Goal: Contribute content: Contribute content

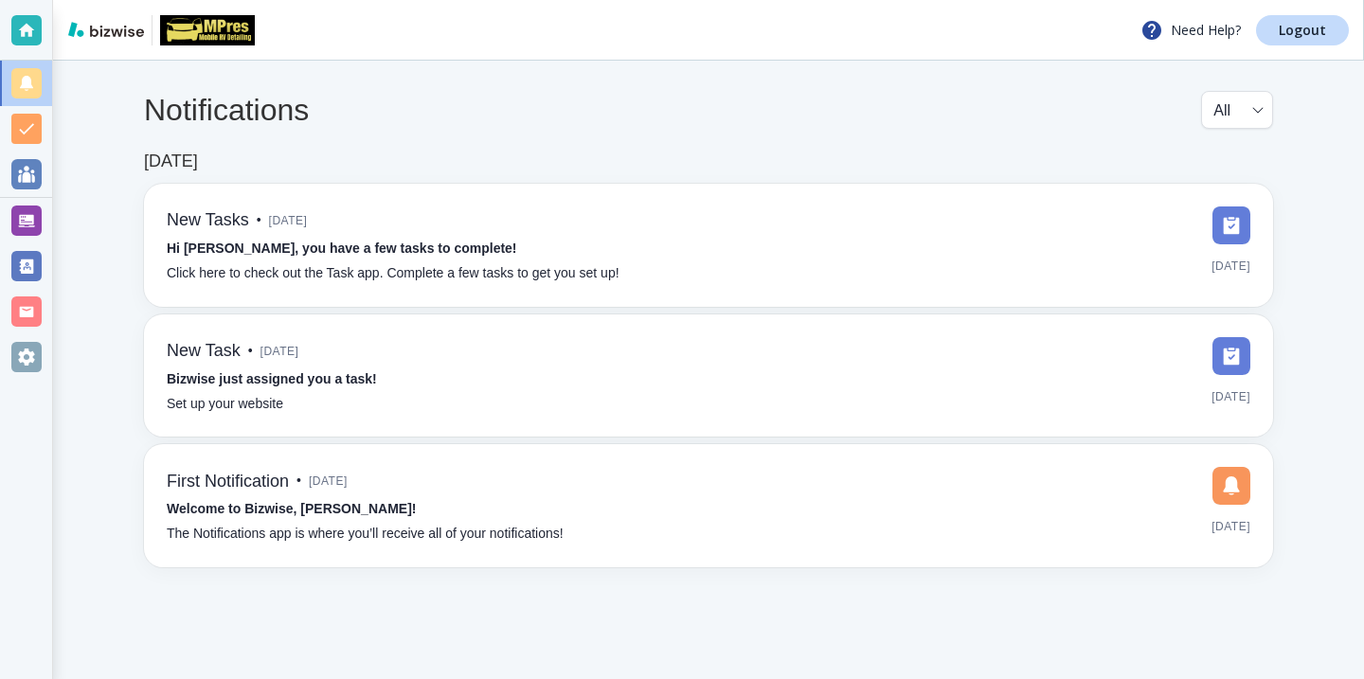
click at [36, 208] on div at bounding box center [26, 221] width 30 height 30
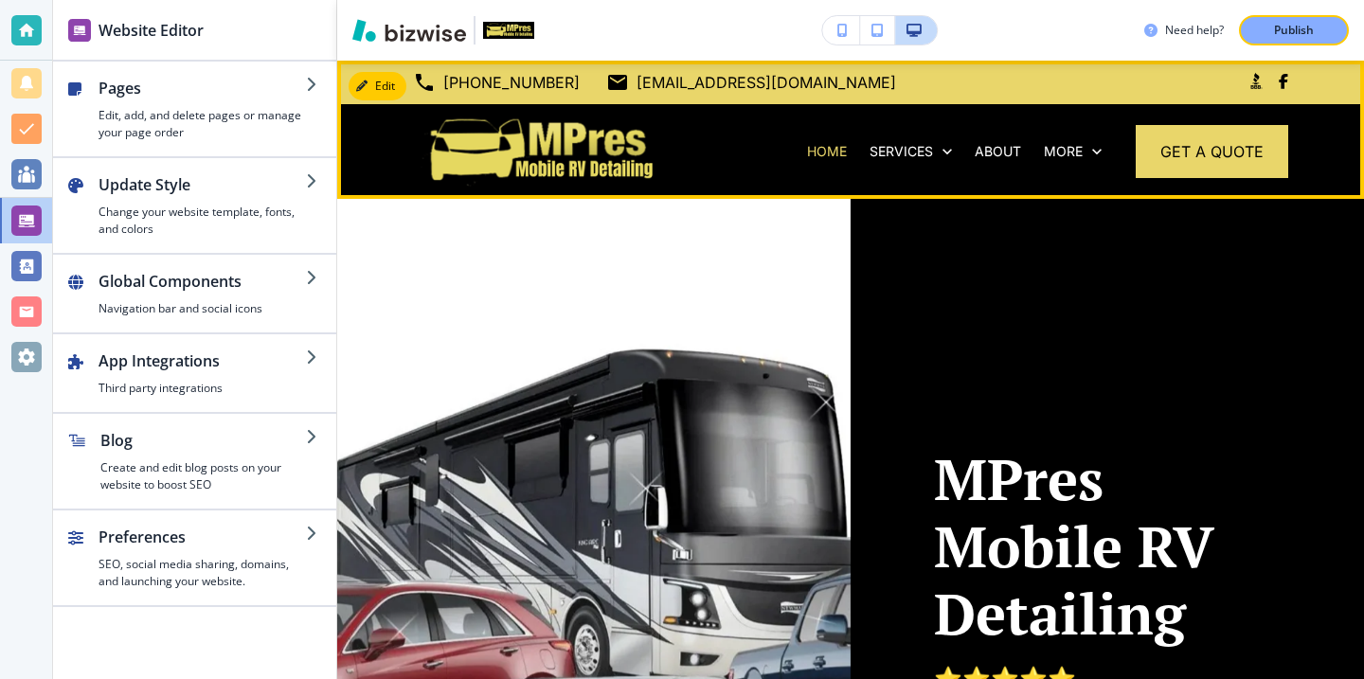
click at [1097, 135] on div "More" at bounding box center [1073, 151] width 81 height 95
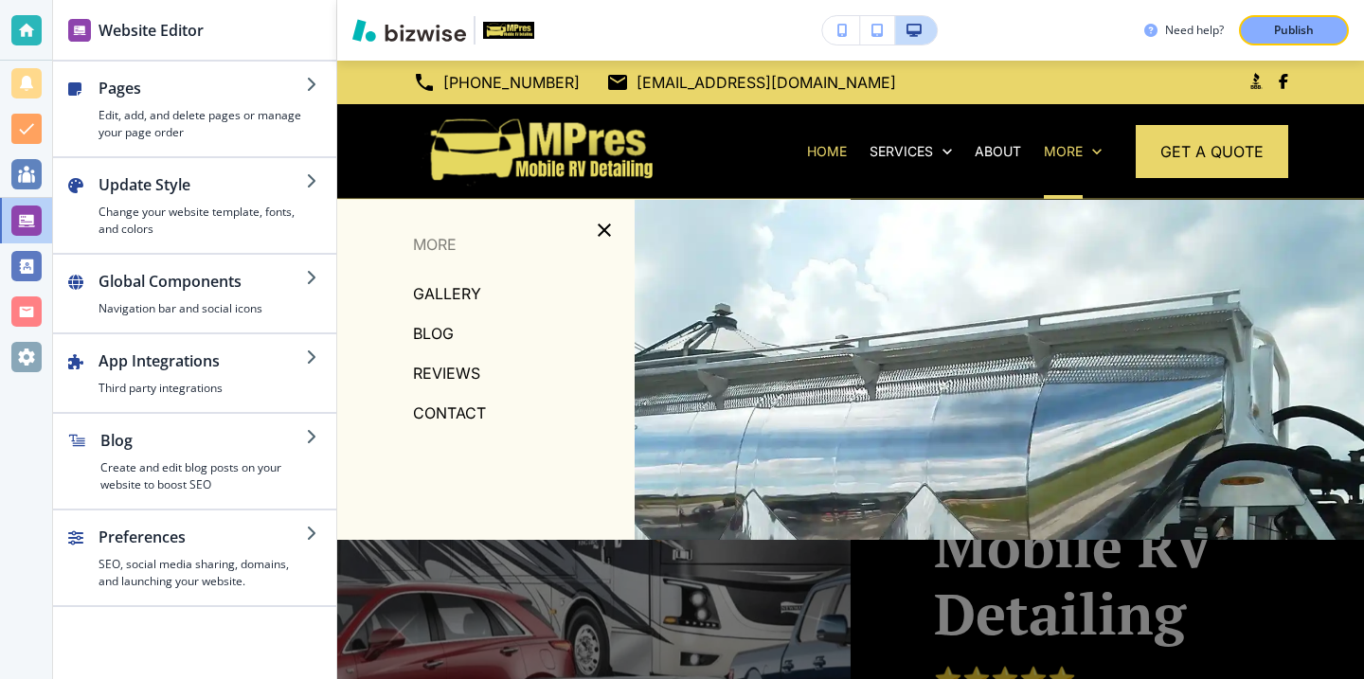
click at [426, 337] on p "BLOG" at bounding box center [433, 333] width 41 height 28
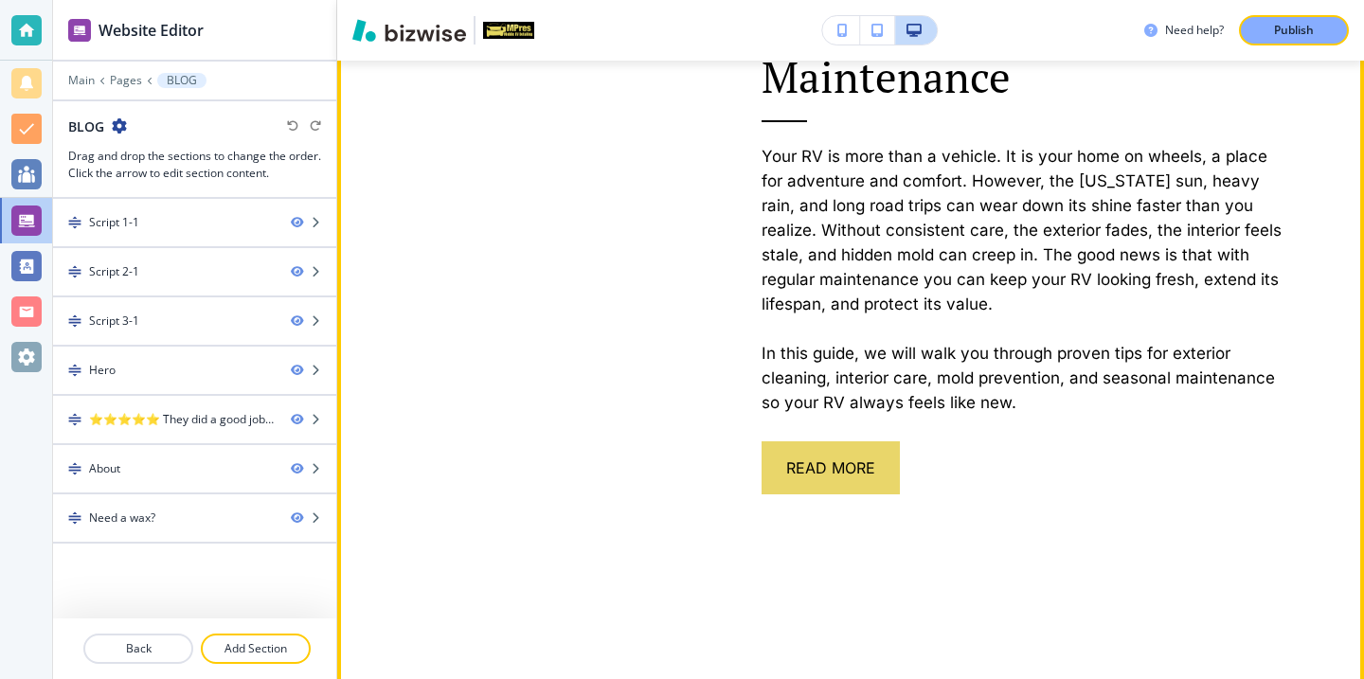
scroll to position [1352, 0]
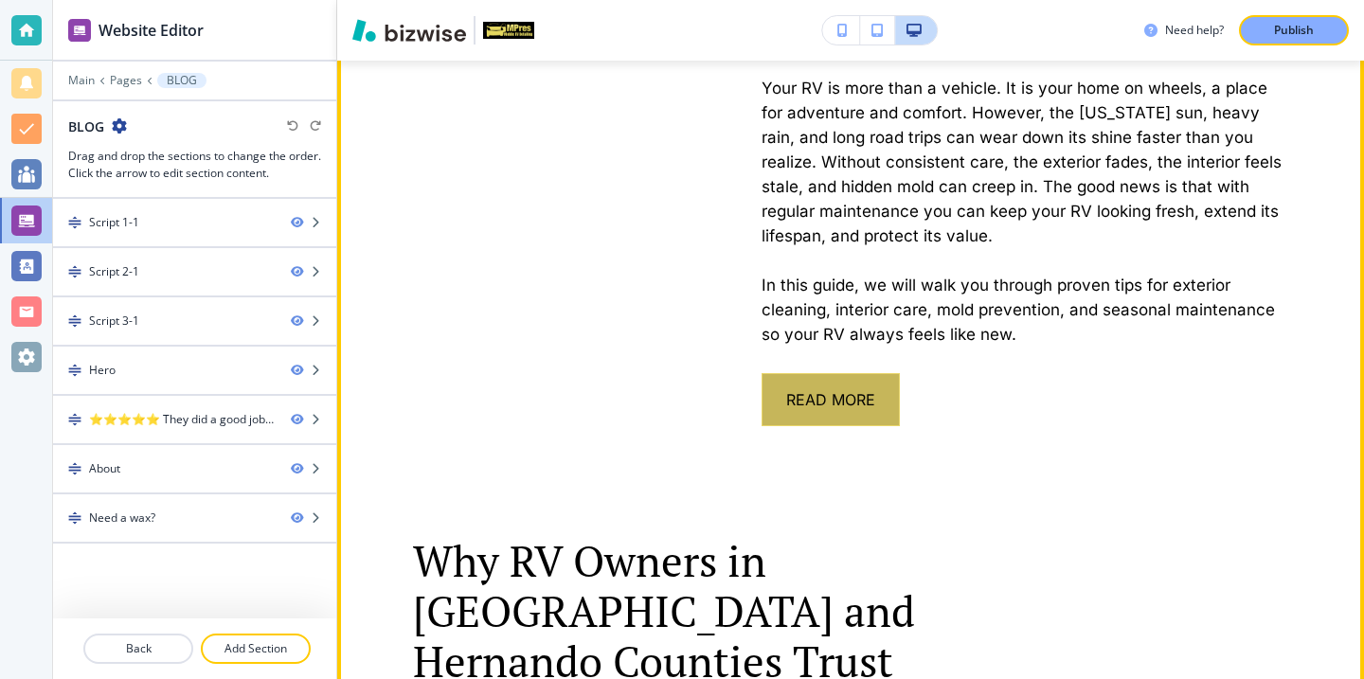
click at [798, 392] on button "Read More" at bounding box center [831, 399] width 138 height 53
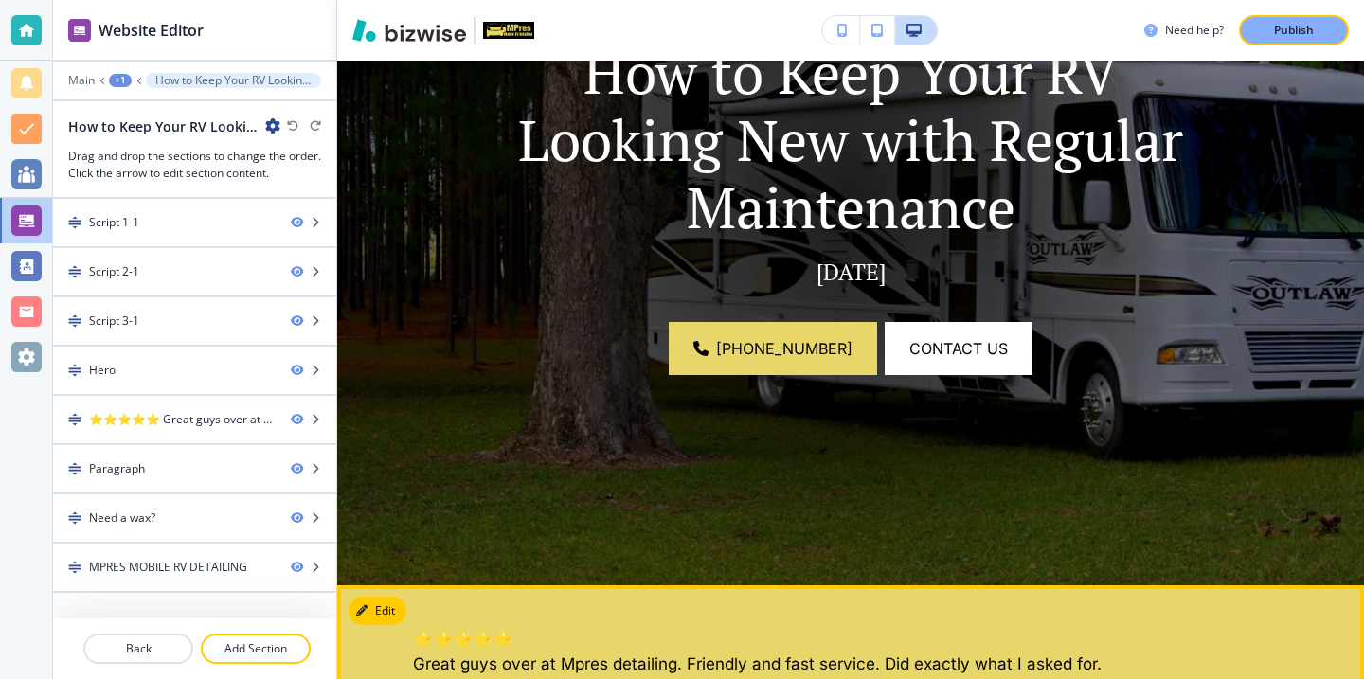
scroll to position [0, 0]
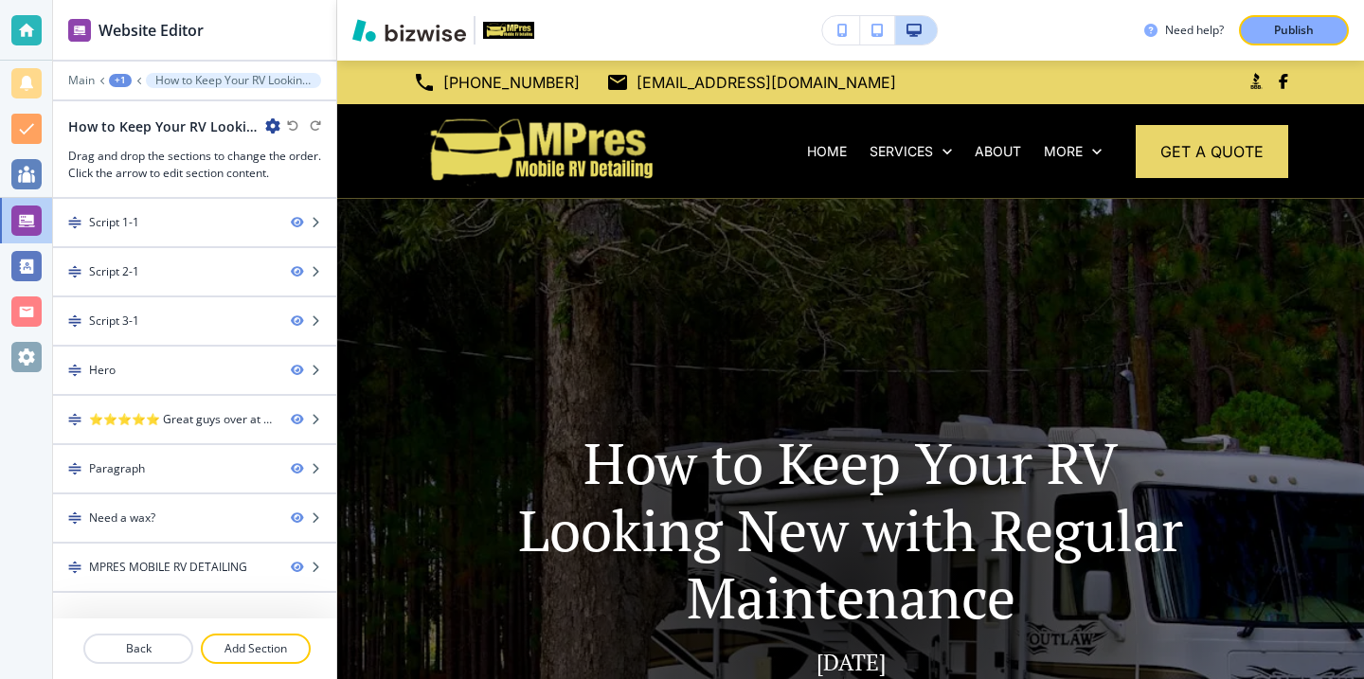
click at [271, 125] on icon "button" at bounding box center [272, 125] width 15 height 15
click at [286, 152] on p "Edit Page Settings" at bounding box center [326, 159] width 97 height 17
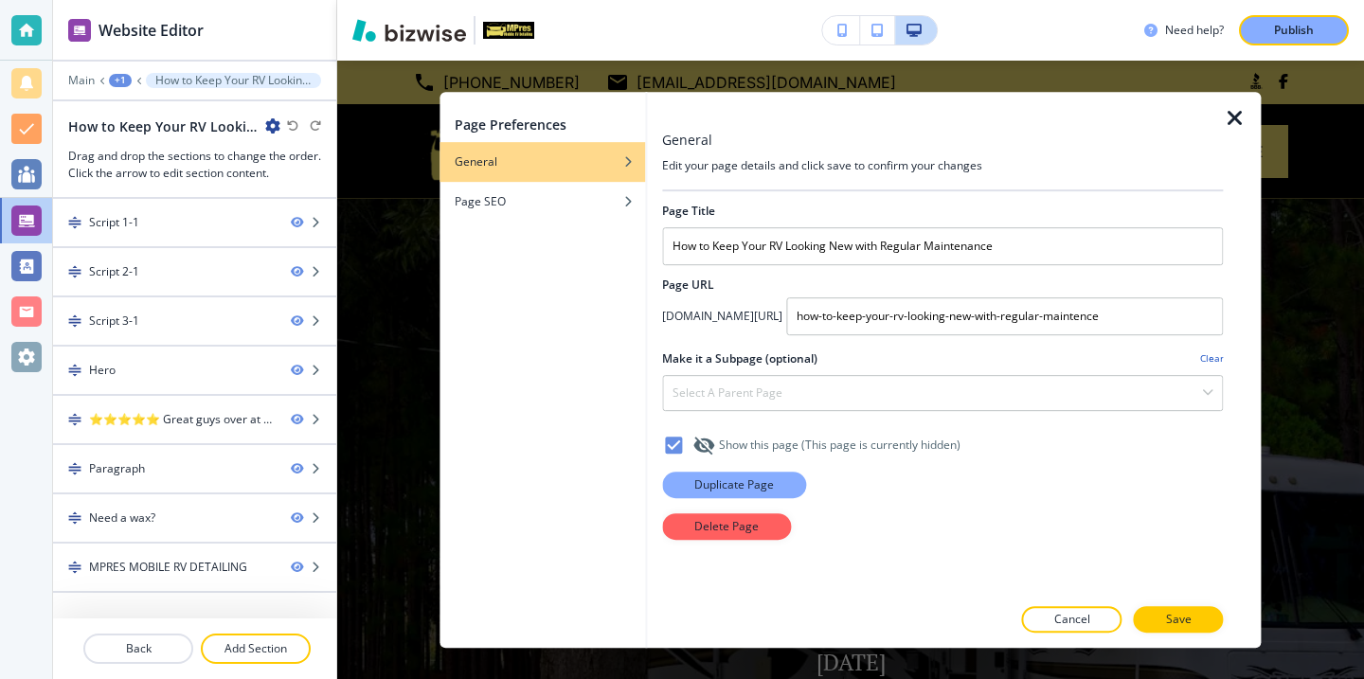
click at [785, 482] on button "Duplicate Page" at bounding box center [734, 485] width 144 height 27
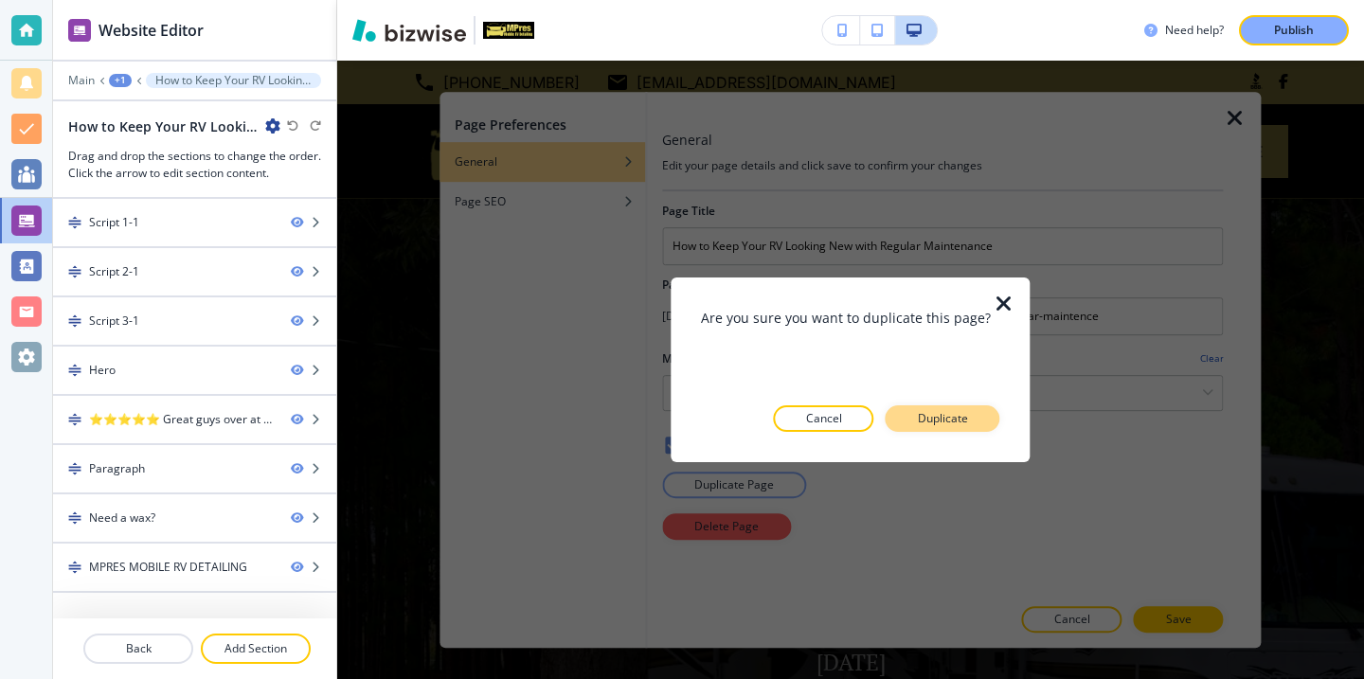
click at [925, 430] on button "Duplicate" at bounding box center [943, 418] width 115 height 27
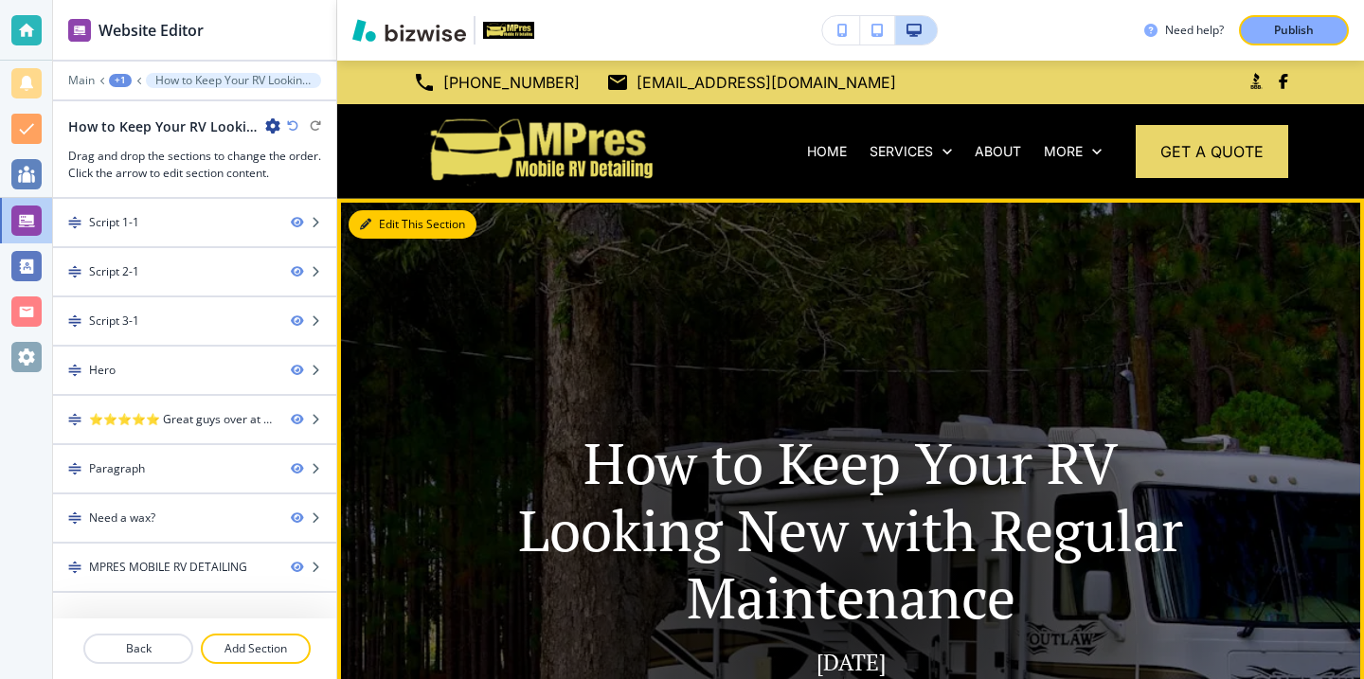
click at [376, 235] on button "Edit This Section" at bounding box center [413, 224] width 128 height 28
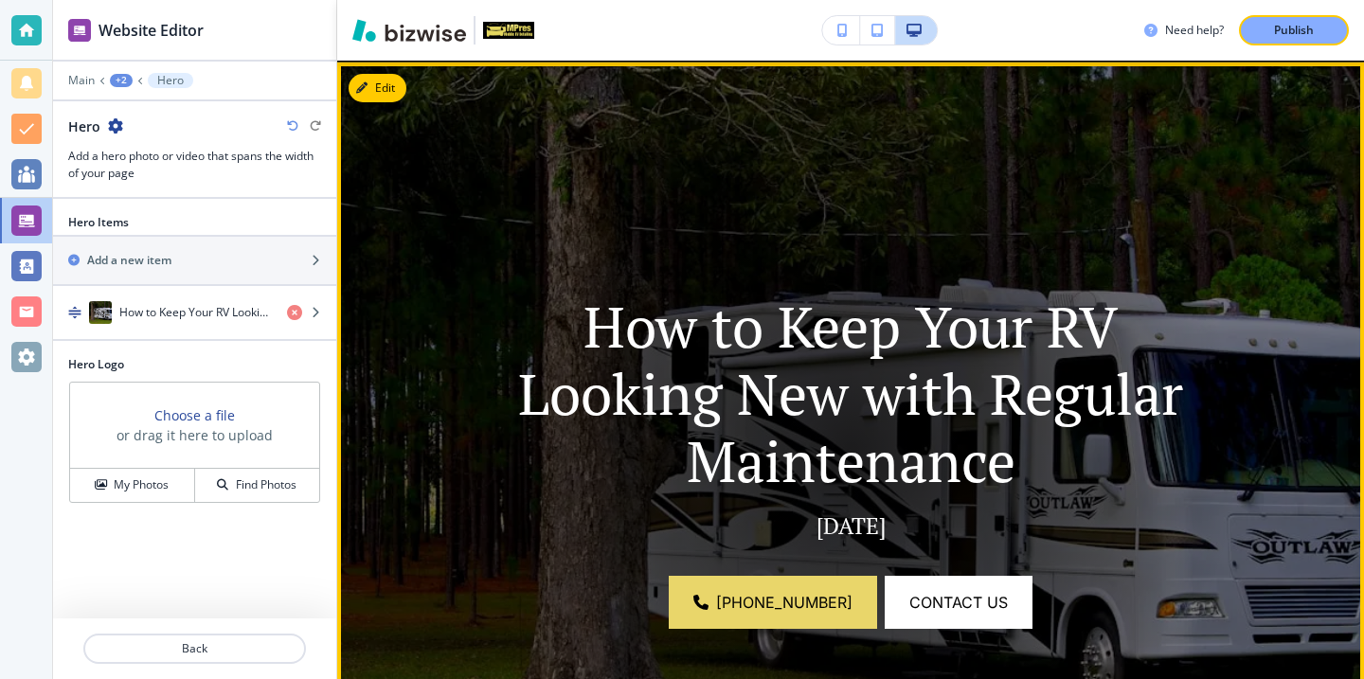
scroll to position [138, 0]
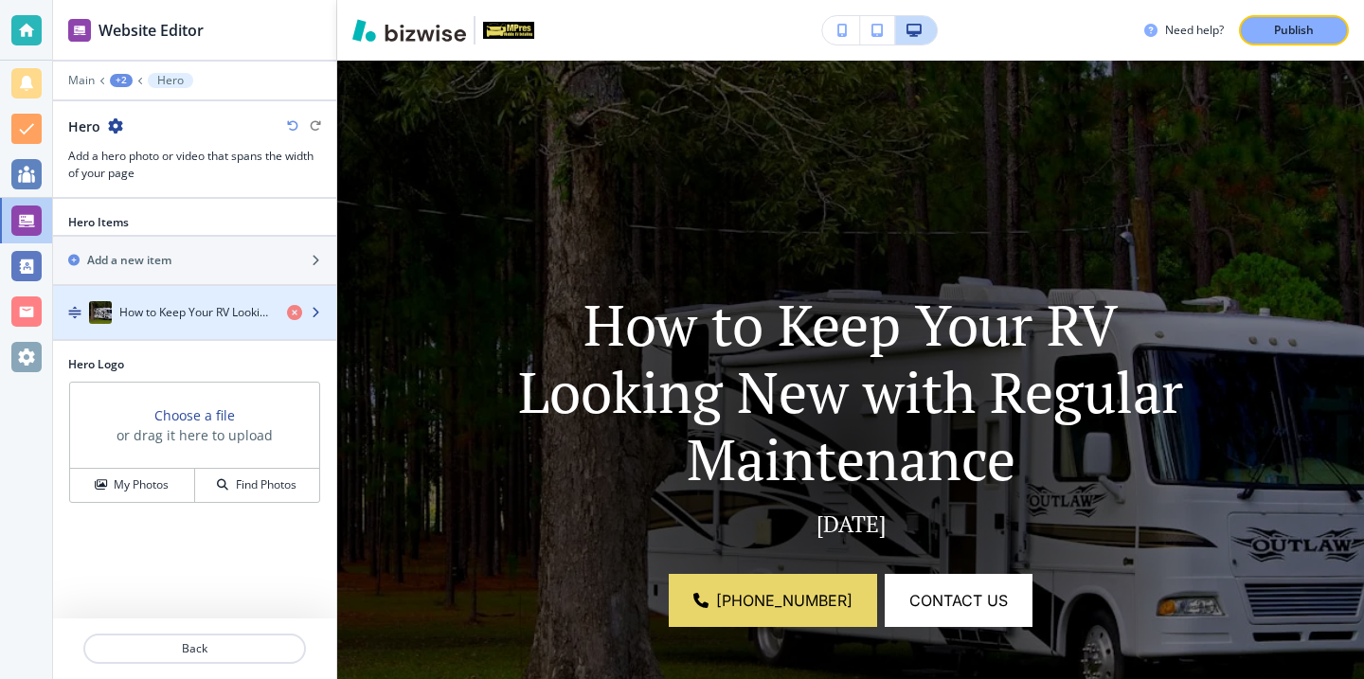
click at [230, 320] on div "How to Keep Your RV Looking New with Regular Maintenance" at bounding box center [162, 312] width 219 height 23
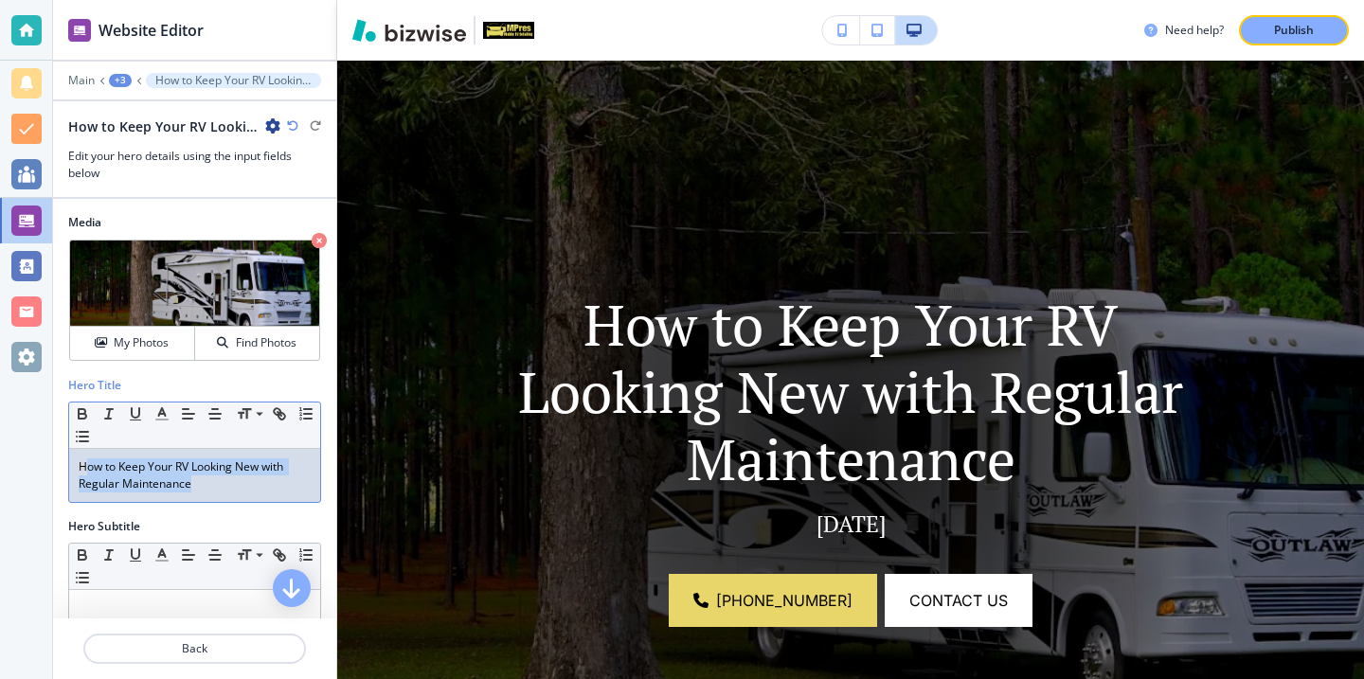
drag, startPoint x: 198, startPoint y: 476, endPoint x: 79, endPoint y: 458, distance: 120.7
click at [82, 458] on p "How to Keep Your RV Looking New with Regular Maintenance" at bounding box center [195, 475] width 232 height 34
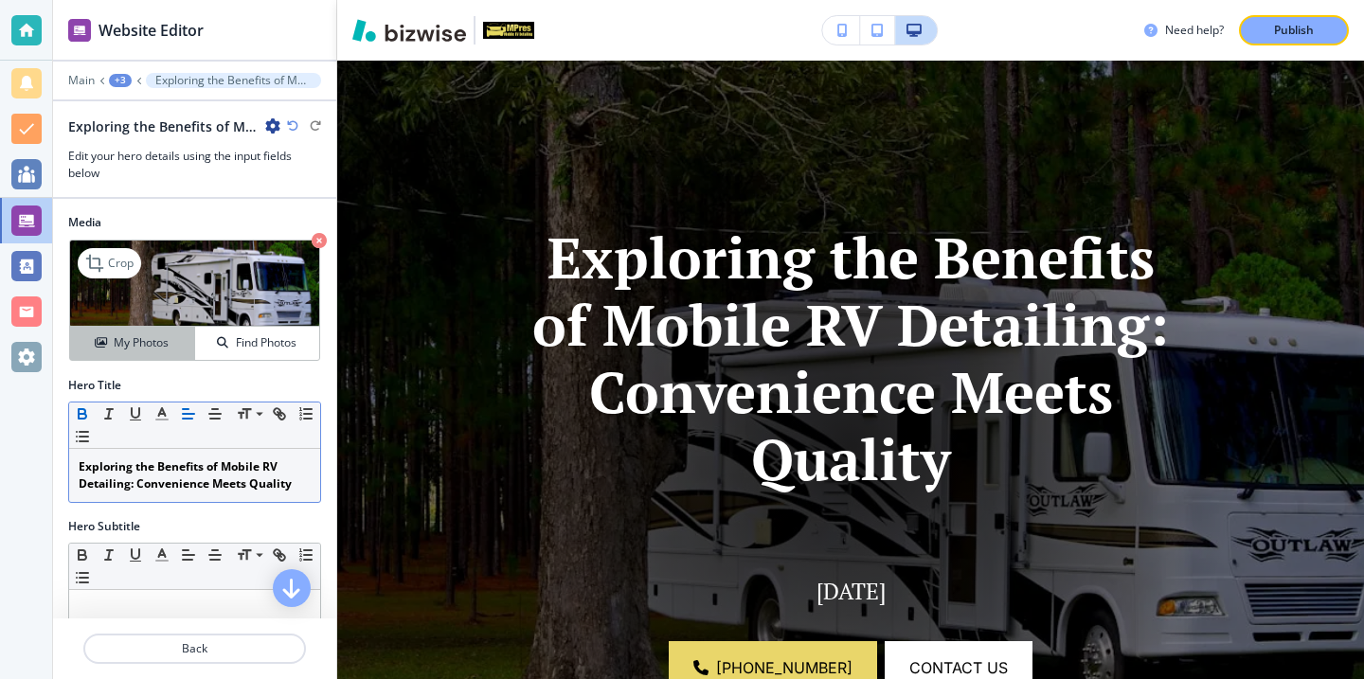
click at [150, 350] on h4 "My Photos" at bounding box center [141, 342] width 55 height 17
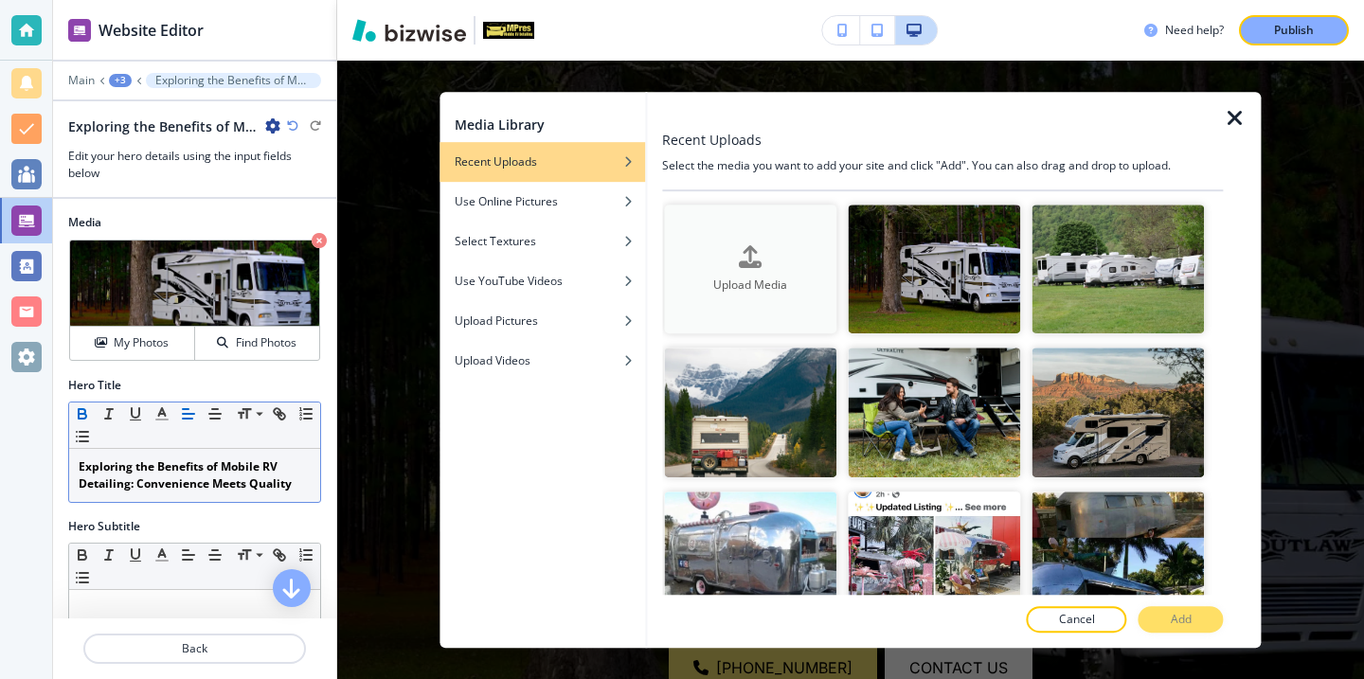
click at [698, 273] on div "button" at bounding box center [750, 272] width 172 height 8
click at [591, 196] on div "Use Online Pictures" at bounding box center [543, 201] width 206 height 17
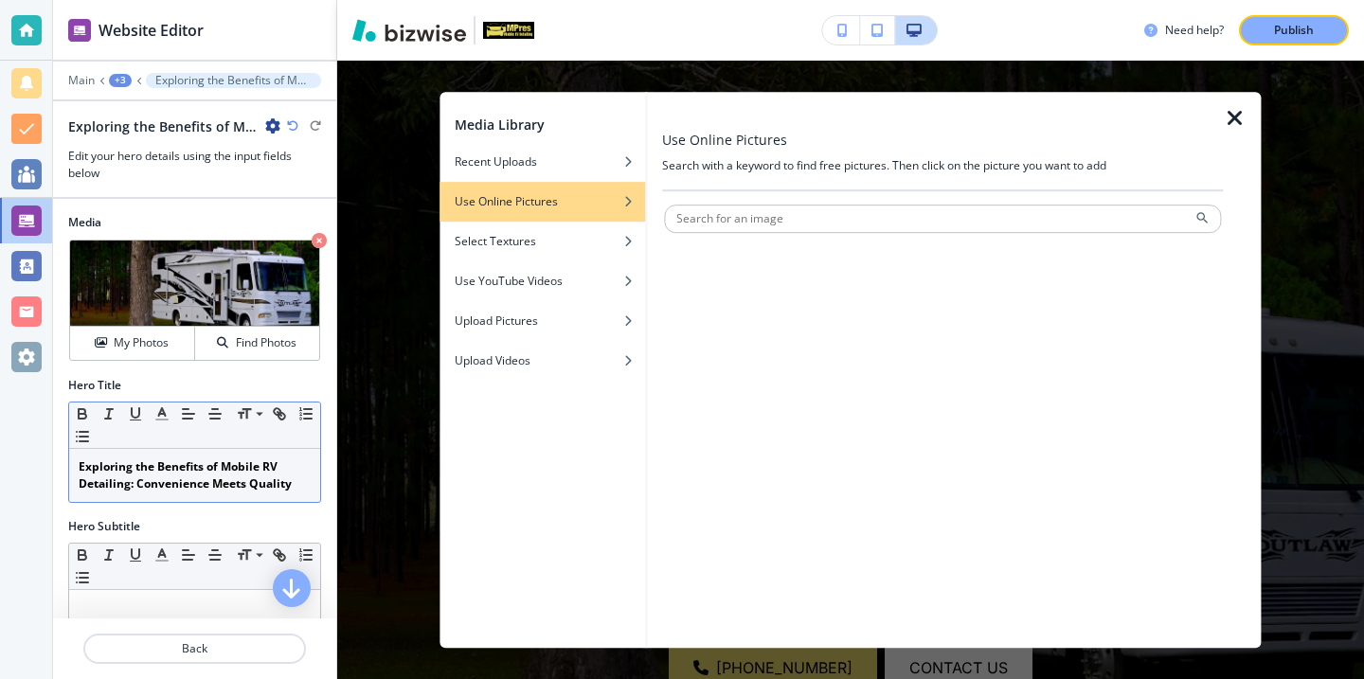
click at [725, 241] on div at bounding box center [942, 238] width 557 height 11
click at [735, 235] on div at bounding box center [942, 238] width 557 height 11
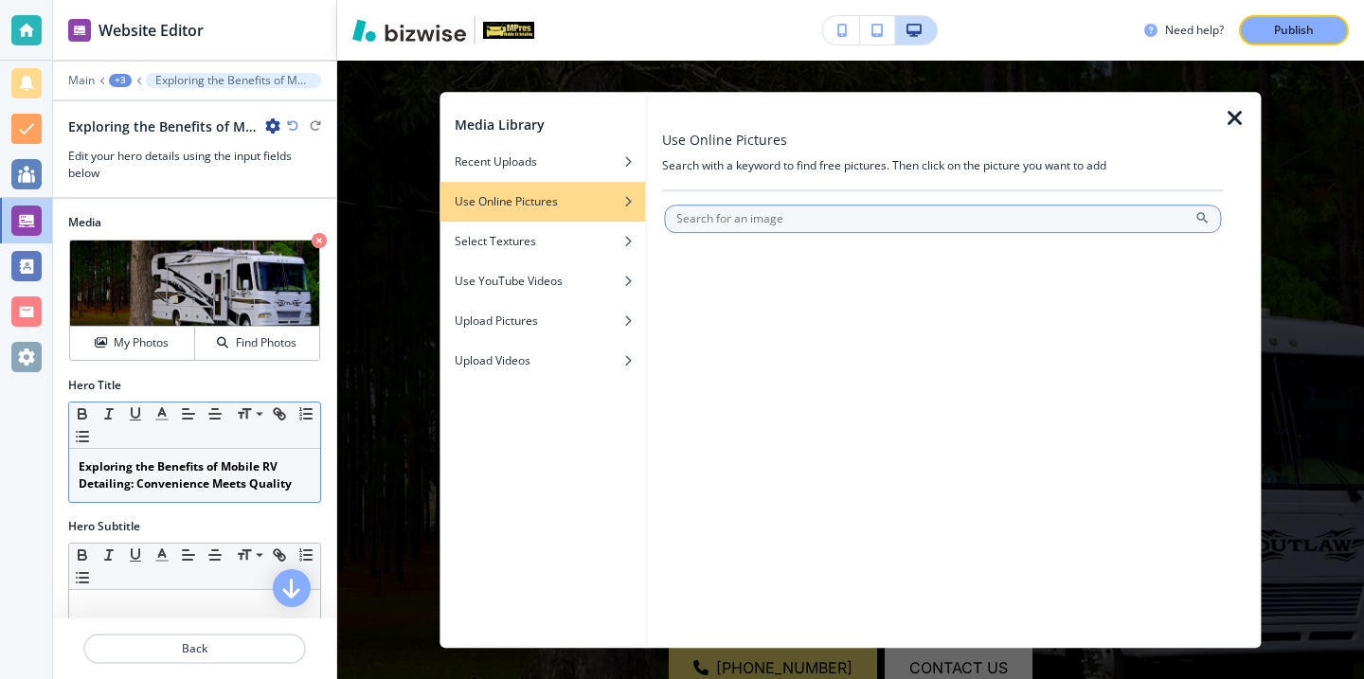
click at [735, 215] on input "text" at bounding box center [942, 219] width 557 height 28
type input "rv"
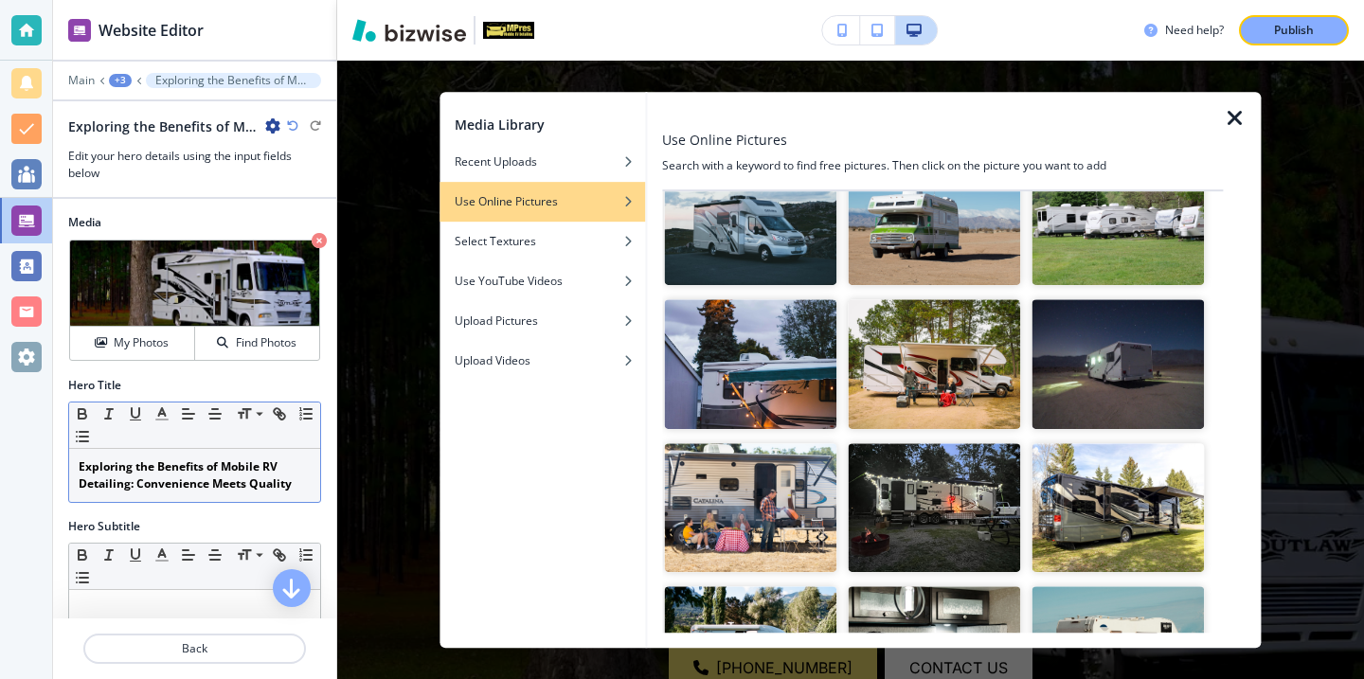
scroll to position [1239, 0]
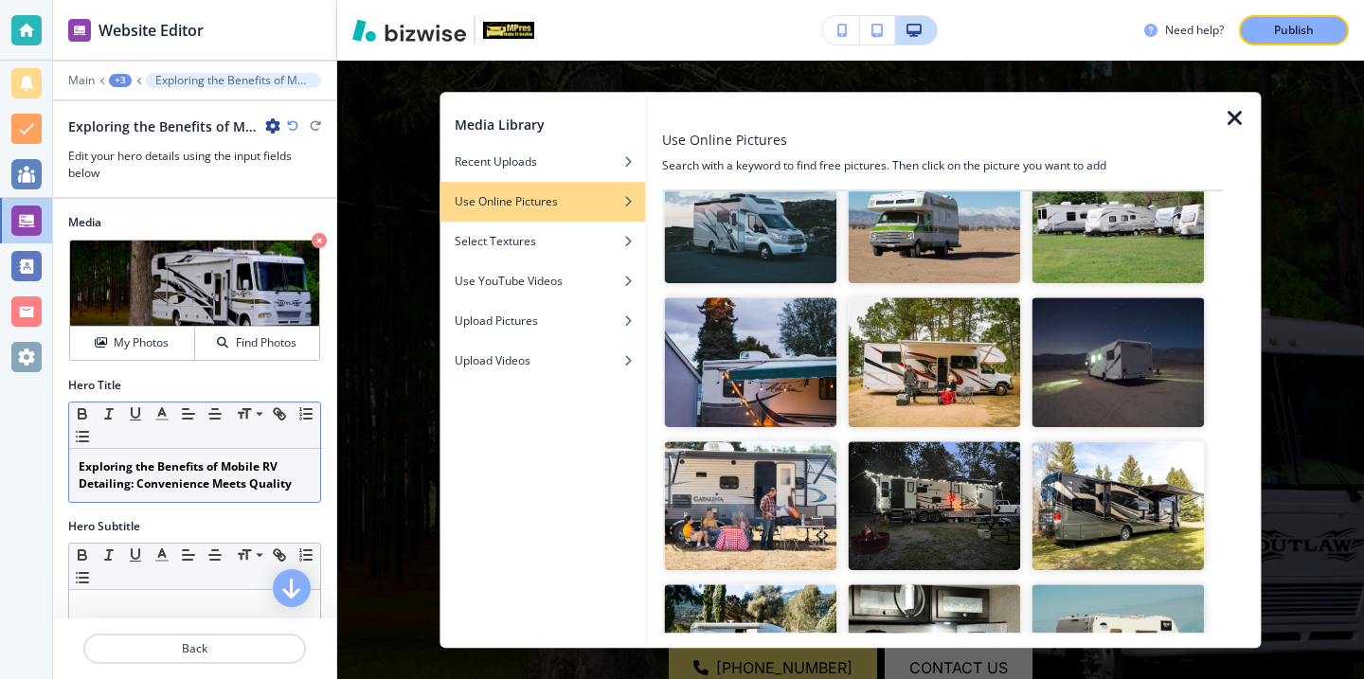
click at [980, 386] on img "button" at bounding box center [934, 362] width 172 height 130
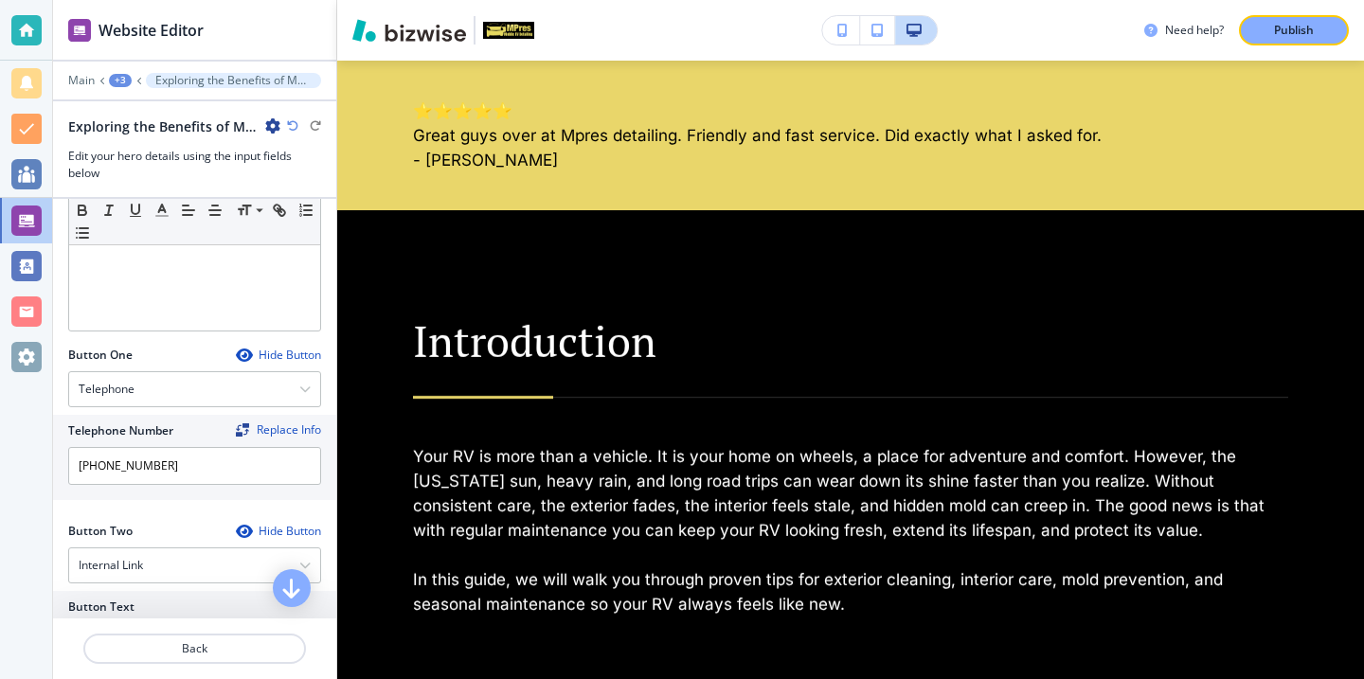
scroll to position [515, 0]
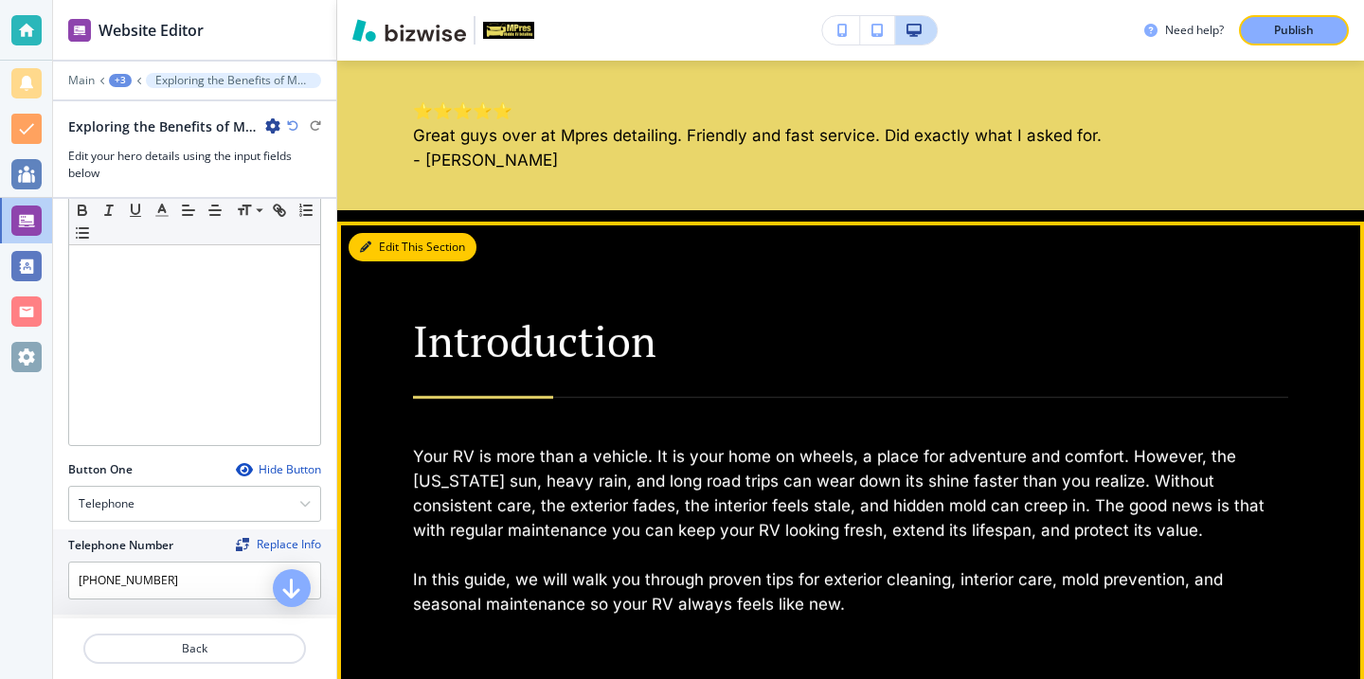
click at [368, 244] on icon "button" at bounding box center [365, 247] width 11 height 11
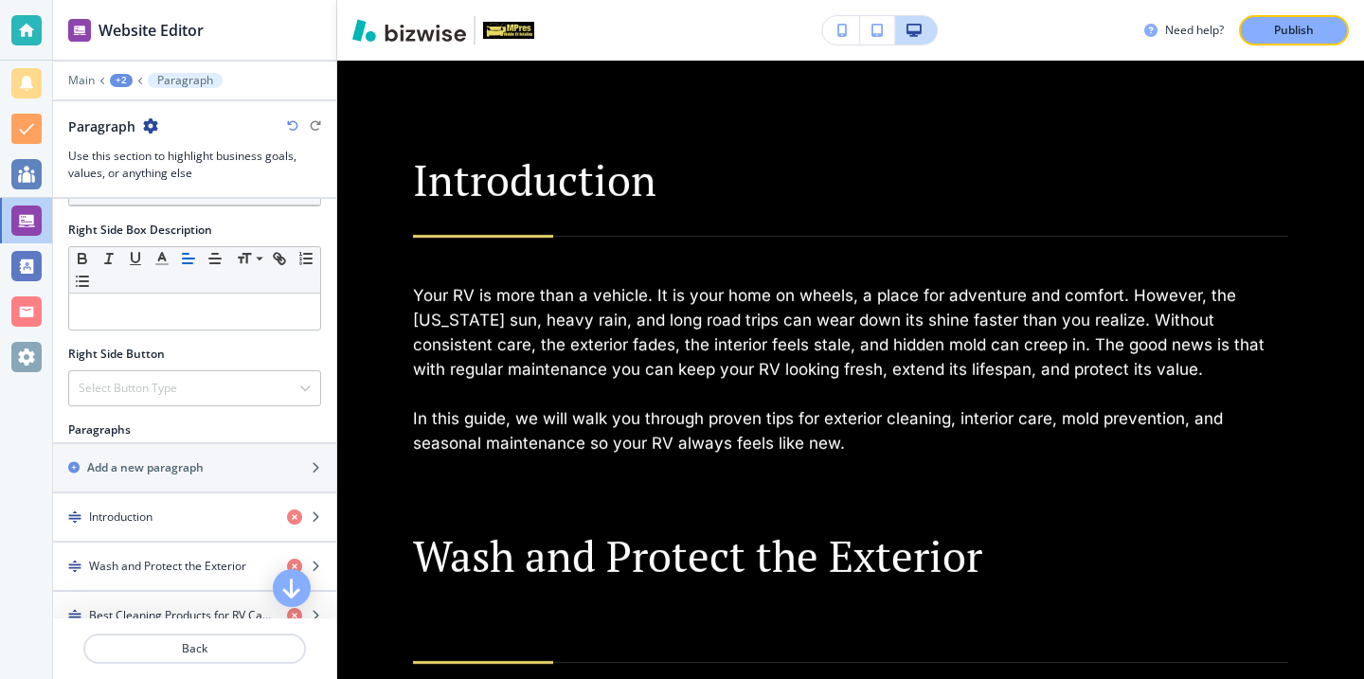
scroll to position [1043, 0]
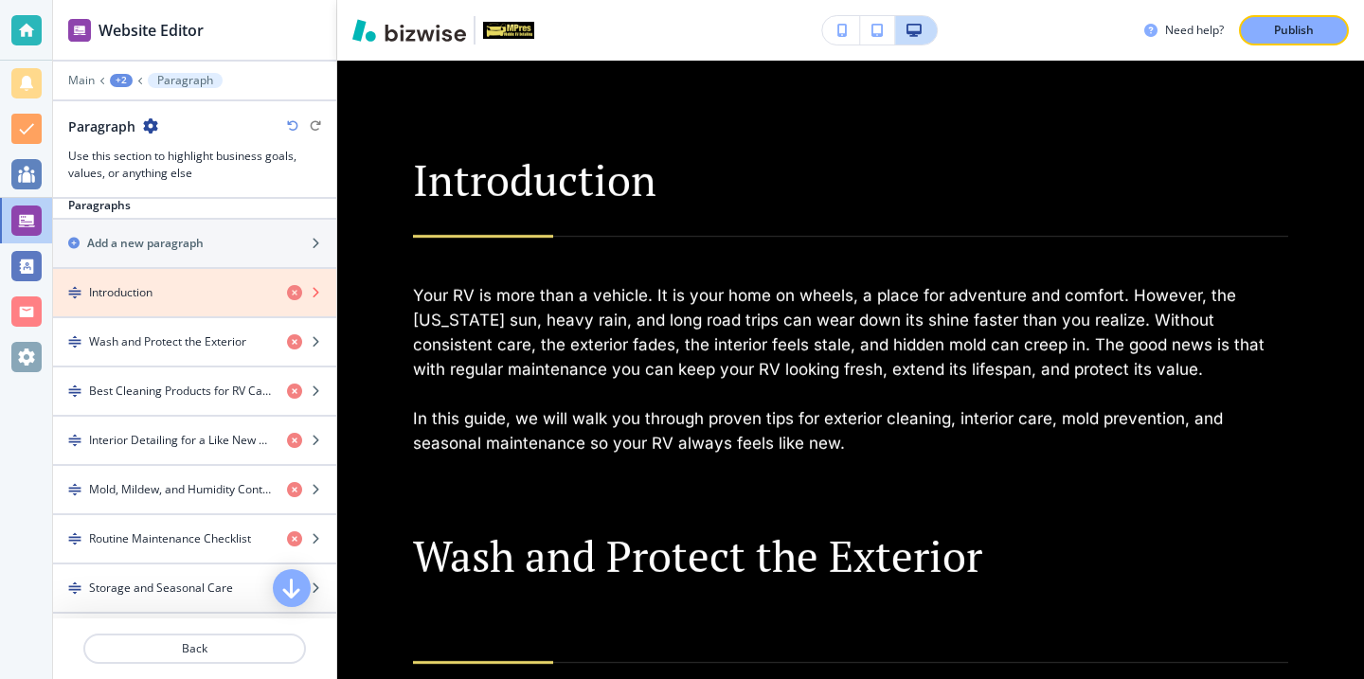
click at [292, 286] on icon "button" at bounding box center [294, 292] width 15 height 15
click at [293, 287] on icon "button" at bounding box center [294, 292] width 15 height 15
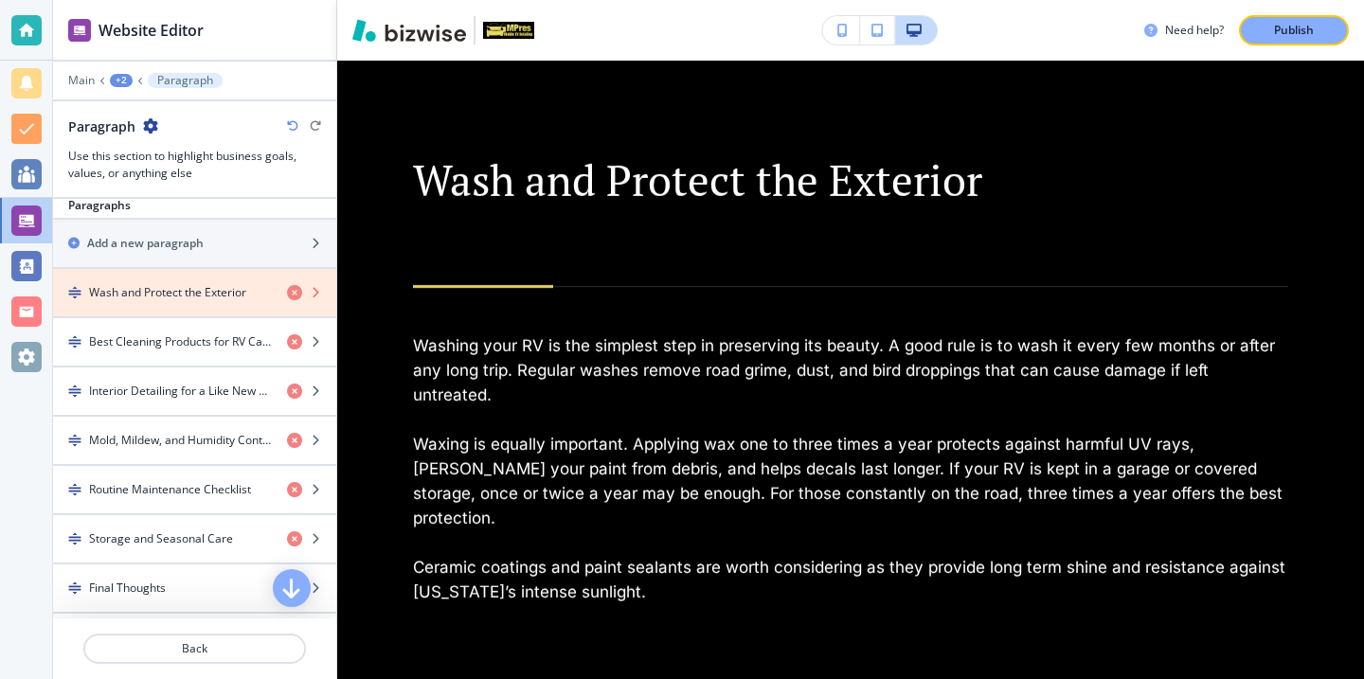
click at [293, 287] on icon "button" at bounding box center [294, 292] width 15 height 15
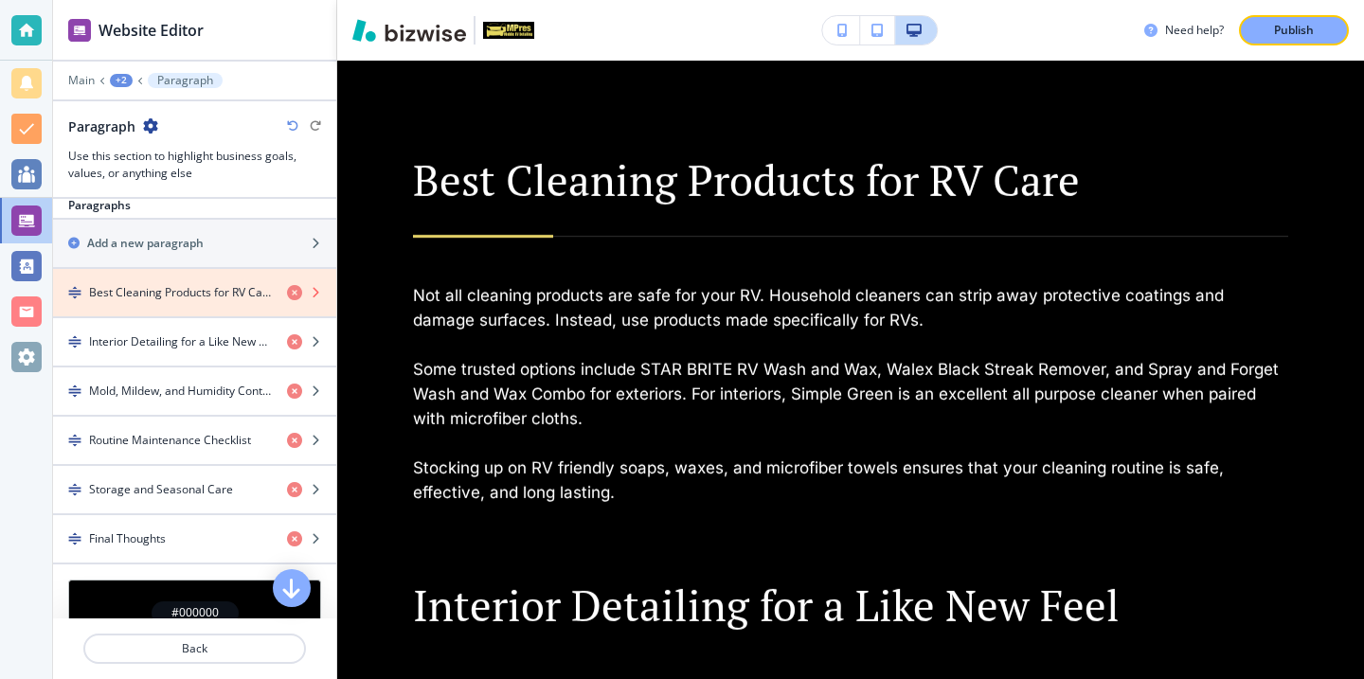
click at [293, 287] on icon "button" at bounding box center [294, 292] width 15 height 15
click at [293, 334] on icon "button" at bounding box center [294, 341] width 15 height 15
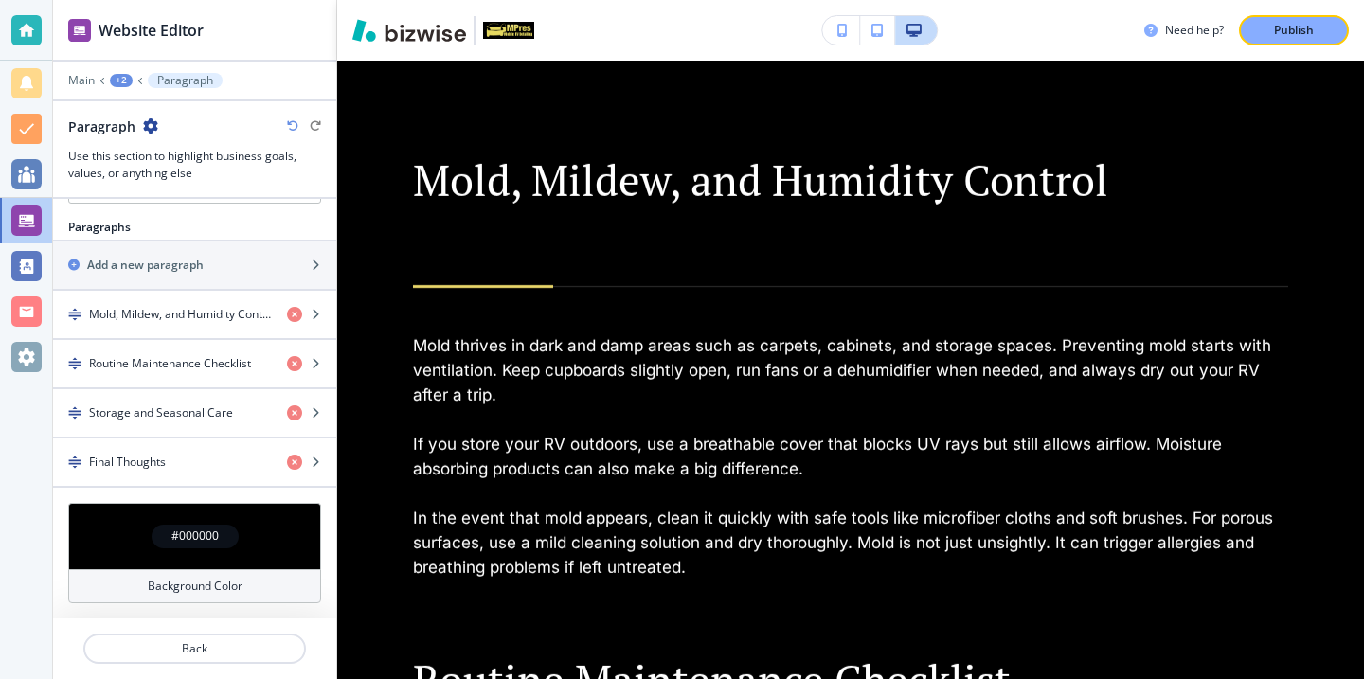
scroll to position [1021, 0]
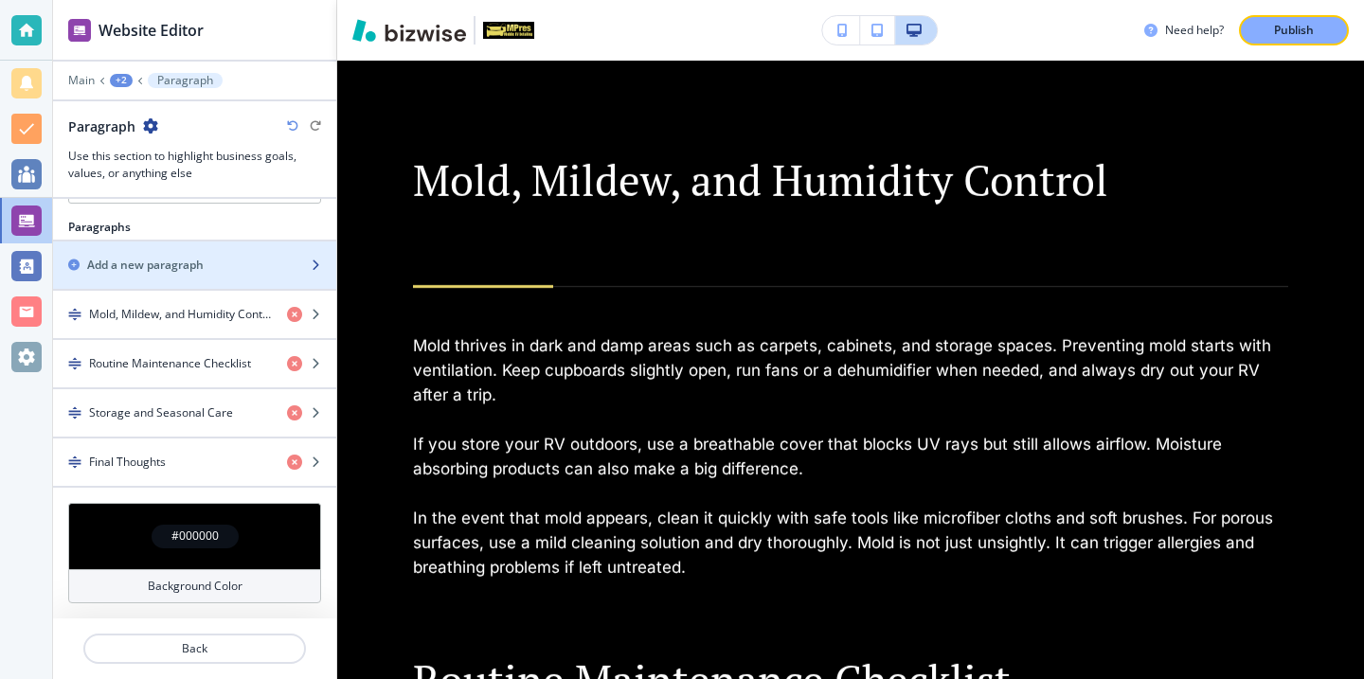
click at [293, 287] on div "button" at bounding box center [194, 281] width 283 height 15
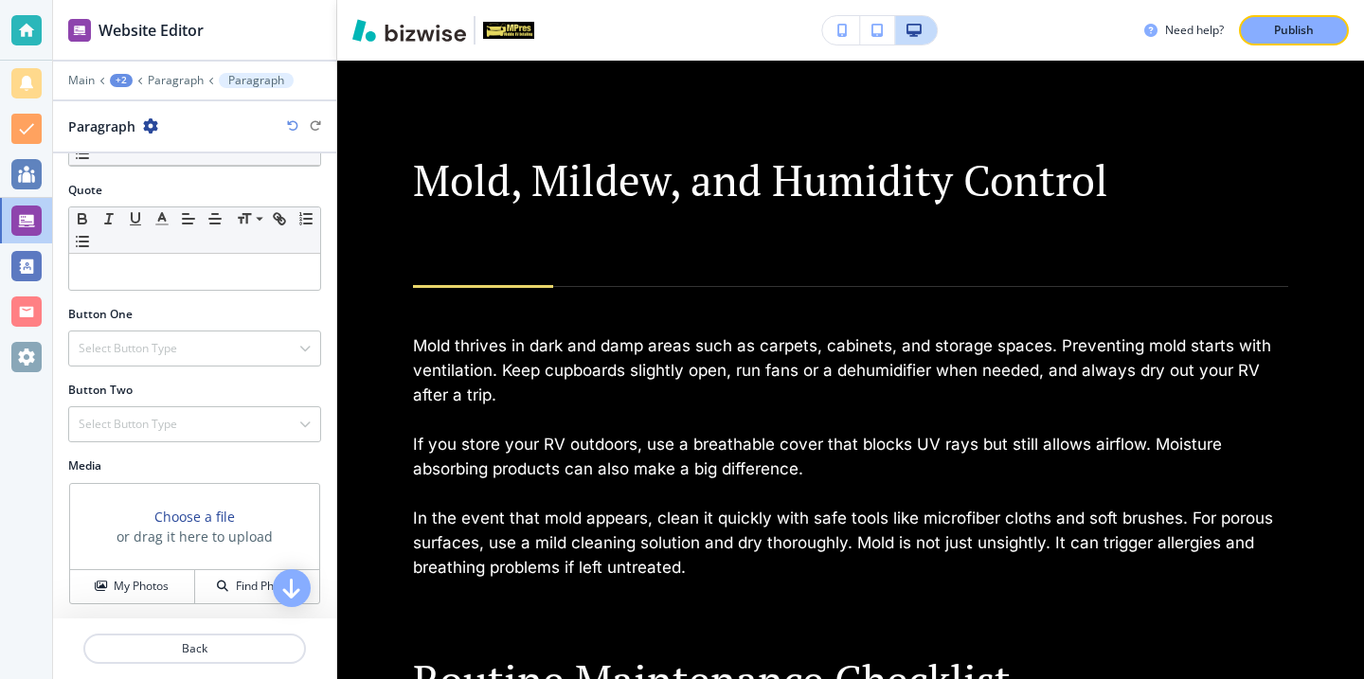
scroll to position [584, 0]
click at [274, 642] on p "Back" at bounding box center [194, 648] width 219 height 17
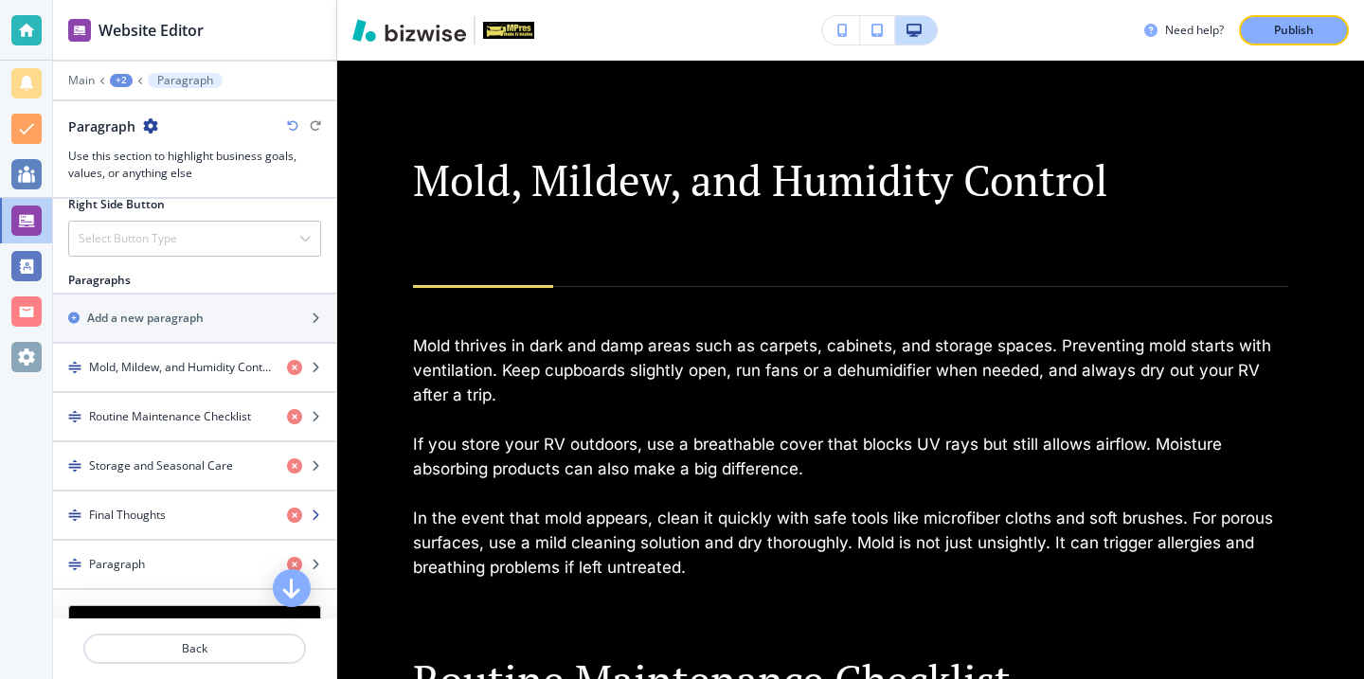
scroll to position [935, 0]
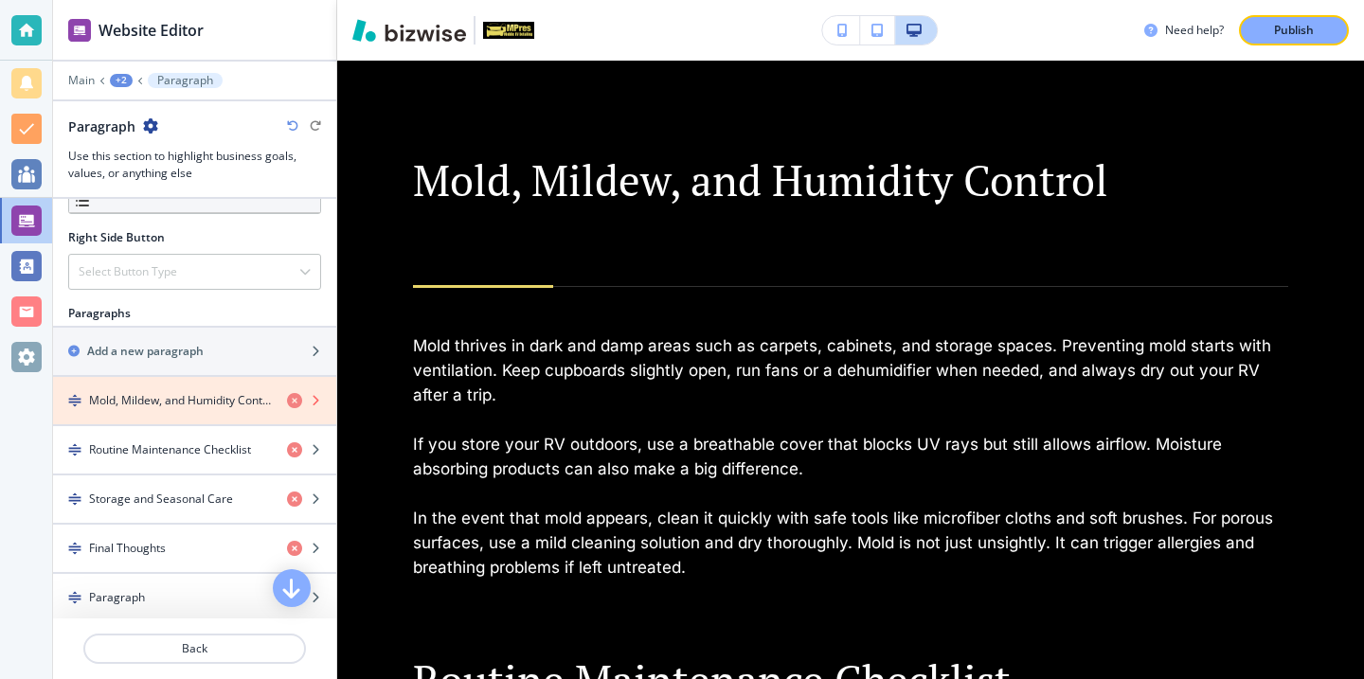
click at [293, 402] on icon "button" at bounding box center [294, 400] width 15 height 15
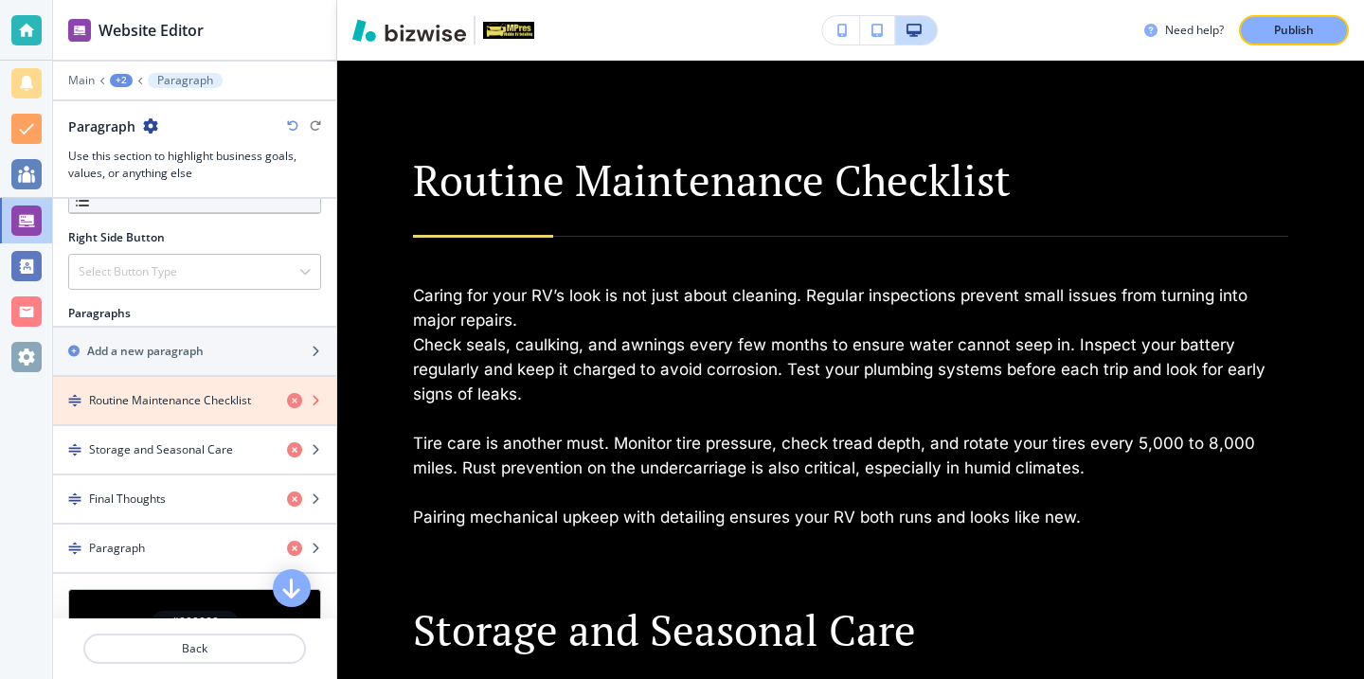
click at [293, 402] on icon "button" at bounding box center [294, 400] width 15 height 15
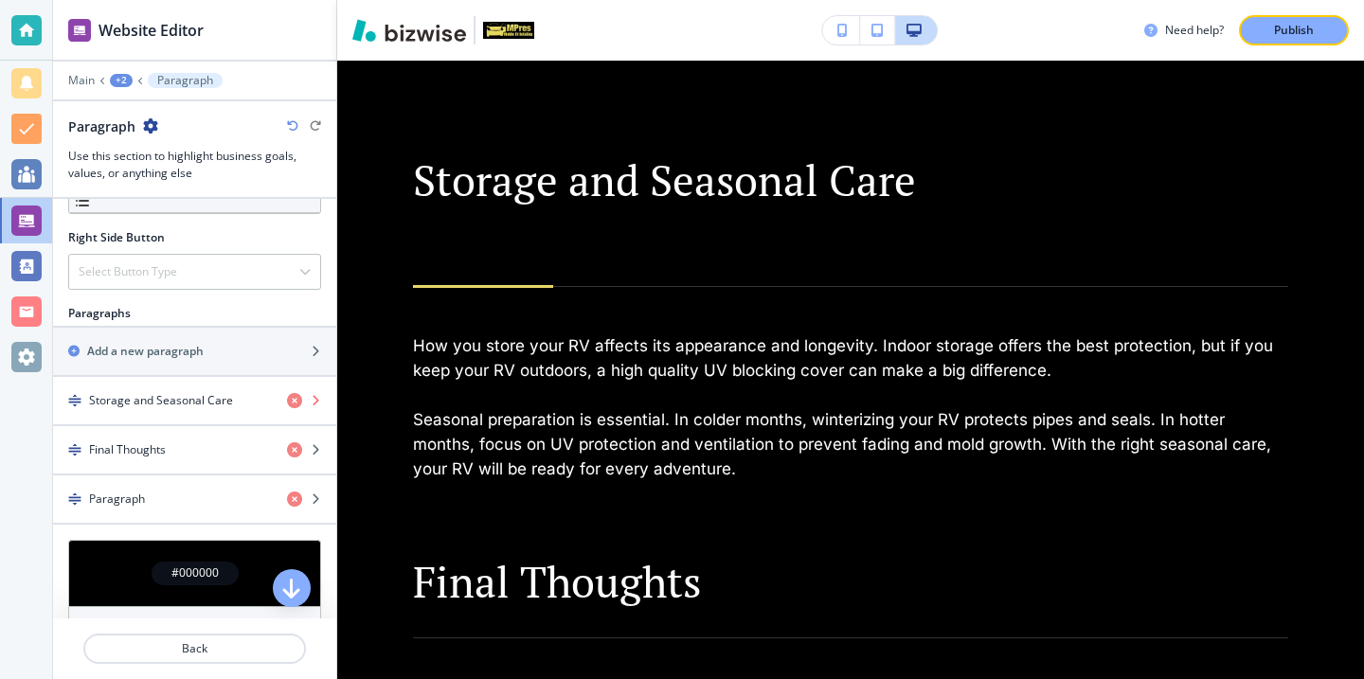
click at [293, 402] on icon "button" at bounding box center [294, 400] width 15 height 15
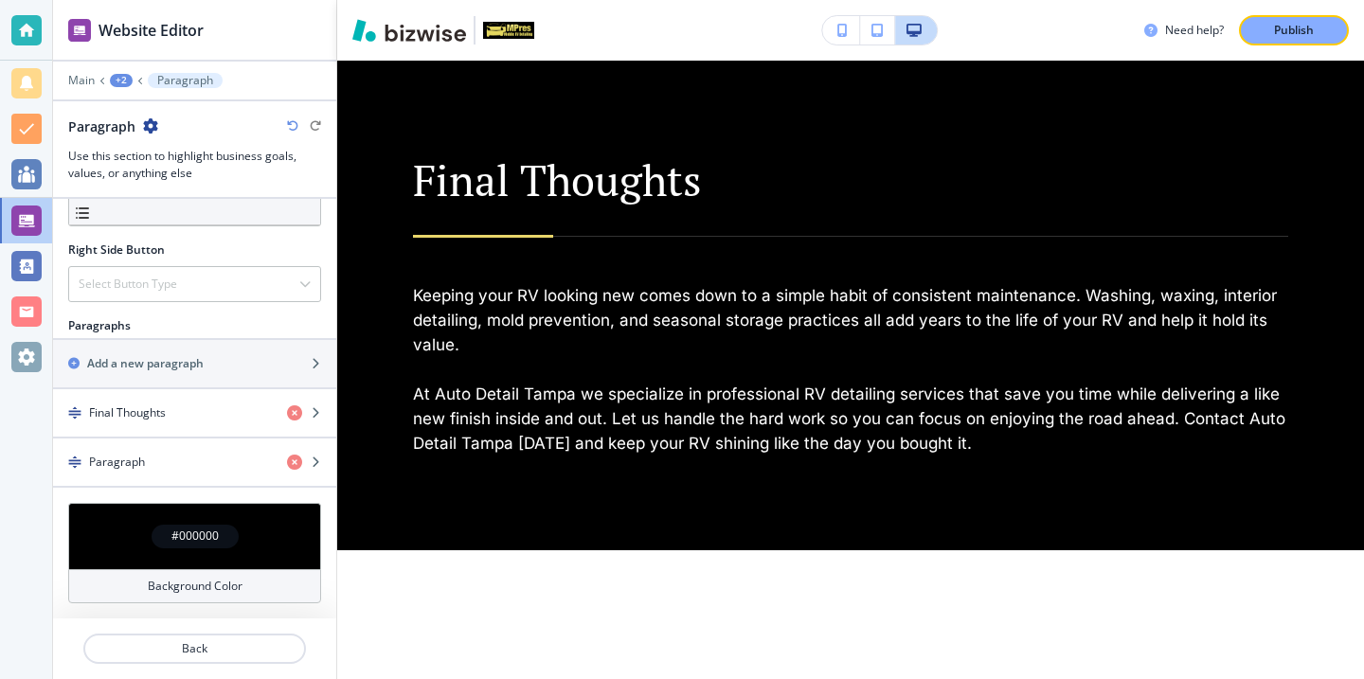
scroll to position [923, 0]
click at [294, 423] on div "button" at bounding box center [194, 429] width 283 height 15
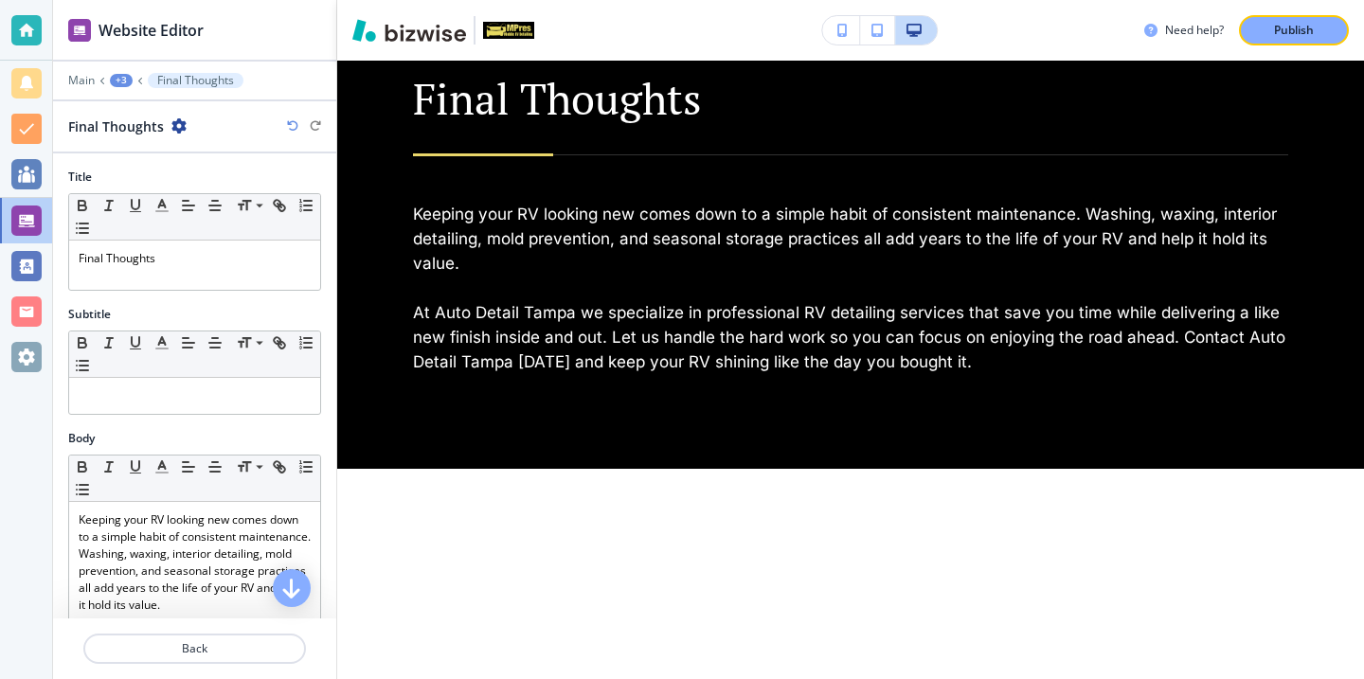
scroll to position [1175, 0]
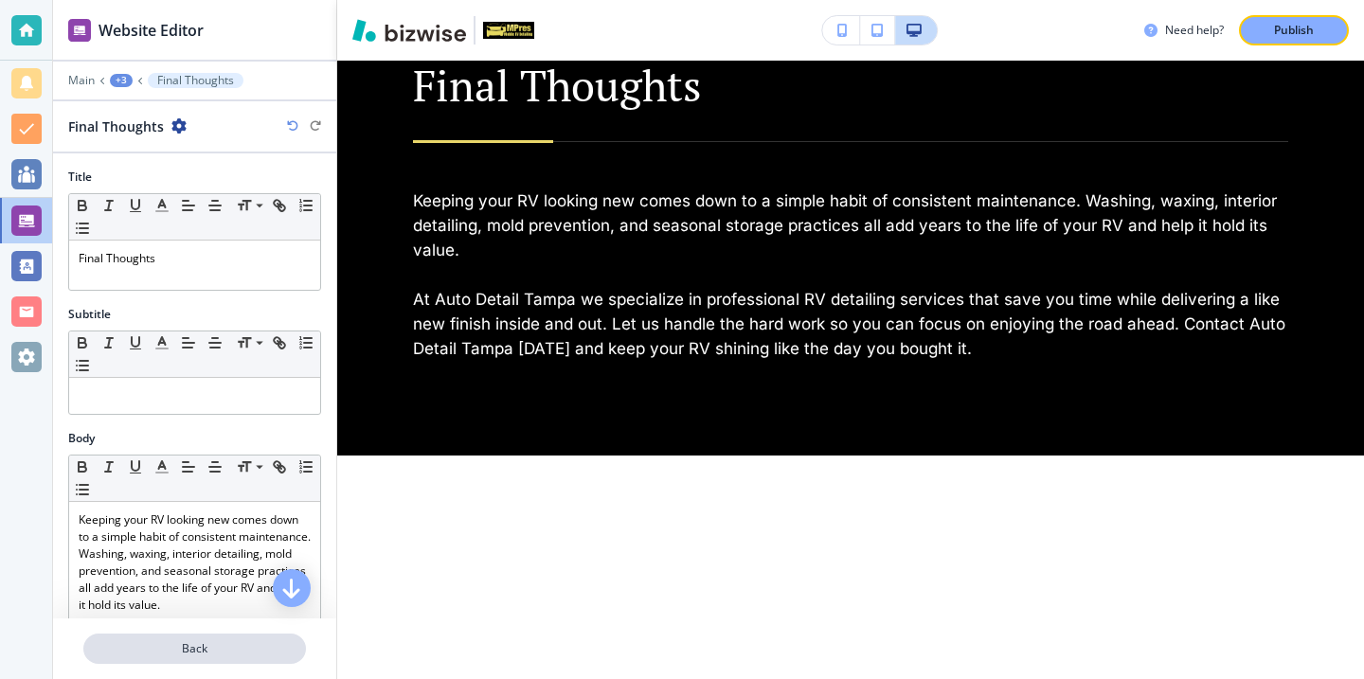
click at [201, 651] on p "Back" at bounding box center [194, 648] width 219 height 17
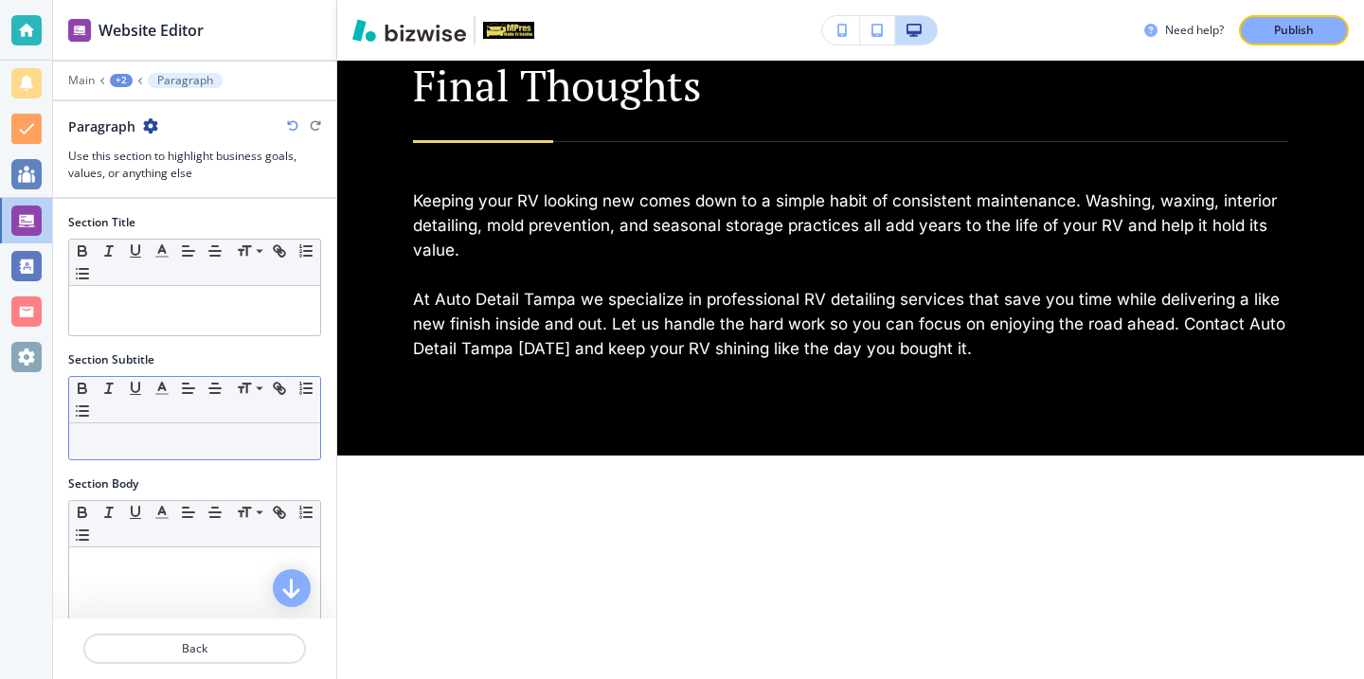
scroll to position [1080, 0]
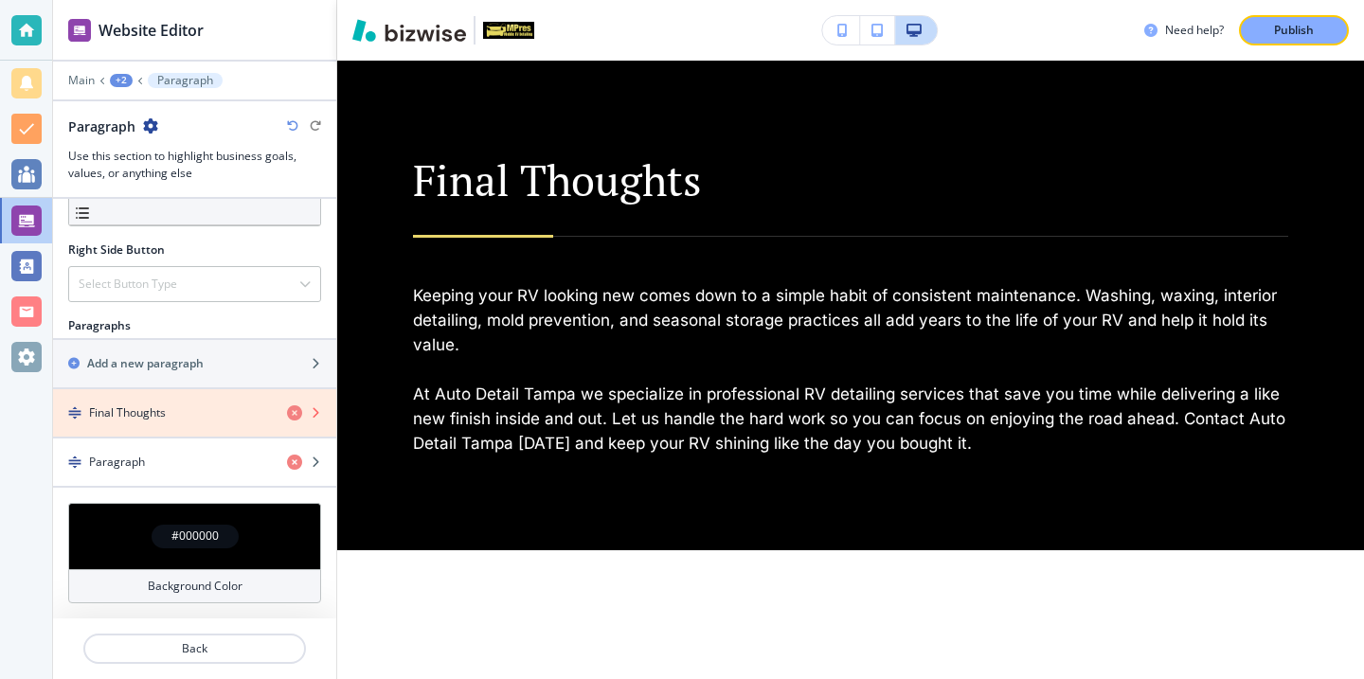
click at [299, 416] on icon "button" at bounding box center [294, 412] width 15 height 15
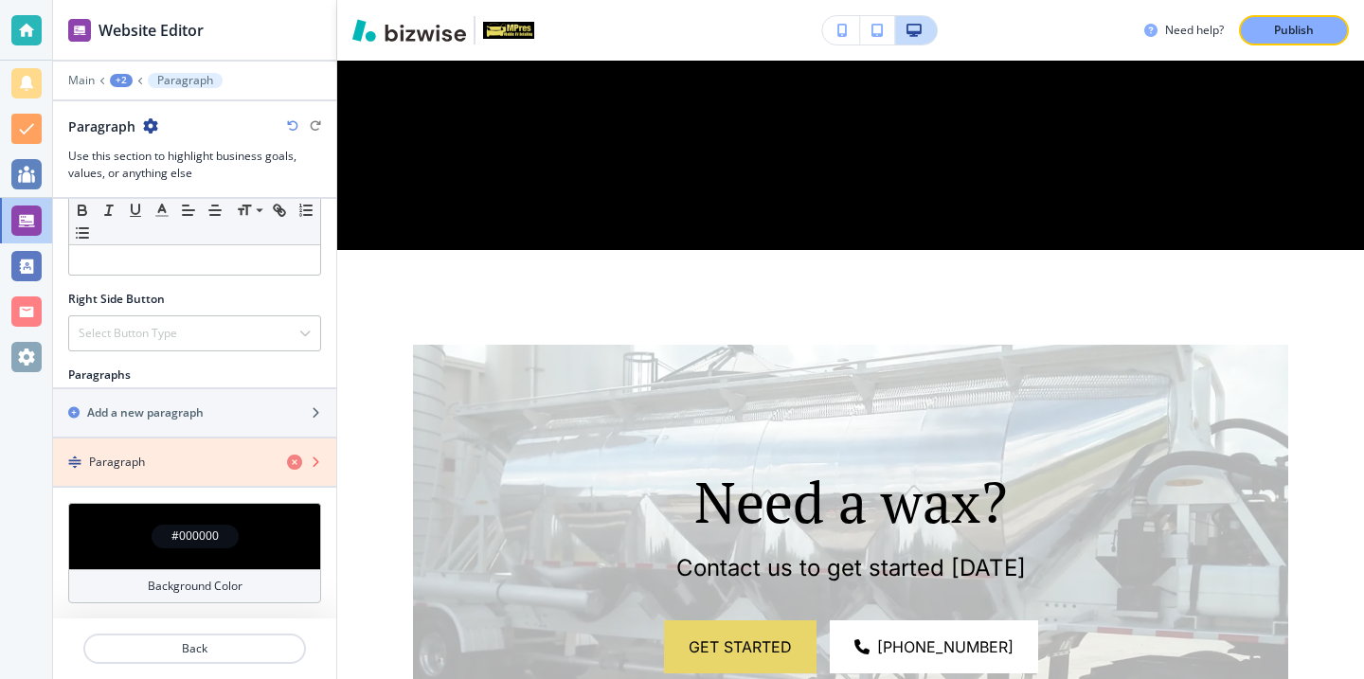
click at [300, 460] on icon "button" at bounding box center [294, 462] width 15 height 15
click at [297, 462] on icon "button" at bounding box center [294, 462] width 15 height 15
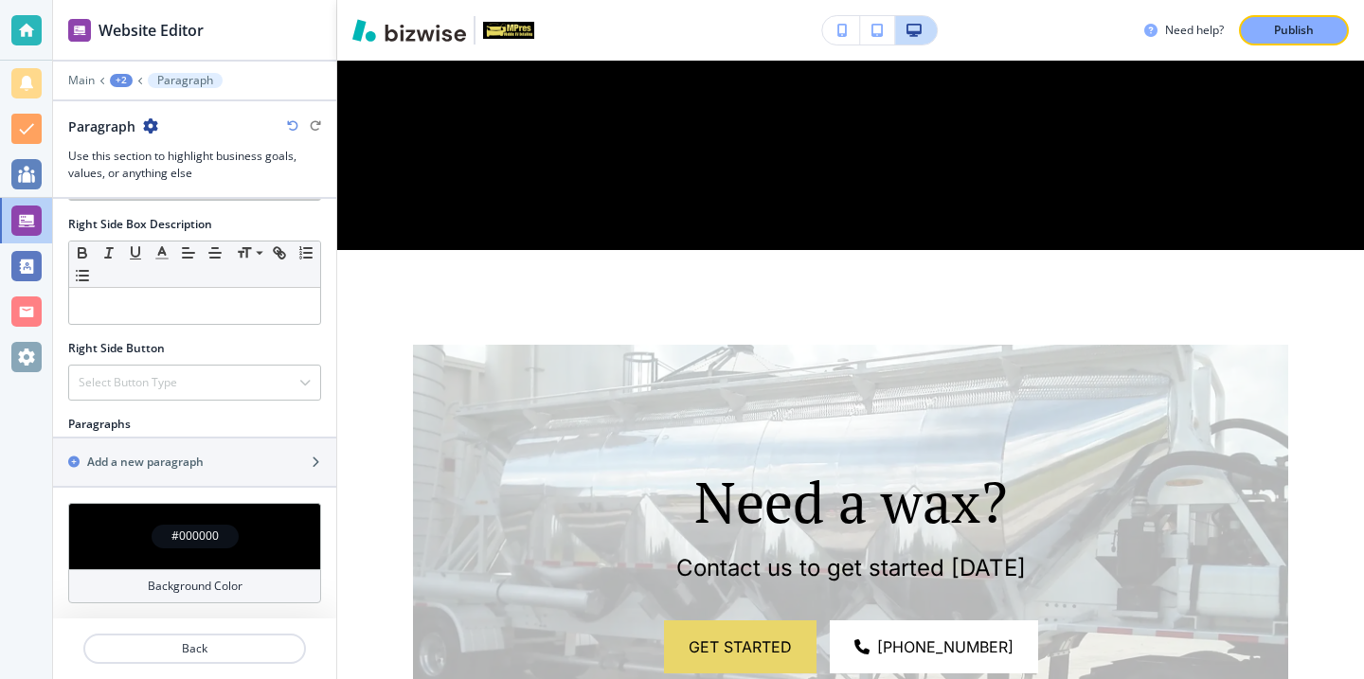
scroll to position [824, 0]
click at [297, 459] on div "Add a new paragraph" at bounding box center [194, 462] width 283 height 17
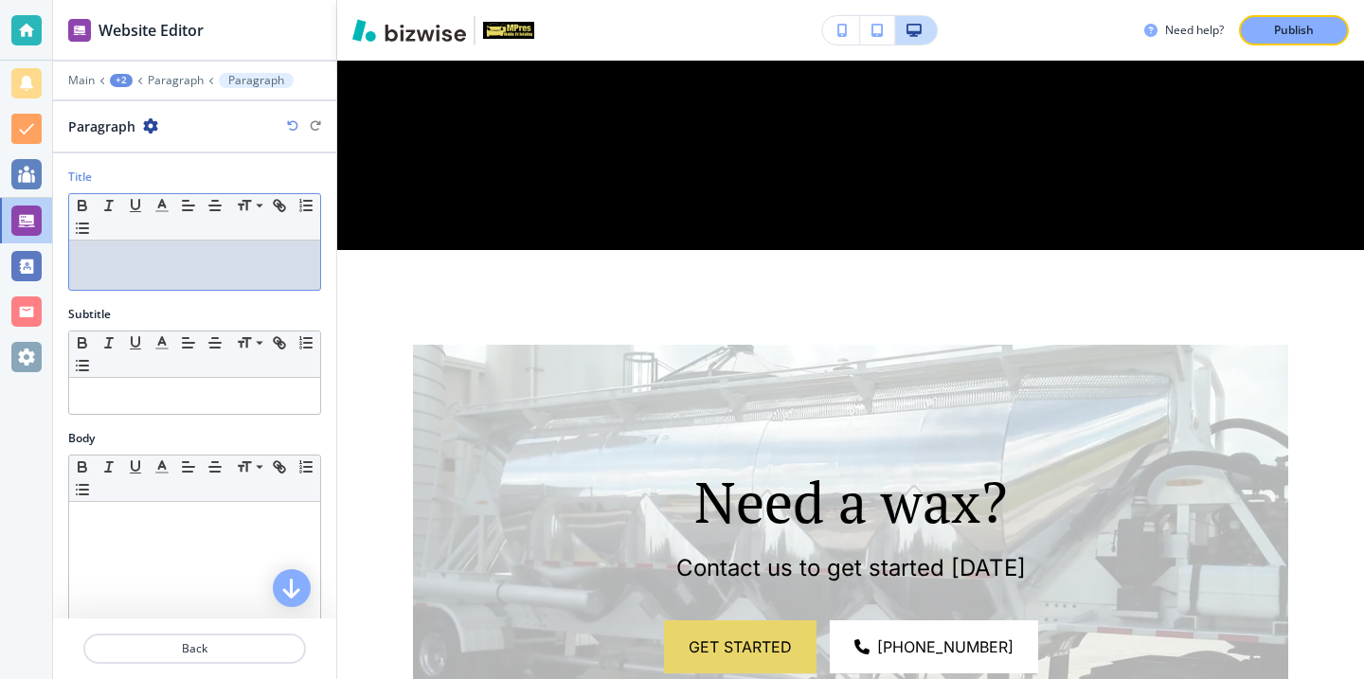
click at [209, 272] on div at bounding box center [194, 265] width 251 height 49
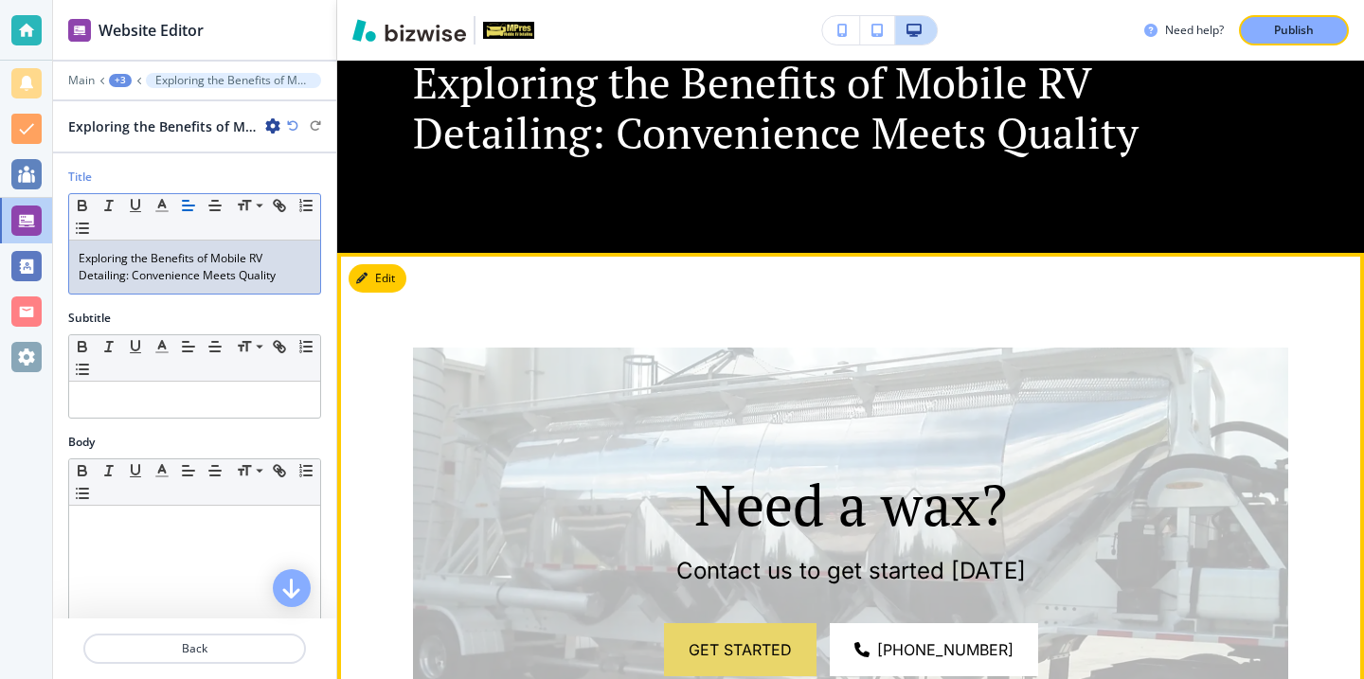
scroll to position [1057, 0]
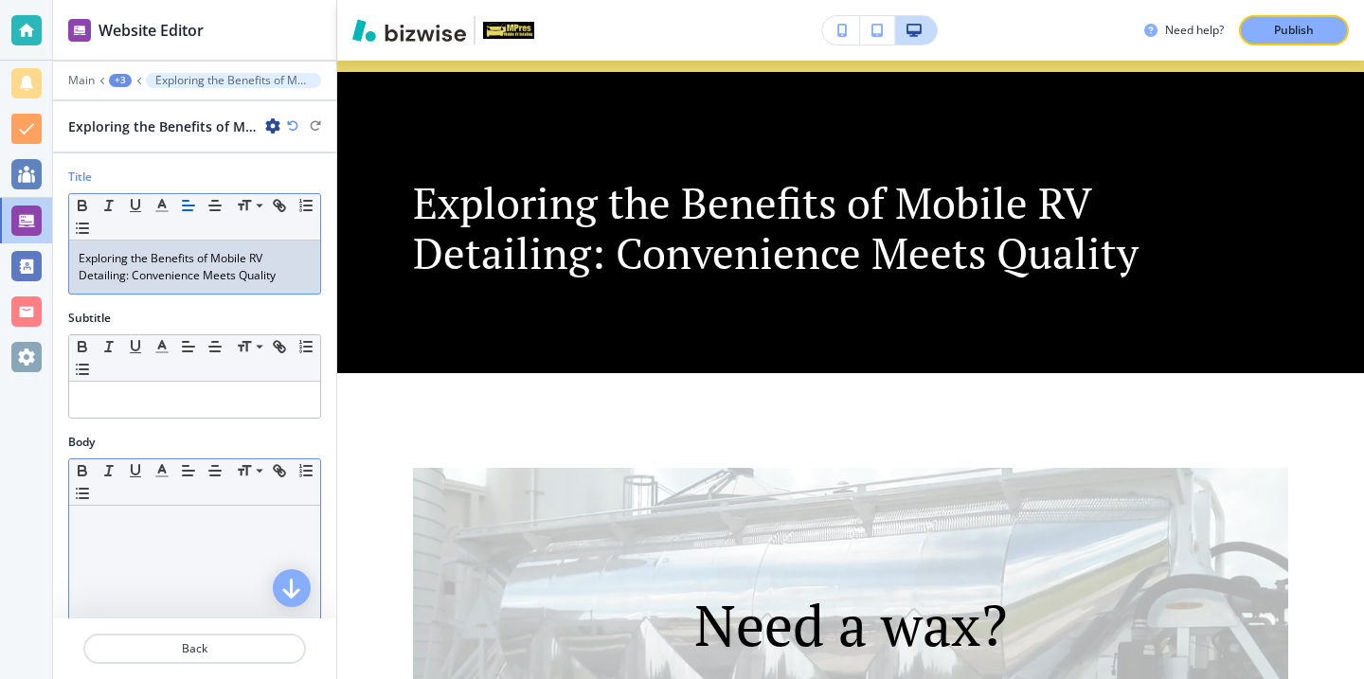
click at [218, 503] on div "Small Normal Large Huge" at bounding box center [194, 482] width 251 height 46
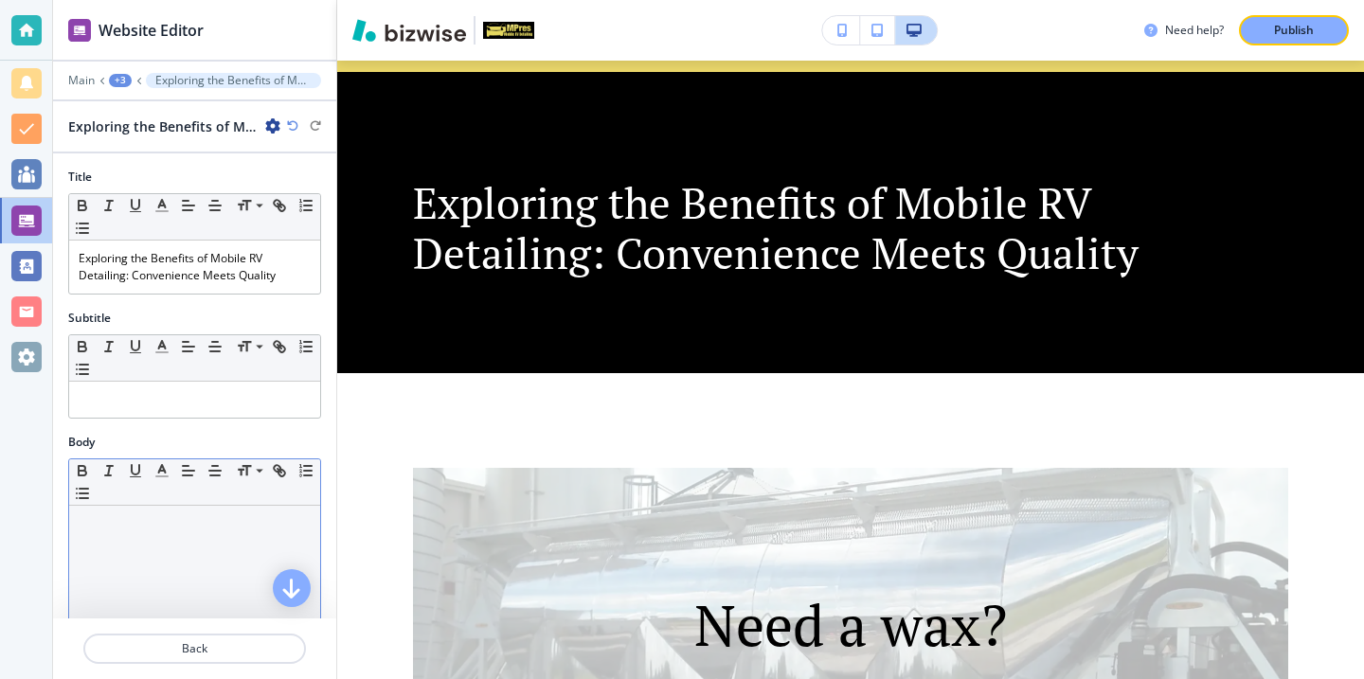
click at [210, 565] on div at bounding box center [194, 629] width 251 height 246
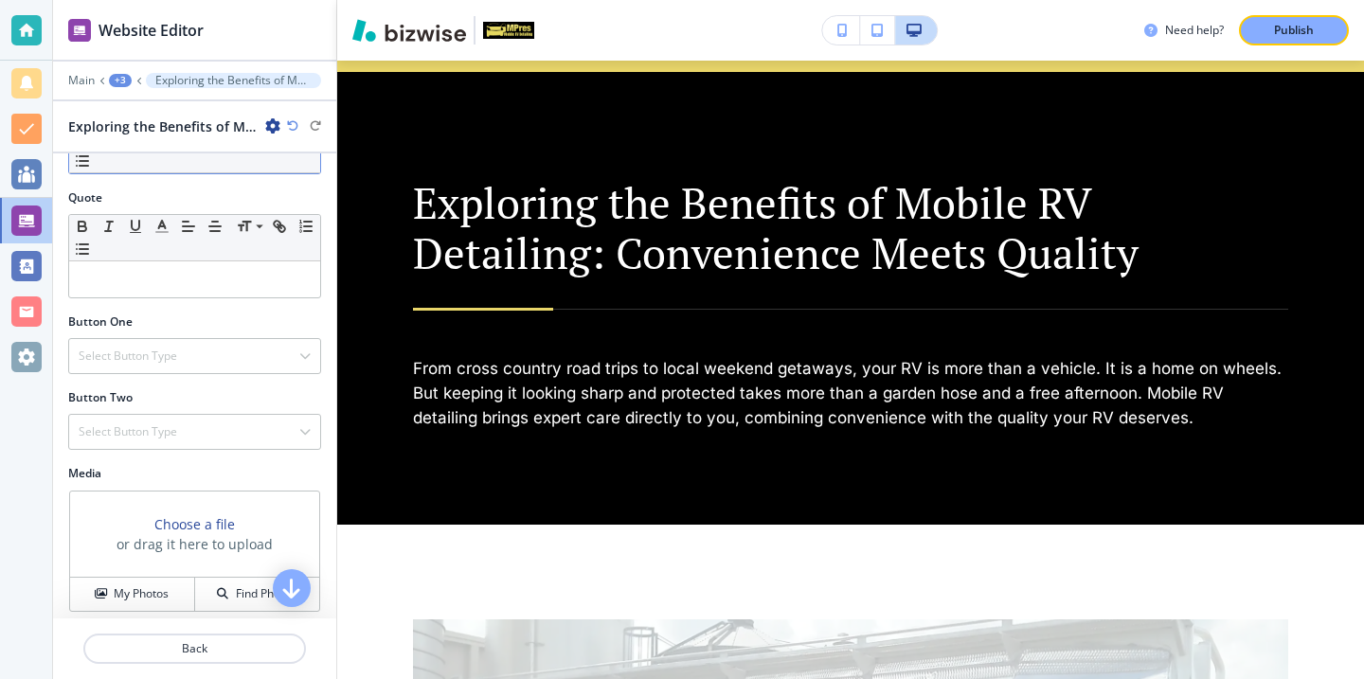
scroll to position [588, 0]
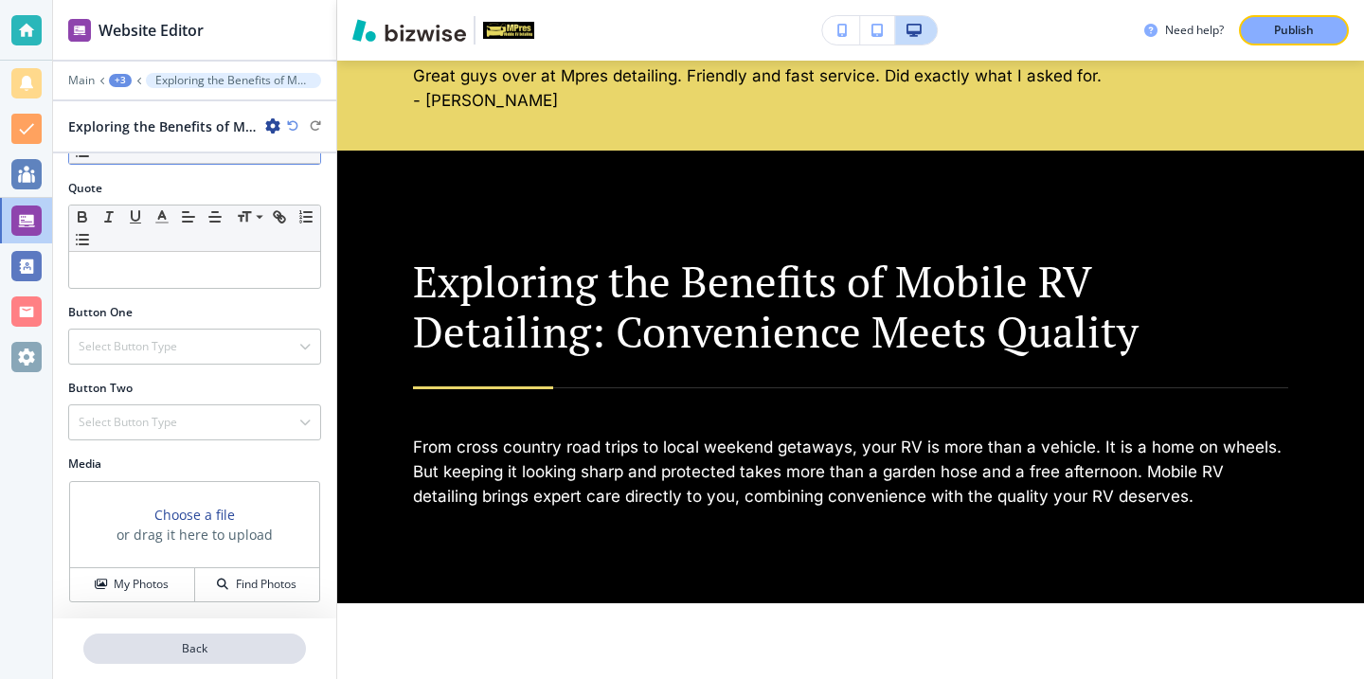
click at [241, 643] on p "Back" at bounding box center [194, 648] width 219 height 17
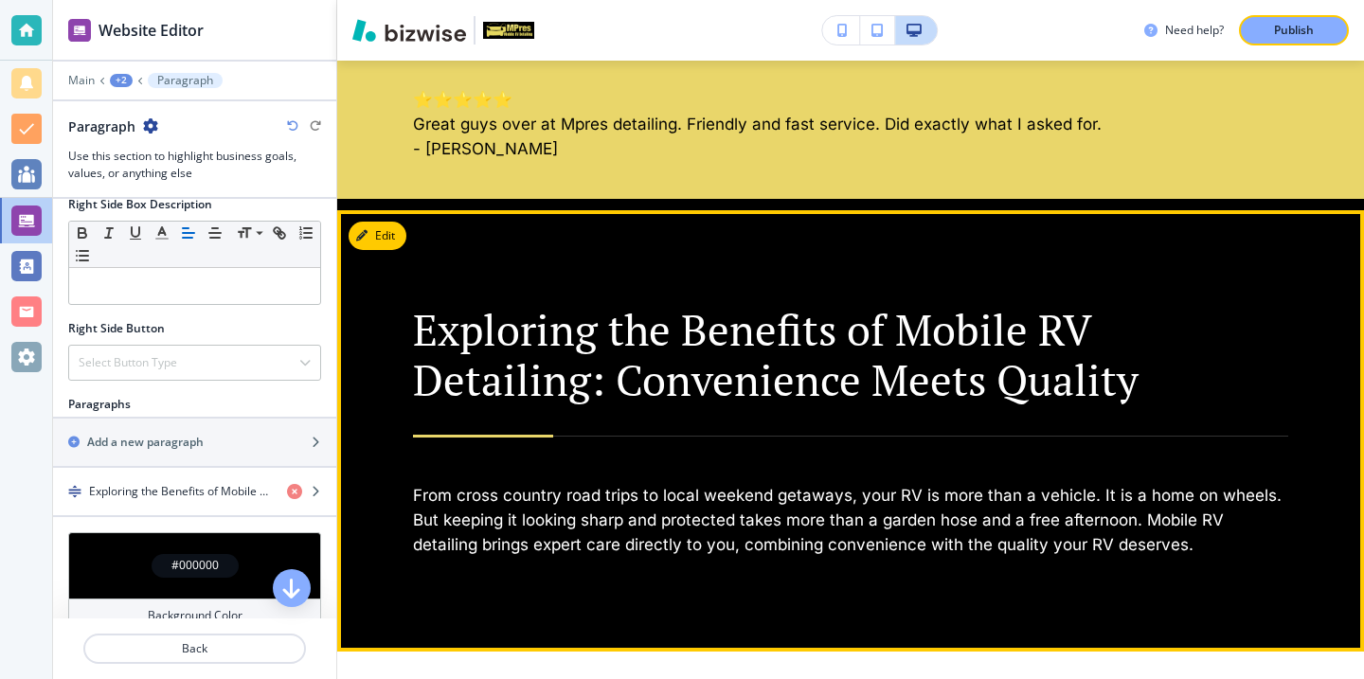
scroll to position [1005, 0]
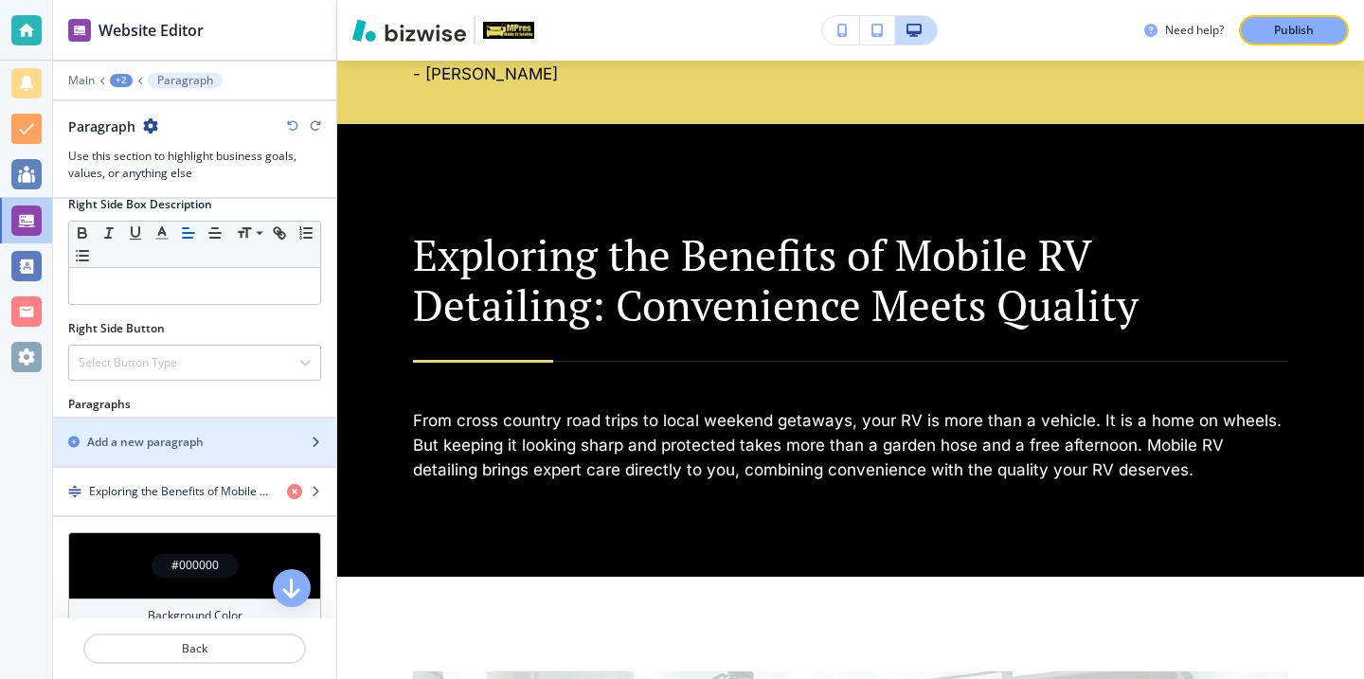
click at [288, 434] on div "Add a new paragraph" at bounding box center [174, 442] width 242 height 17
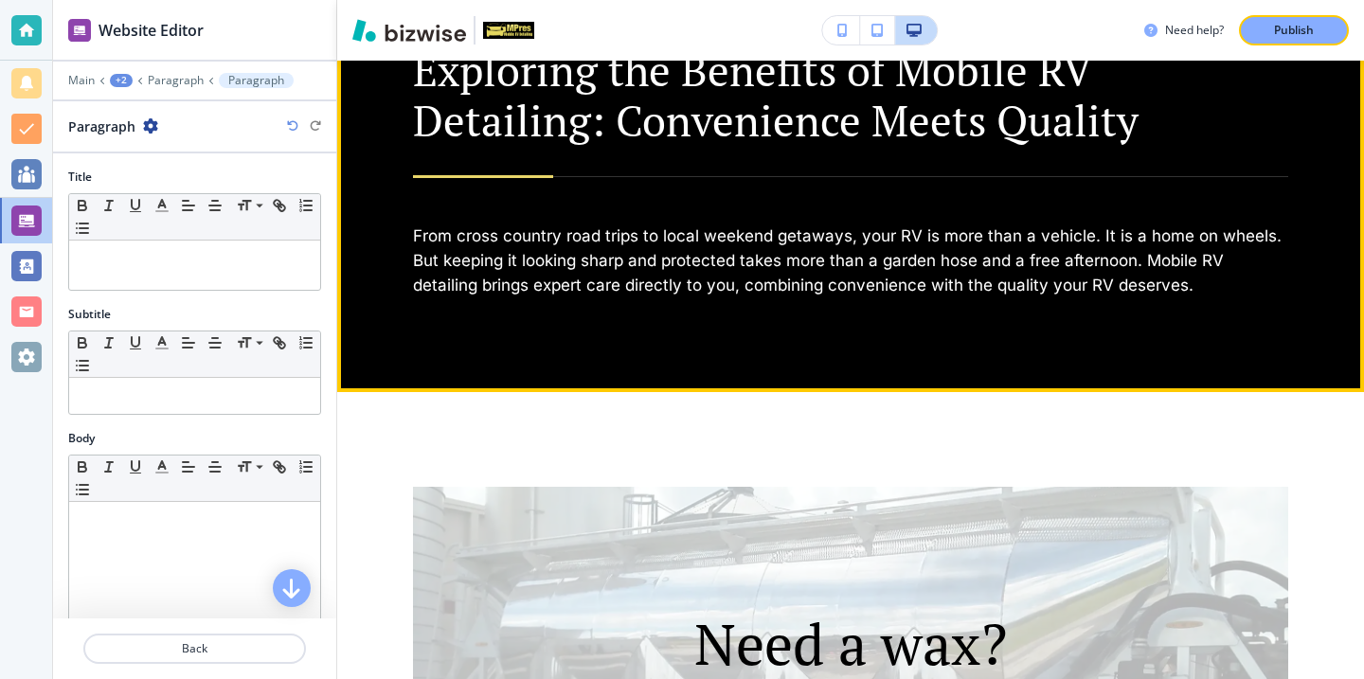
scroll to position [1191, 0]
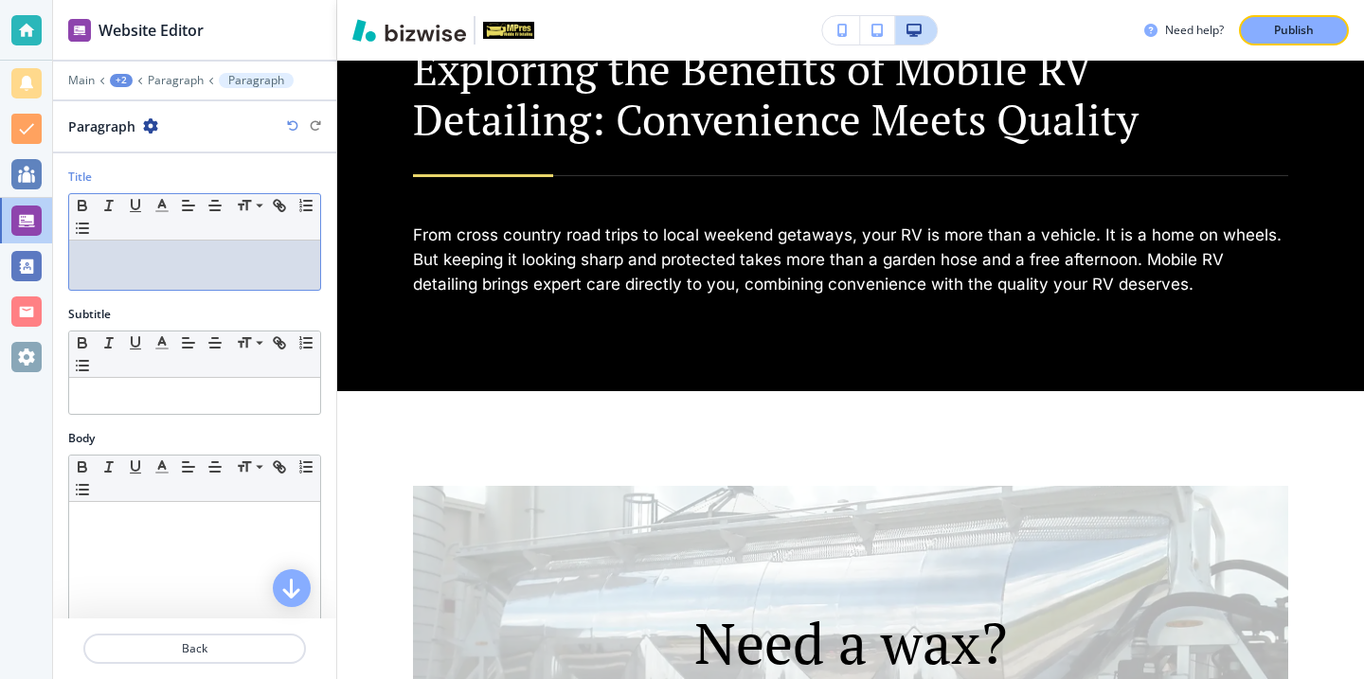
click at [232, 267] on div at bounding box center [194, 265] width 251 height 49
paste div
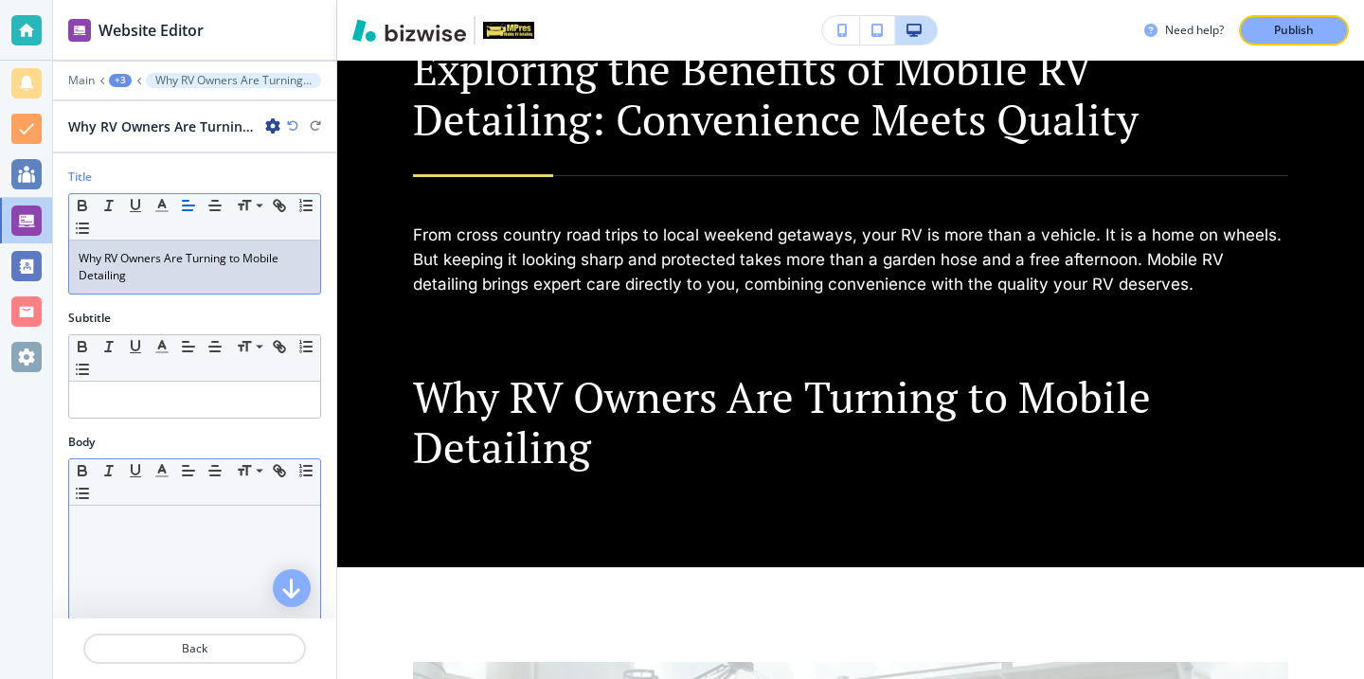
click at [274, 566] on div at bounding box center [194, 629] width 251 height 246
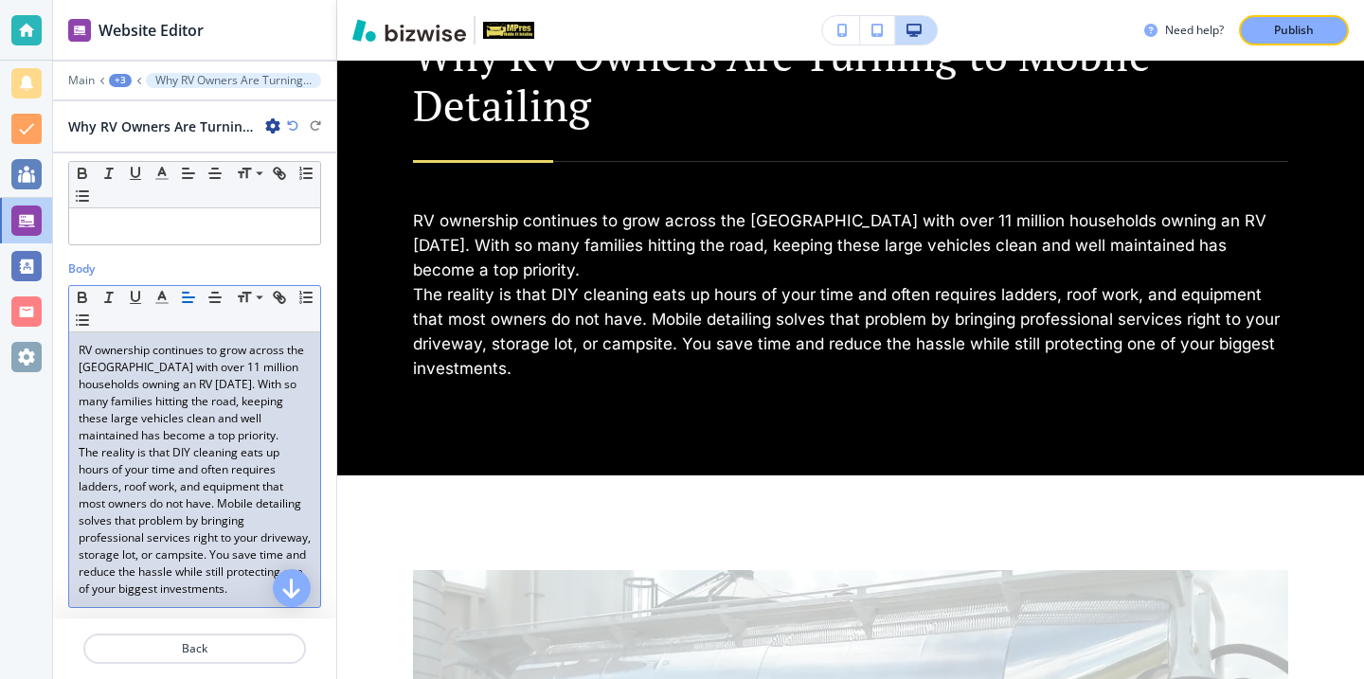
scroll to position [237, 0]
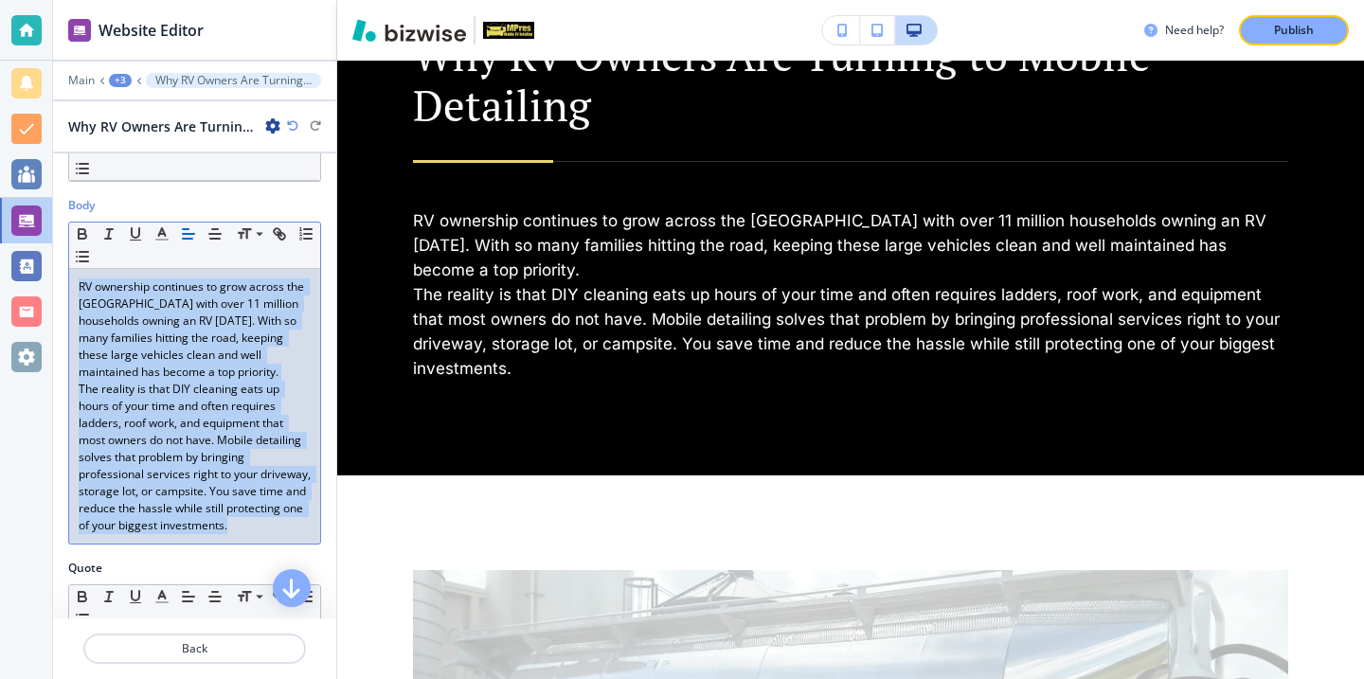
drag, startPoint x: 313, startPoint y: 523, endPoint x: 67, endPoint y: 276, distance: 348.3
click at [67, 276] on div "Body Small Normal Large Huge RV ownership continues to grow across [GEOGRAPHIC_…" at bounding box center [194, 378] width 283 height 363
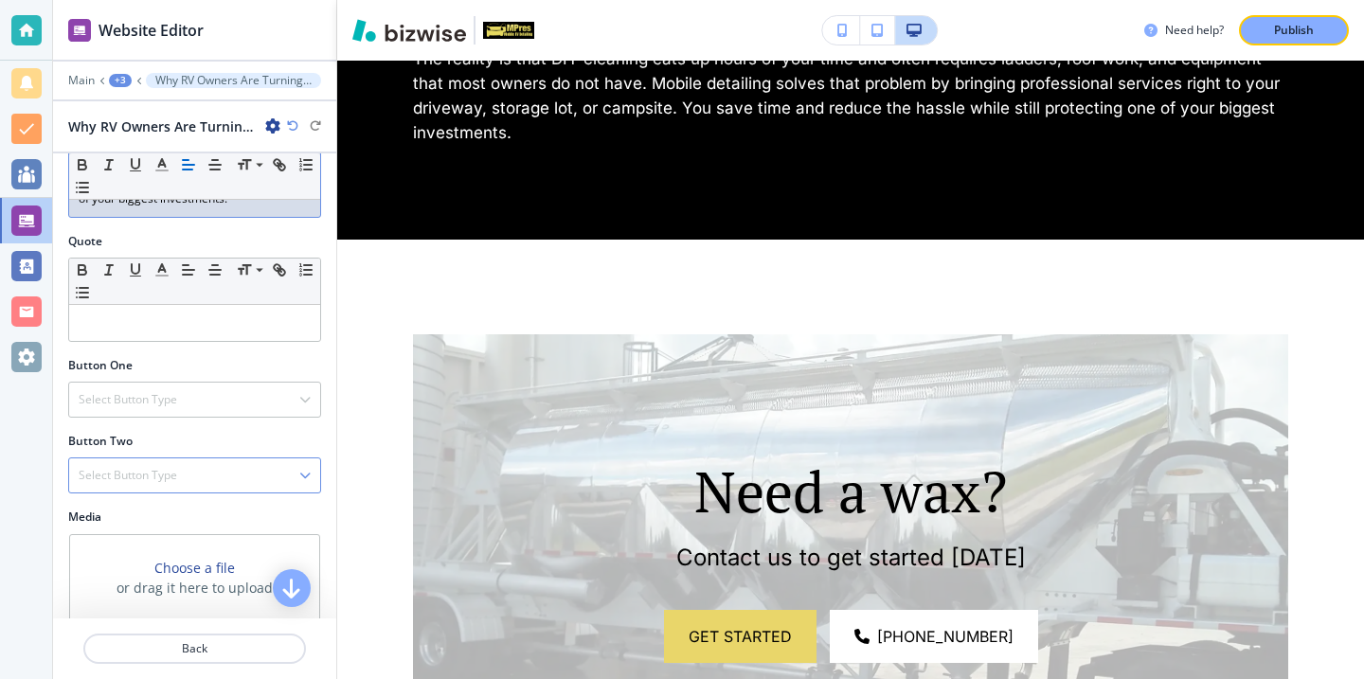
scroll to position [609, 0]
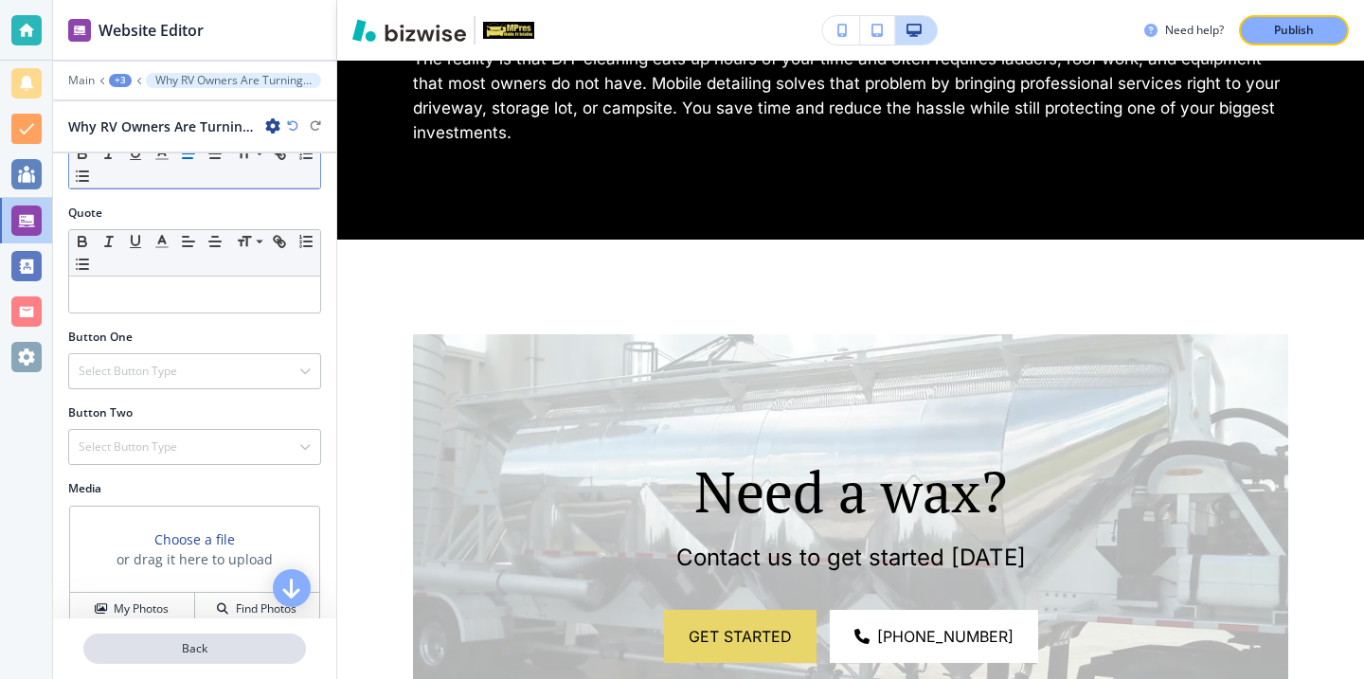
click at [222, 638] on button "Back" at bounding box center [194, 649] width 223 height 30
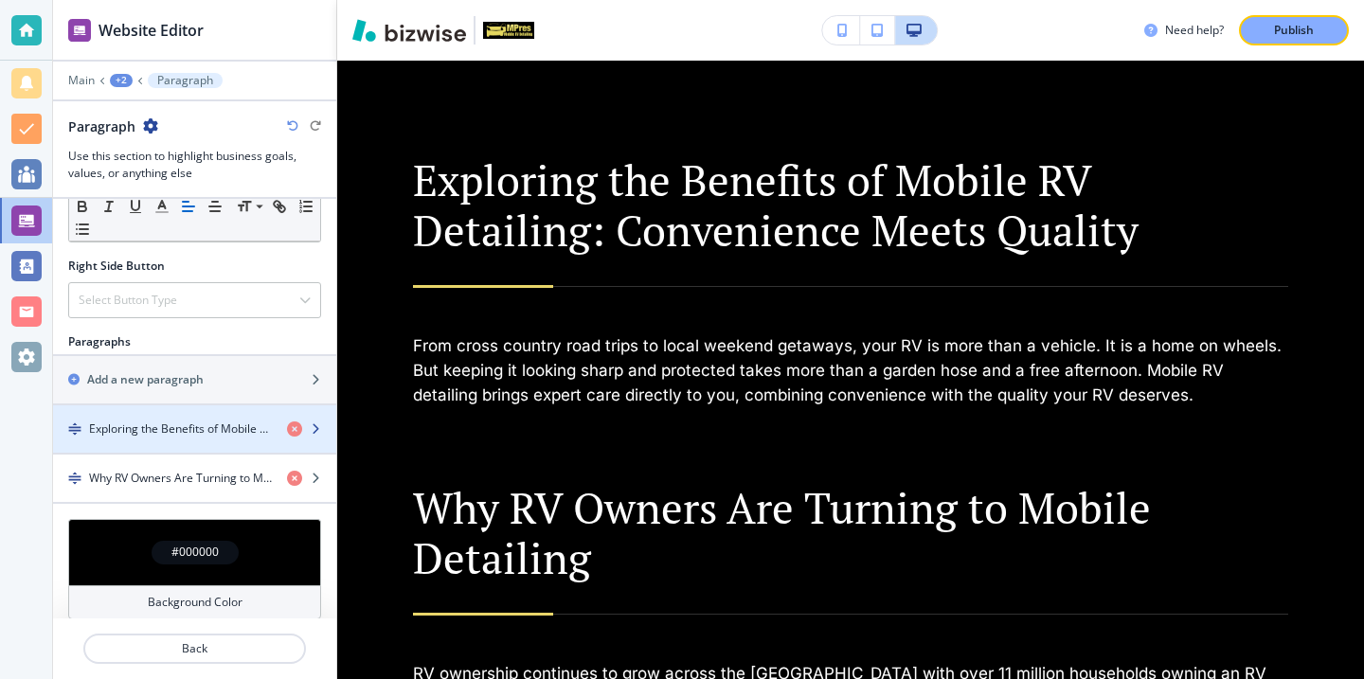
scroll to position [909, 0]
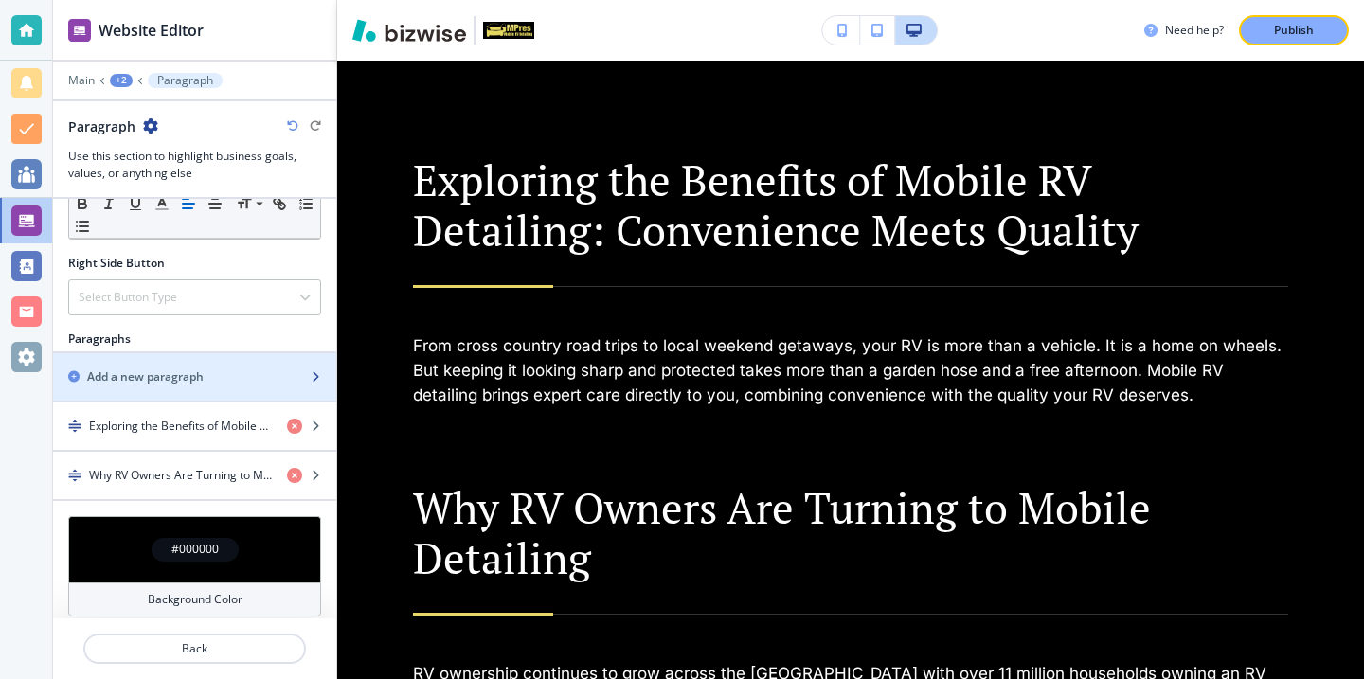
click at [225, 393] on div "button" at bounding box center [194, 393] width 283 height 15
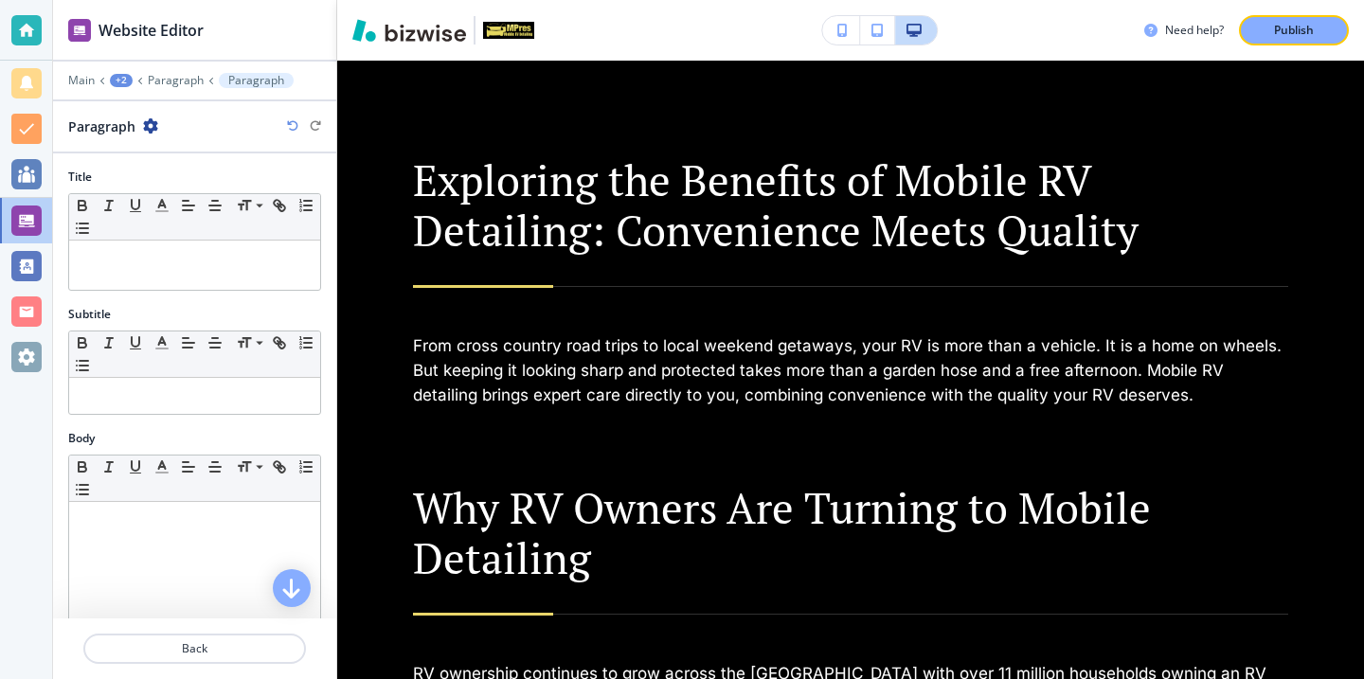
click at [189, 295] on div "Title Small Normal Large Huge" at bounding box center [194, 237] width 283 height 137
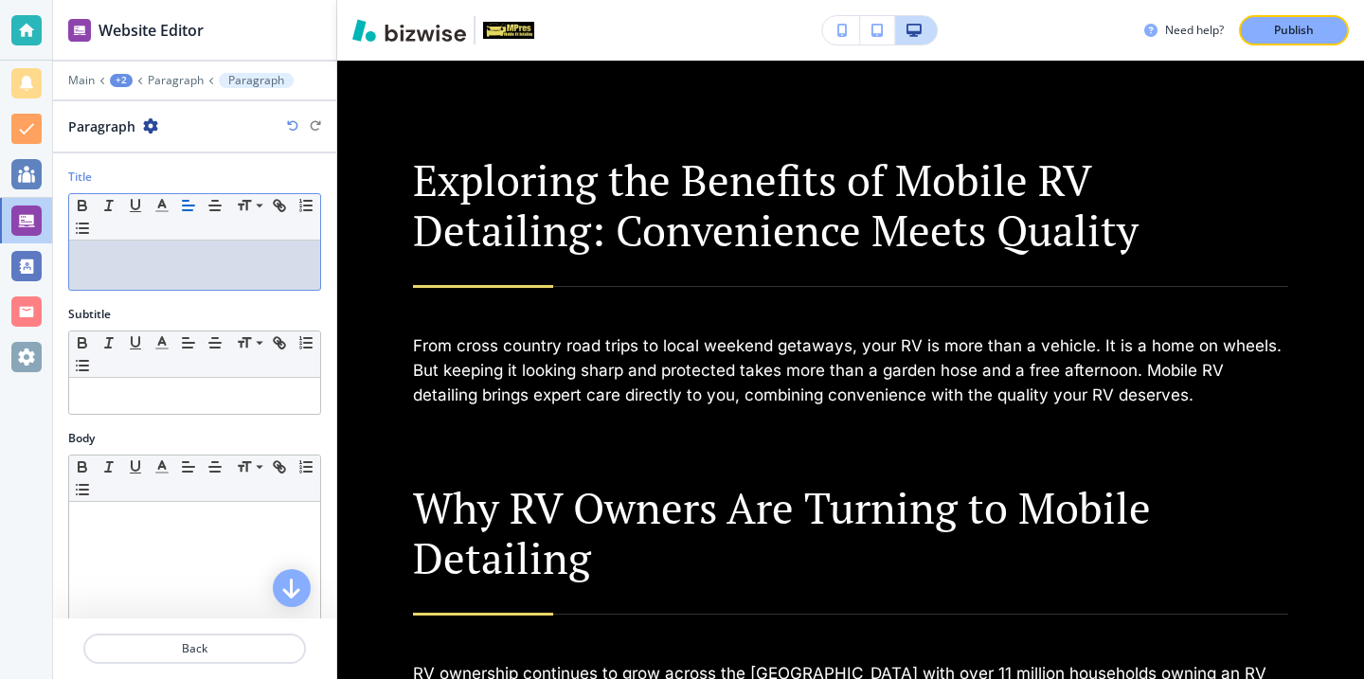
scroll to position [0, 0]
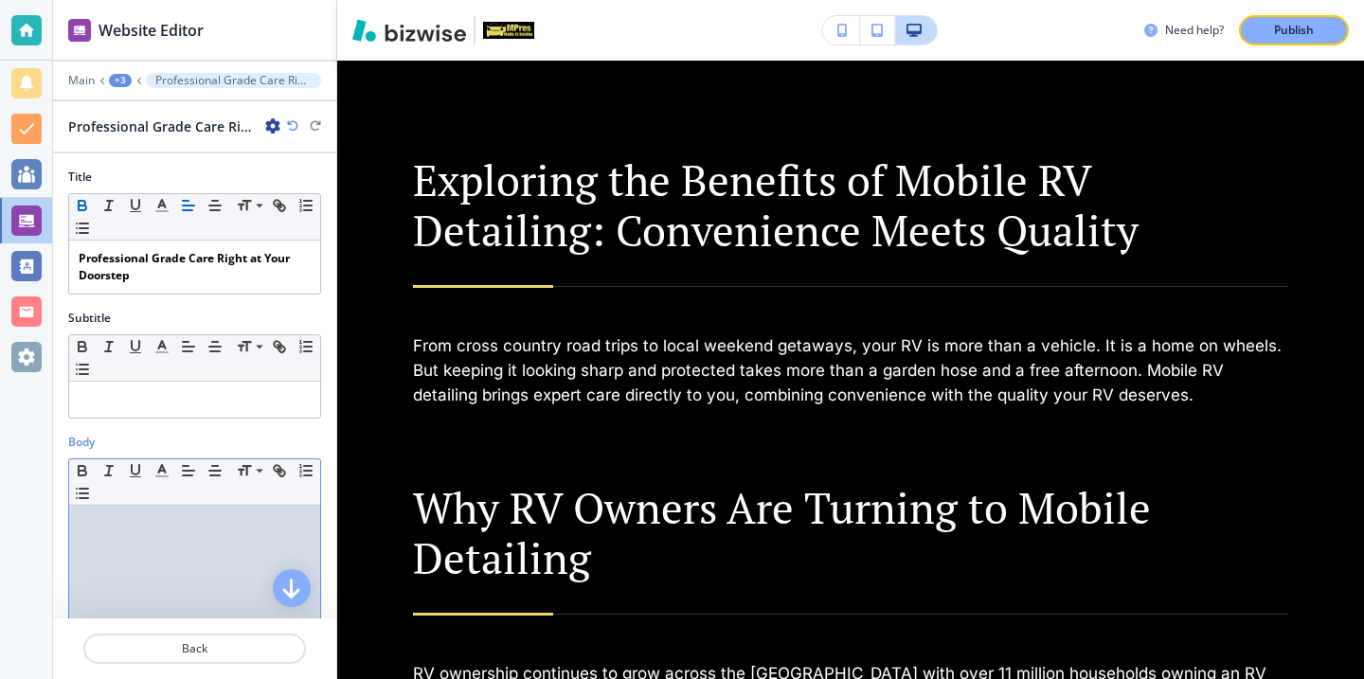
click at [214, 596] on div at bounding box center [194, 629] width 251 height 246
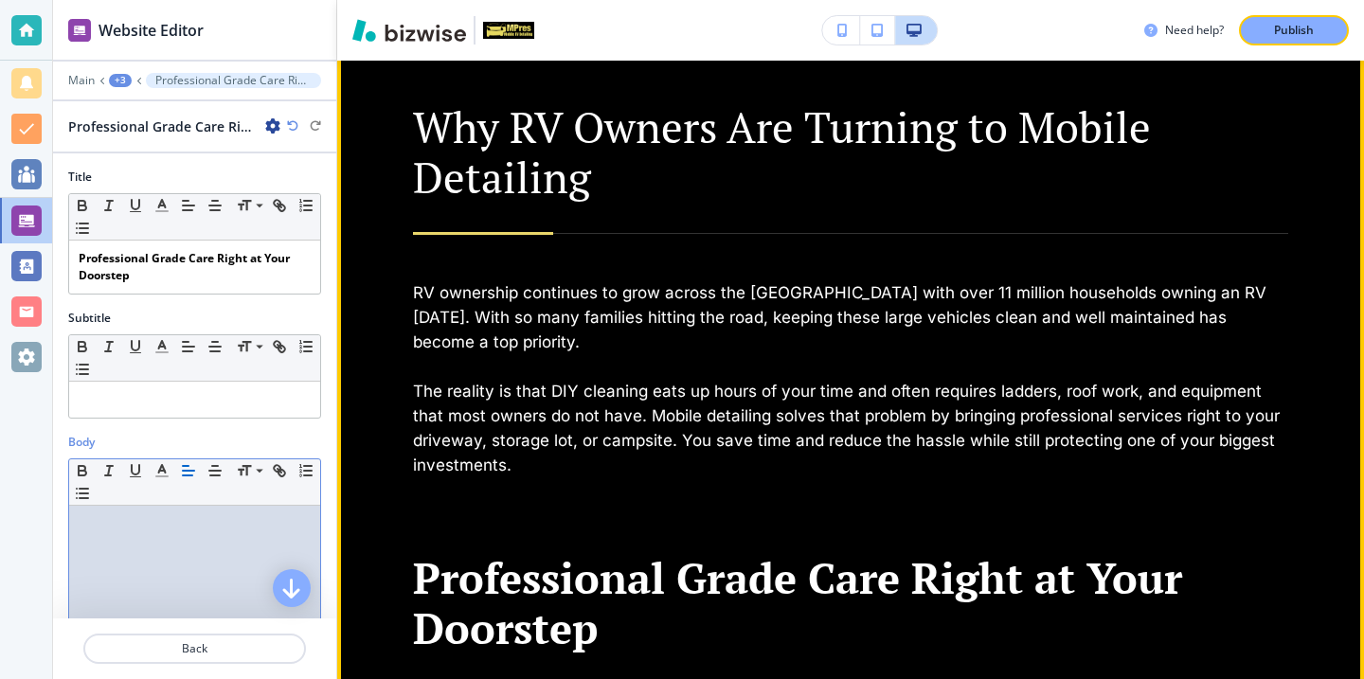
scroll to position [1625, 0]
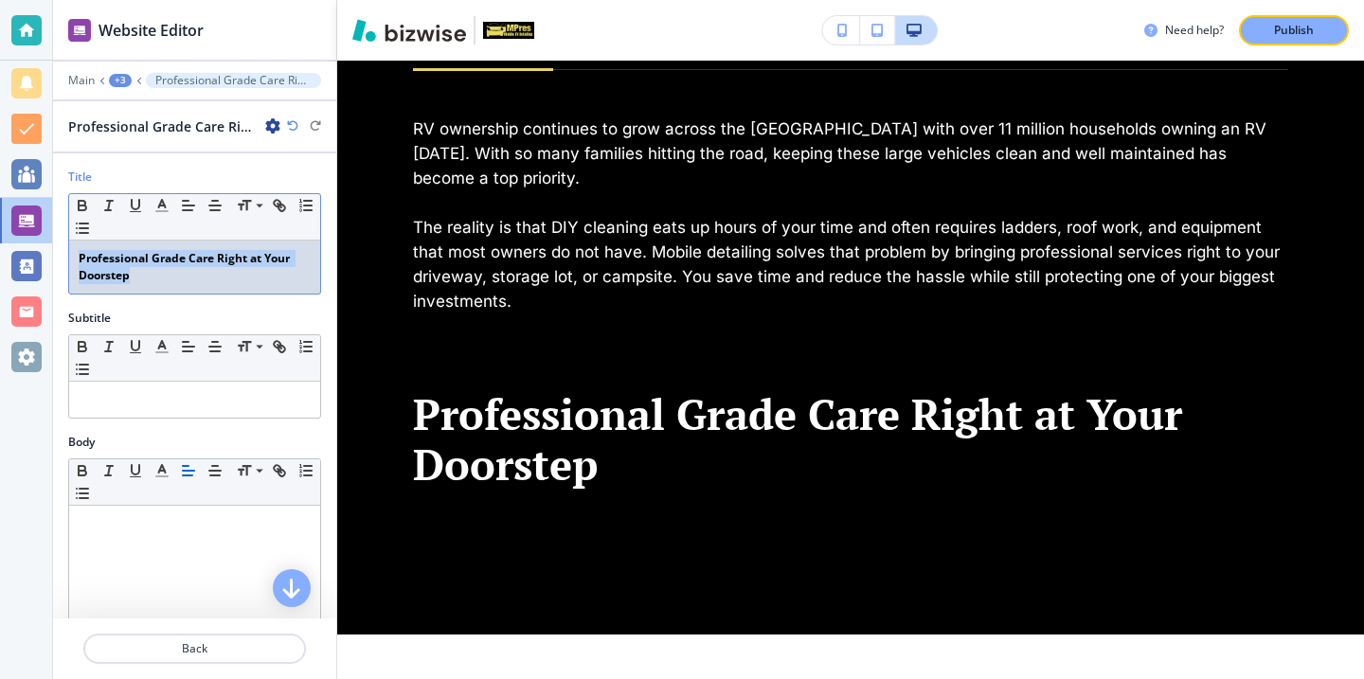
drag, startPoint x: 279, startPoint y: 277, endPoint x: 70, endPoint y: 247, distance: 211.4
click at [70, 247] on div "Professional Grade Care Right at Your Doorstep" at bounding box center [194, 267] width 251 height 53
click at [82, 209] on icon "button" at bounding box center [83, 208] width 8 height 5
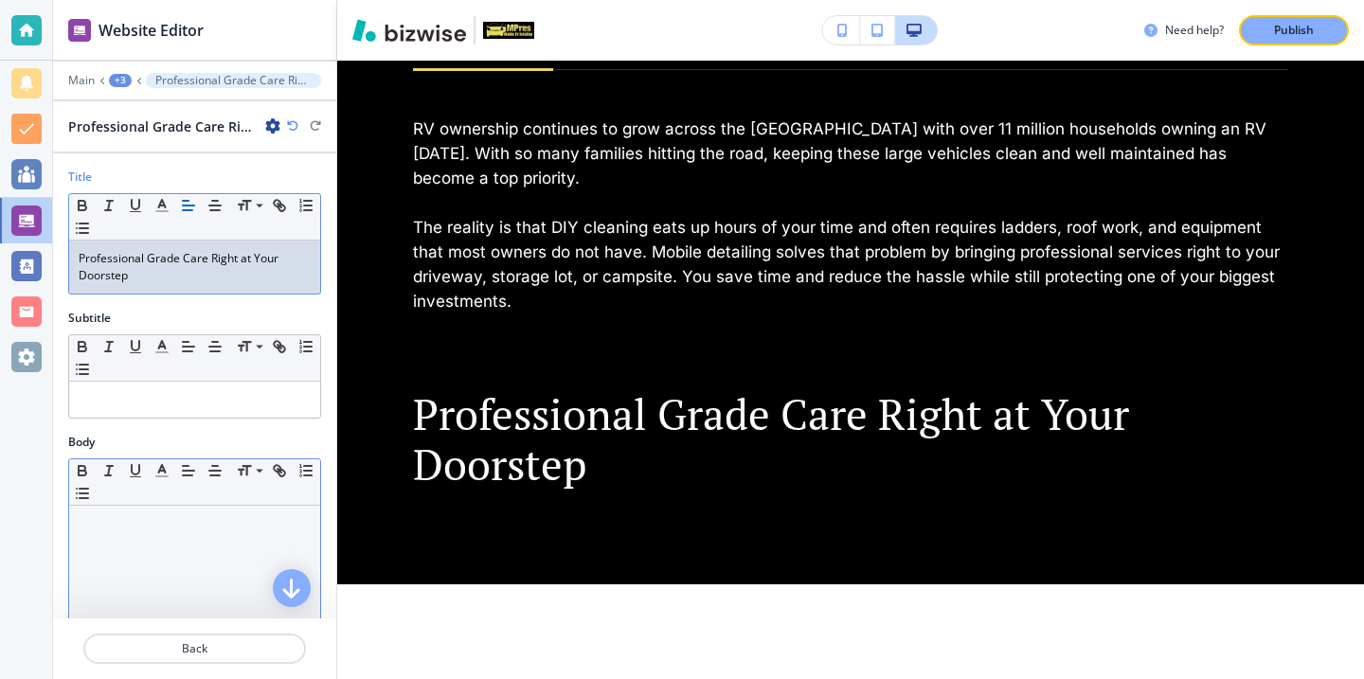
click at [85, 548] on div at bounding box center [194, 629] width 251 height 246
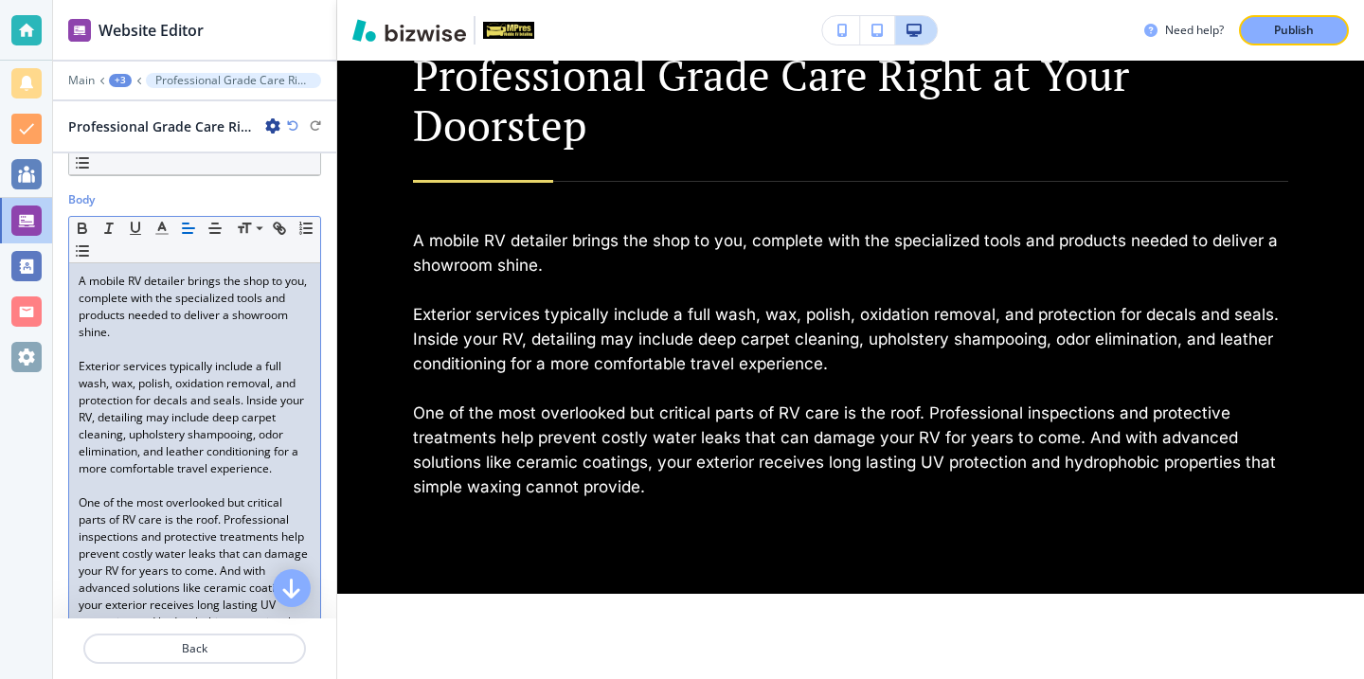
scroll to position [1906, 0]
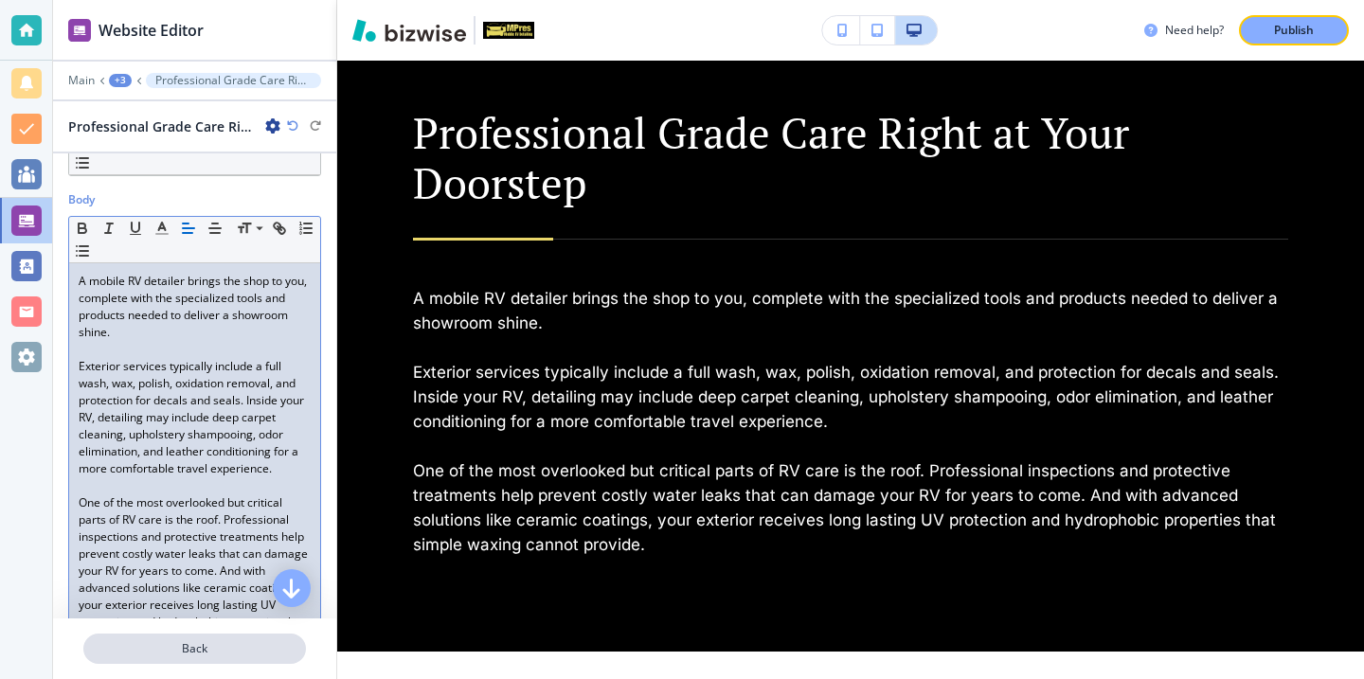
click at [237, 639] on button "Back" at bounding box center [194, 649] width 223 height 30
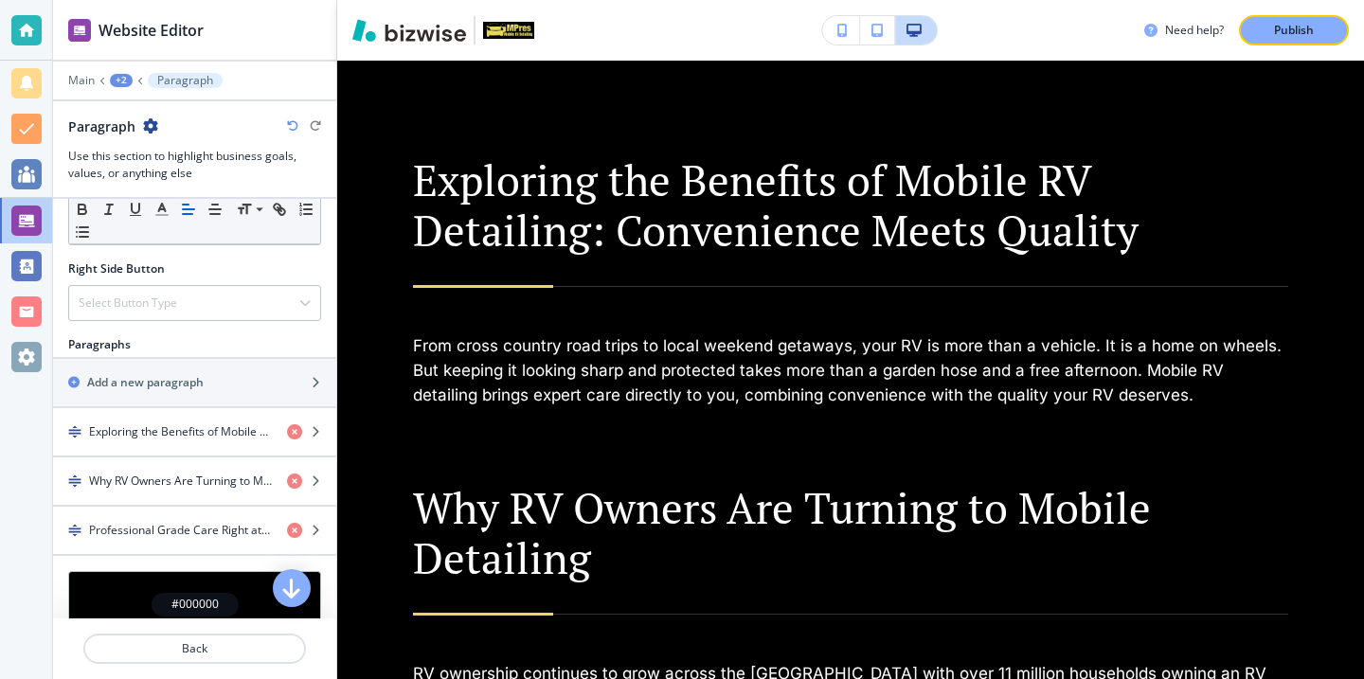
scroll to position [972, 0]
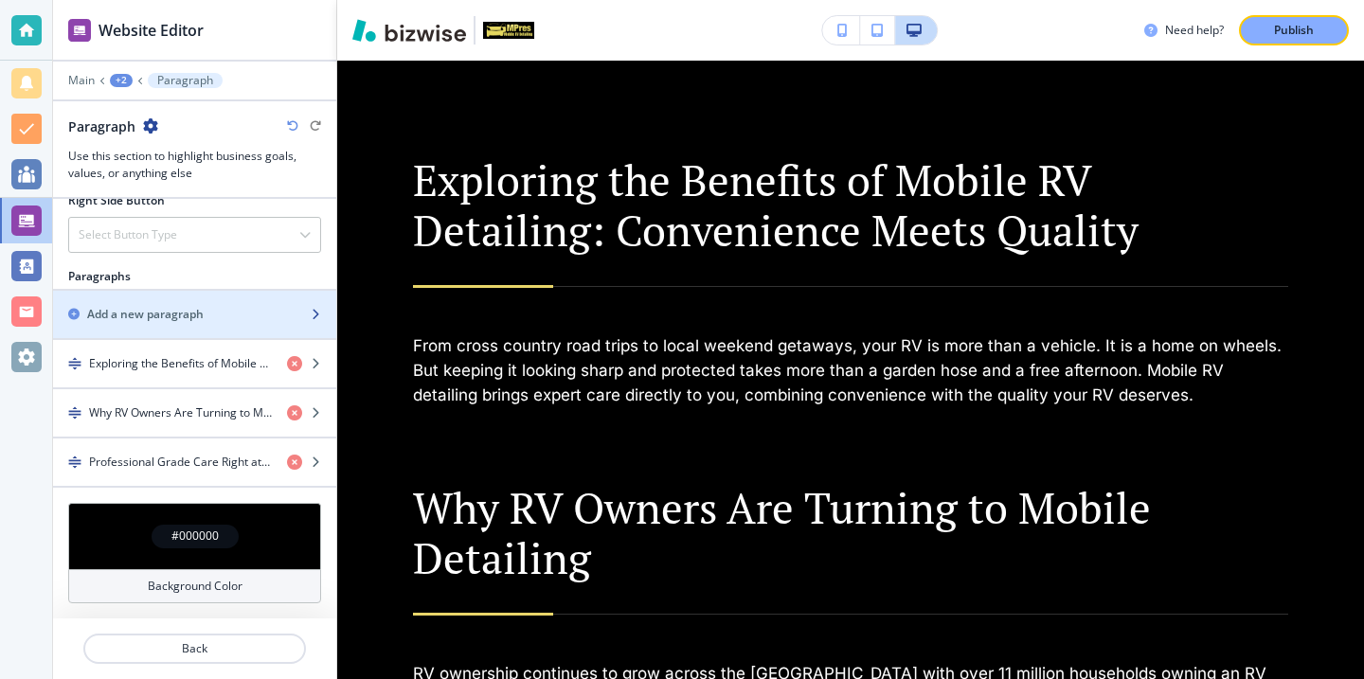
click at [235, 314] on div "Add a new paragraph" at bounding box center [174, 314] width 242 height 17
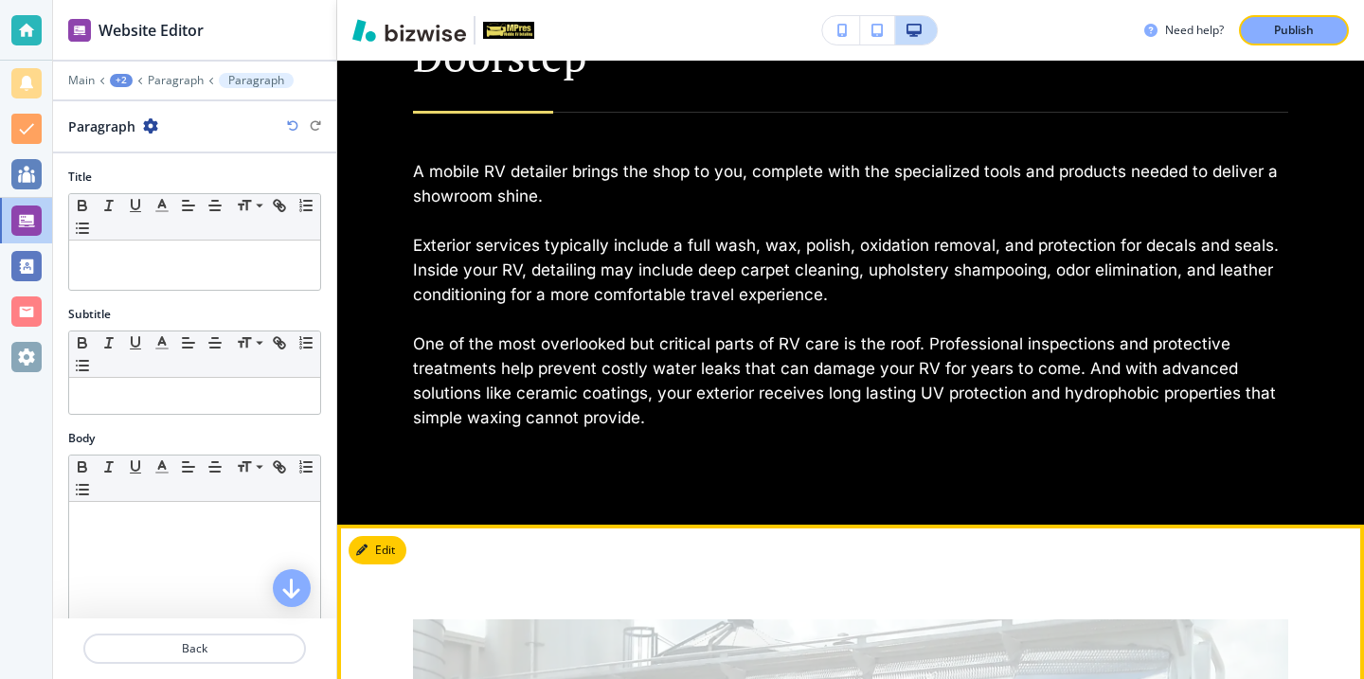
scroll to position [2004, 0]
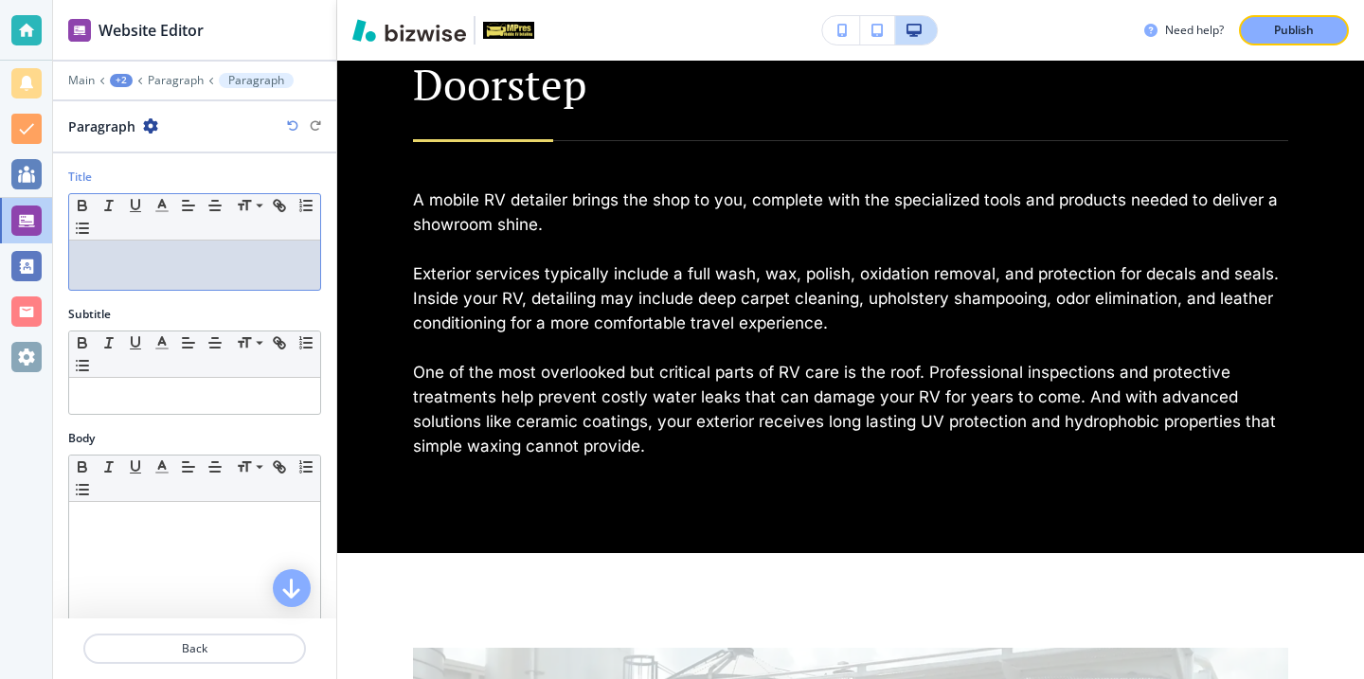
click at [114, 266] on div at bounding box center [194, 265] width 251 height 49
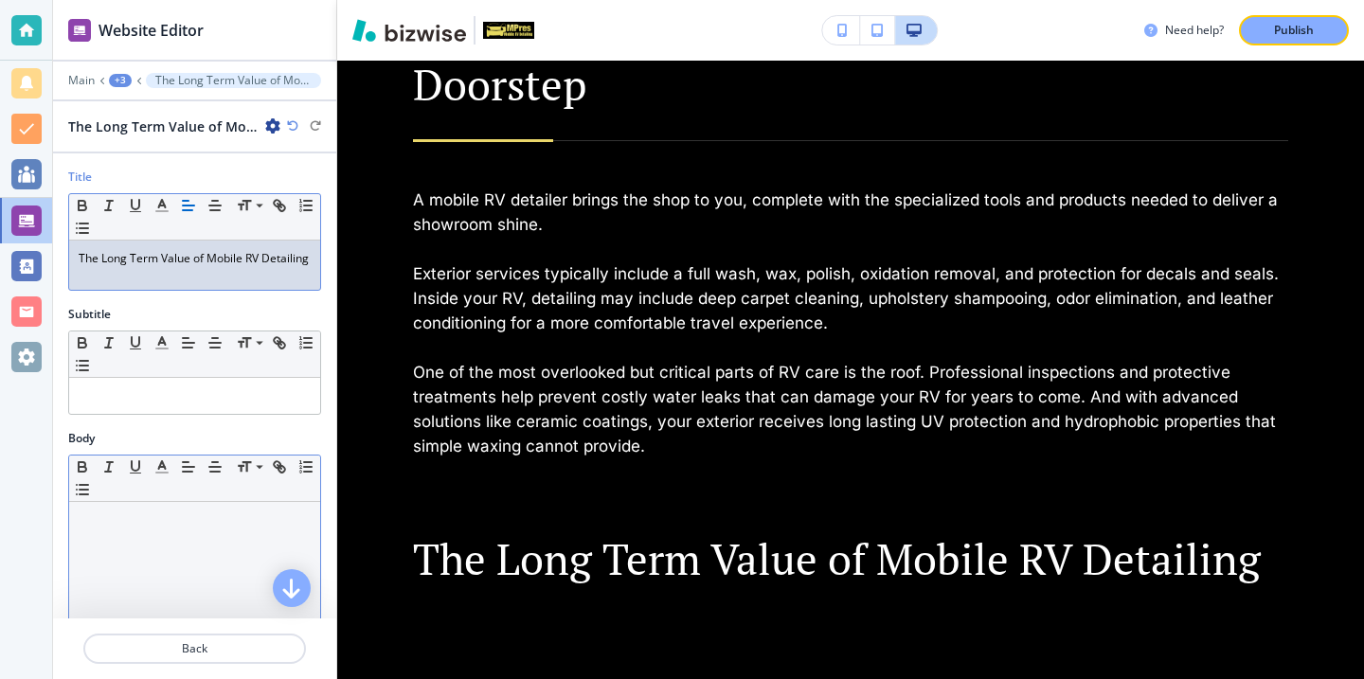
click at [173, 505] on div at bounding box center [194, 625] width 251 height 246
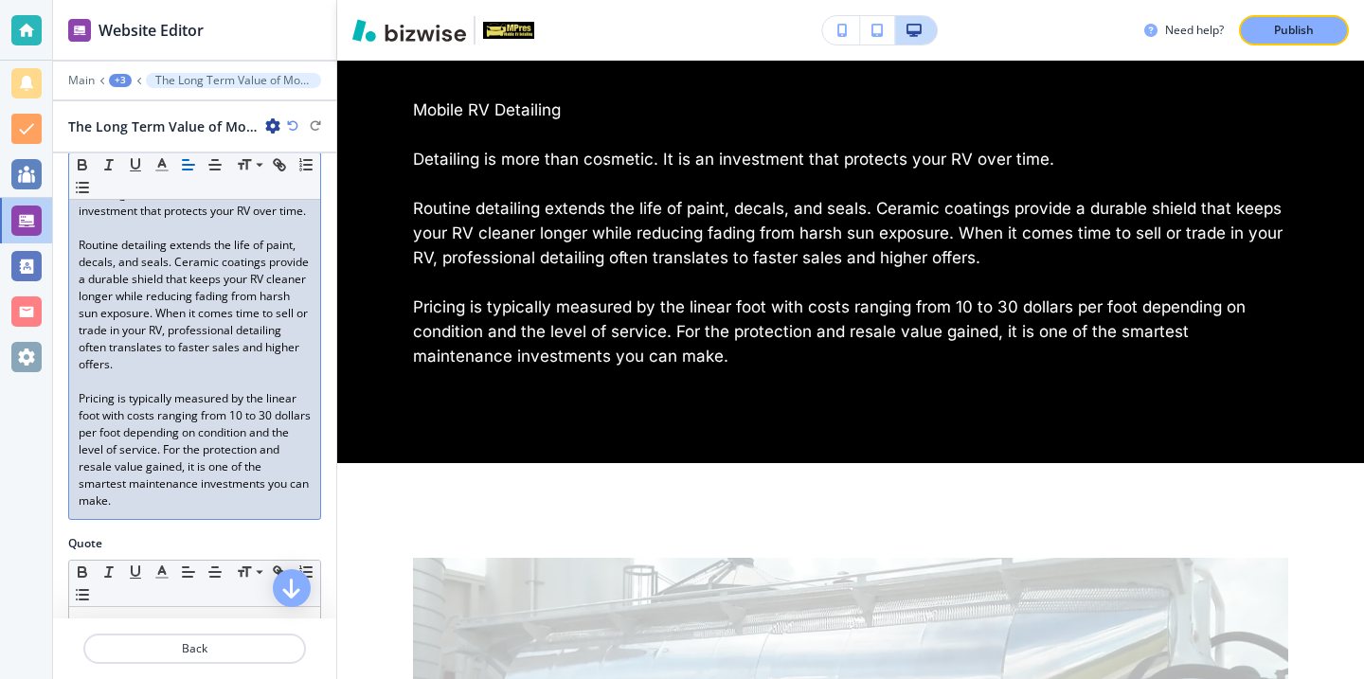
scroll to position [396, 0]
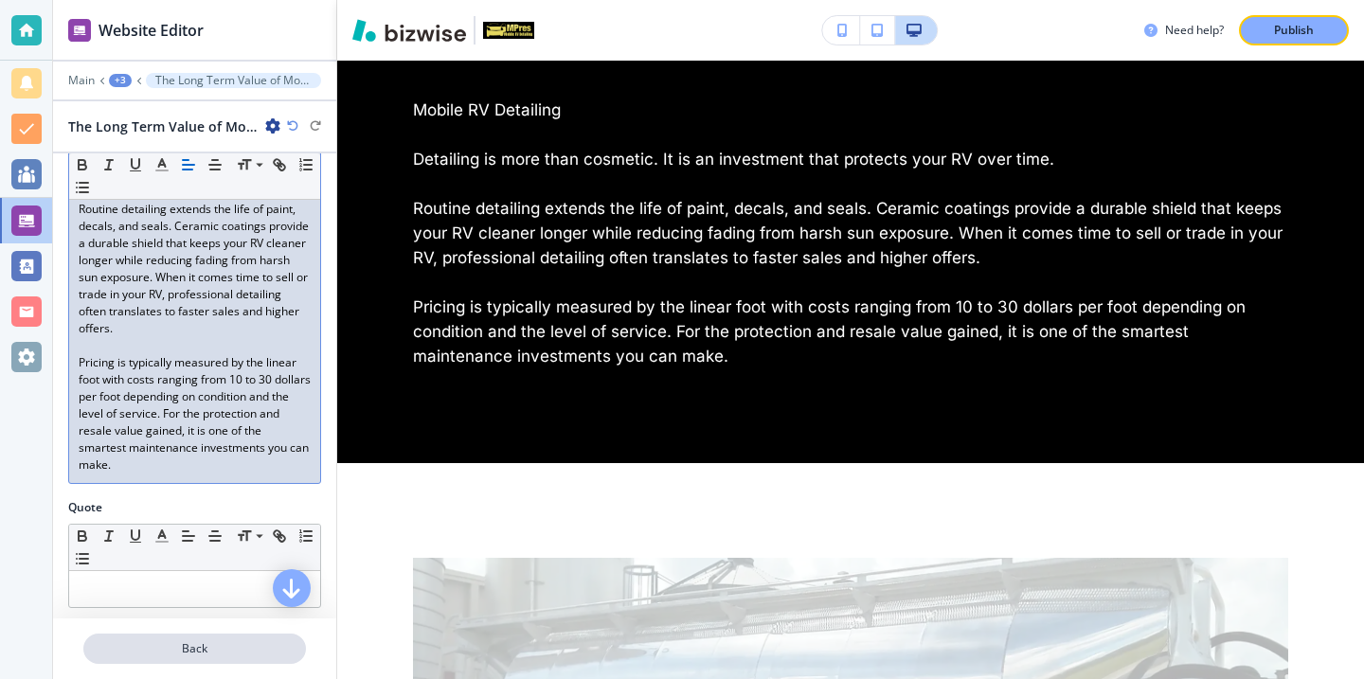
click at [250, 648] on p "Back" at bounding box center [194, 648] width 219 height 17
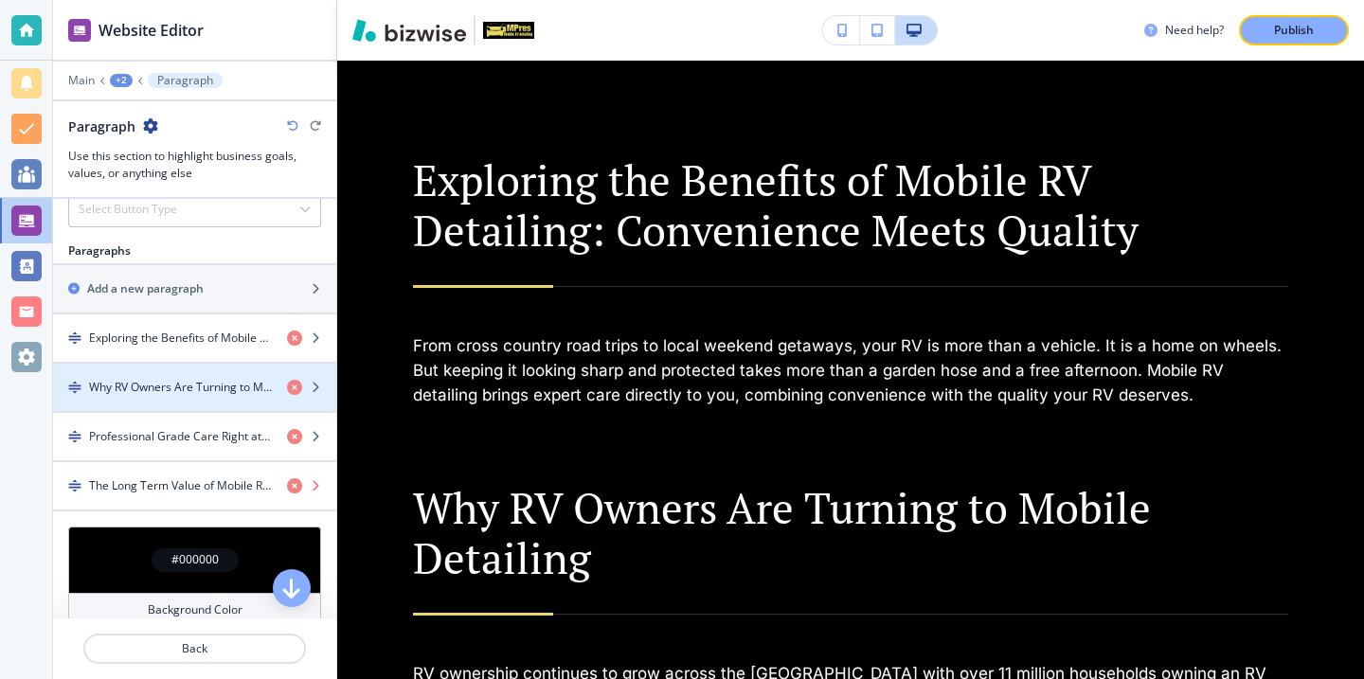
scroll to position [1014, 0]
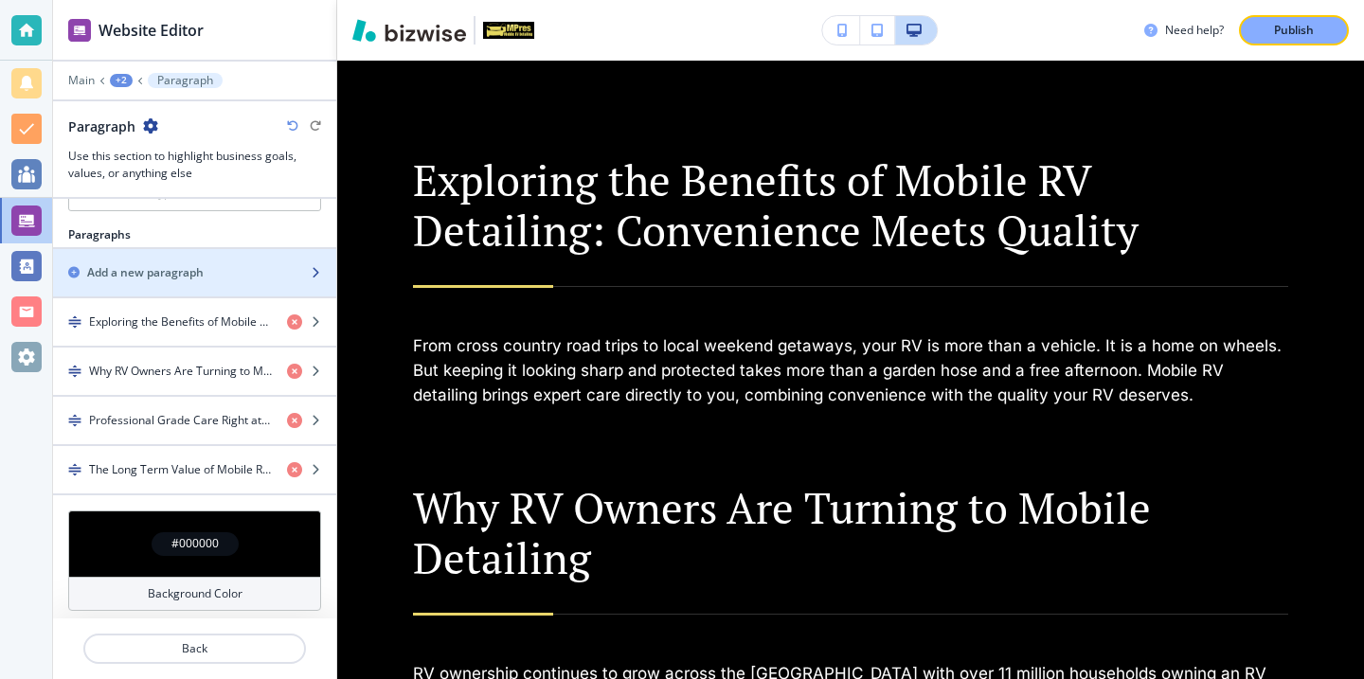
click at [254, 291] on div "button" at bounding box center [194, 288] width 283 height 15
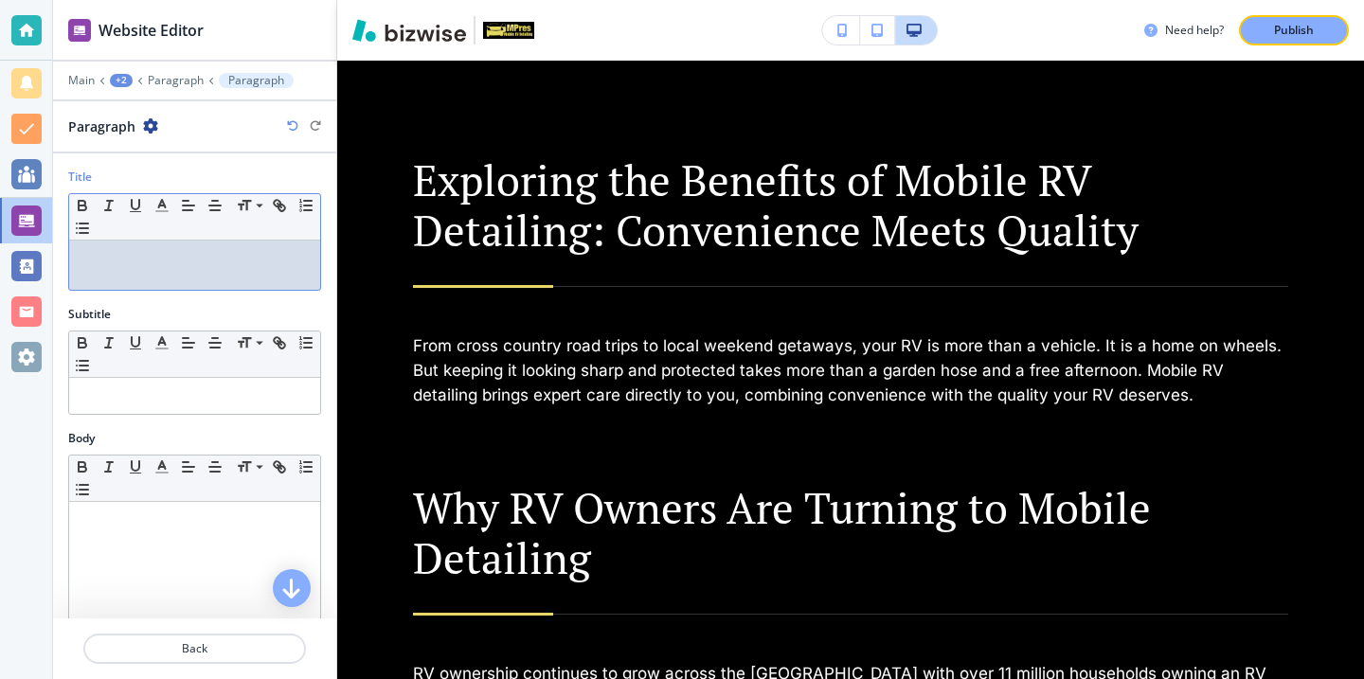
click at [282, 260] on p at bounding box center [195, 258] width 232 height 17
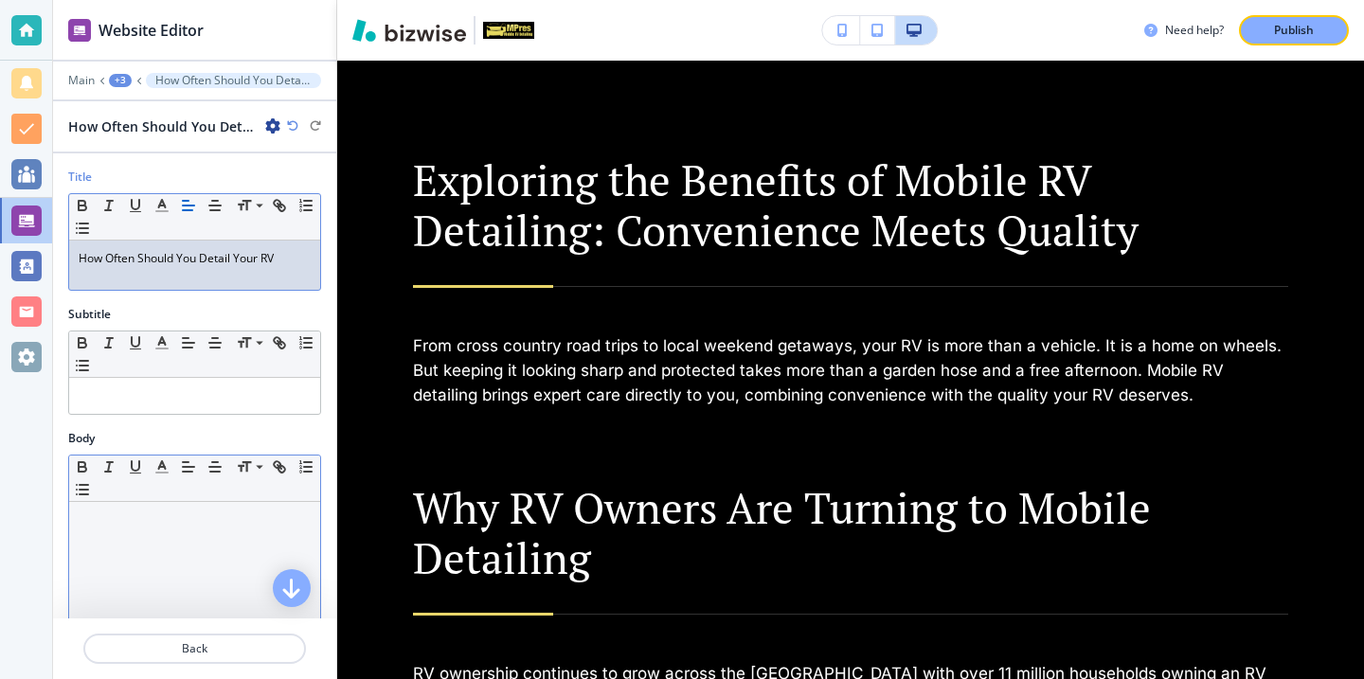
click at [248, 512] on p at bounding box center [195, 520] width 232 height 17
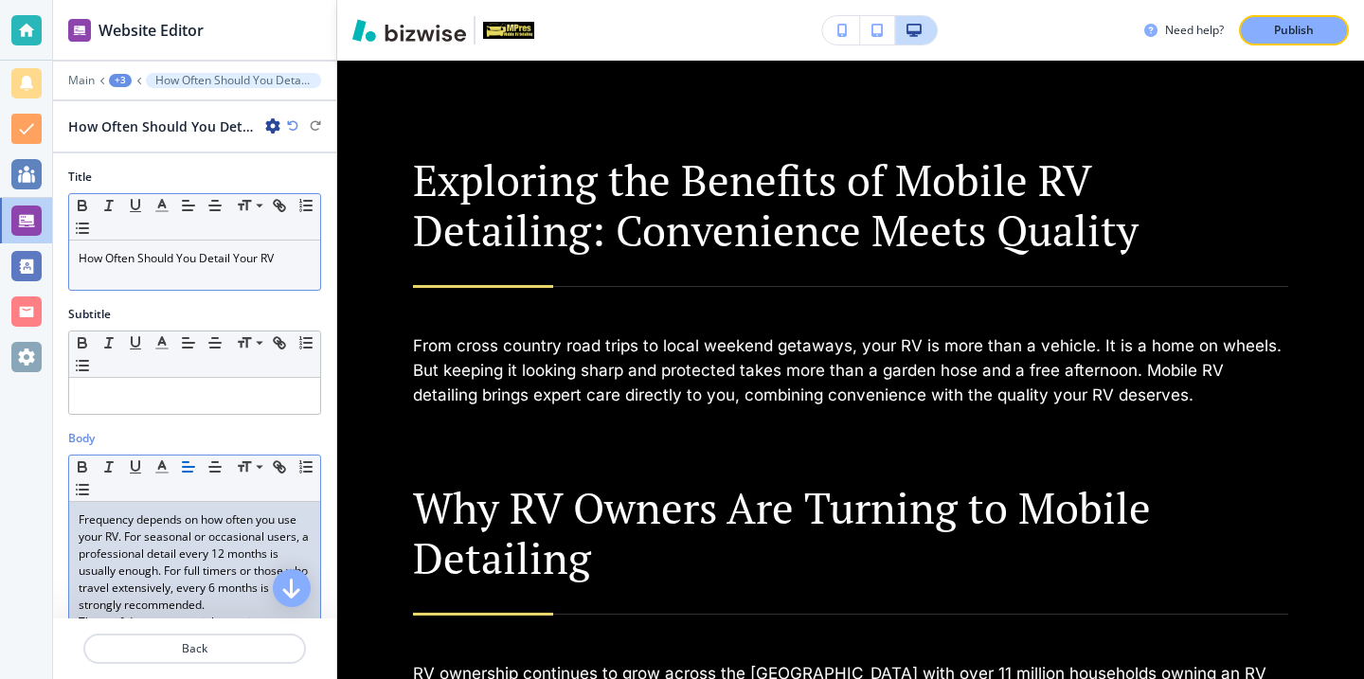
scroll to position [0, 0]
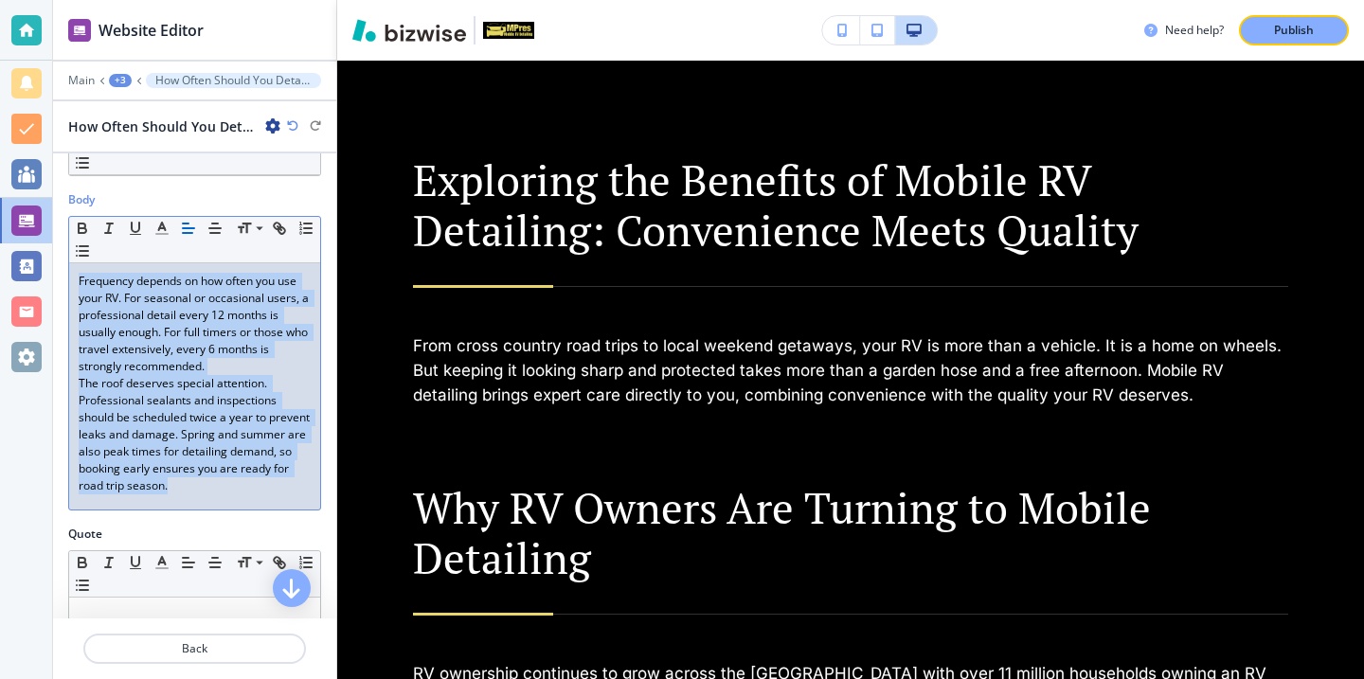
drag, startPoint x: 277, startPoint y: 483, endPoint x: 29, endPoint y: 249, distance: 340.4
click at [29, 249] on div "Website Editor Main +3 How Often Should You Detail Your RV How Often Should You…" at bounding box center [682, 339] width 1364 height 679
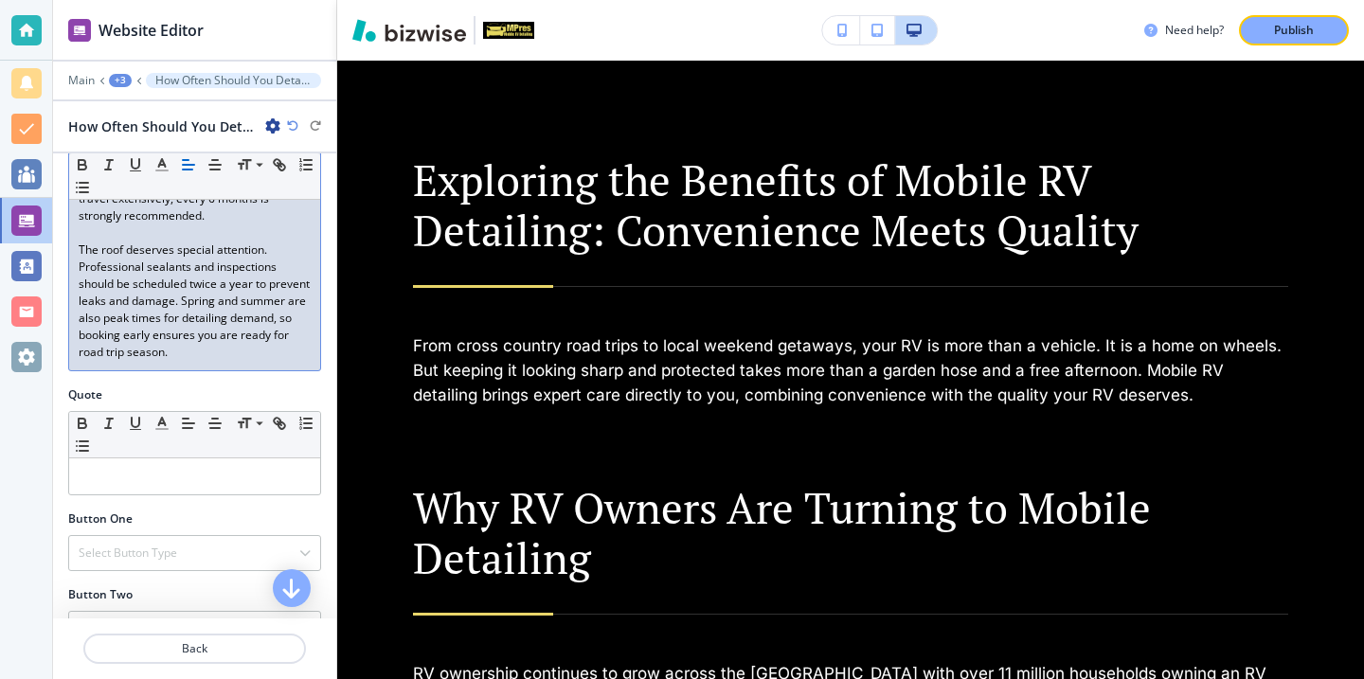
scroll to position [596, 0]
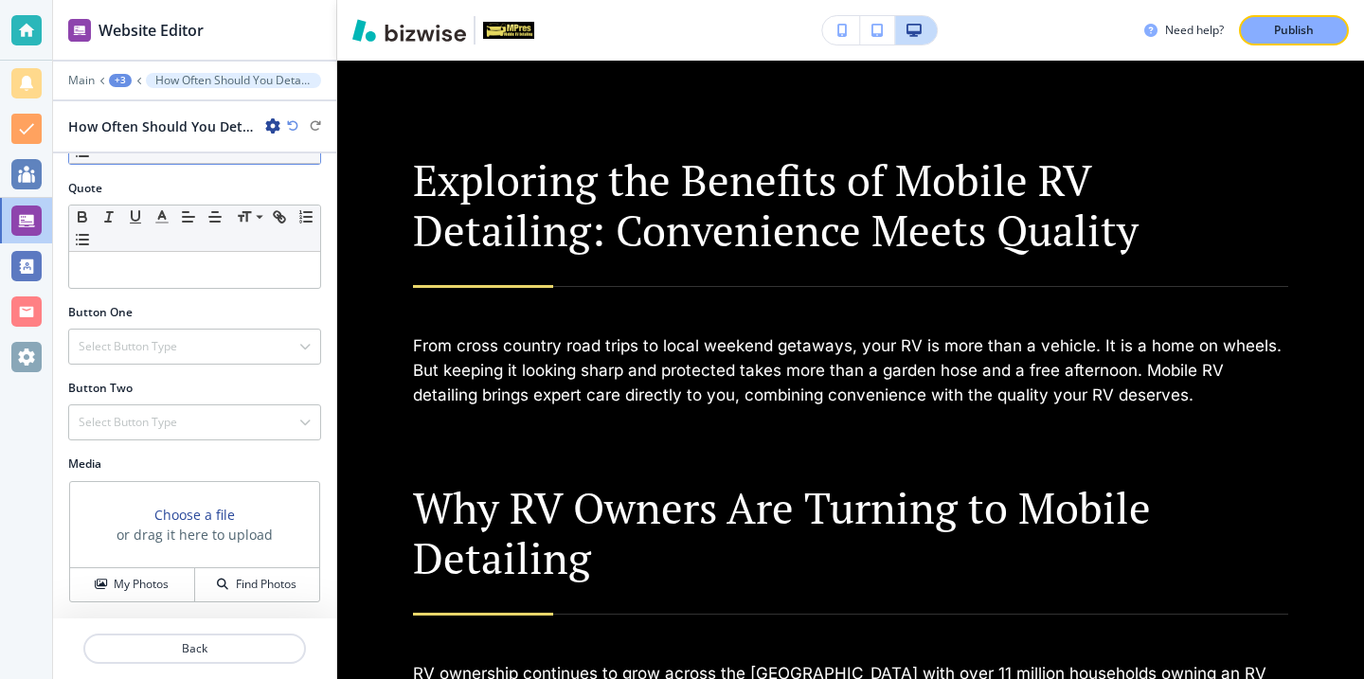
click at [229, 631] on div at bounding box center [194, 626] width 283 height 15
click at [229, 651] on p "Back" at bounding box center [194, 648] width 219 height 17
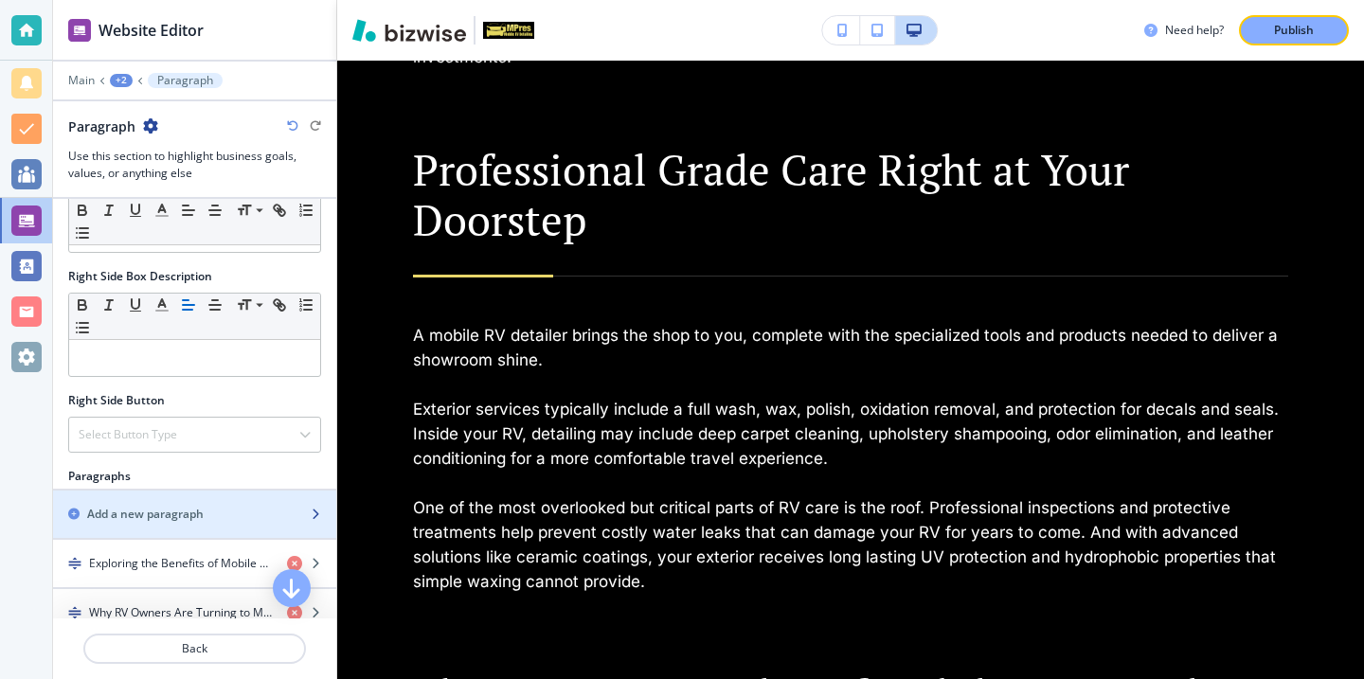
scroll to position [1051, 0]
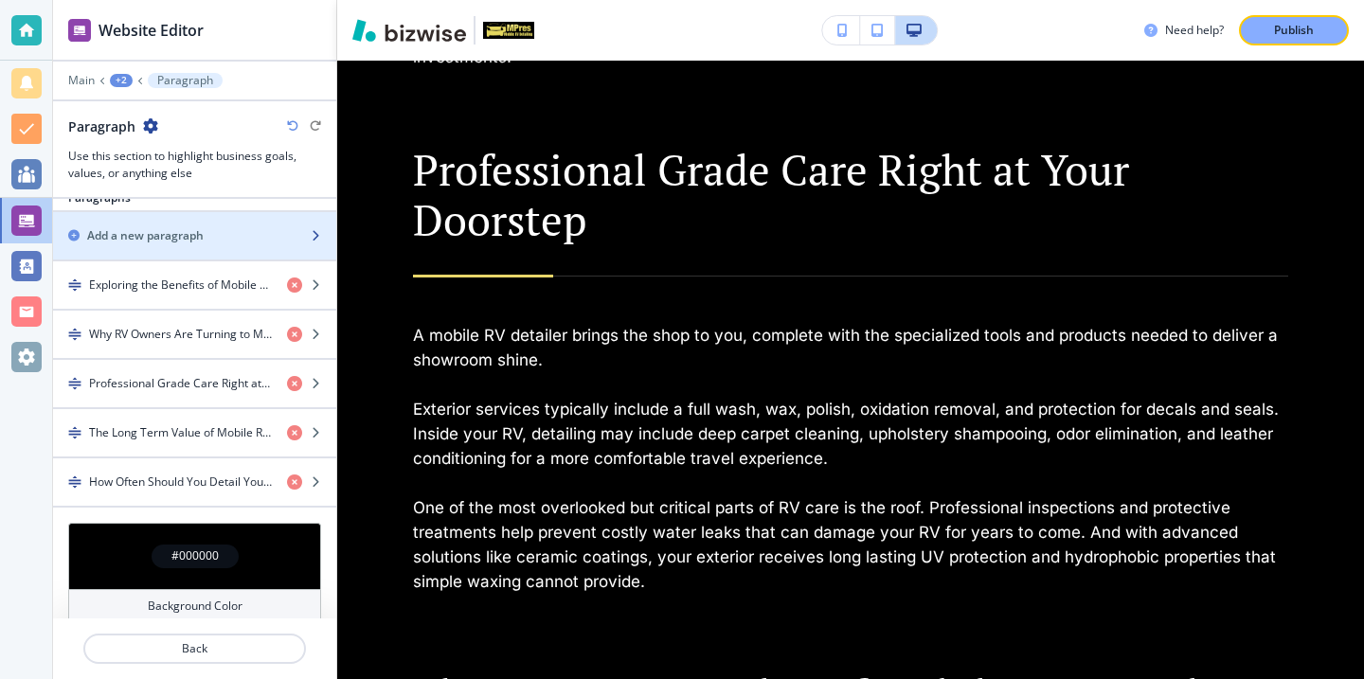
click at [182, 227] on h2 "Add a new paragraph" at bounding box center [145, 235] width 117 height 17
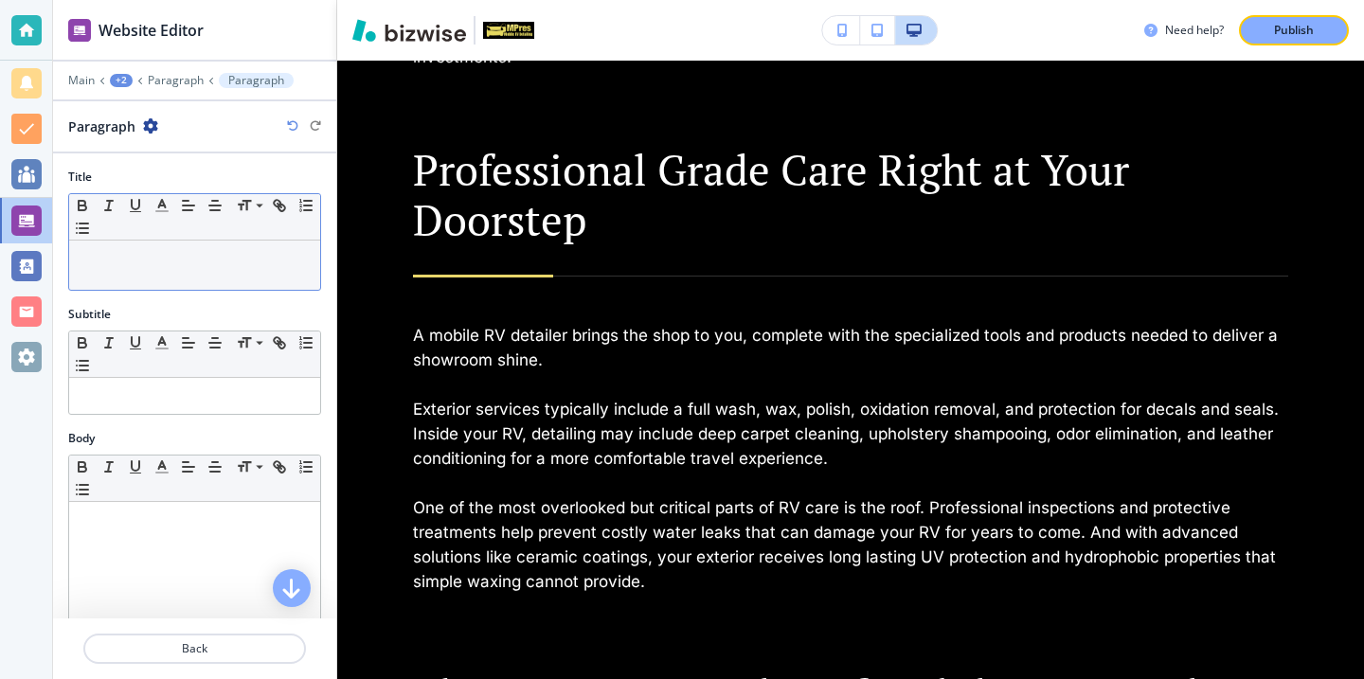
click at [235, 284] on div at bounding box center [194, 265] width 251 height 49
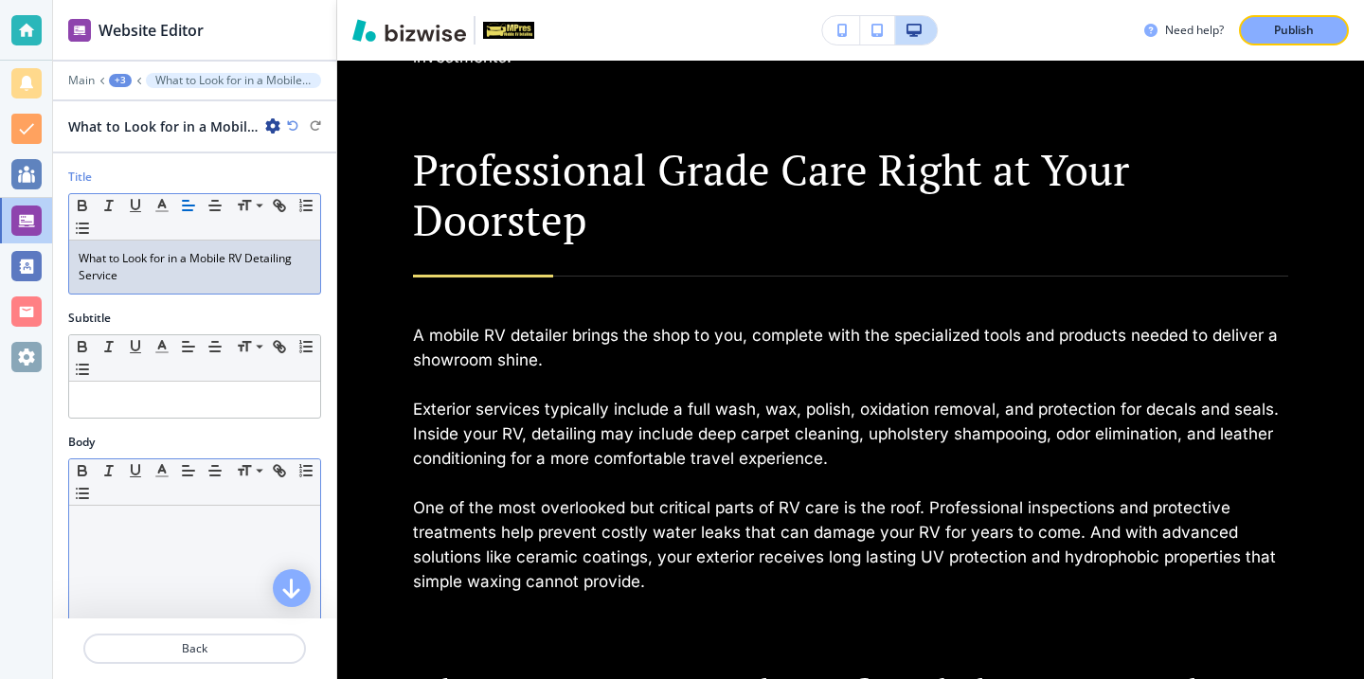
click at [214, 562] on div at bounding box center [194, 629] width 251 height 246
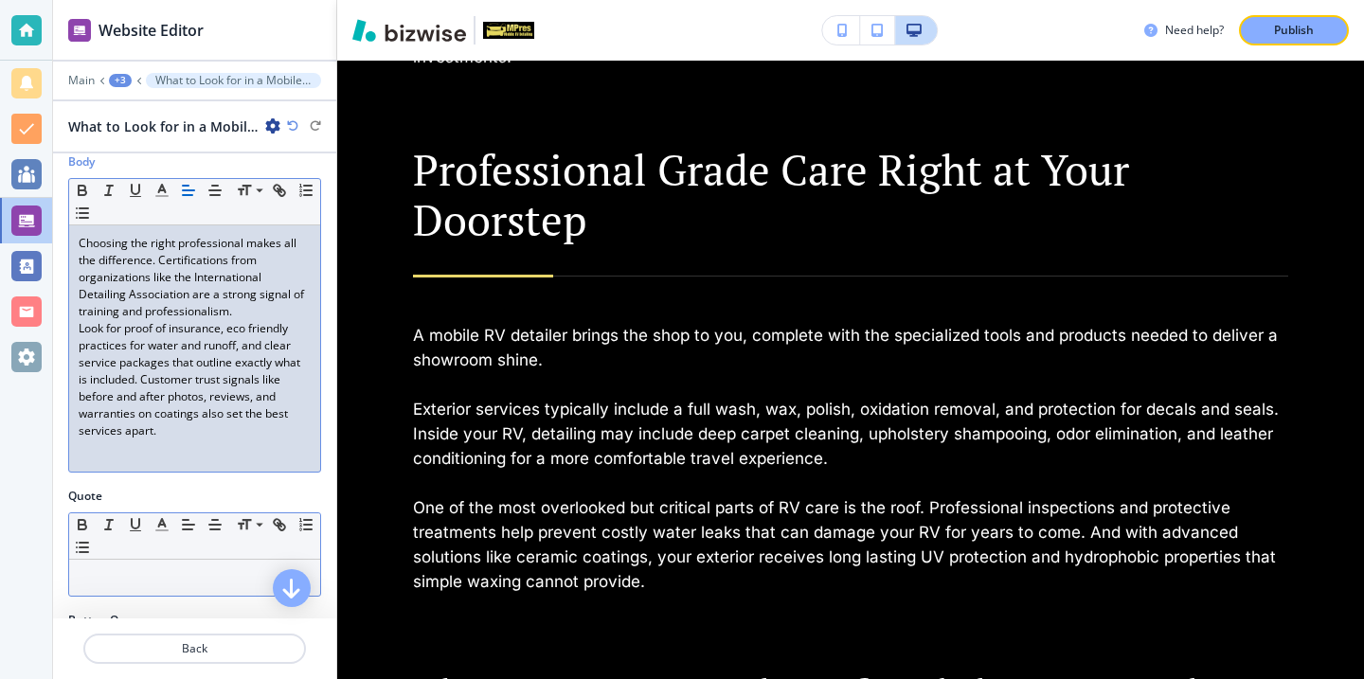
scroll to position [300, 0]
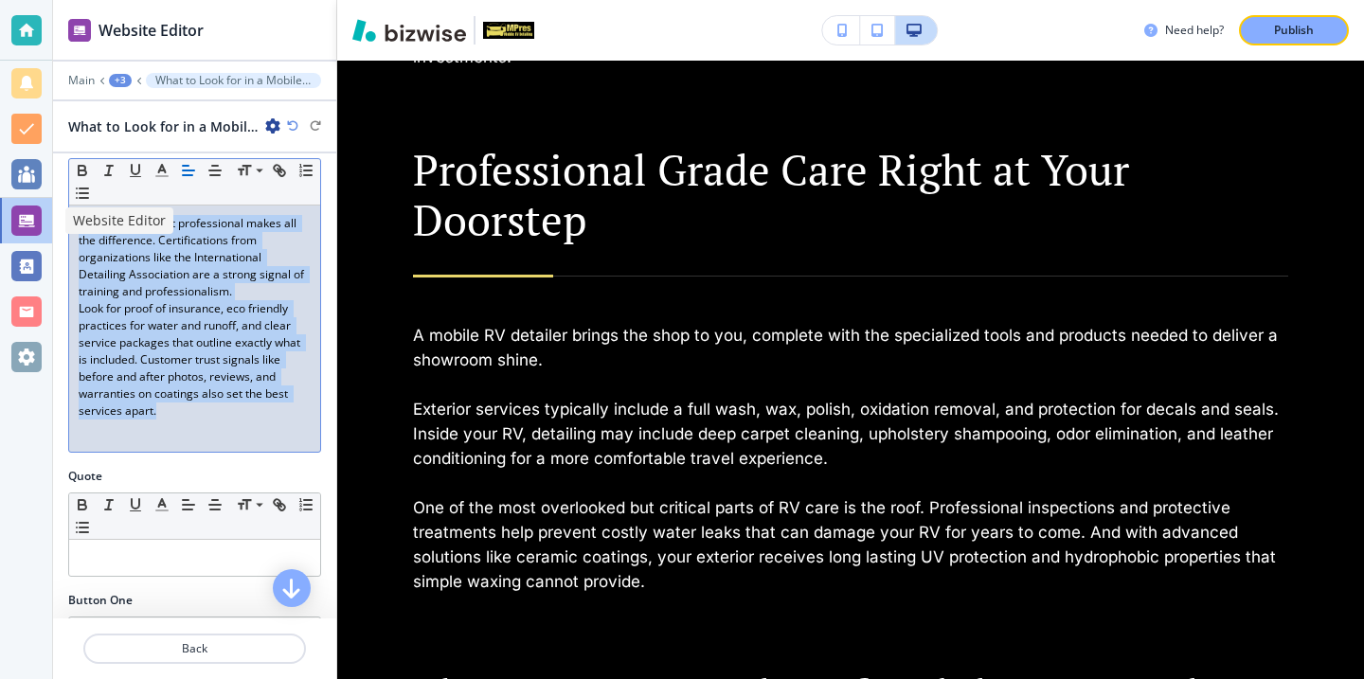
drag, startPoint x: 207, startPoint y: 437, endPoint x: 37, endPoint y: 214, distance: 280.4
click at [37, 213] on div "Website Editor Main +3 What to Look for in a Mobile RV Detailing Service What t…" at bounding box center [682, 339] width 1364 height 679
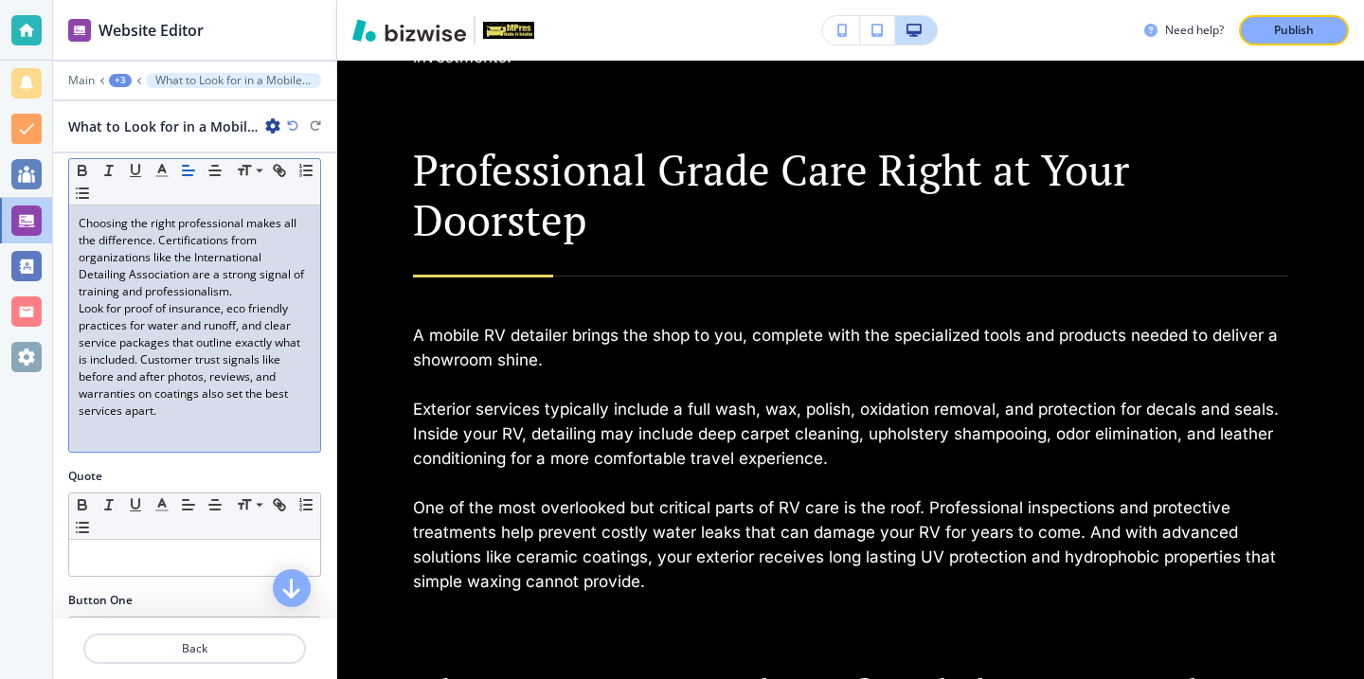
click at [172, 346] on p "Look for proof of insurance, eco friendly practices for water and runoff, and c…" at bounding box center [195, 359] width 232 height 119
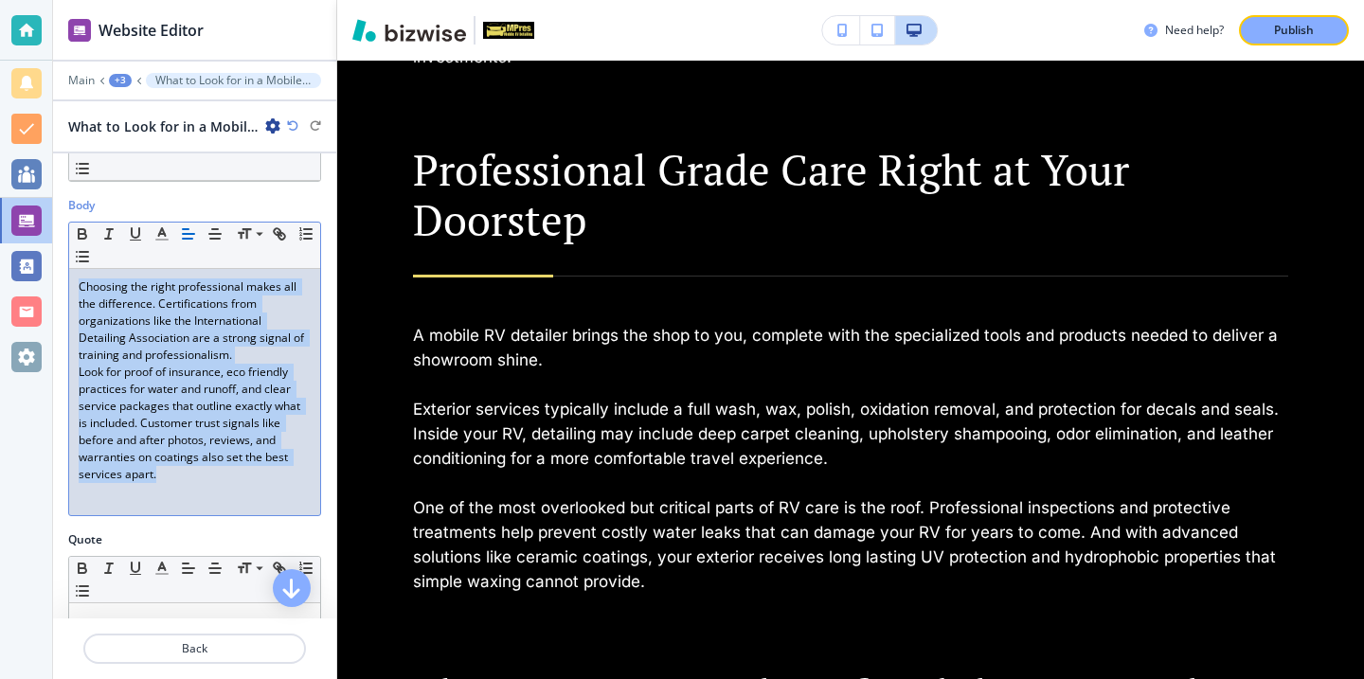
scroll to position [199, 0]
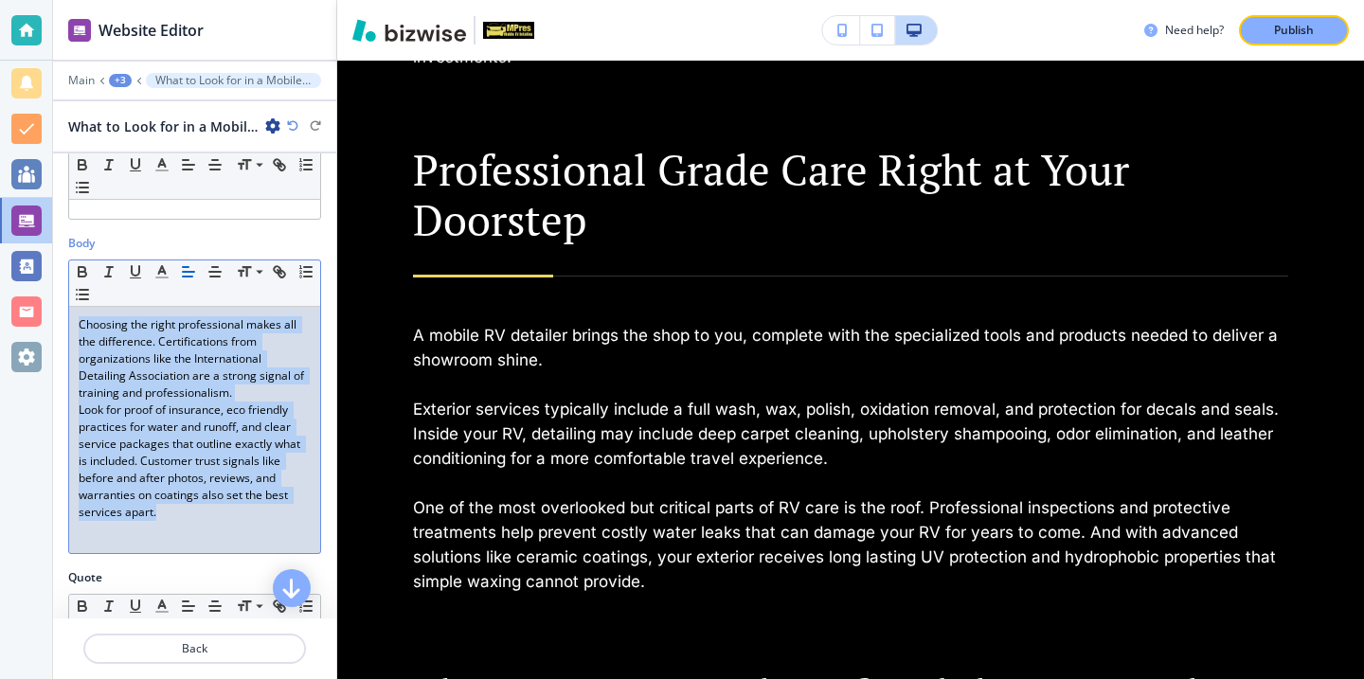
drag, startPoint x: 173, startPoint y: 419, endPoint x: 65, endPoint y: 157, distance: 282.9
click at [65, 157] on div "Title Small Normal Large Huge What to Look for in a Mobile RV Detailing Service…" at bounding box center [194, 385] width 283 height 465
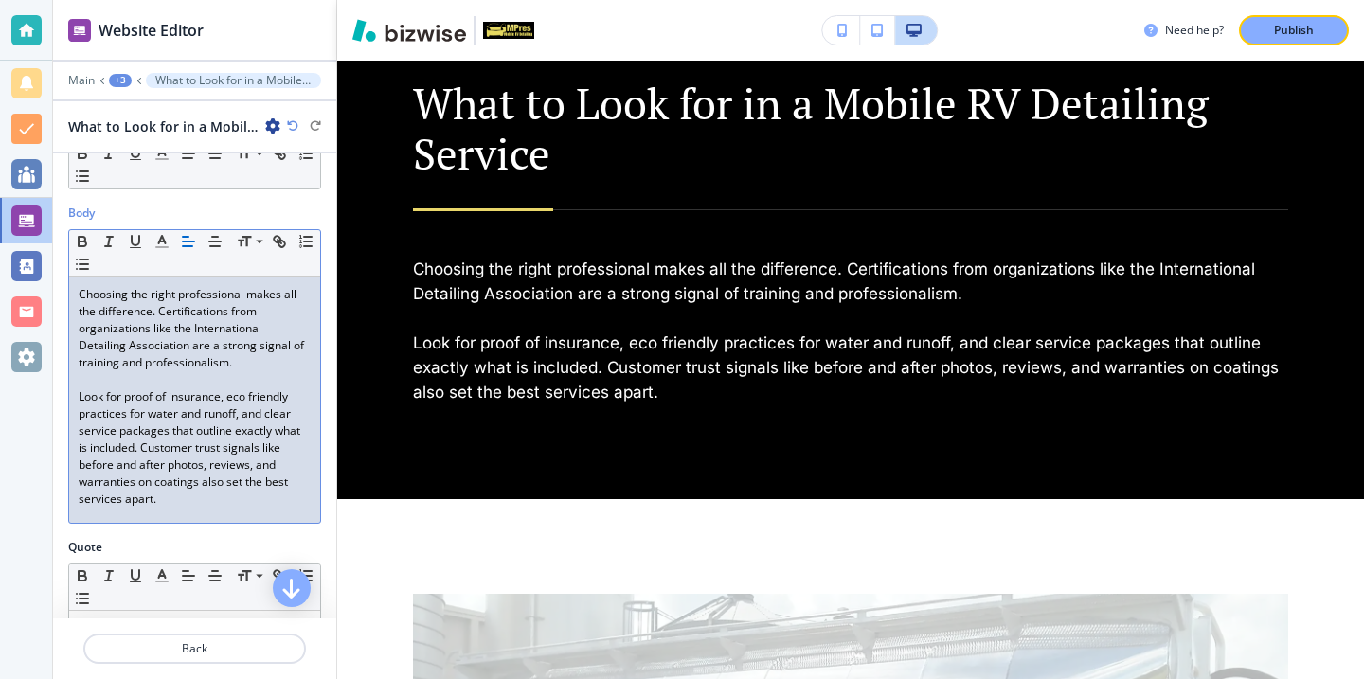
scroll to position [135, 0]
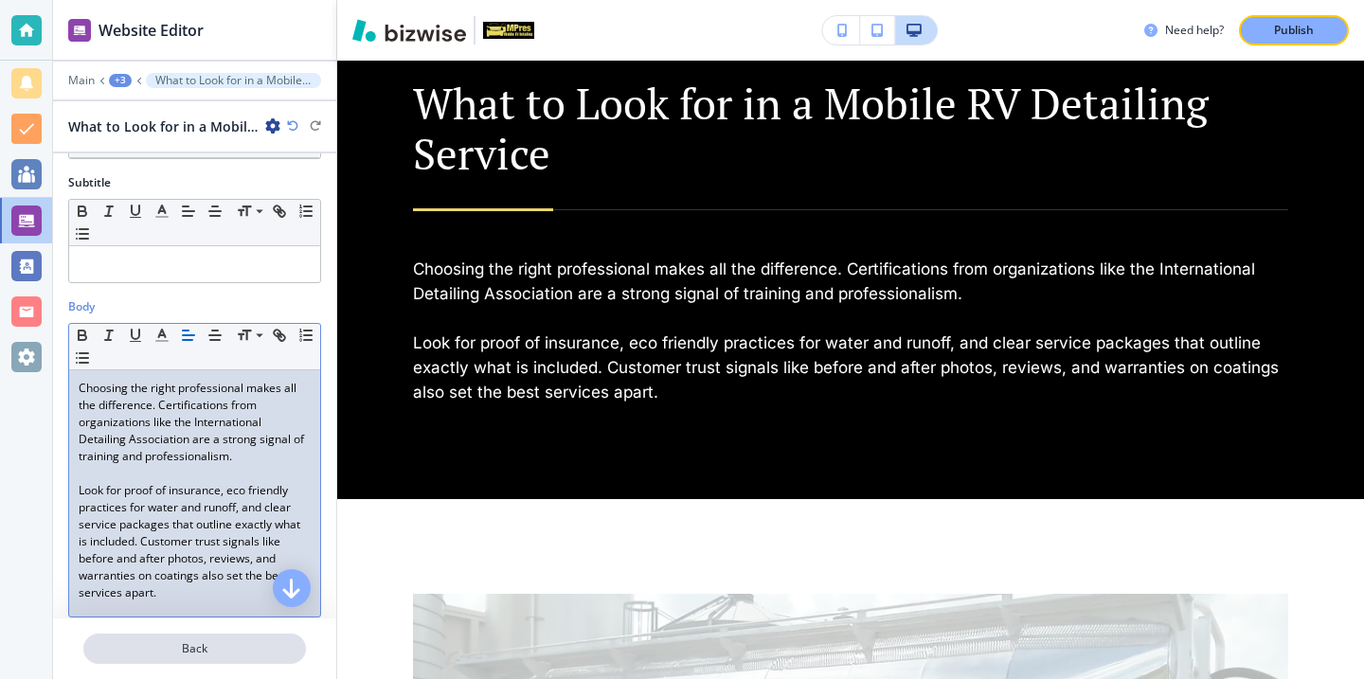
click at [189, 646] on p "Back" at bounding box center [194, 648] width 219 height 17
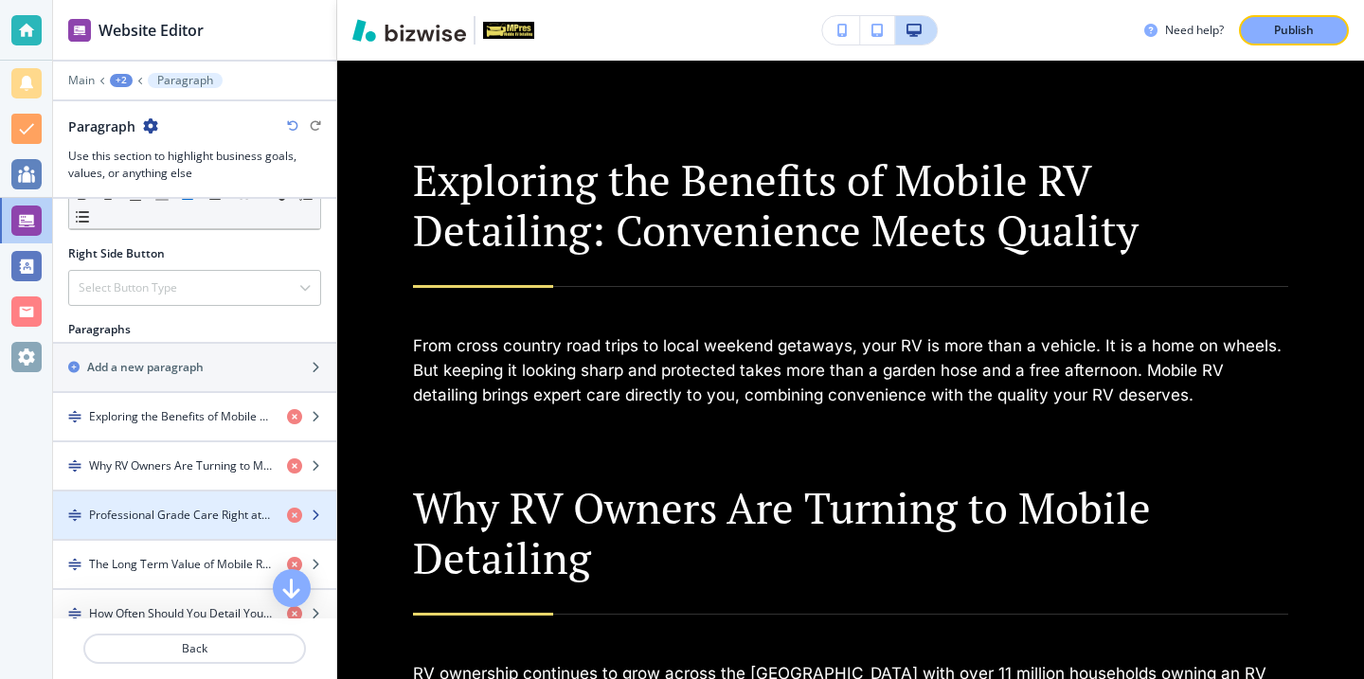
scroll to position [993, 0]
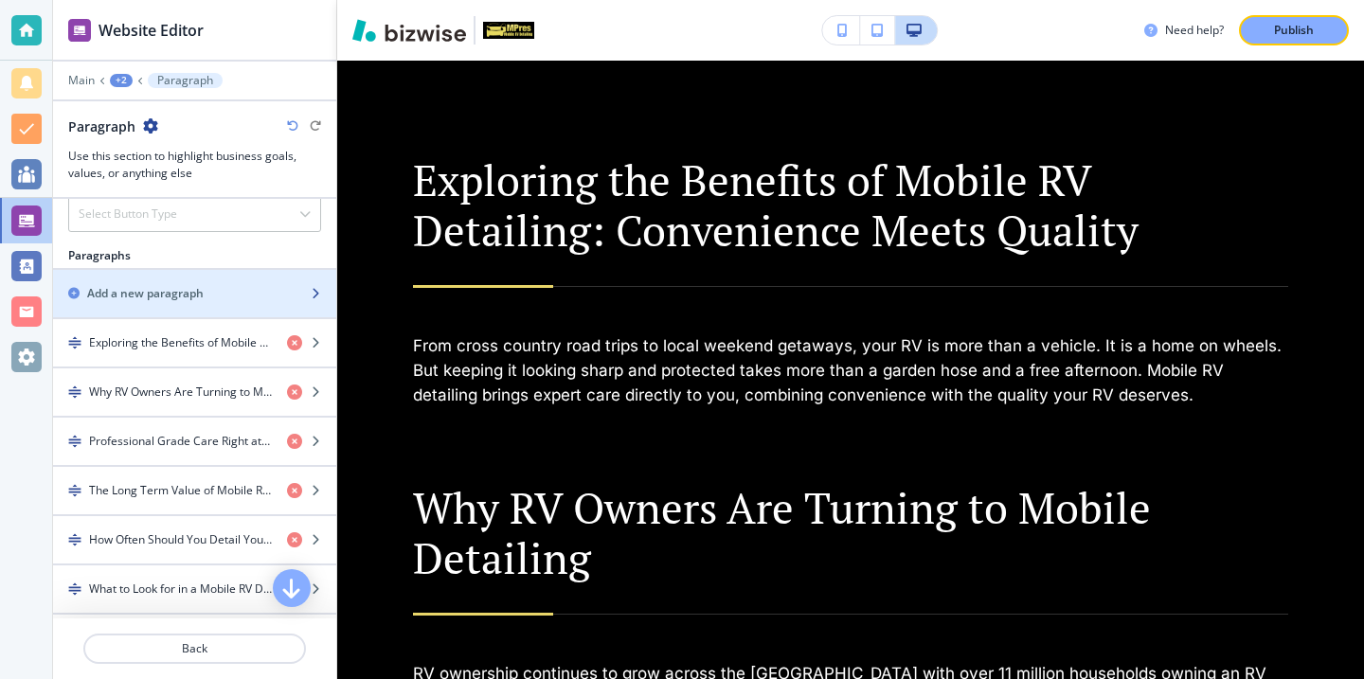
click at [191, 275] on div "button" at bounding box center [194, 277] width 283 height 15
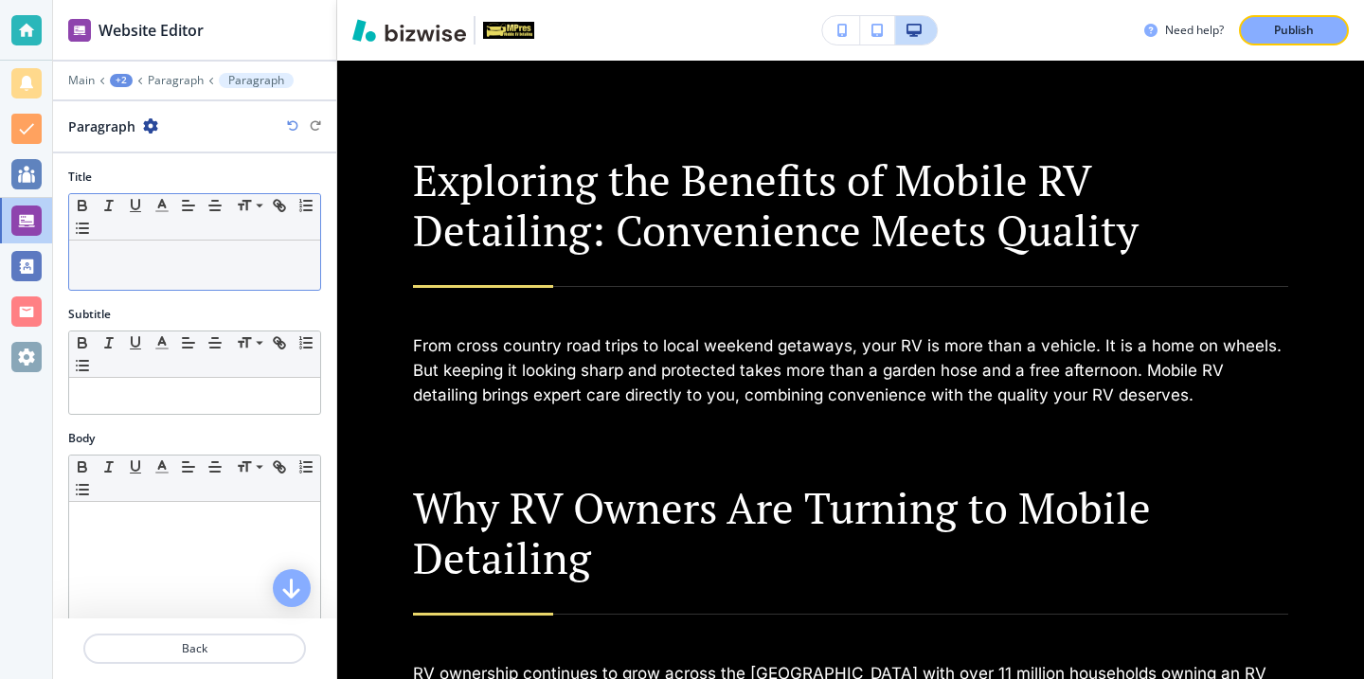
click at [308, 246] on div at bounding box center [194, 265] width 251 height 49
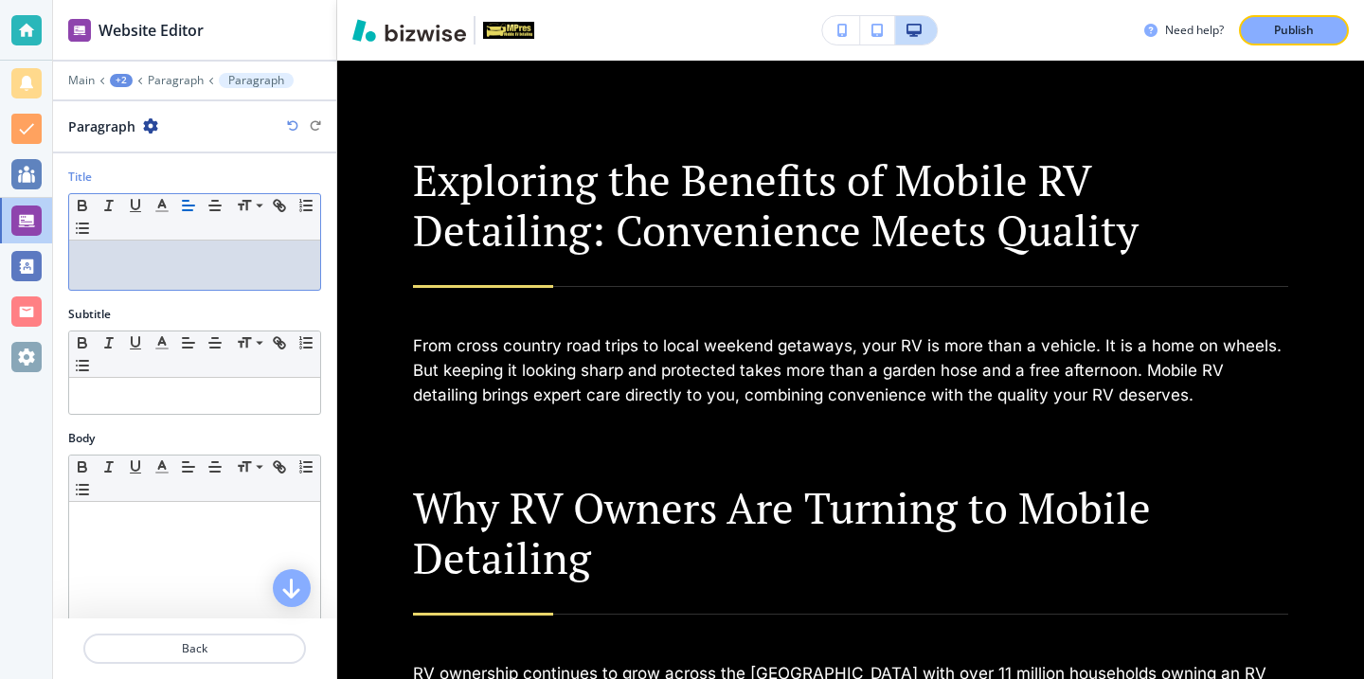
scroll to position [0, 0]
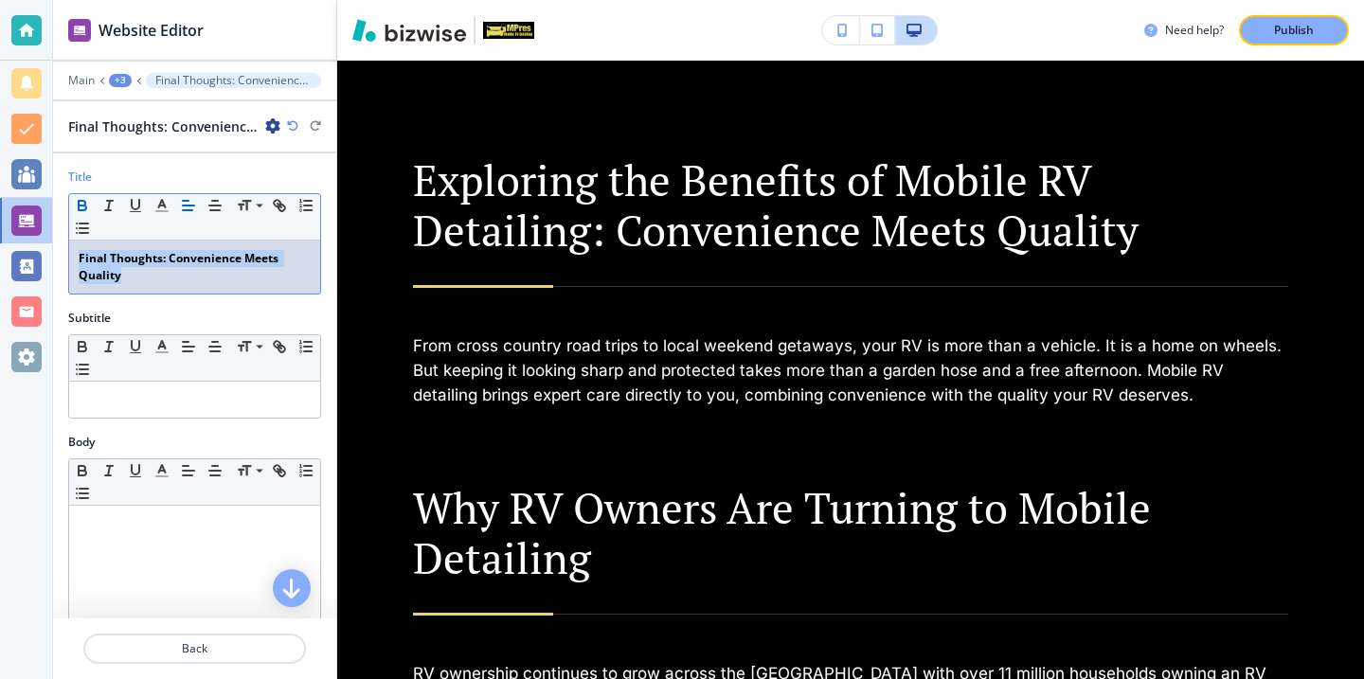
drag, startPoint x: 237, startPoint y: 277, endPoint x: 63, endPoint y: 253, distance: 175.0
click at [63, 253] on div "Title Small Normal Large Huge Final Thoughts: Convenience Meets Quality" at bounding box center [194, 239] width 283 height 141
click at [81, 206] on icon "button" at bounding box center [83, 208] width 8 height 5
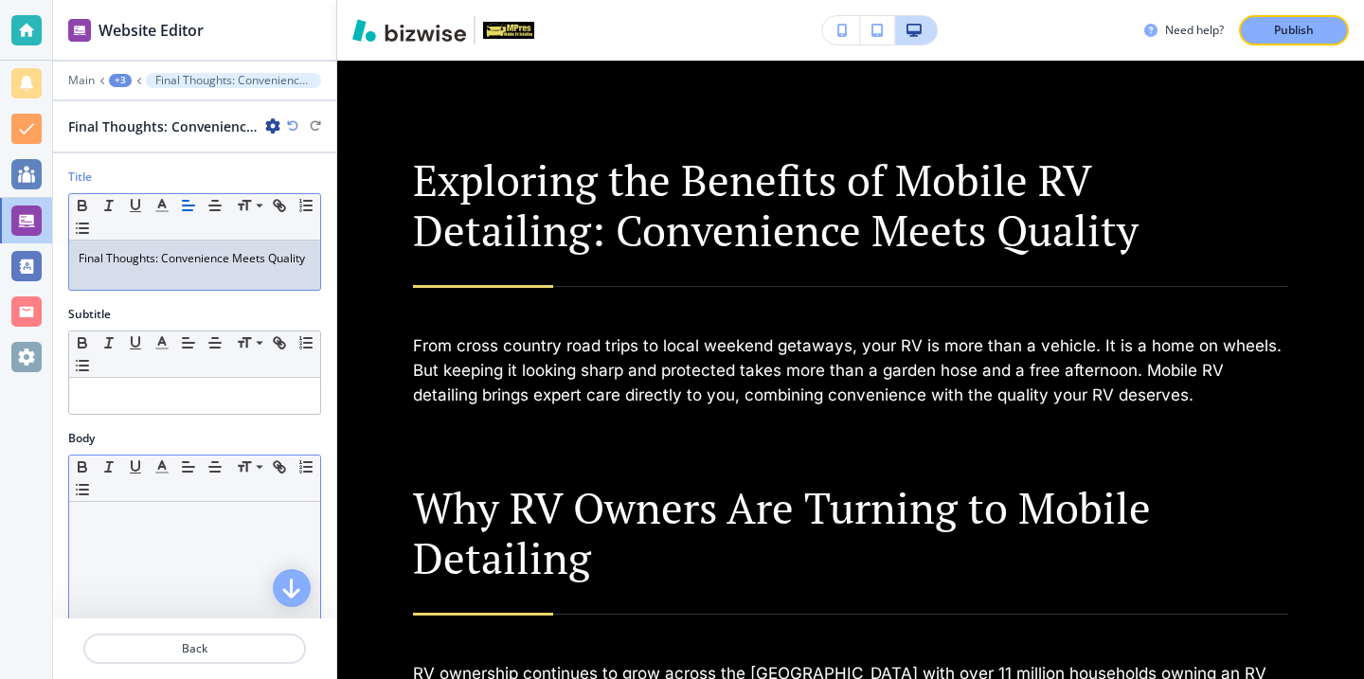
click at [135, 538] on div at bounding box center [194, 625] width 251 height 246
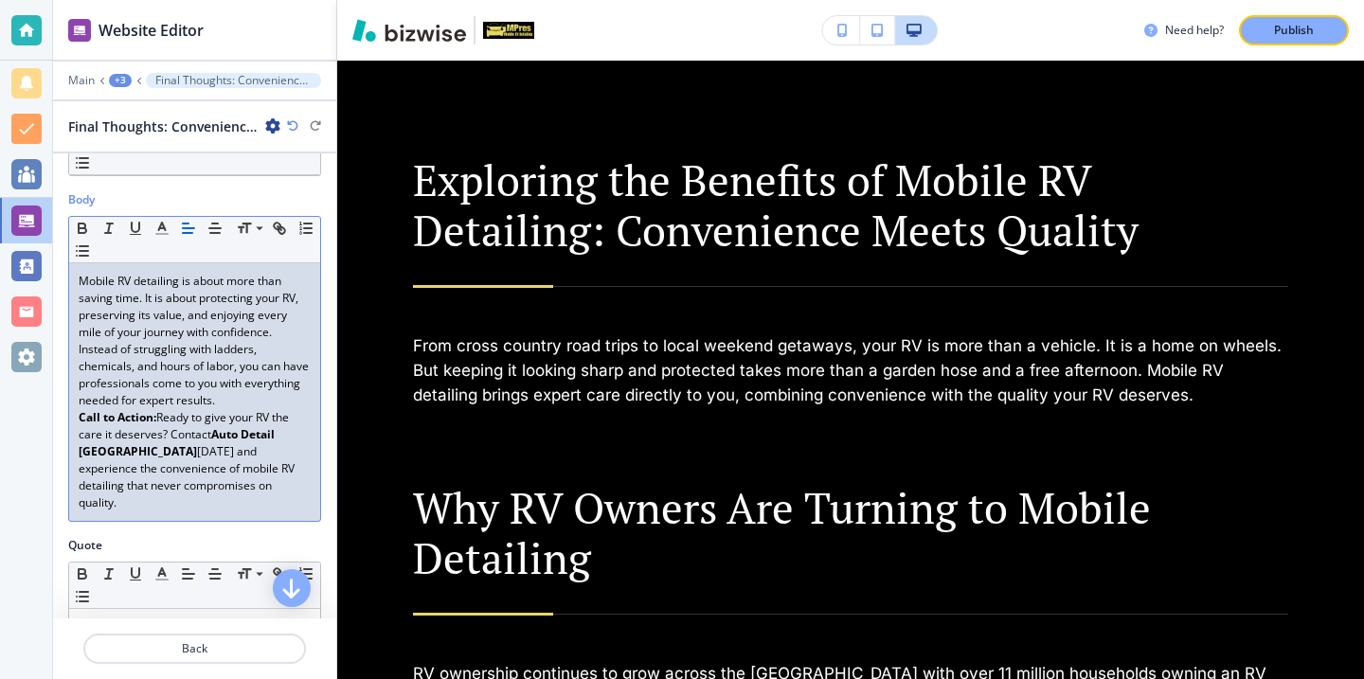
click at [260, 411] on p "Call to Action: Ready to give your RV the care it deserves? Contact Auto Detail…" at bounding box center [195, 460] width 232 height 102
click at [260, 410] on p "Call to Action: Ready to give your RV the care it deserves? Contact Auto Detail…" at bounding box center [195, 460] width 232 height 102
click at [260, 405] on p "Mobile RV detailing is about more than saving time. It is about protecting your…" at bounding box center [195, 341] width 232 height 136
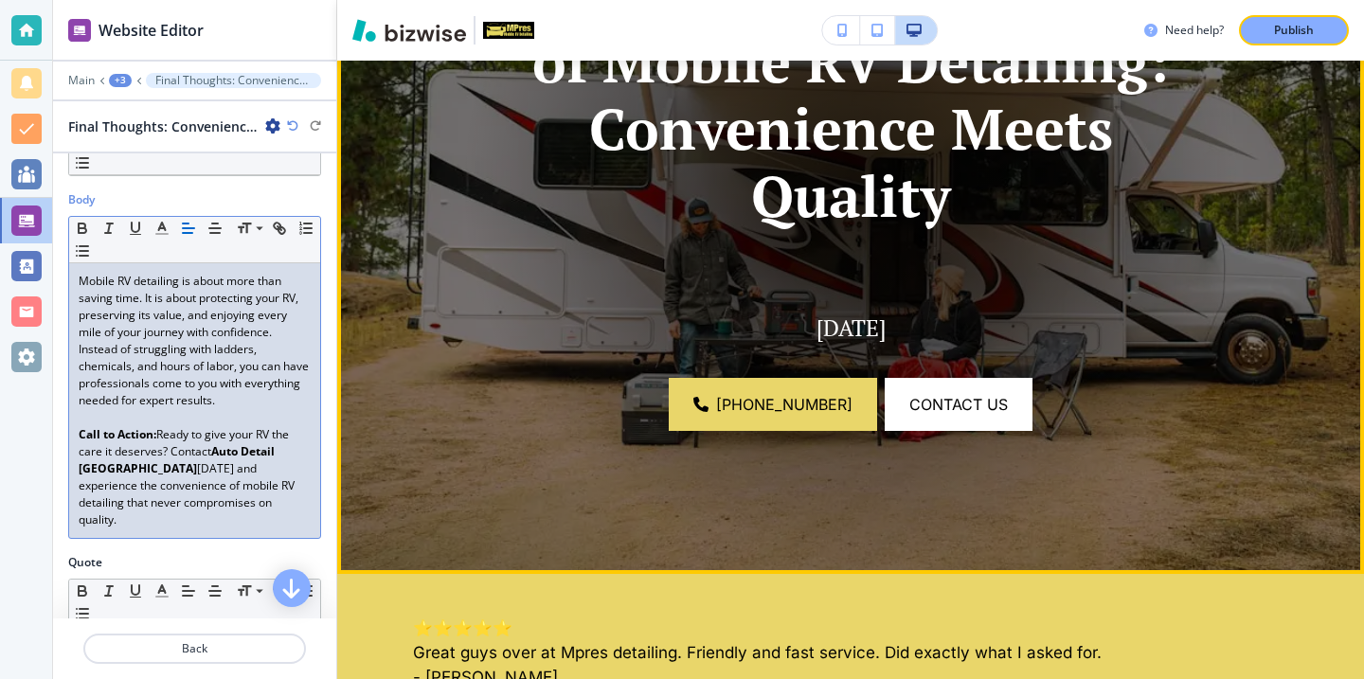
scroll to position [566, 0]
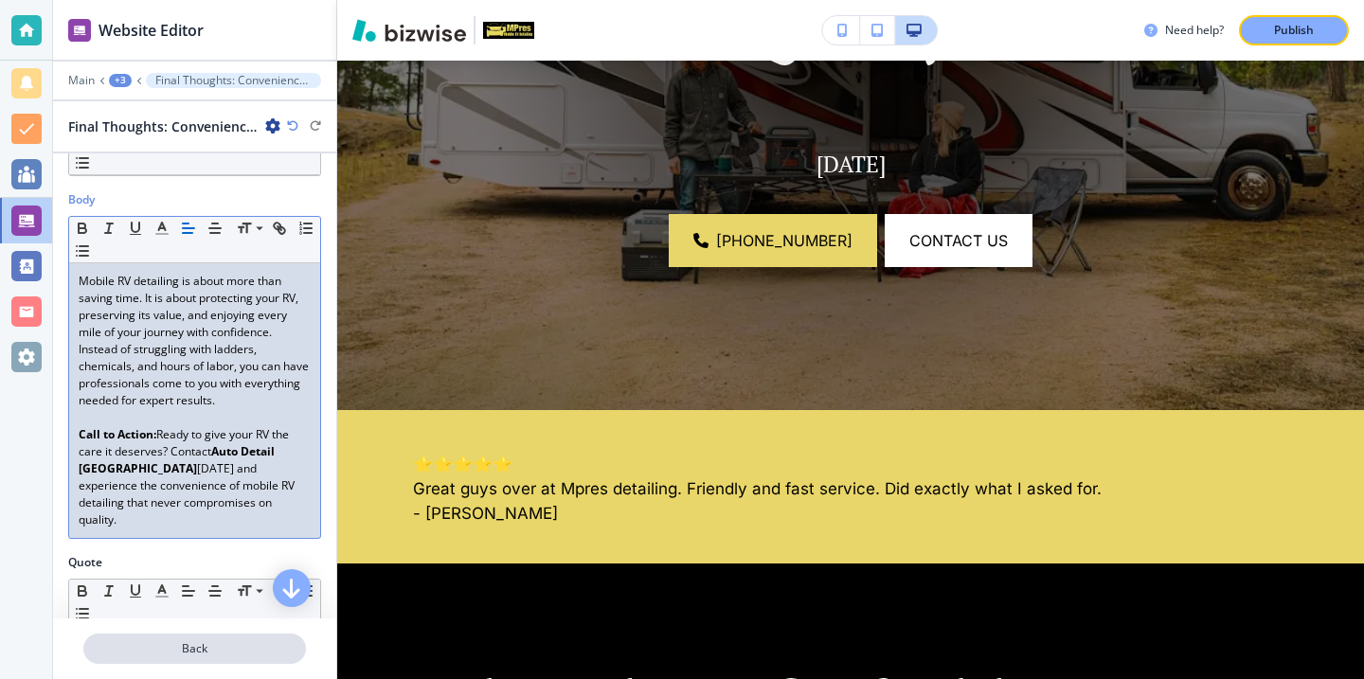
click at [201, 644] on p "Back" at bounding box center [194, 648] width 219 height 17
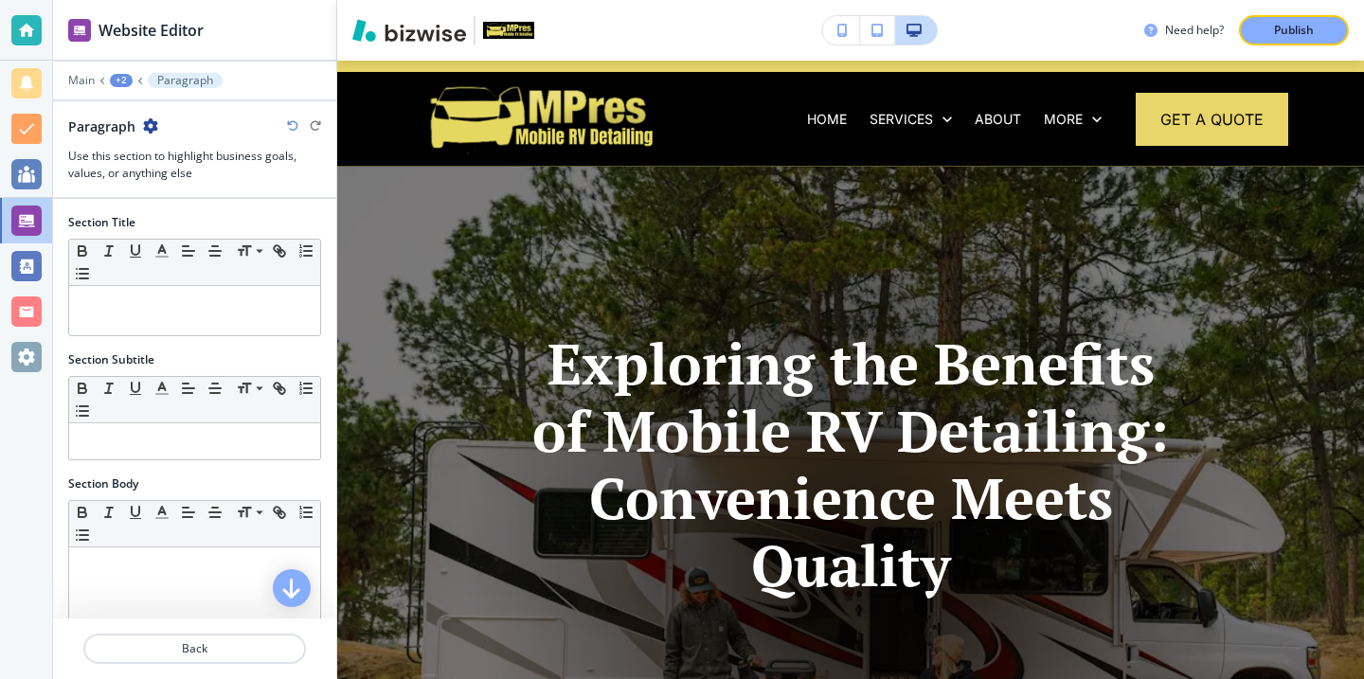
scroll to position [0, 0]
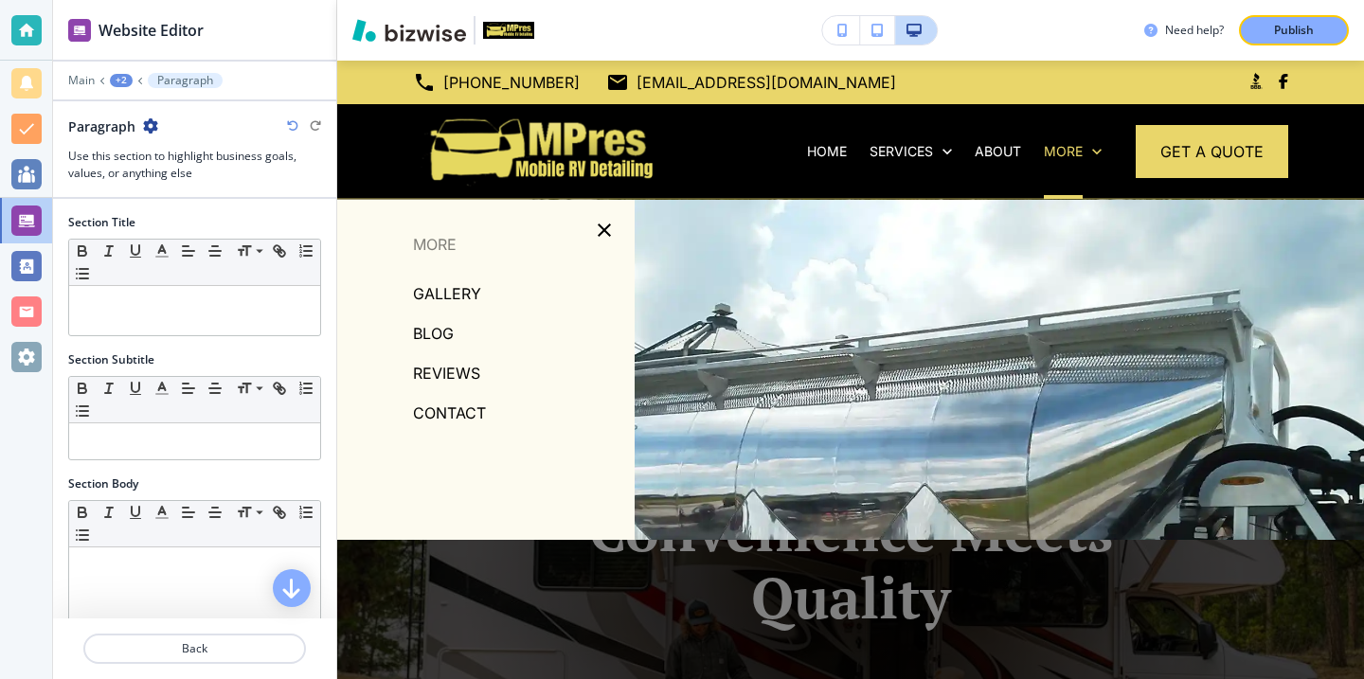
click at [439, 328] on p "BLOG" at bounding box center [433, 333] width 41 height 28
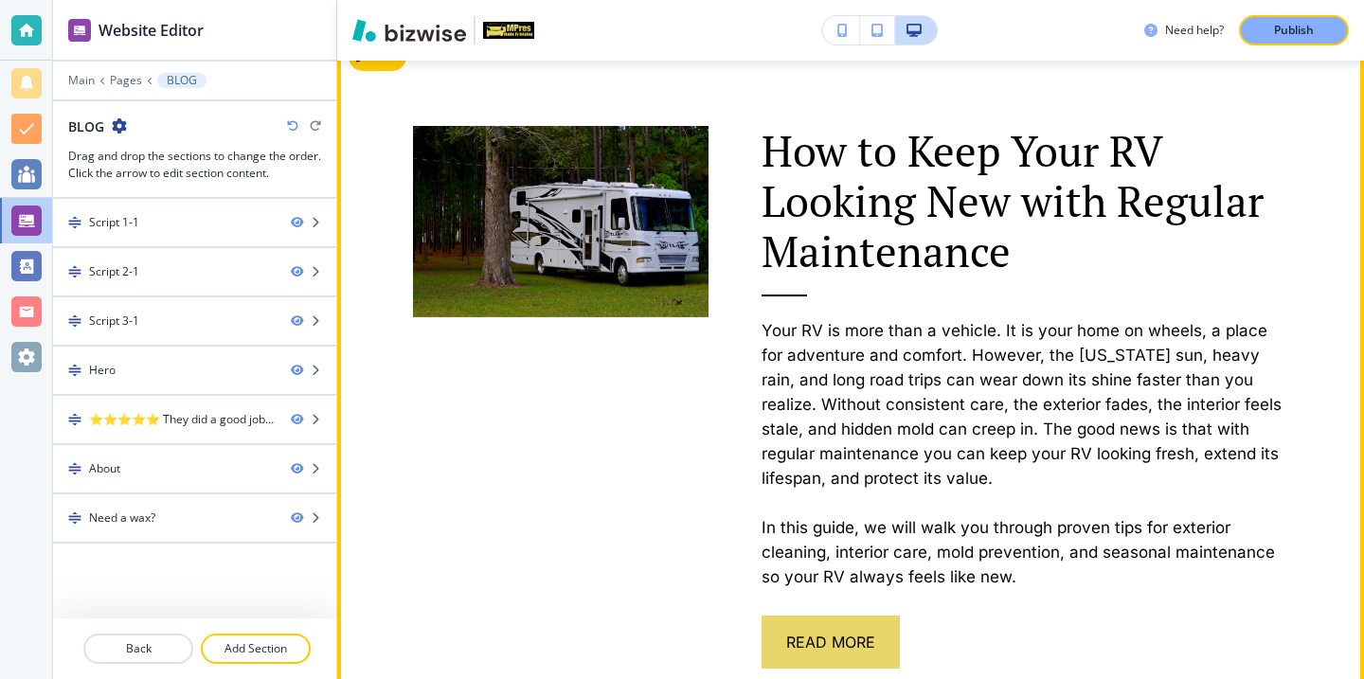
scroll to position [1052, 0]
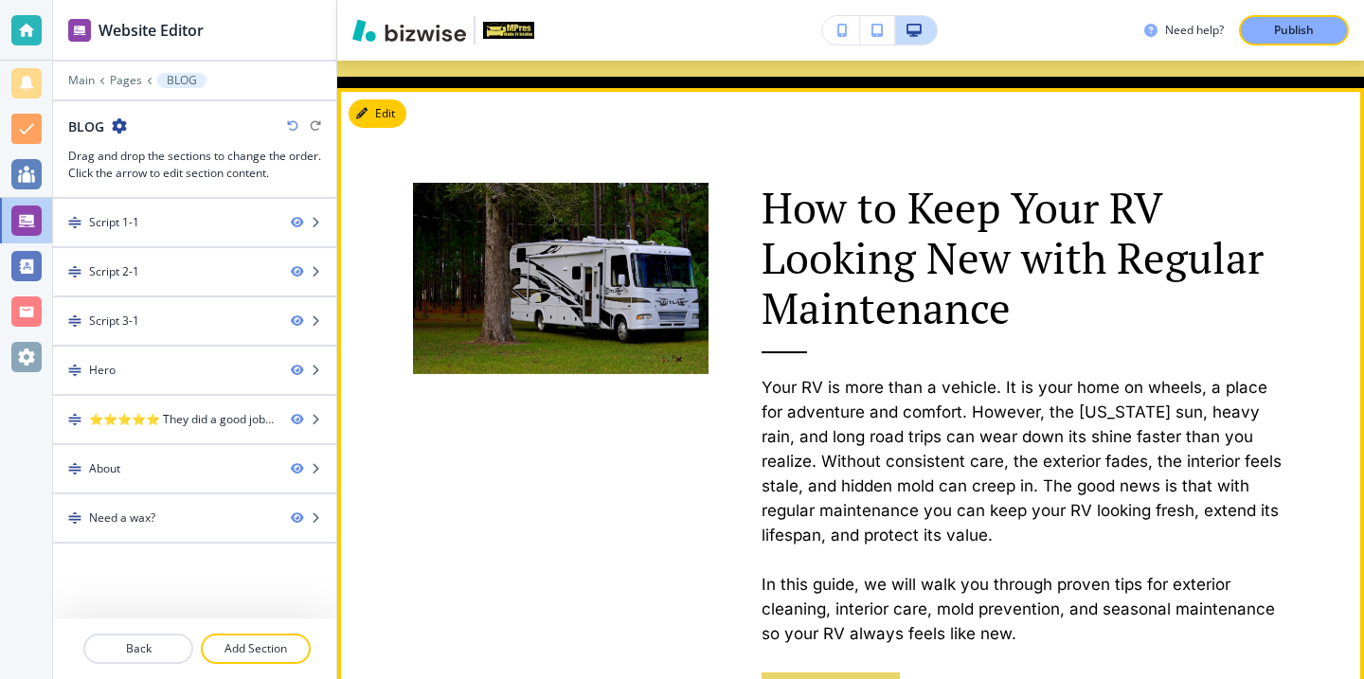
click at [398, 126] on div "Edit" at bounding box center [378, 113] width 58 height 28
click at [398, 122] on button "Edit" at bounding box center [378, 113] width 58 height 28
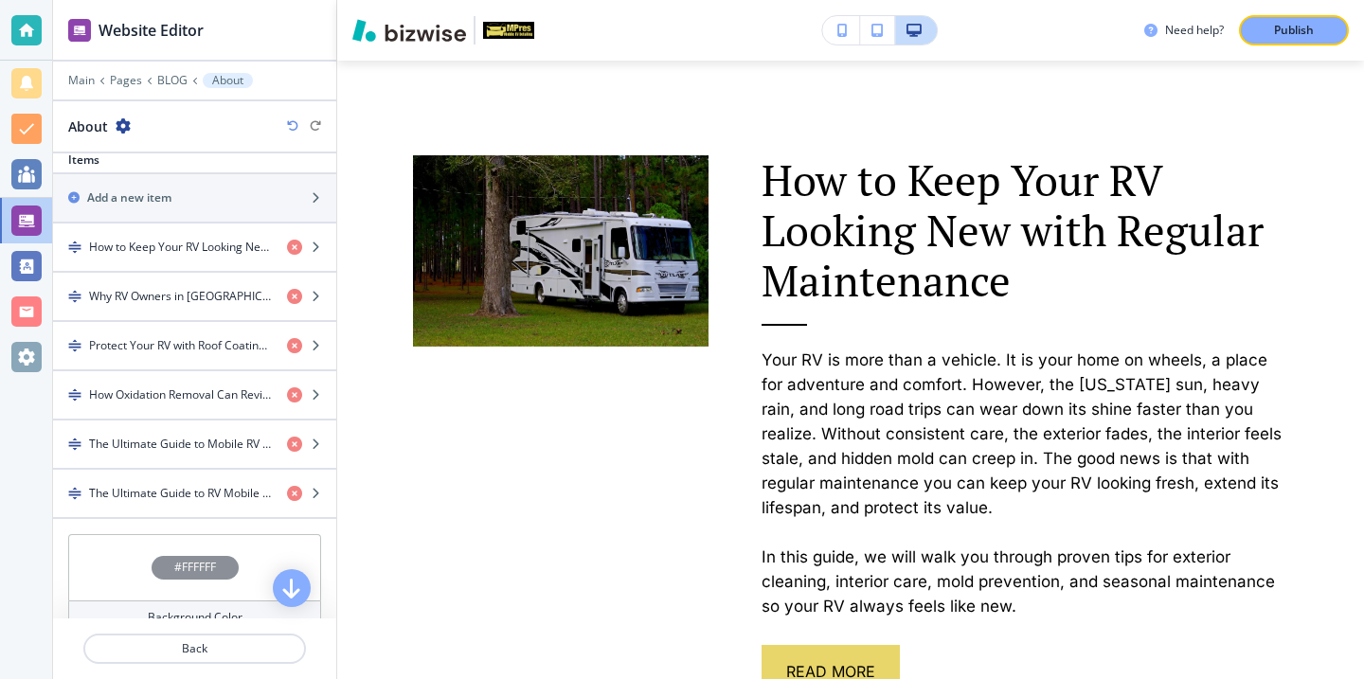
scroll to position [644, 0]
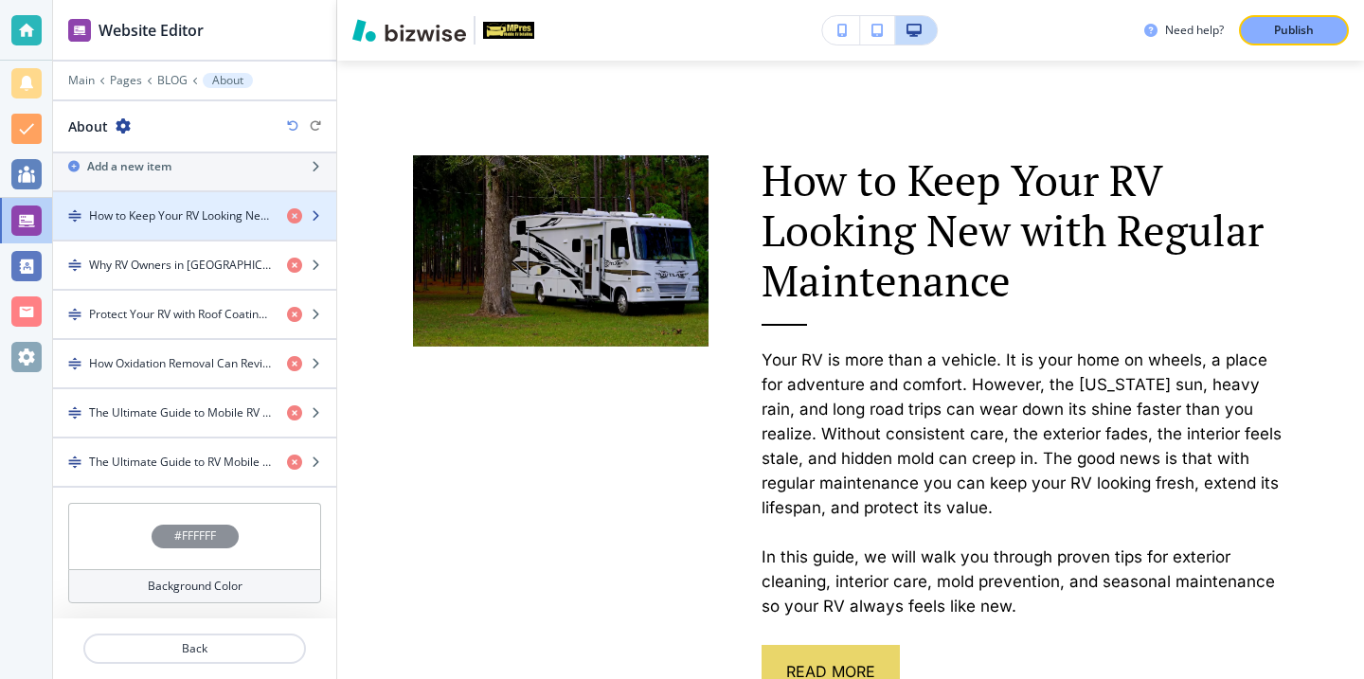
click at [225, 227] on div "button" at bounding box center [194, 232] width 283 height 15
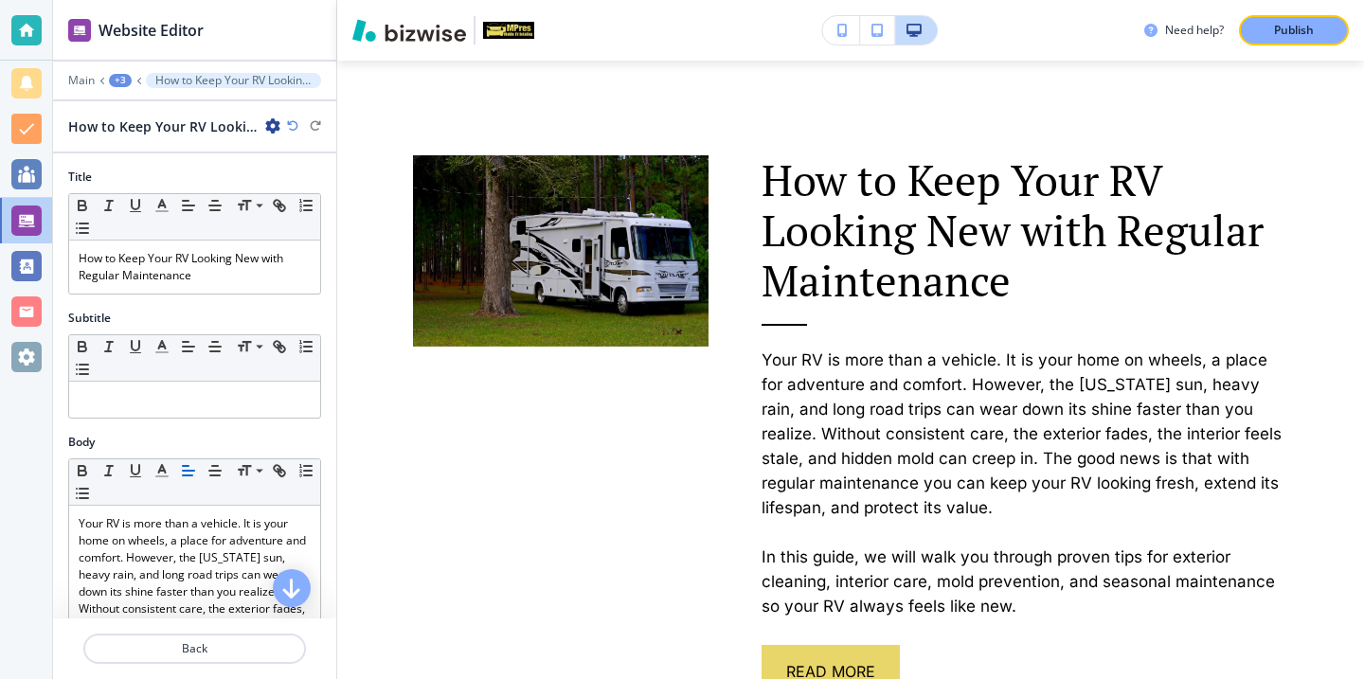
click at [268, 123] on icon "button" at bounding box center [272, 125] width 15 height 15
click at [319, 190] on p "Duplicate How to Keep Your RV Looking New with Regular Maintenance" at bounding box center [326, 192] width 97 height 17
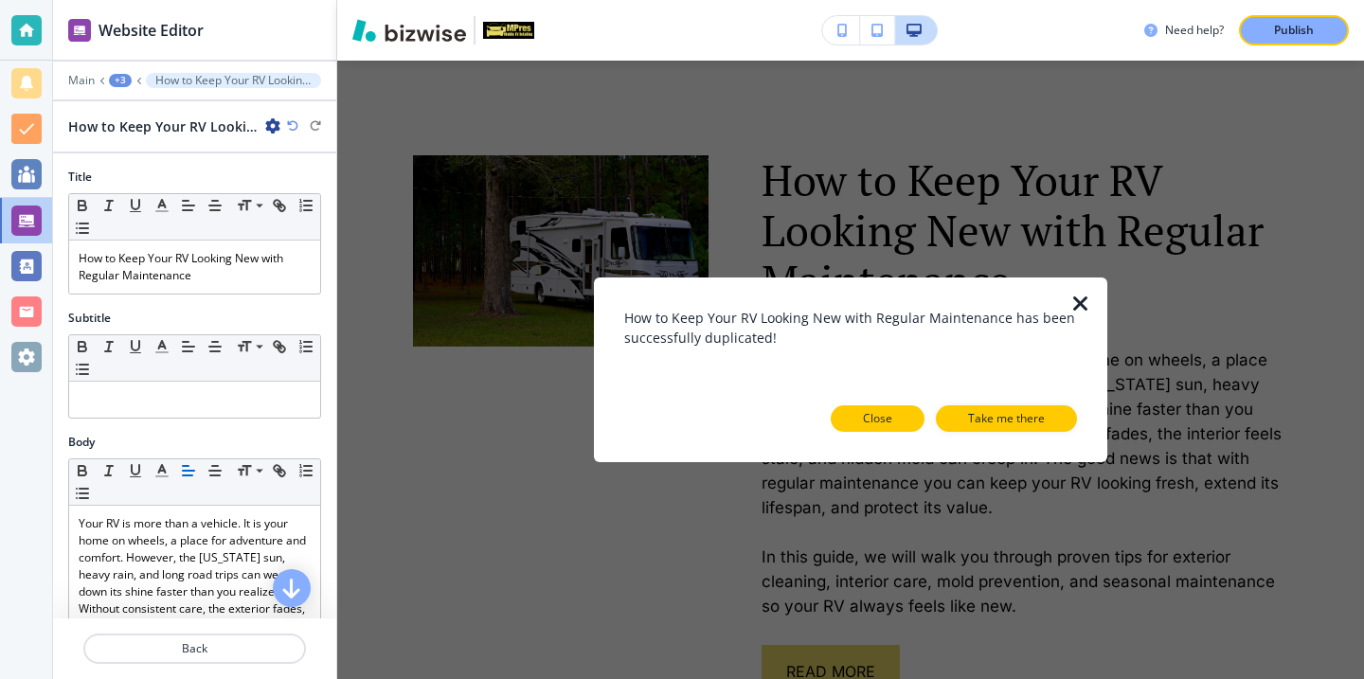
click at [885, 409] on button "Close" at bounding box center [878, 418] width 94 height 27
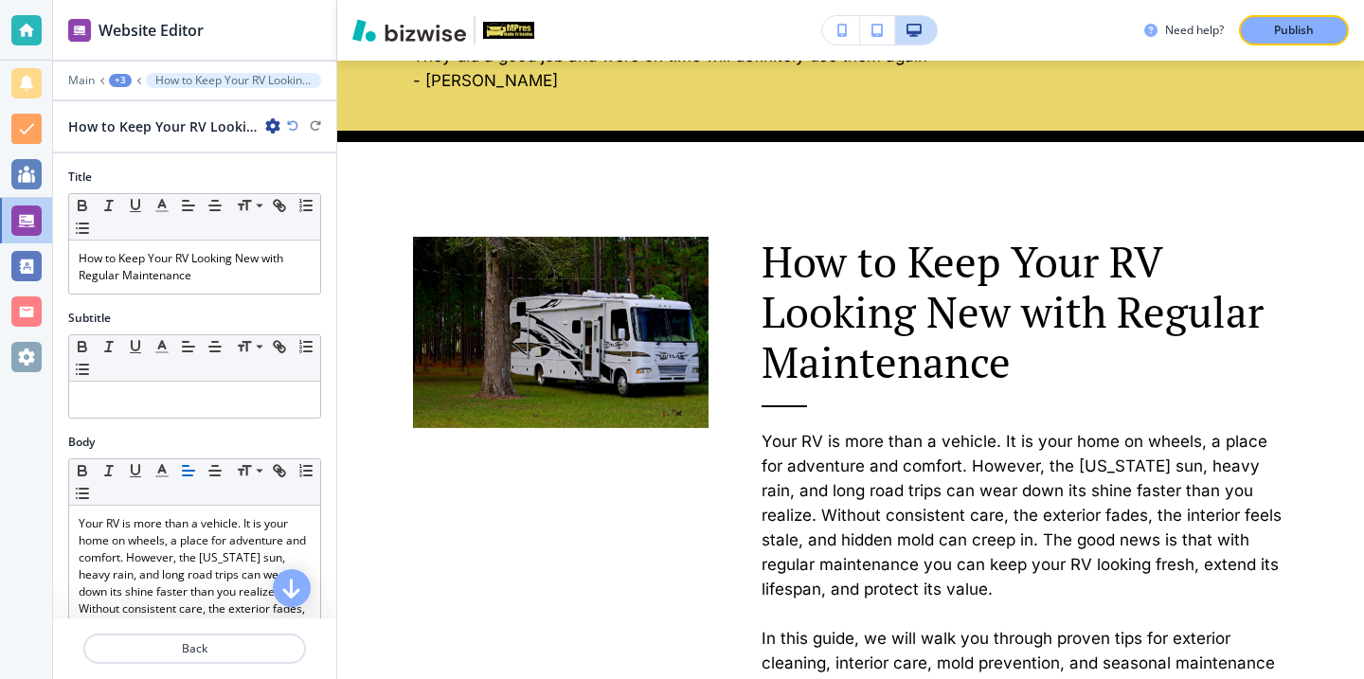
scroll to position [940, 0]
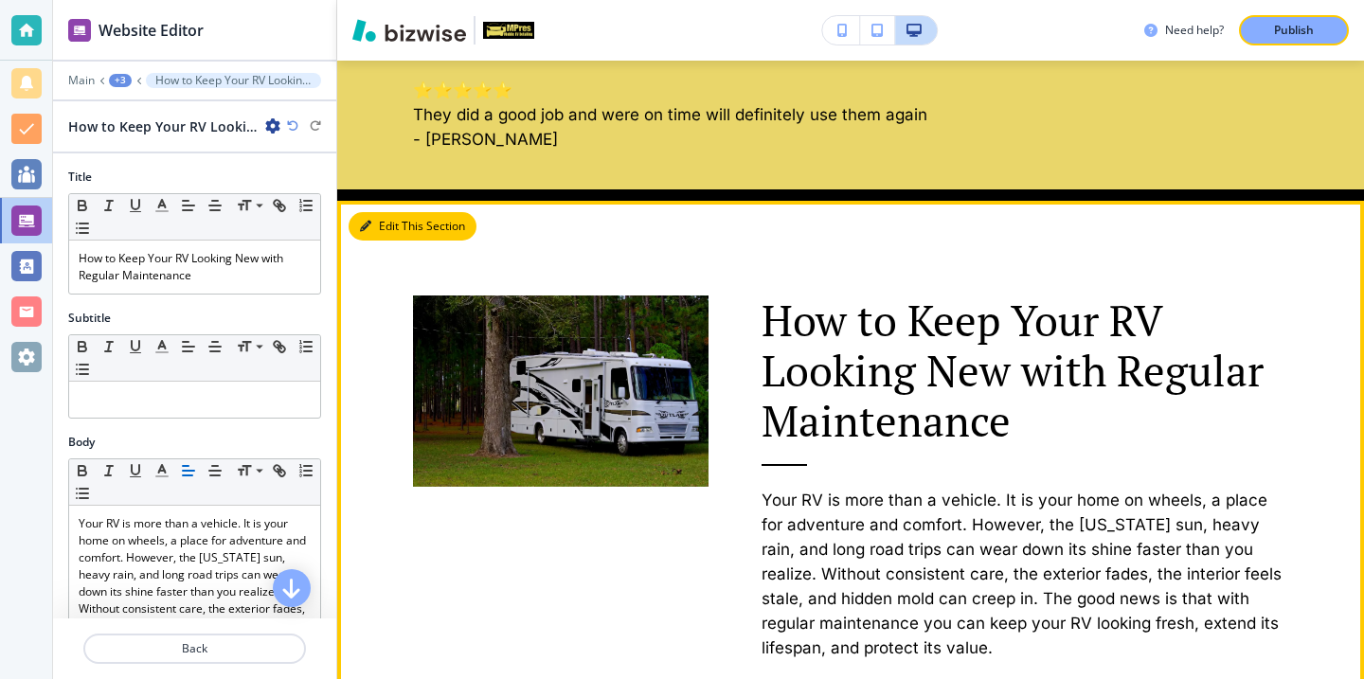
click at [380, 235] on button "Edit This Section" at bounding box center [413, 226] width 128 height 28
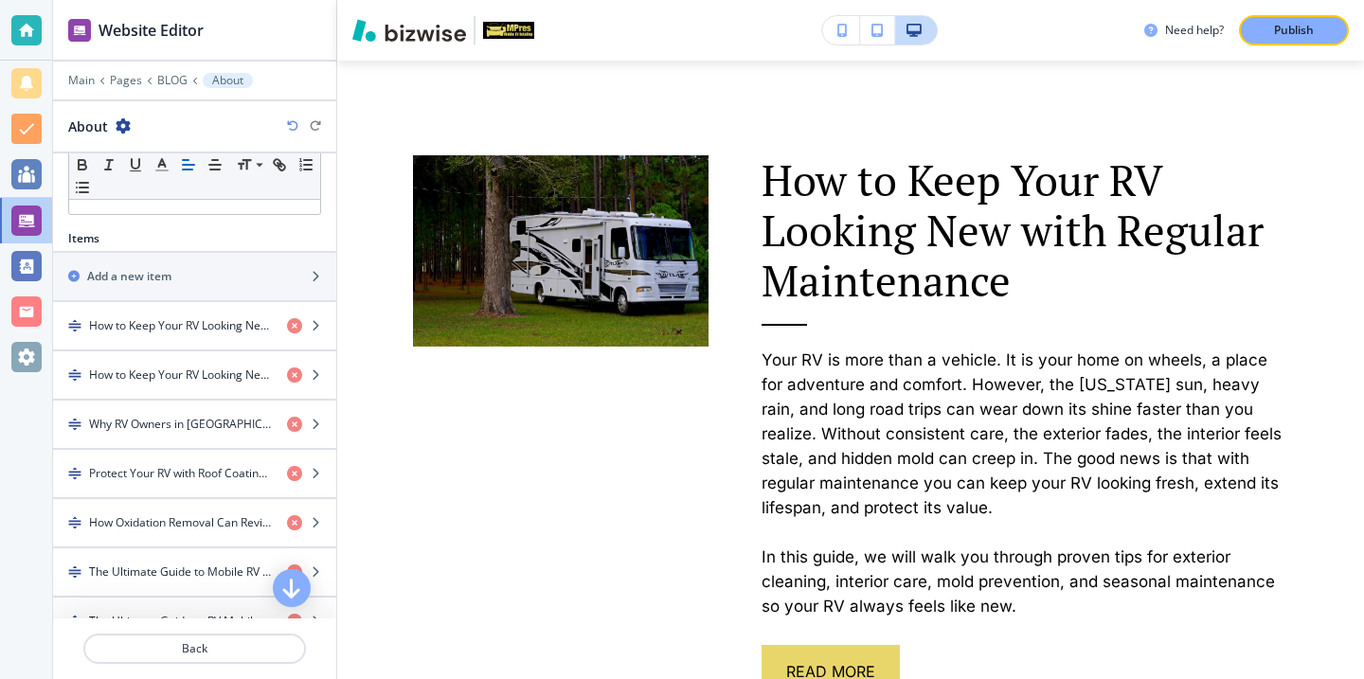
scroll to position [600, 0]
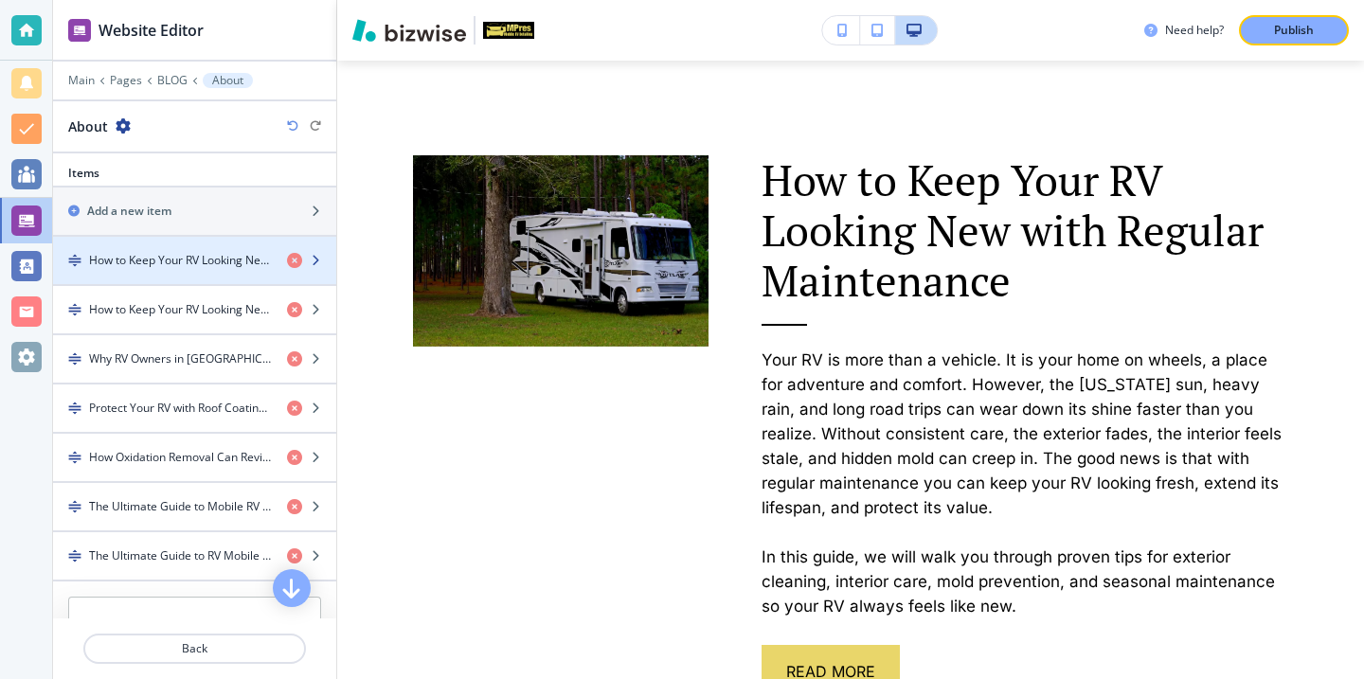
click at [197, 265] on h4 "How to Keep Your RV Looking New with Regular Maintenance" at bounding box center [180, 260] width 183 height 17
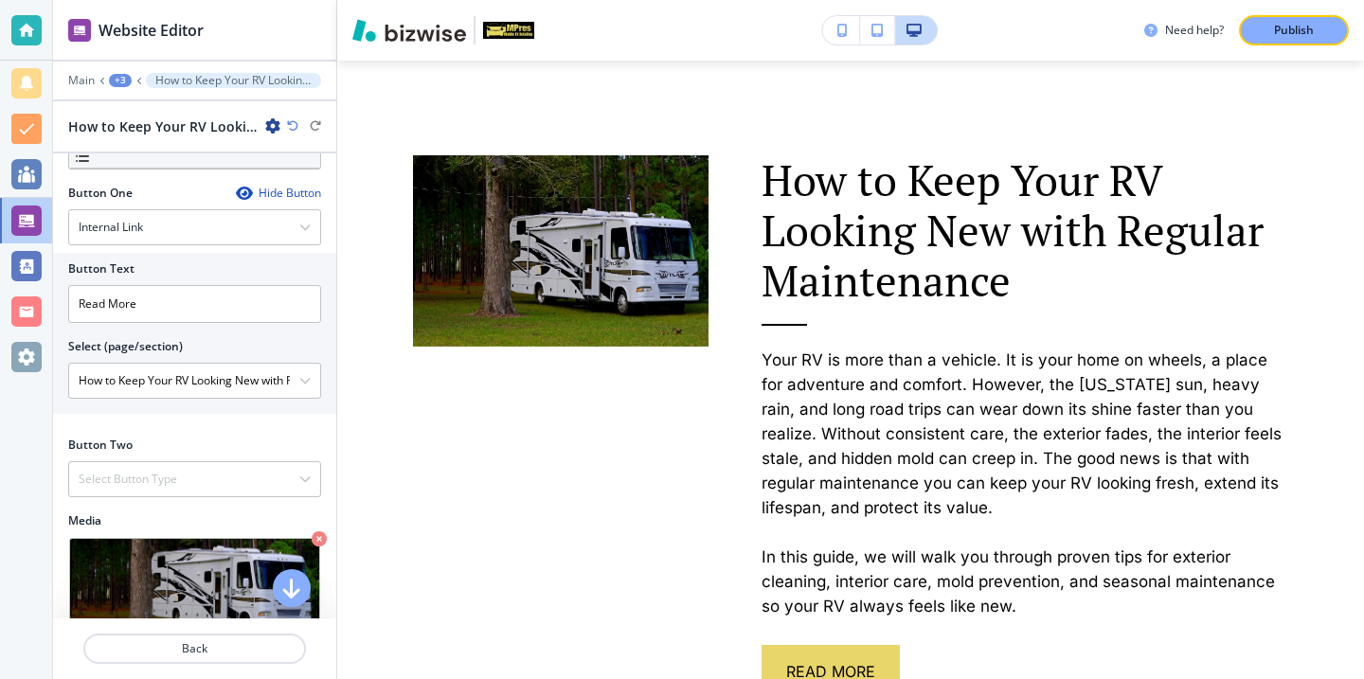
scroll to position [790, 0]
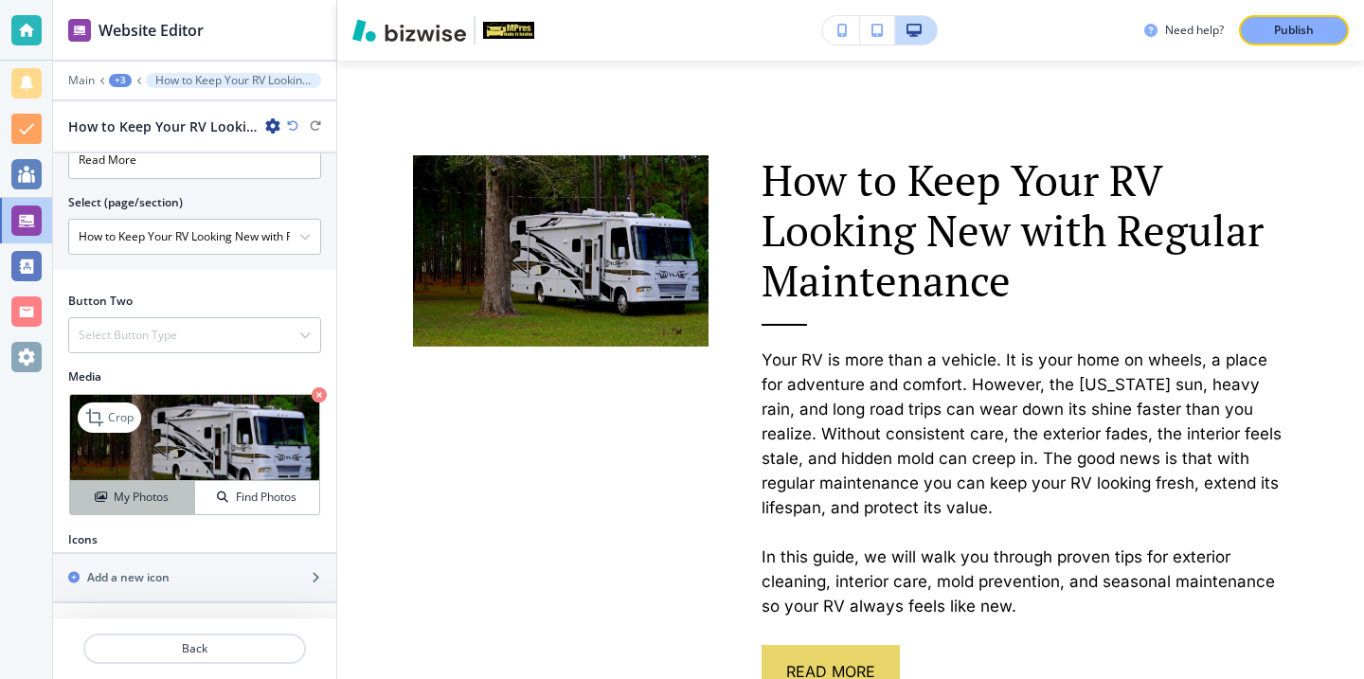
click at [134, 496] on h4 "My Photos" at bounding box center [141, 497] width 55 height 17
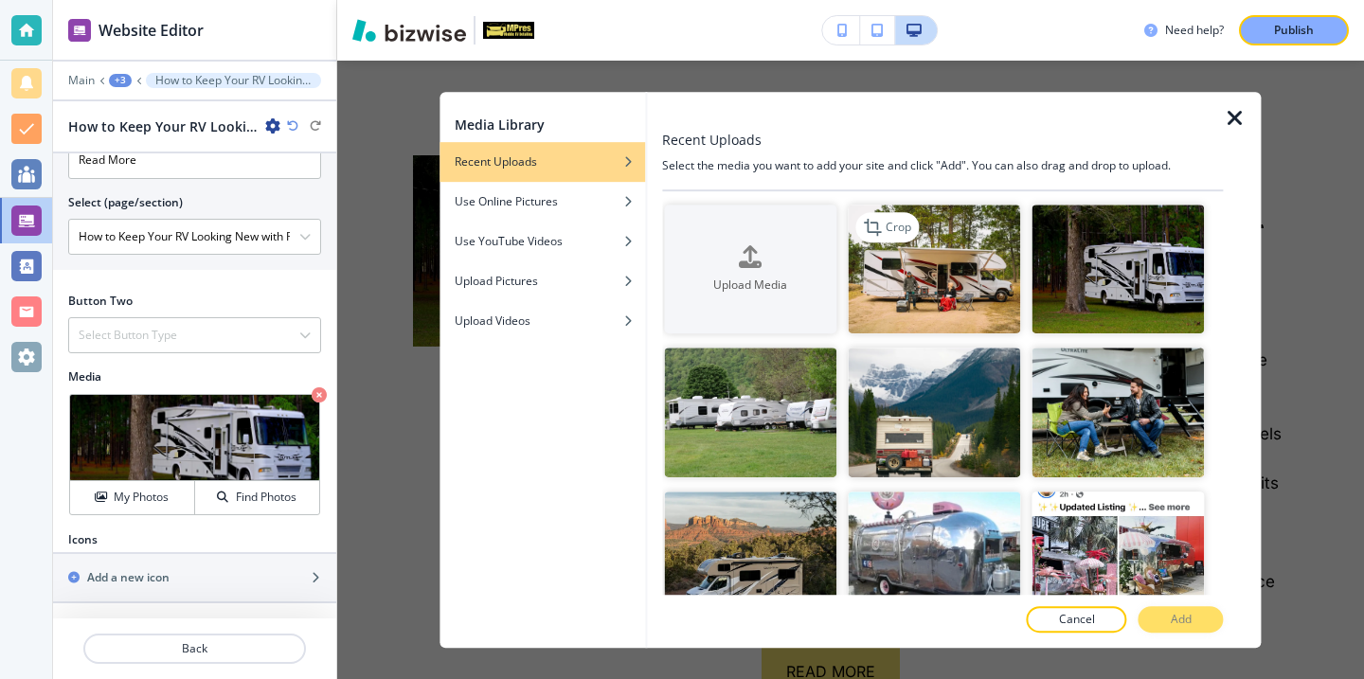
click at [935, 297] on img "button" at bounding box center [934, 270] width 172 height 130
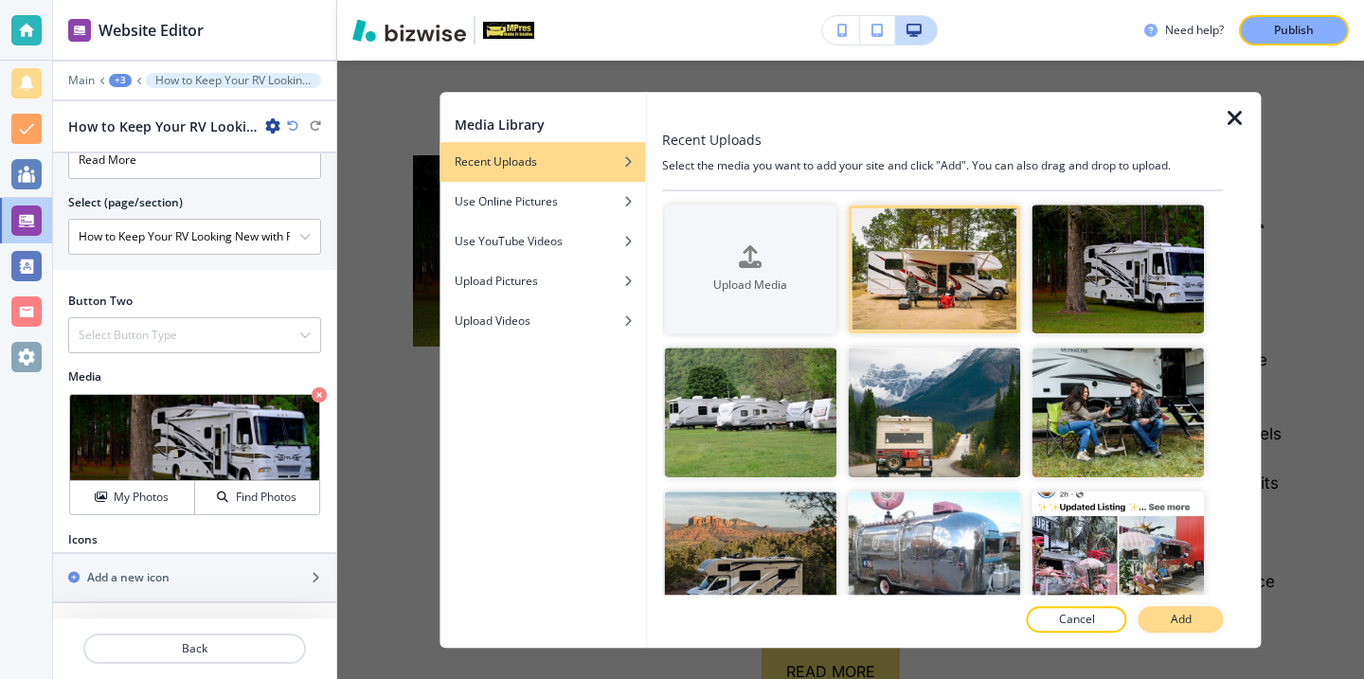
click at [1187, 616] on p "Add" at bounding box center [1181, 619] width 21 height 17
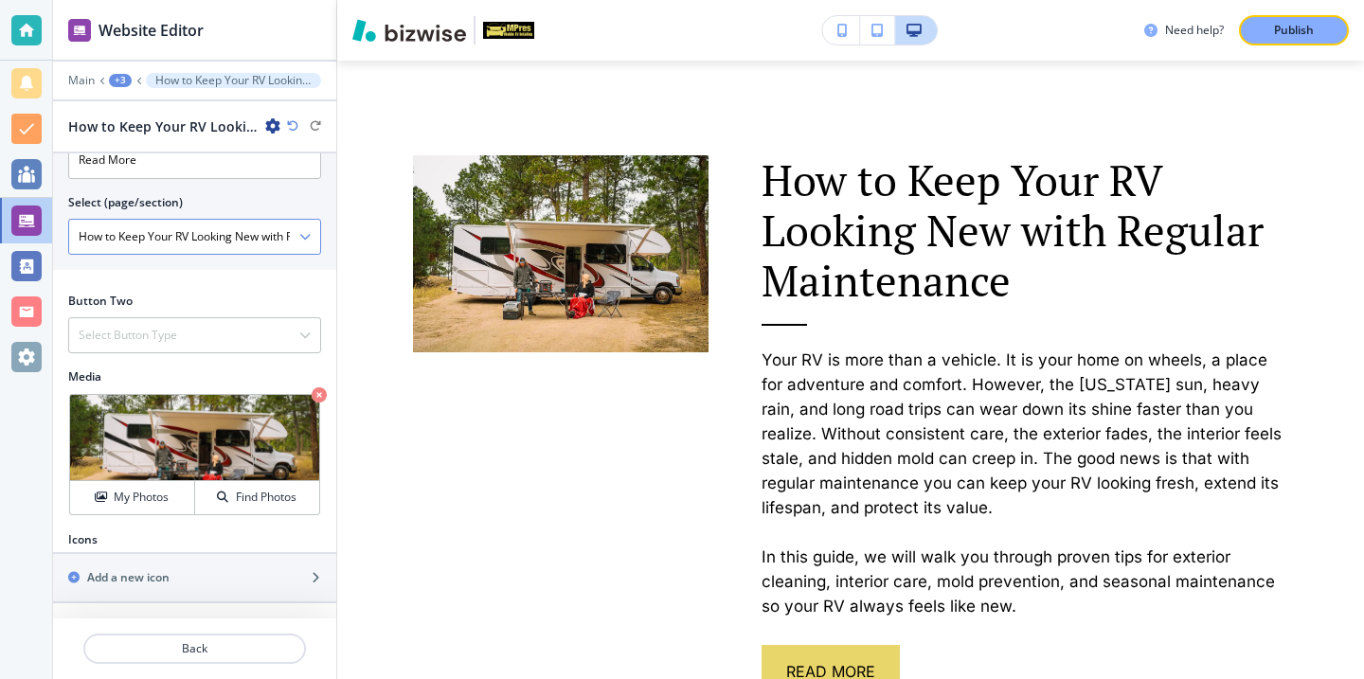
click at [310, 243] on div "How to Keep Your RV Looking New with Regular Maintenance" at bounding box center [194, 237] width 251 height 34
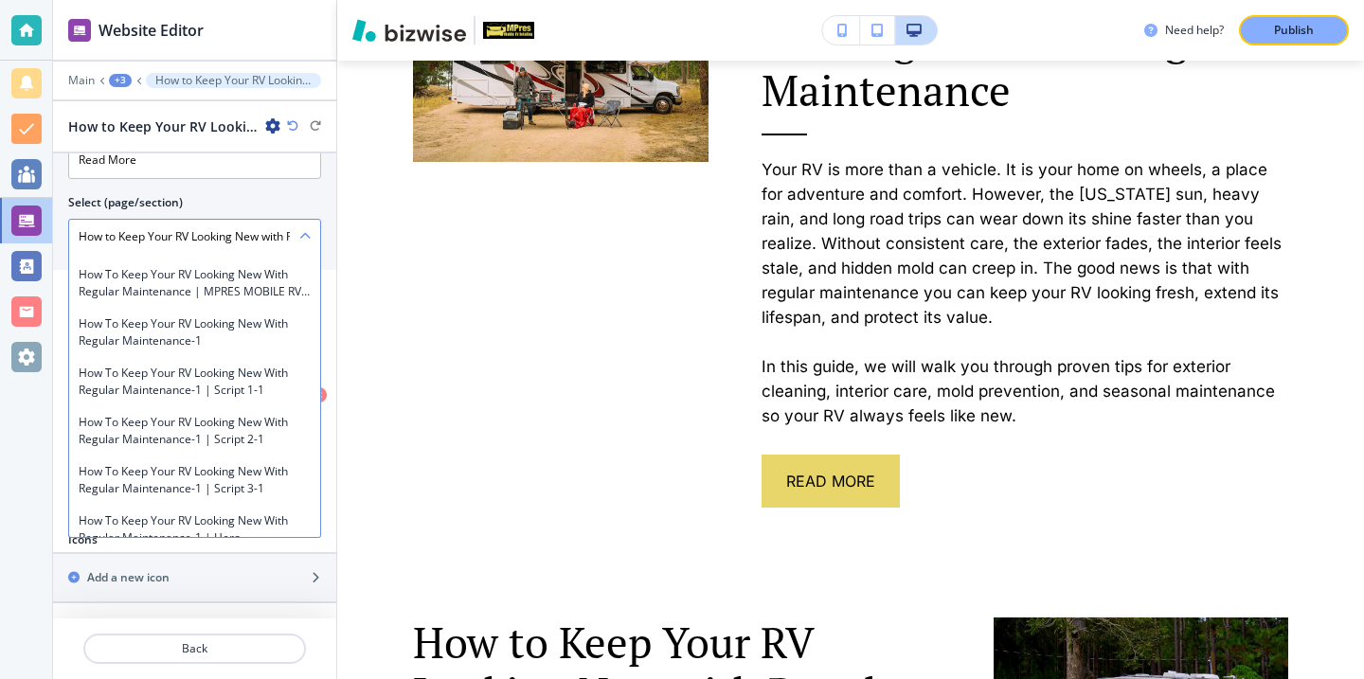
scroll to position [7284, 0]
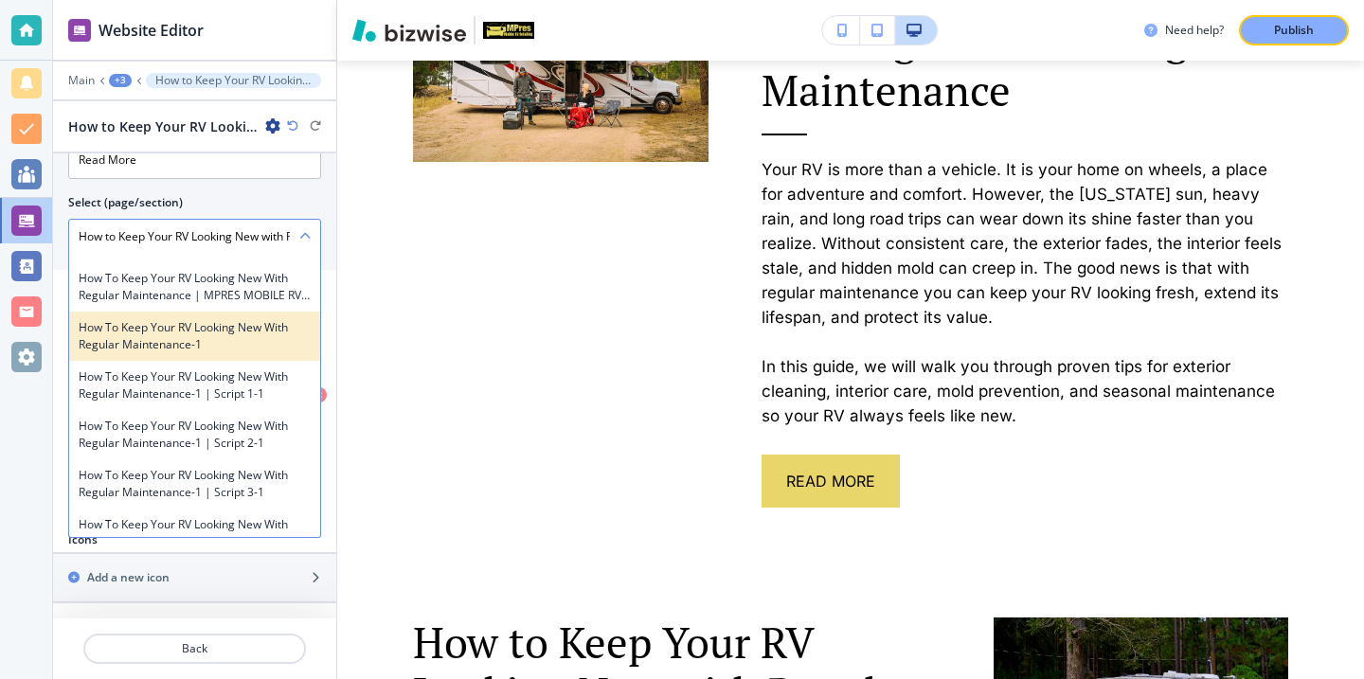
click at [233, 337] on div "How to Keep Your RV Looking New with Regular Maintenance-1" at bounding box center [194, 336] width 251 height 49
type \(page\/section\) "How to Keep Your RV Looking New with Regular Maintenance-1"
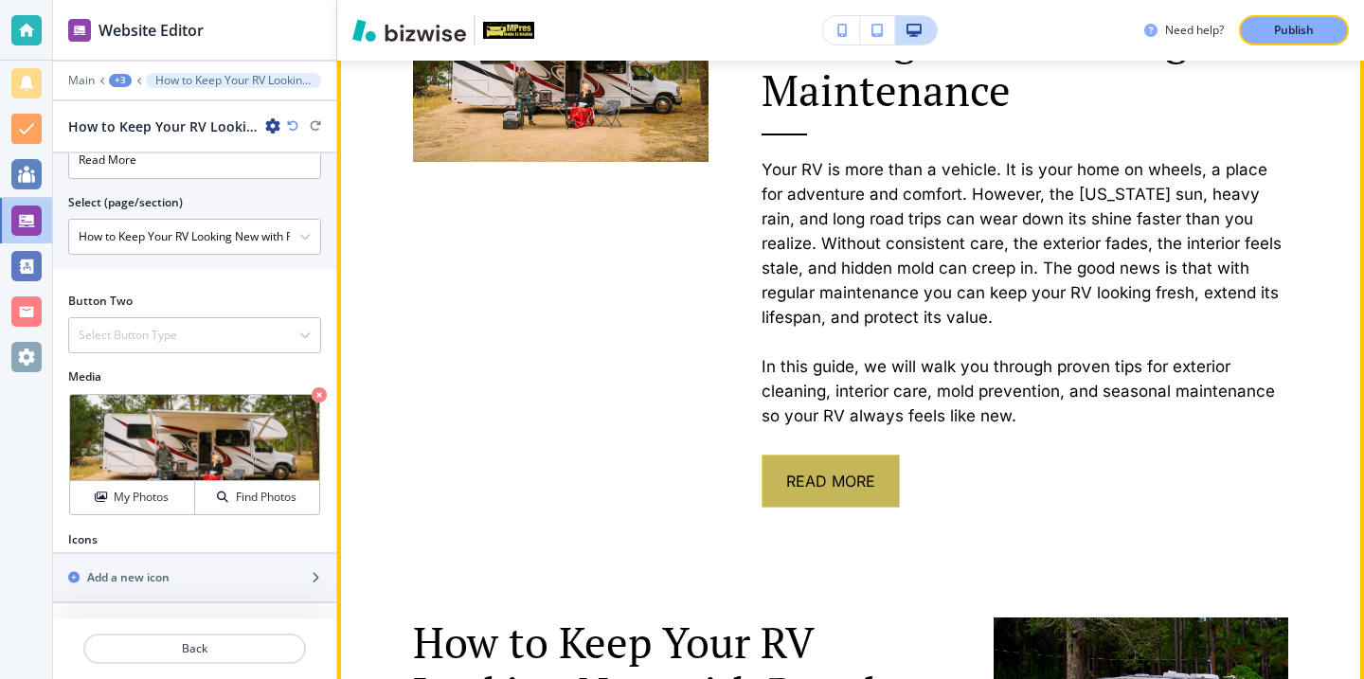
click at [889, 494] on button "Read More" at bounding box center [831, 481] width 138 height 53
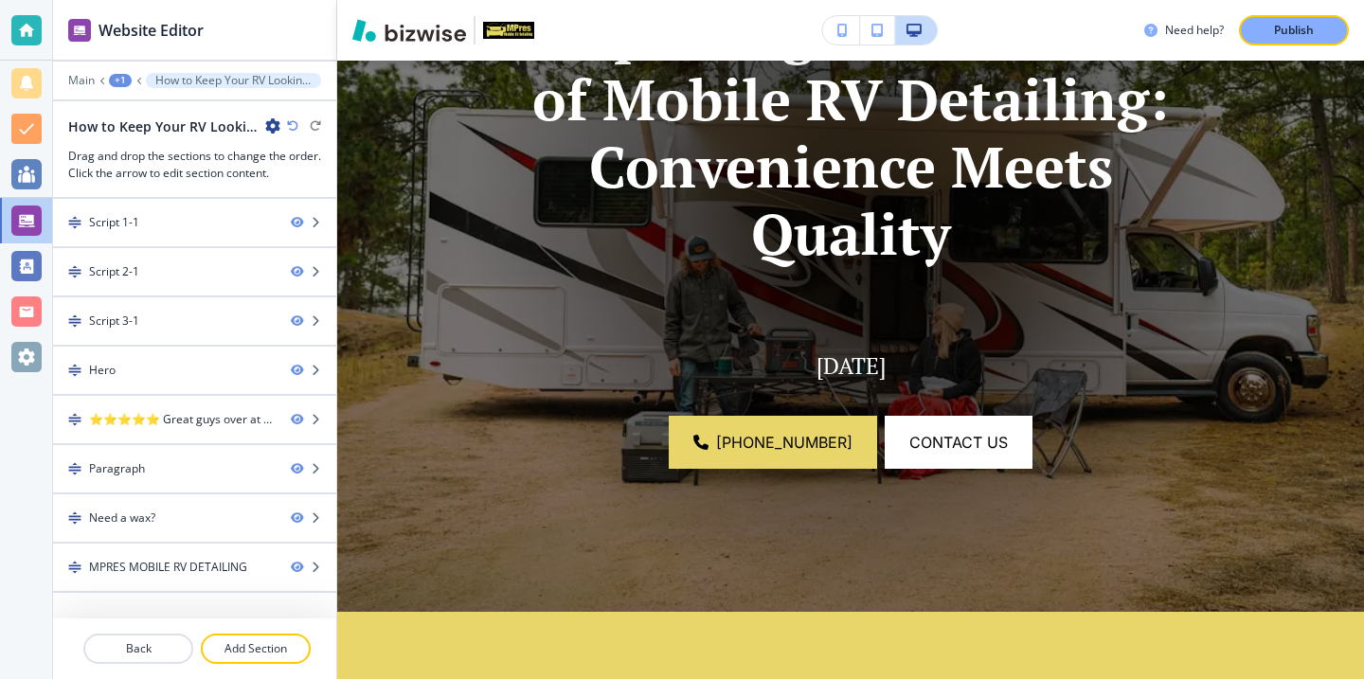
scroll to position [292, 0]
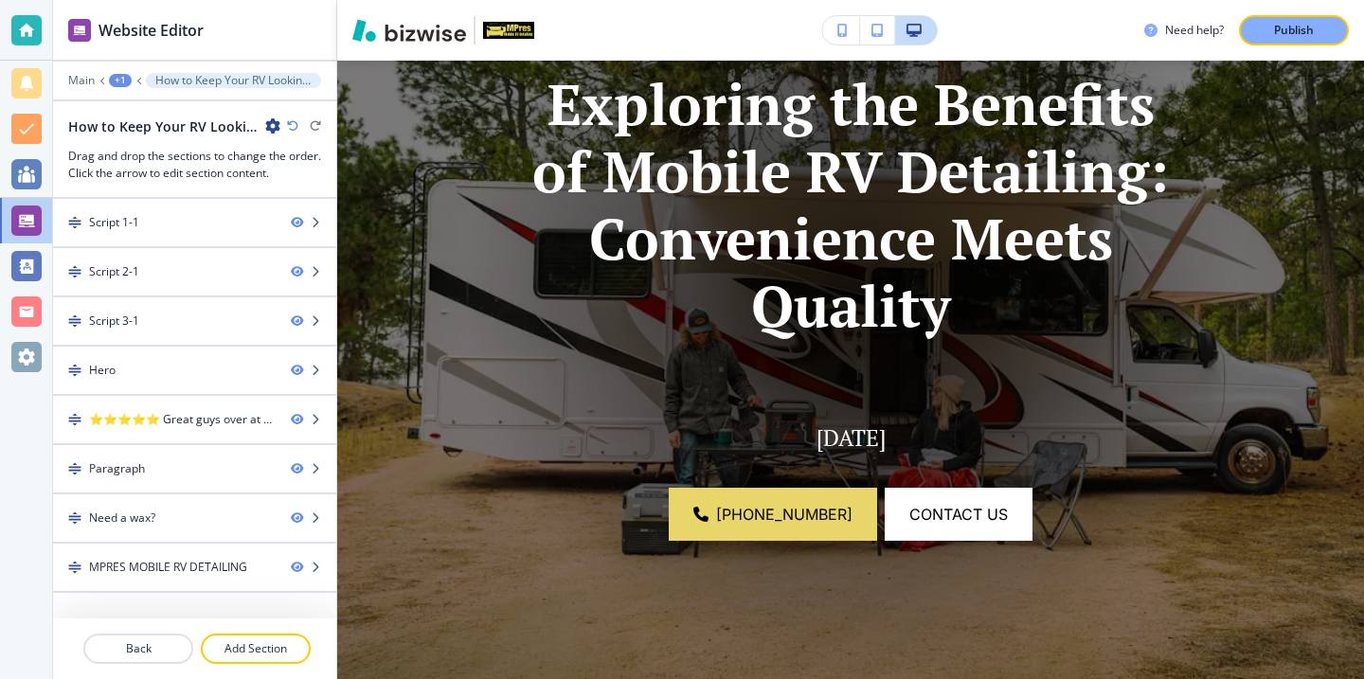
click at [267, 131] on icon "button" at bounding box center [272, 125] width 15 height 15
click at [290, 152] on p "Edit Page Settings" at bounding box center [326, 159] width 97 height 17
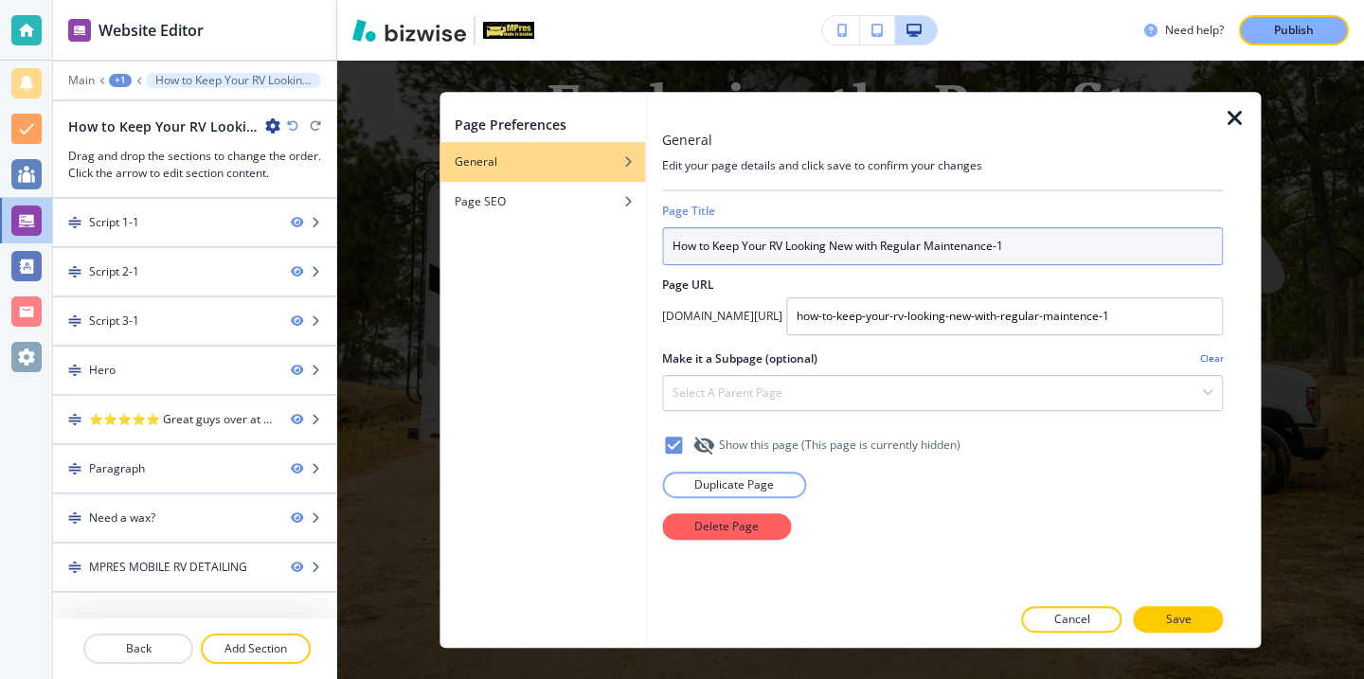
click at [774, 236] on input "How to Keep Your RV Looking New with Regular Maintenance-1" at bounding box center [942, 246] width 561 height 38
click at [774, 237] on input "How to Keep Your RV Looking New with Regular Maintenance-1" at bounding box center [942, 246] width 561 height 38
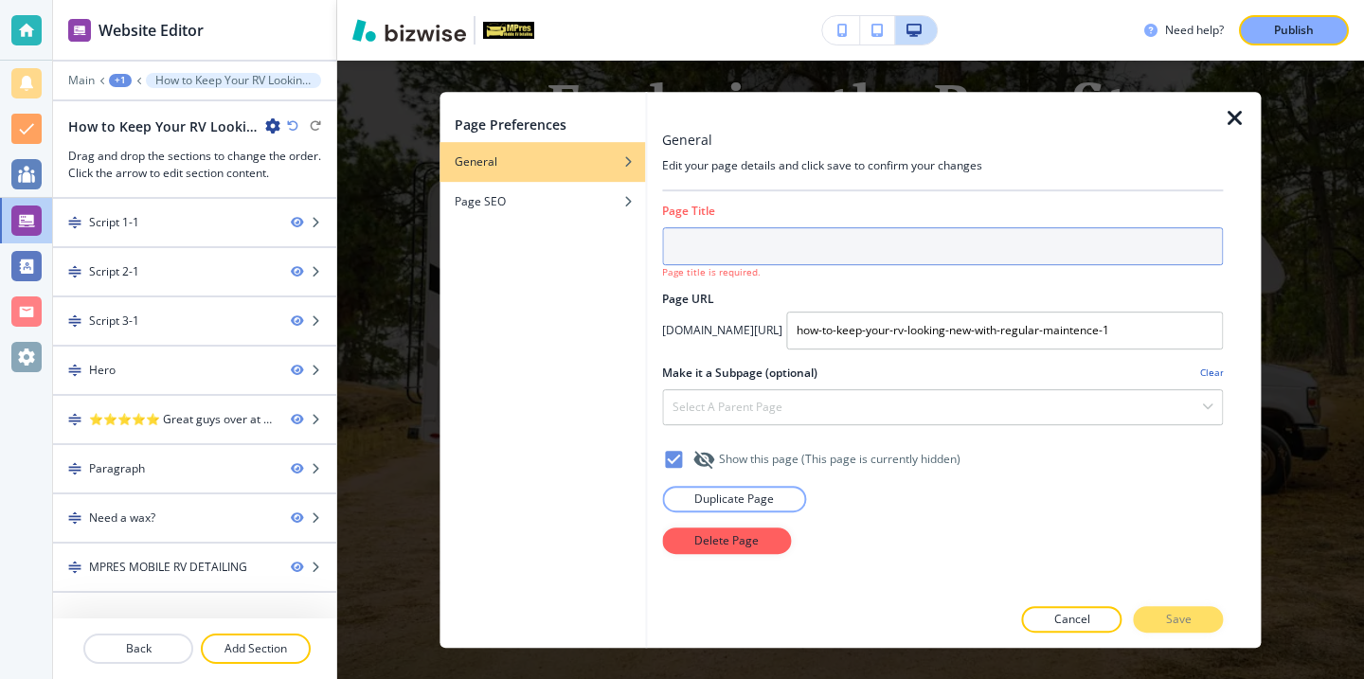
paste input "Exploring the Benefits of Mobile RV Detailing: Convenience Meets Quality"
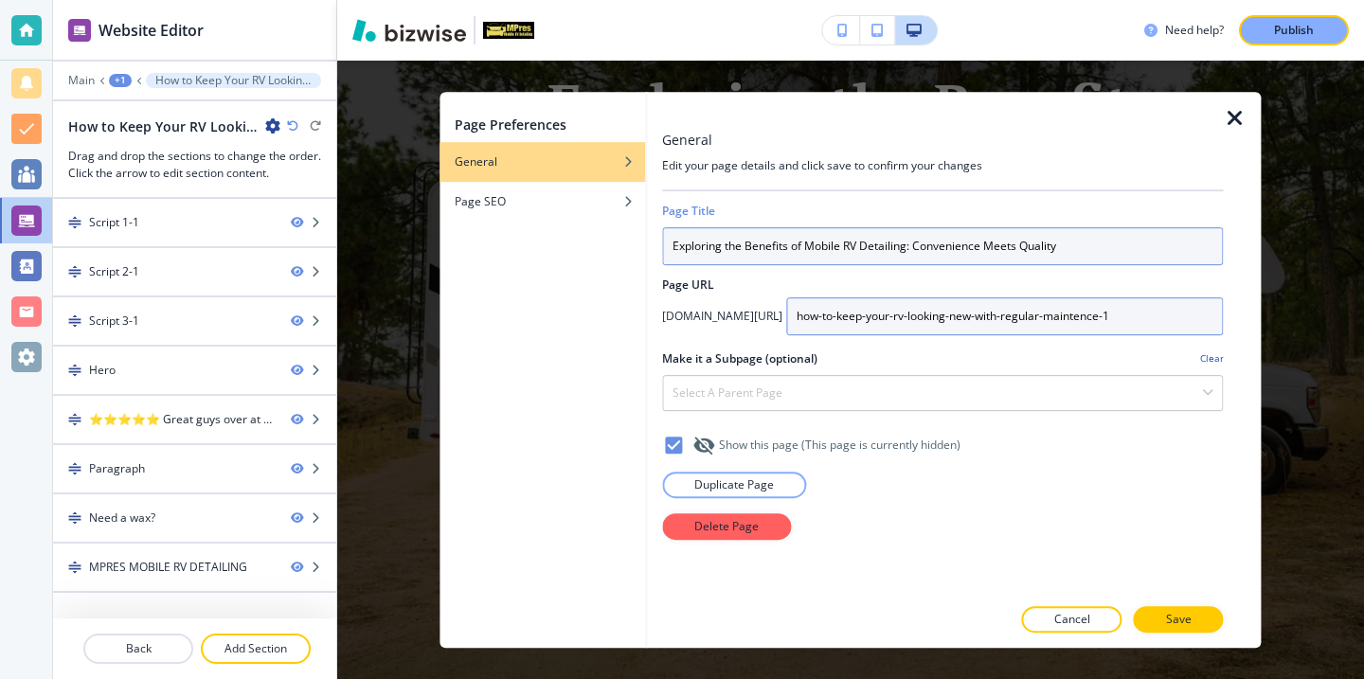
type input "Exploring the Benefits of Mobile RV Detailing: Convenience Meets Quality"
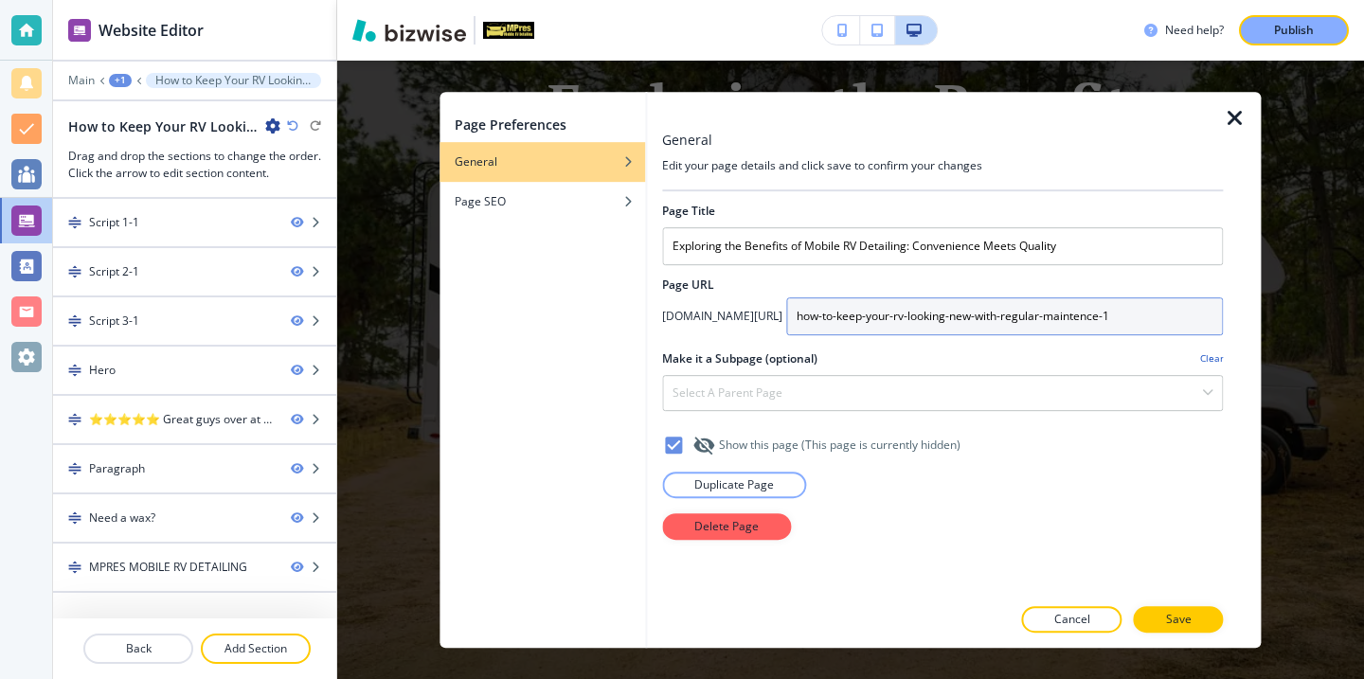
click at [1118, 329] on input "how-to-keep-your-rv-looking-new-with-regular-maintence-1" at bounding box center [1004, 316] width 437 height 38
click at [1069, 314] on input "exploring-the-benefits-of-mobile-rv-detailing-convience" at bounding box center [1004, 316] width 437 height 38
click at [1073, 316] on input "exploring-the-benefits-of-mobile-rv-detailing-convence" at bounding box center [1004, 316] width 437 height 38
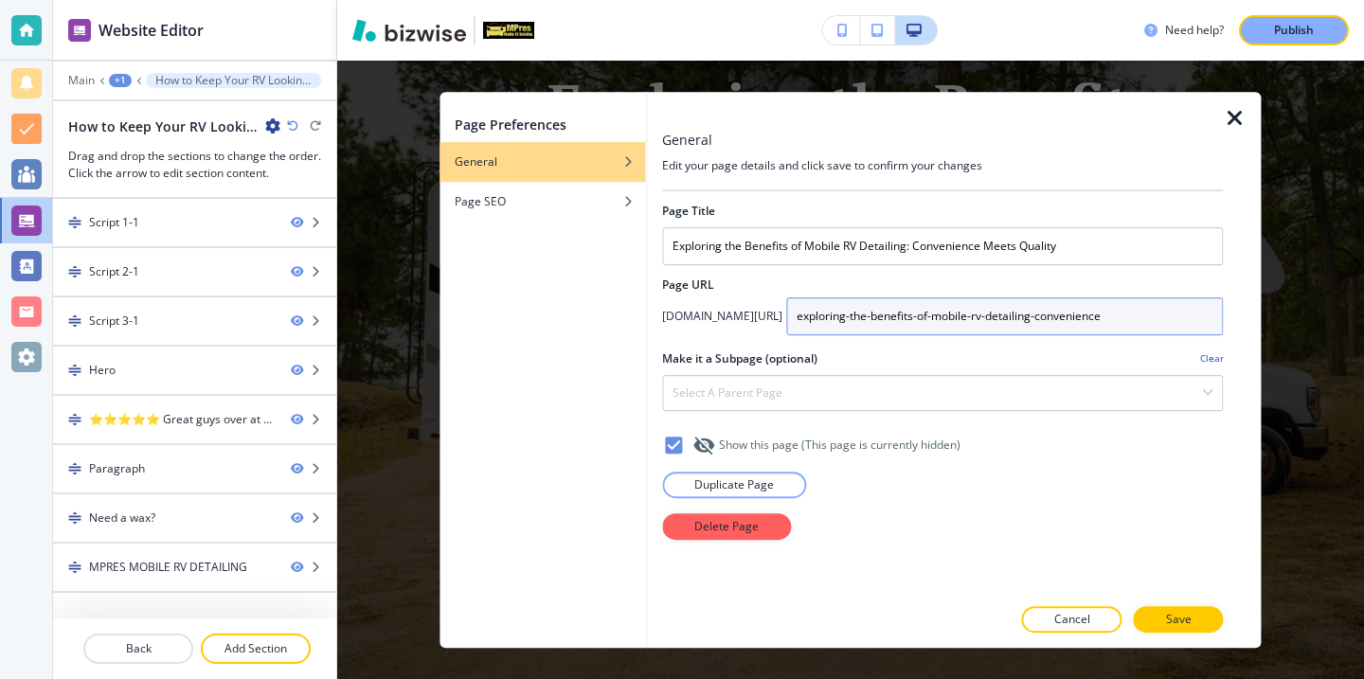
click at [1106, 330] on input "exploring-the-benefits-of-mobile-rv-detailing-convenience" at bounding box center [1004, 316] width 437 height 38
click at [1109, 327] on input "exploring-the-benefits-of-mobile-rv-detailing-convenience" at bounding box center [1004, 316] width 437 height 38
type input "exploring-the-benefits-of-mobile-rv-detailing-convenience-meets-quallity"
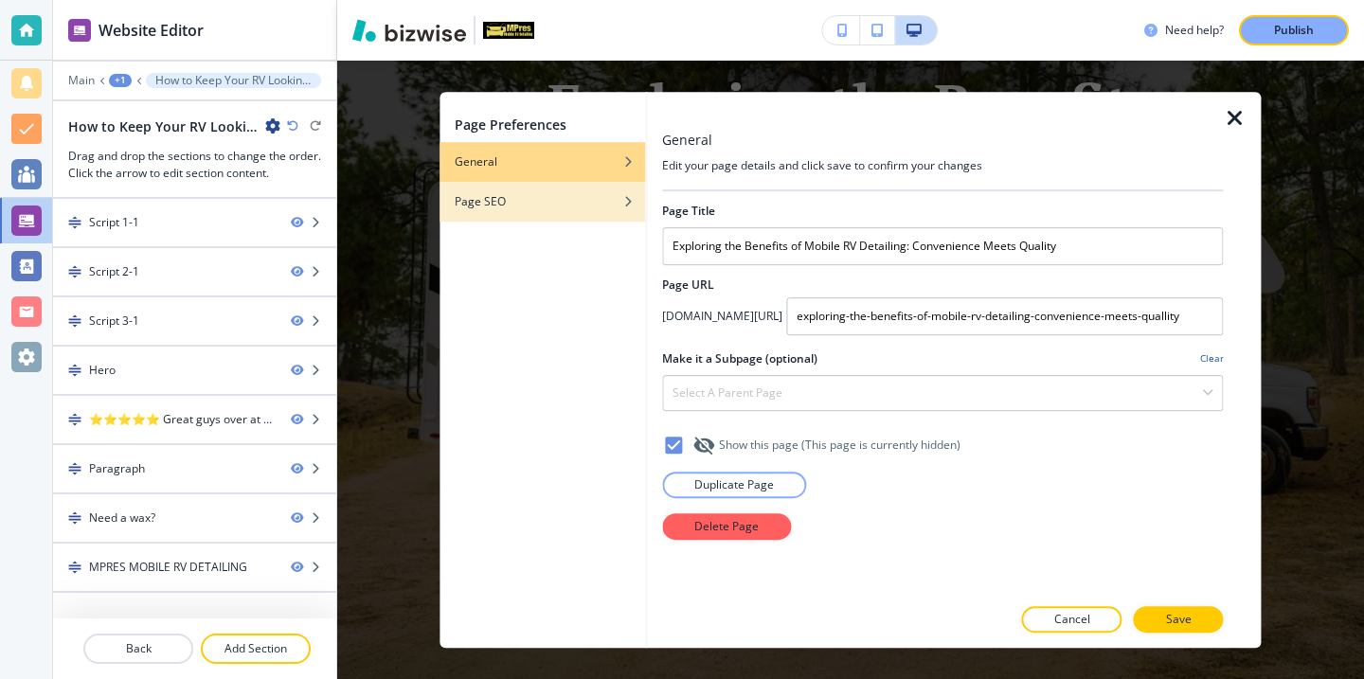
click at [598, 208] on div "Page SEO" at bounding box center [543, 201] width 206 height 17
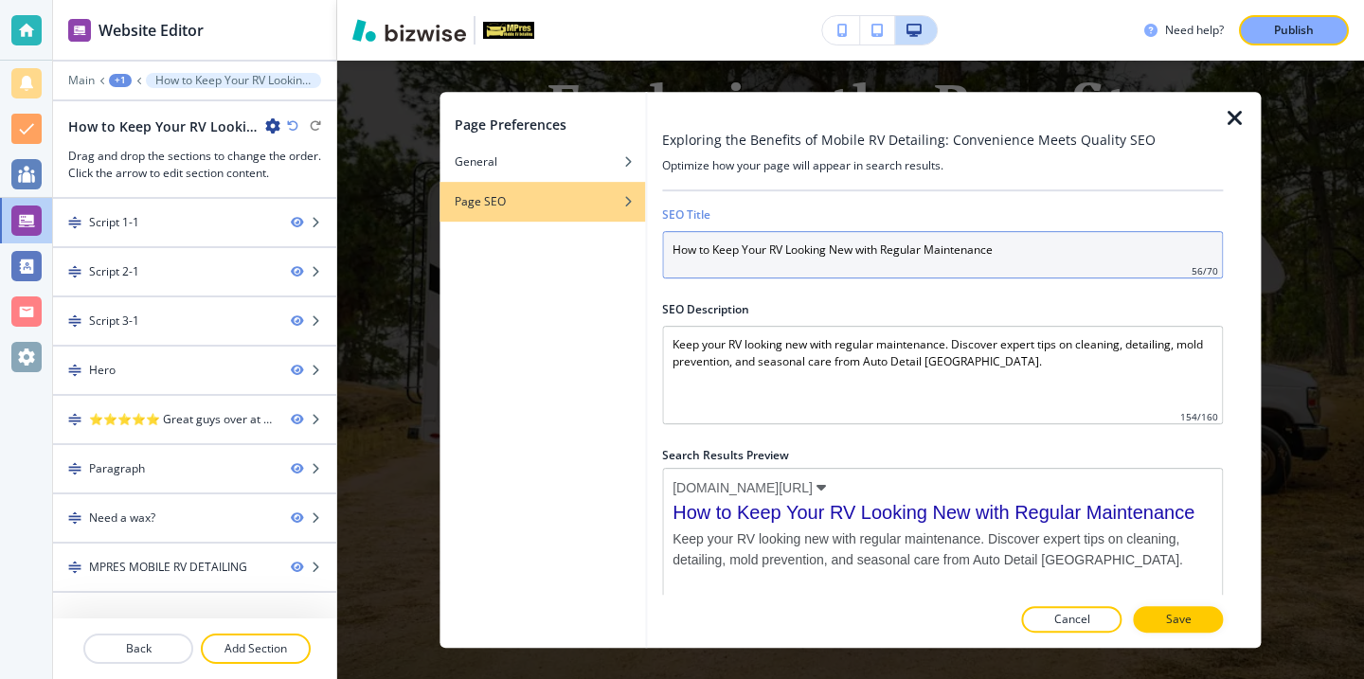
click at [1034, 248] on input "How to Keep Your RV Looking New with Regular Maintenance" at bounding box center [942, 254] width 561 height 47
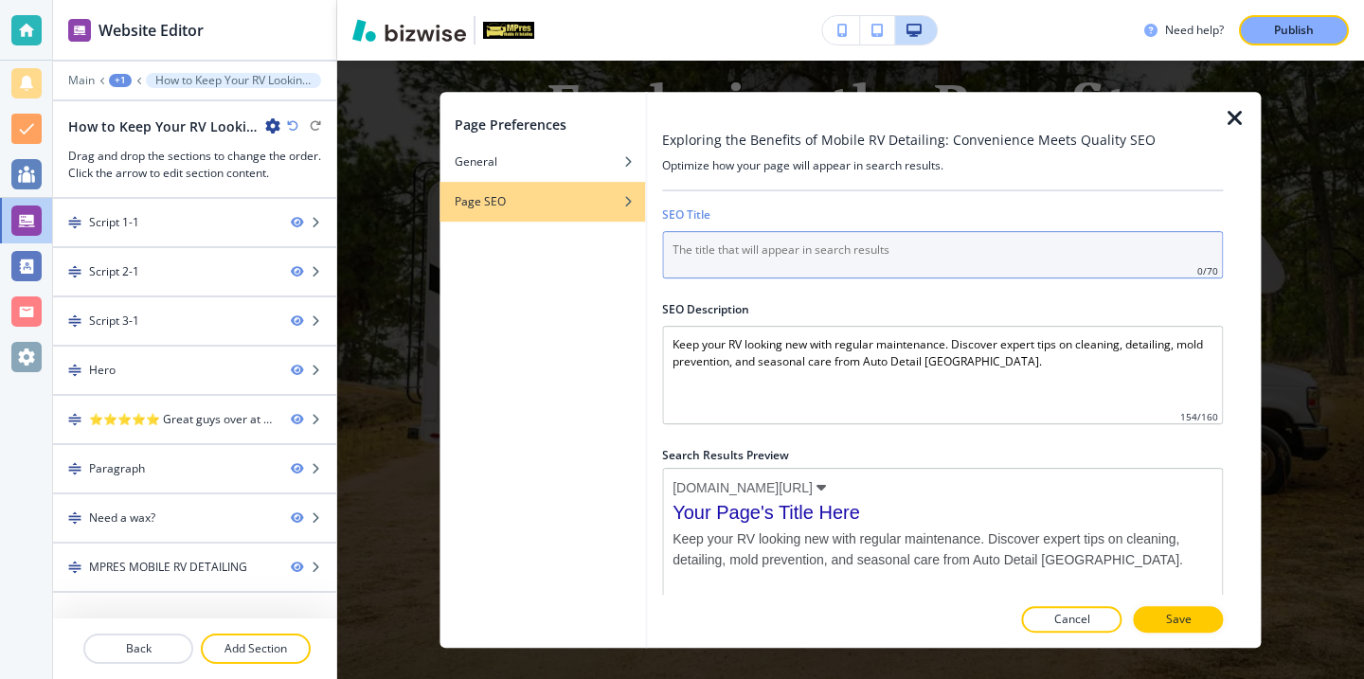
paste input "Exploring the Benefits of Mobile RV Detailing: Convenience Meets Quality"
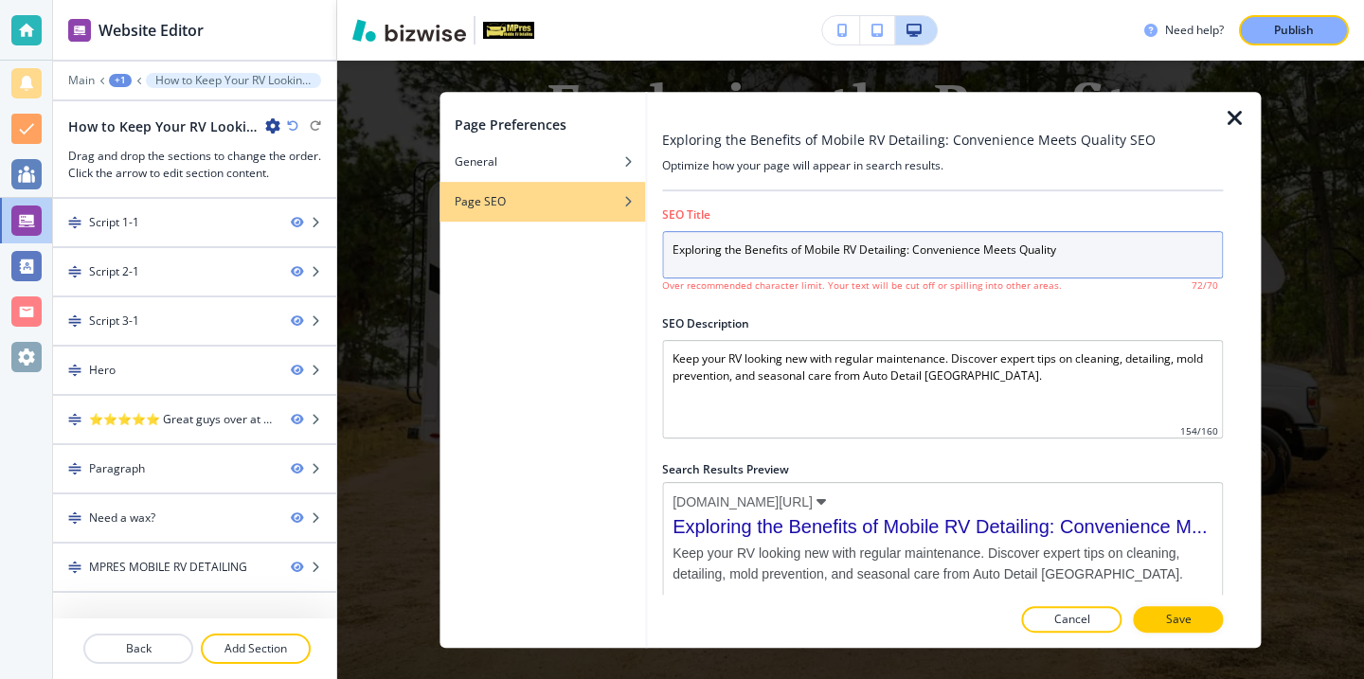
click at [1063, 260] on input "Exploring the Benefits of Mobile RV Detailing: Convenience Meets Quality" at bounding box center [942, 254] width 561 height 47
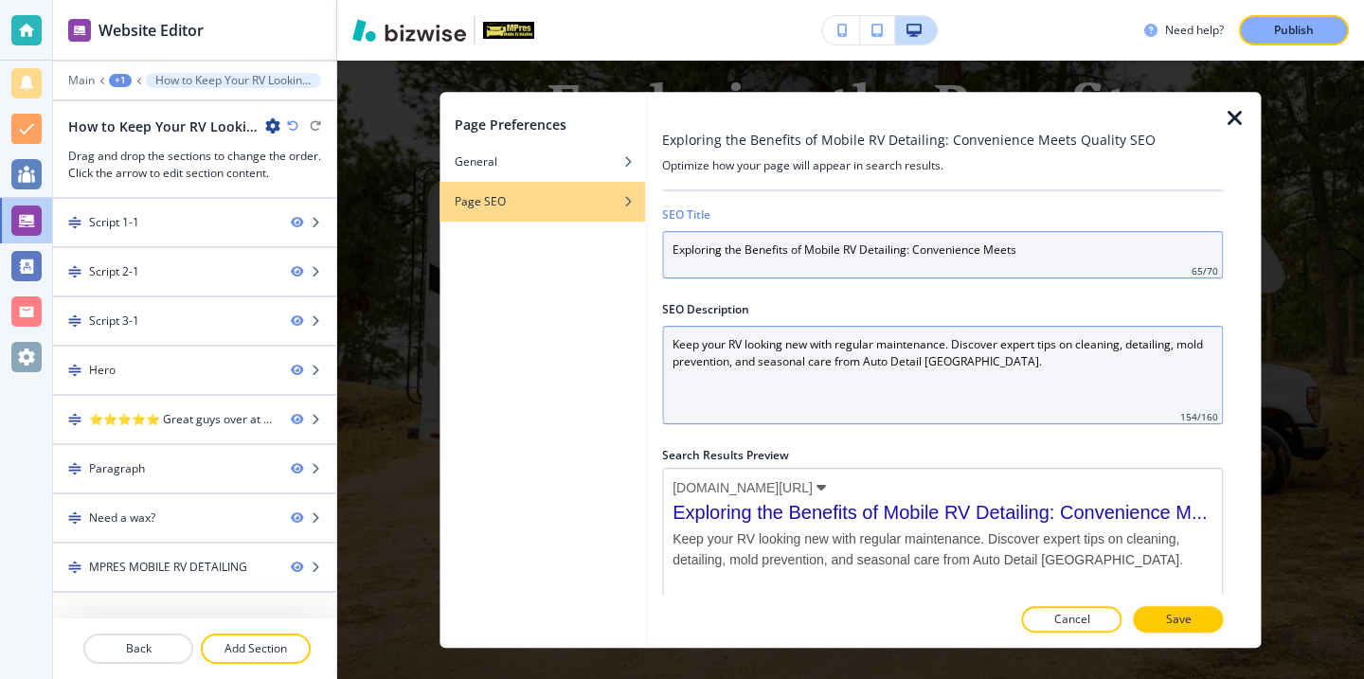
type input "Exploring the Benefits of Mobile RV Detailing: Convenience Meets"
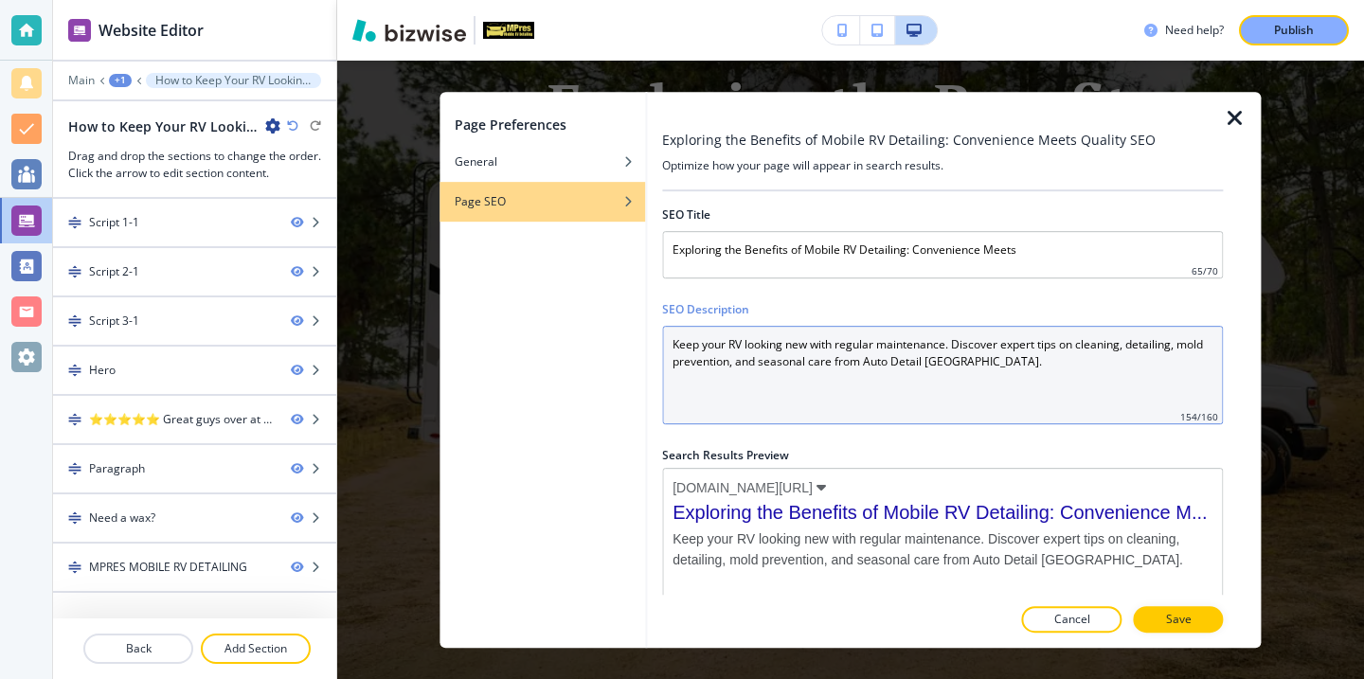
drag, startPoint x: 982, startPoint y: 374, endPoint x: 557, endPoint y: 341, distance: 426.6
click at [555, 341] on div "Page Preferences General Page SEO Exploring the Benefits of Mobile RV Detailing…" at bounding box center [850, 370] width 821 height 557
type Description "="
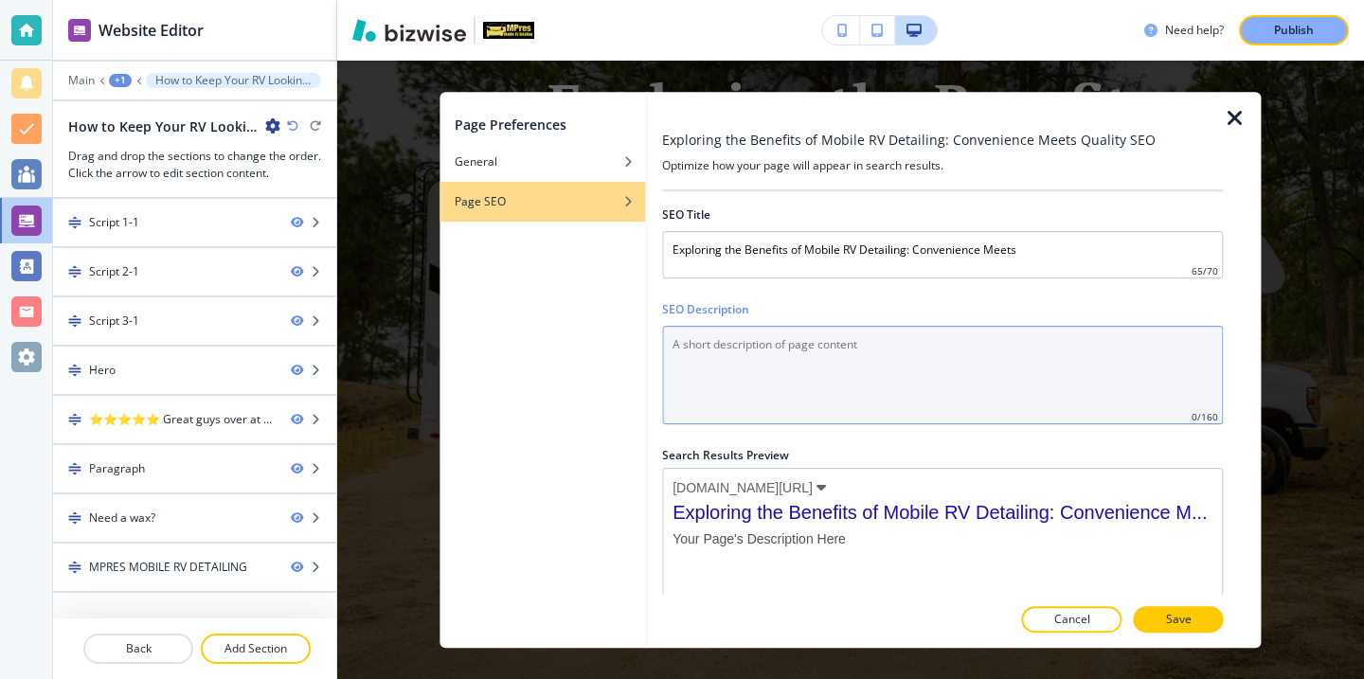
click at [762, 347] on Description "SEO Description" at bounding box center [942, 375] width 561 height 99
paste Description "Discover why mobile RV detailing saves time, protects your RV, and adds value. …"
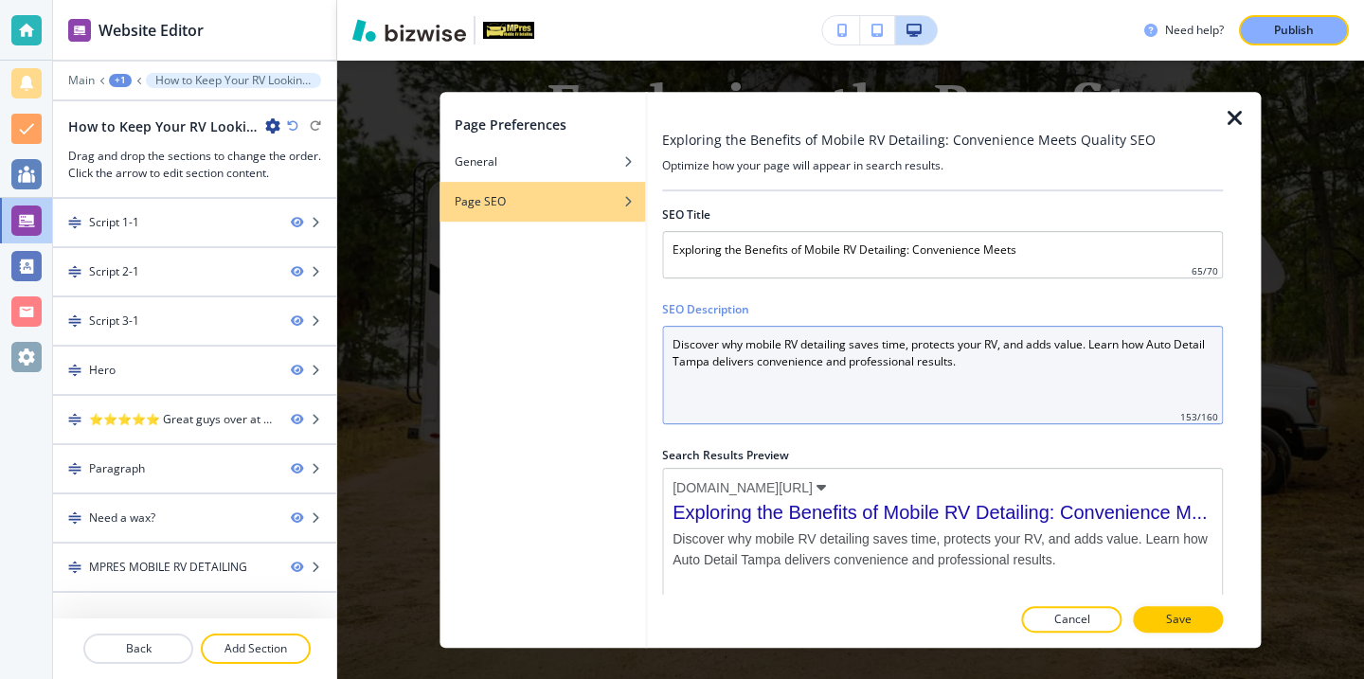
scroll to position [20, 0]
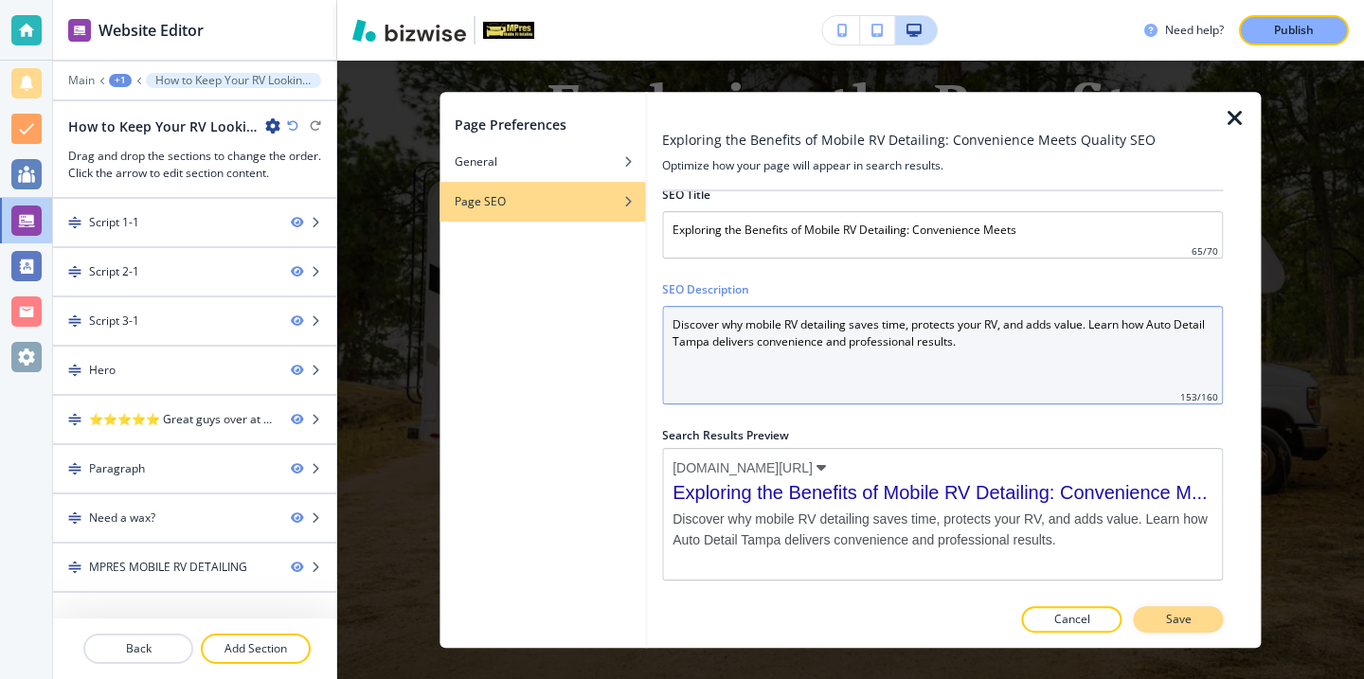
type Description "Discover why mobile RV detailing saves time, protects your RV, and adds value. …"
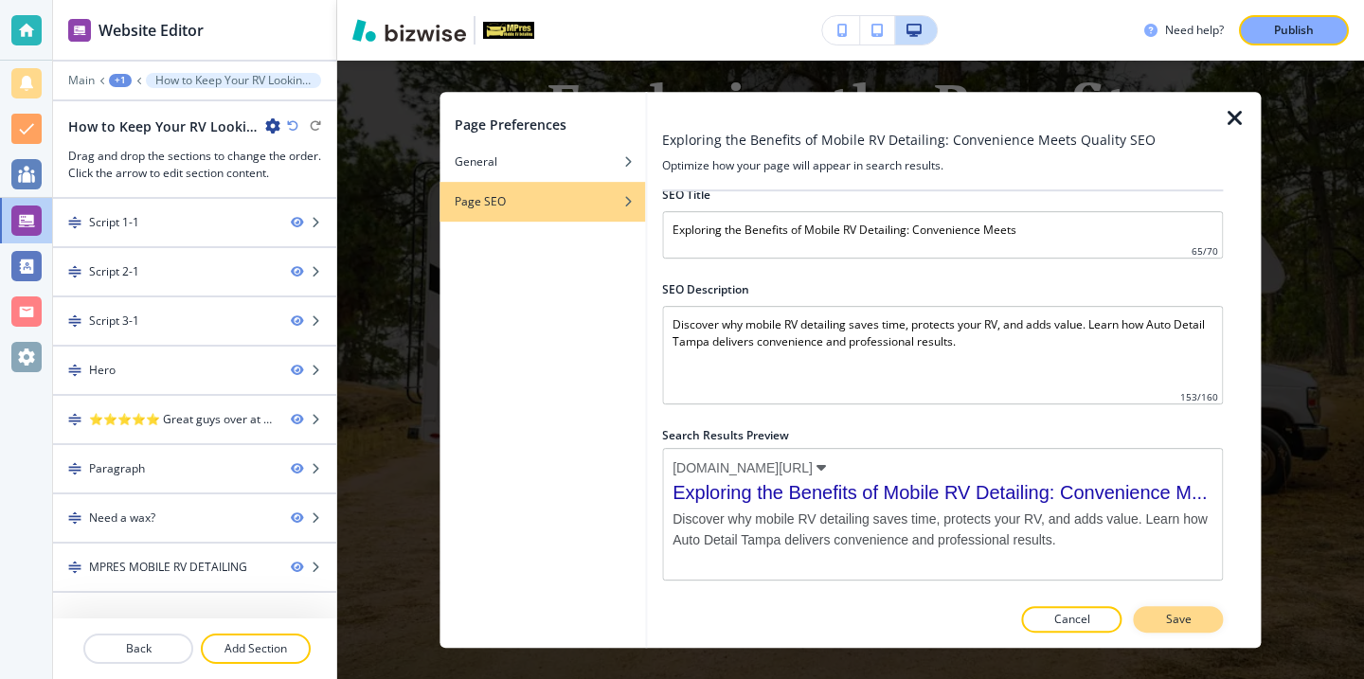
click at [1162, 620] on button "Save" at bounding box center [1179, 619] width 90 height 27
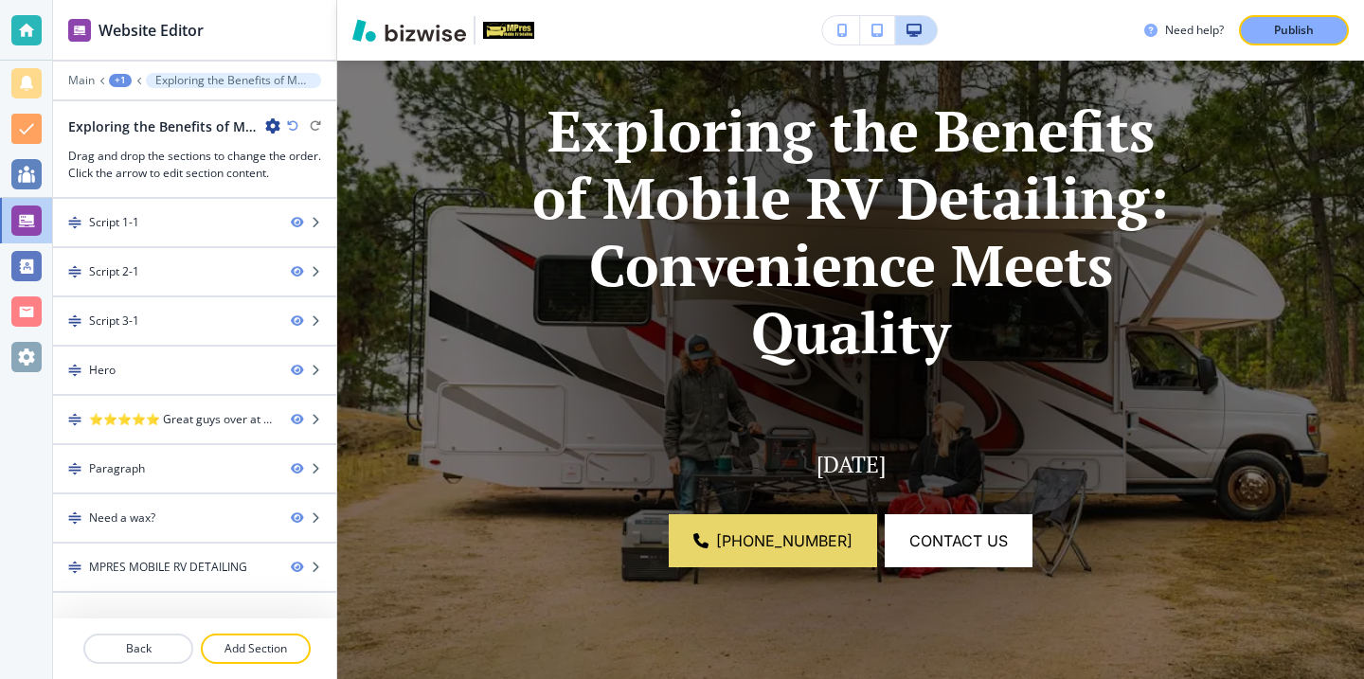
scroll to position [0, 0]
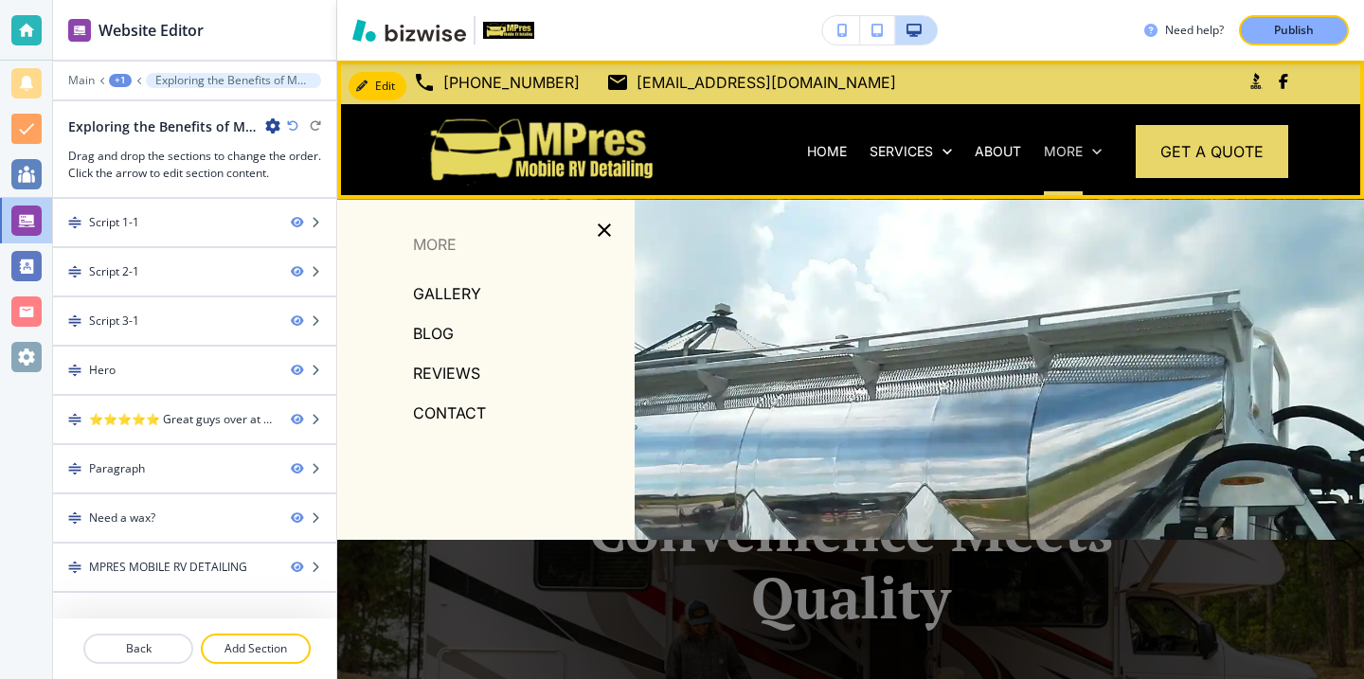
click at [1064, 143] on p "More" at bounding box center [1063, 151] width 39 height 19
click at [1053, 153] on p "More" at bounding box center [1063, 151] width 39 height 19
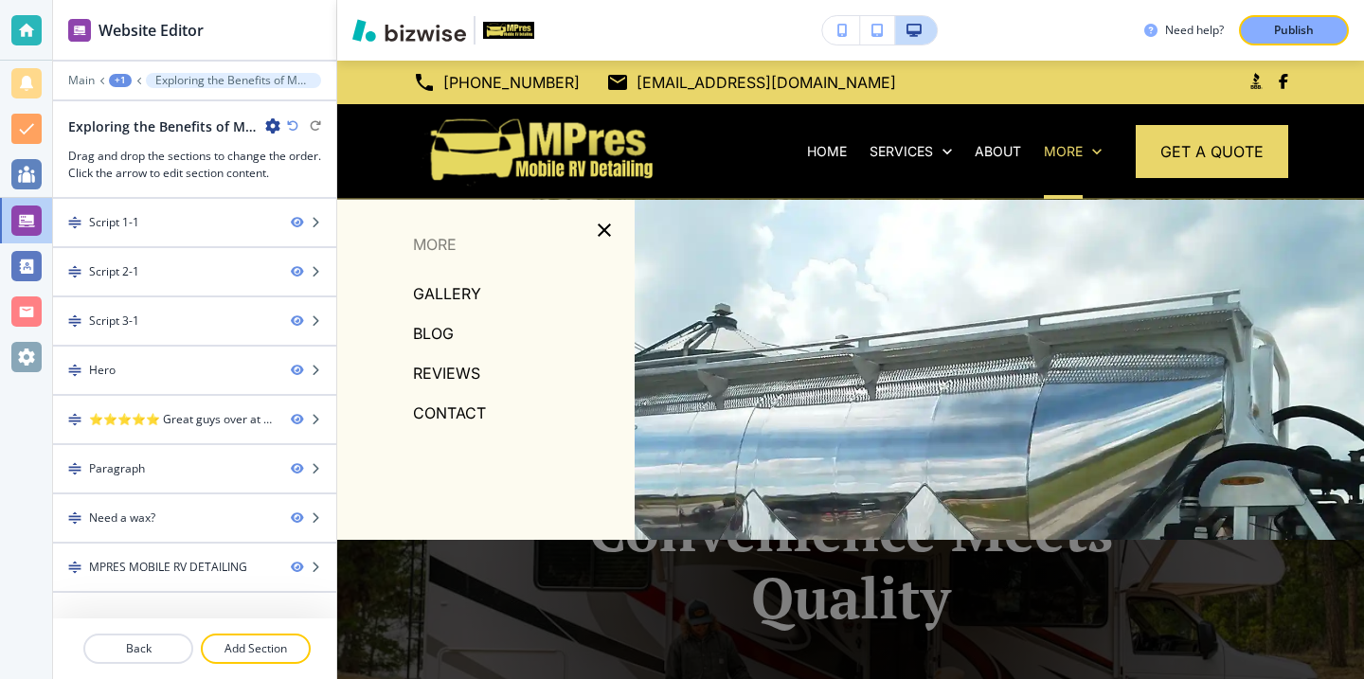
click at [428, 341] on p "BLOG" at bounding box center [433, 333] width 41 height 28
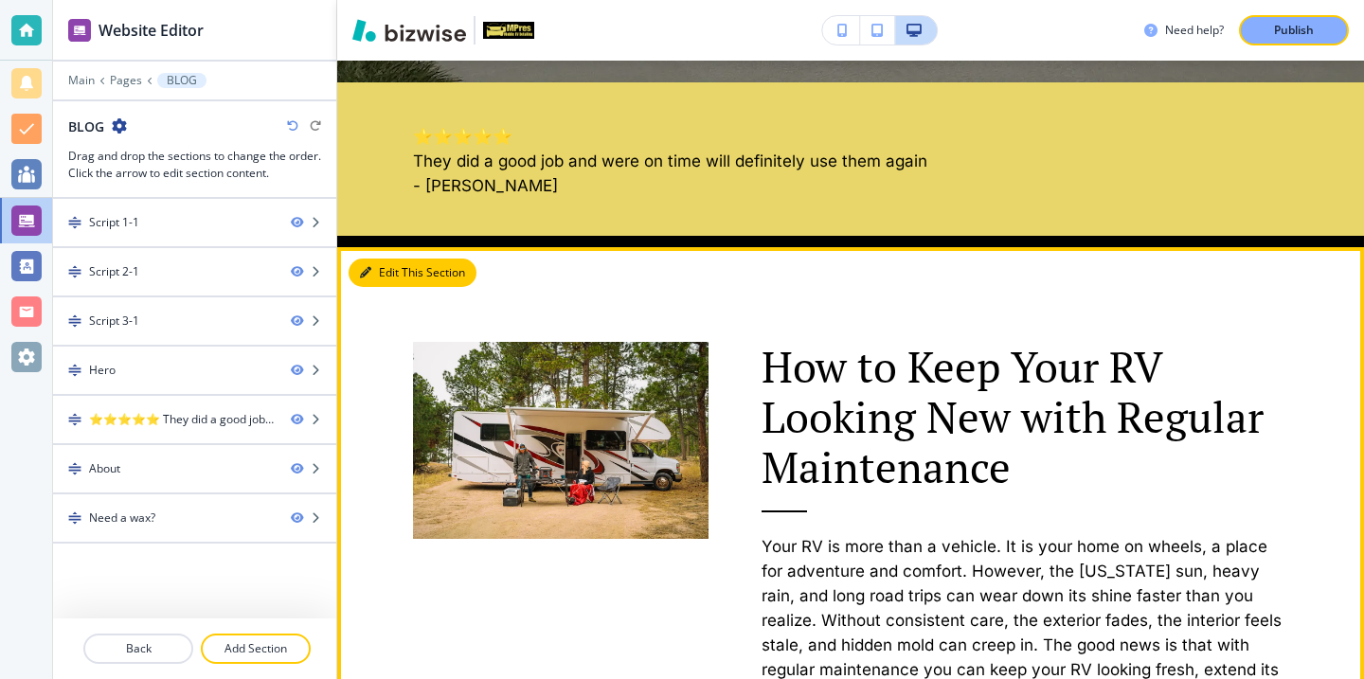
click at [367, 264] on button "Edit This Section" at bounding box center [413, 273] width 128 height 28
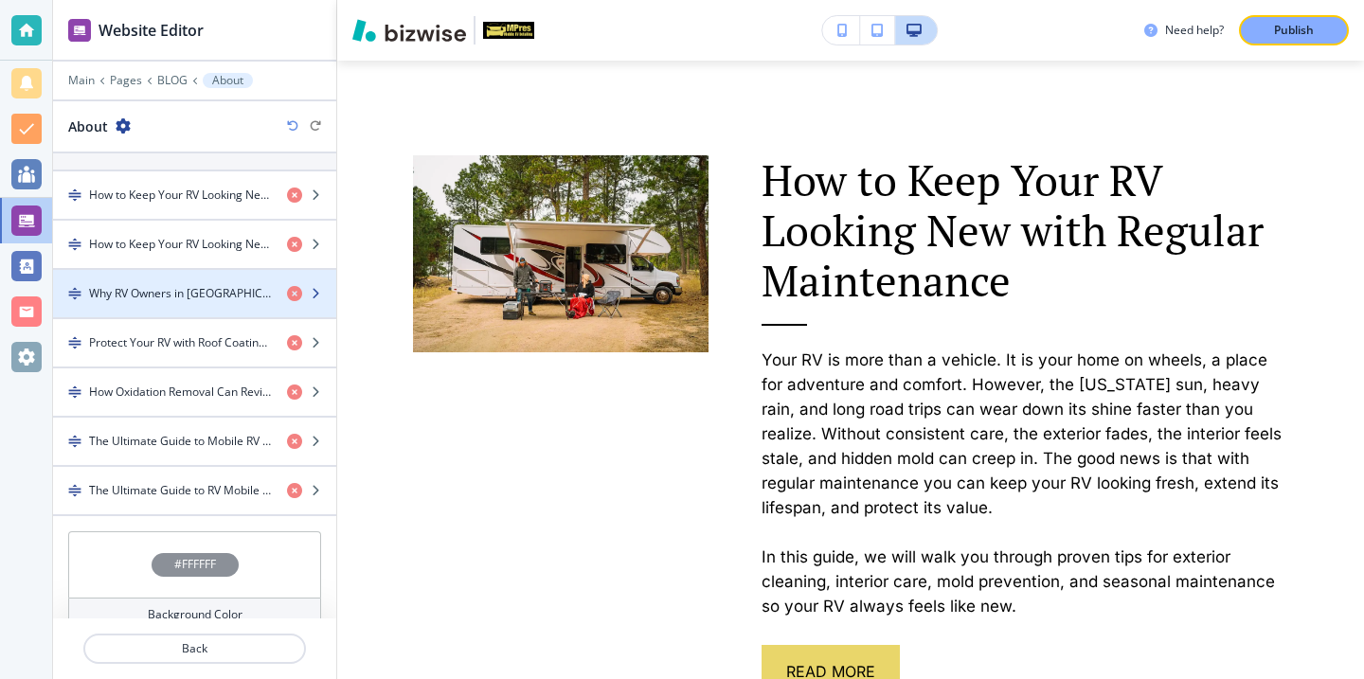
scroll to position [656, 0]
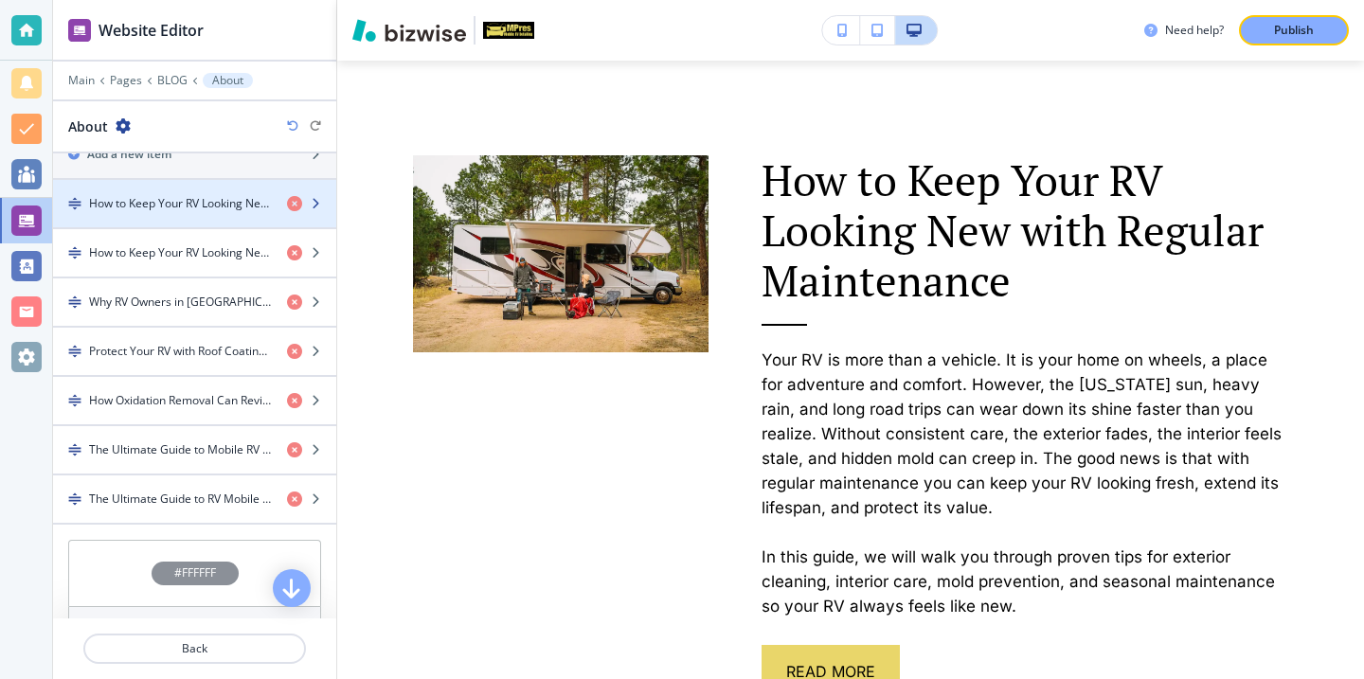
click at [224, 223] on div "button" at bounding box center [194, 219] width 283 height 15
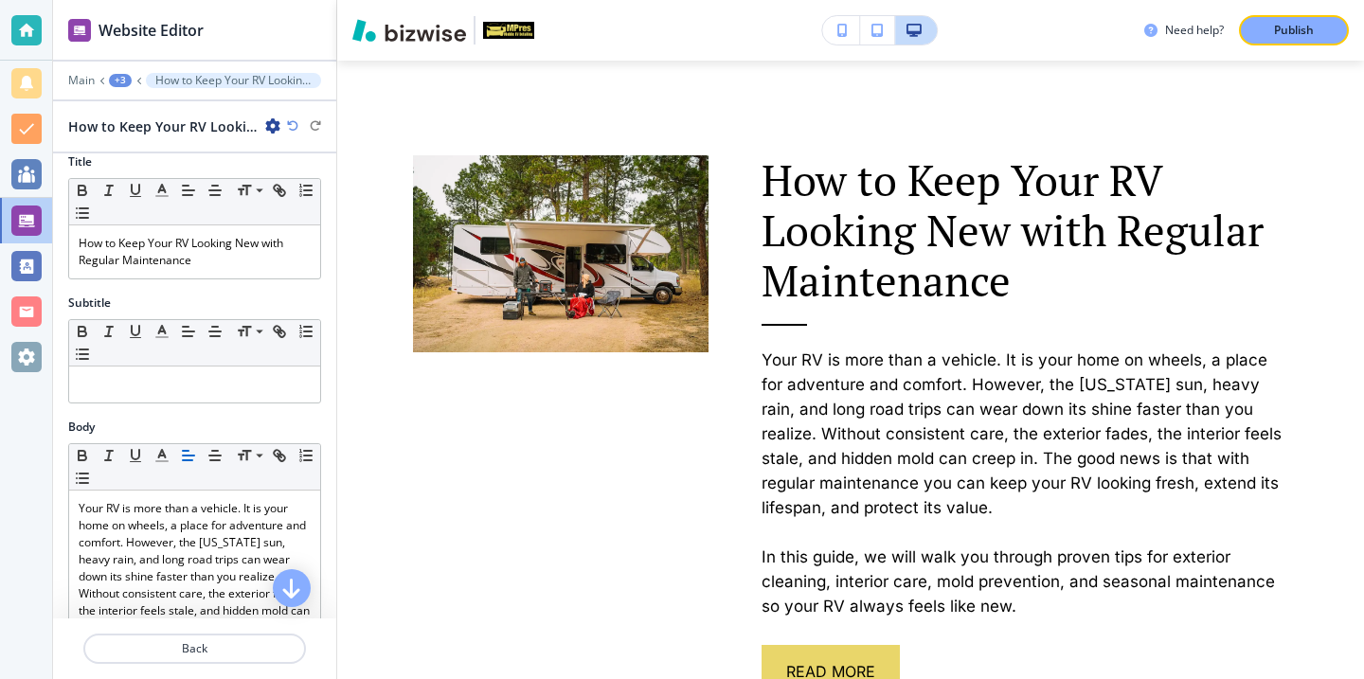
scroll to position [16, 0]
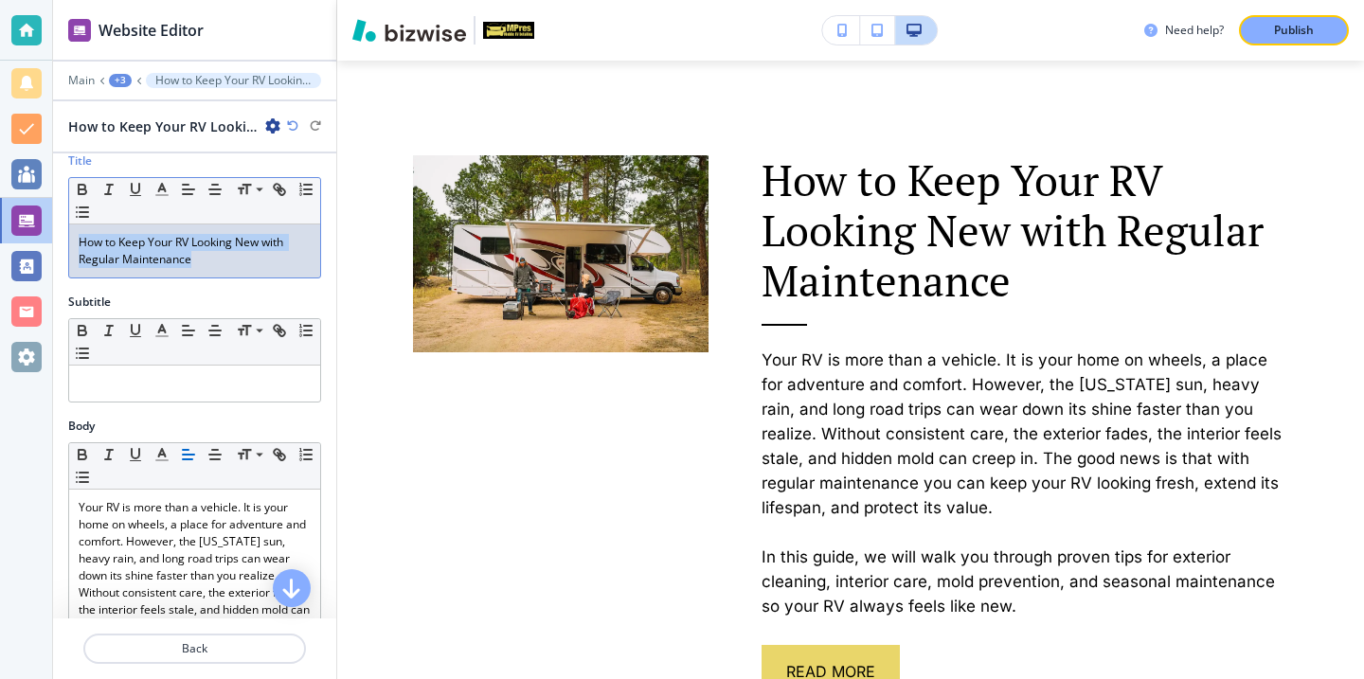
drag, startPoint x: 236, startPoint y: 262, endPoint x: 58, endPoint y: 205, distance: 187.2
click at [58, 205] on div "Title Small Normal Large Huge How to Keep Your RV Looking New with Regular Main…" at bounding box center [194, 223] width 283 height 141
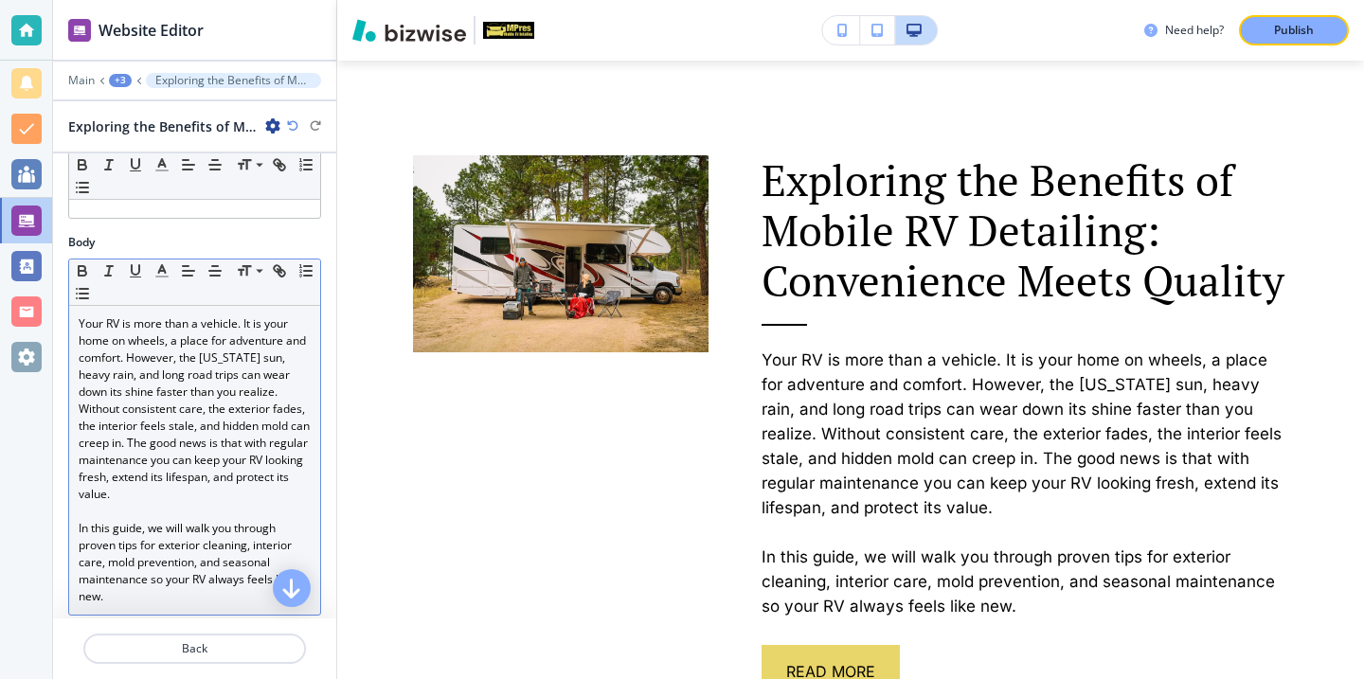
scroll to position [294, 0]
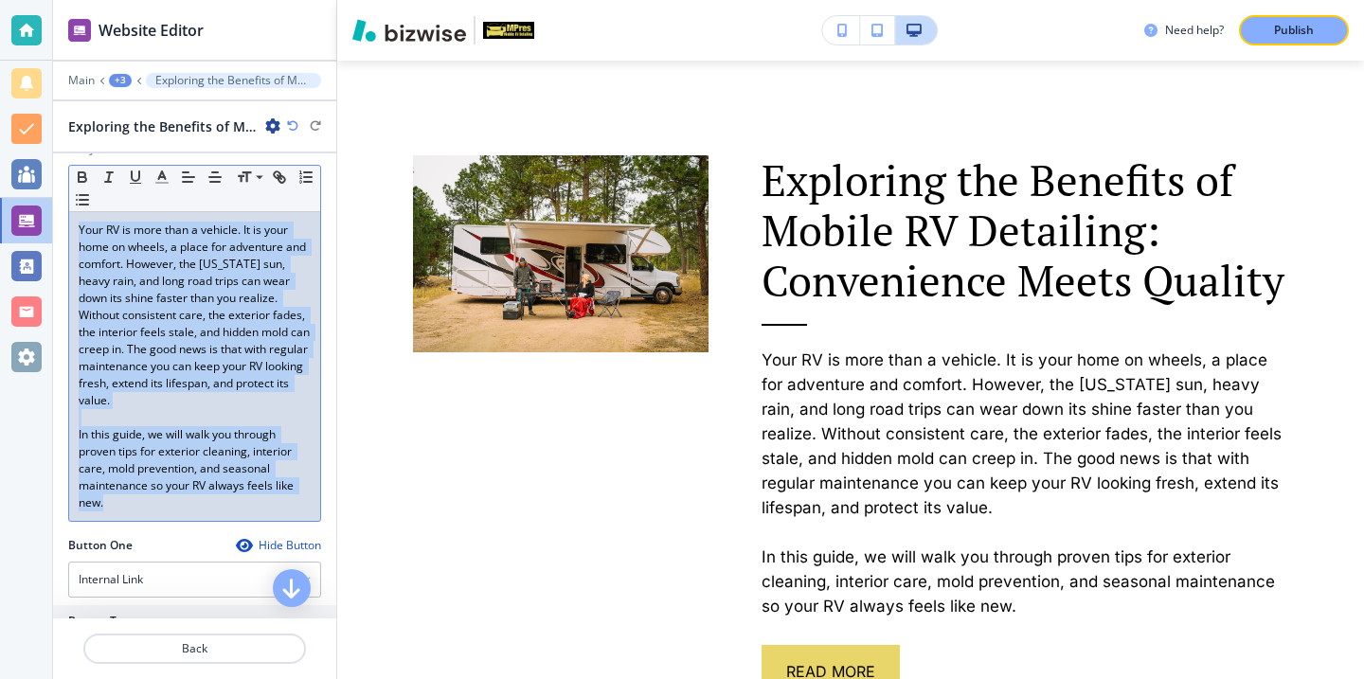
drag, startPoint x: 245, startPoint y: 518, endPoint x: 68, endPoint y: 221, distance: 346.2
click at [69, 221] on div "Your RV is more than a vehicle. It is your home on wheels, a place for adventur…" at bounding box center [194, 366] width 251 height 309
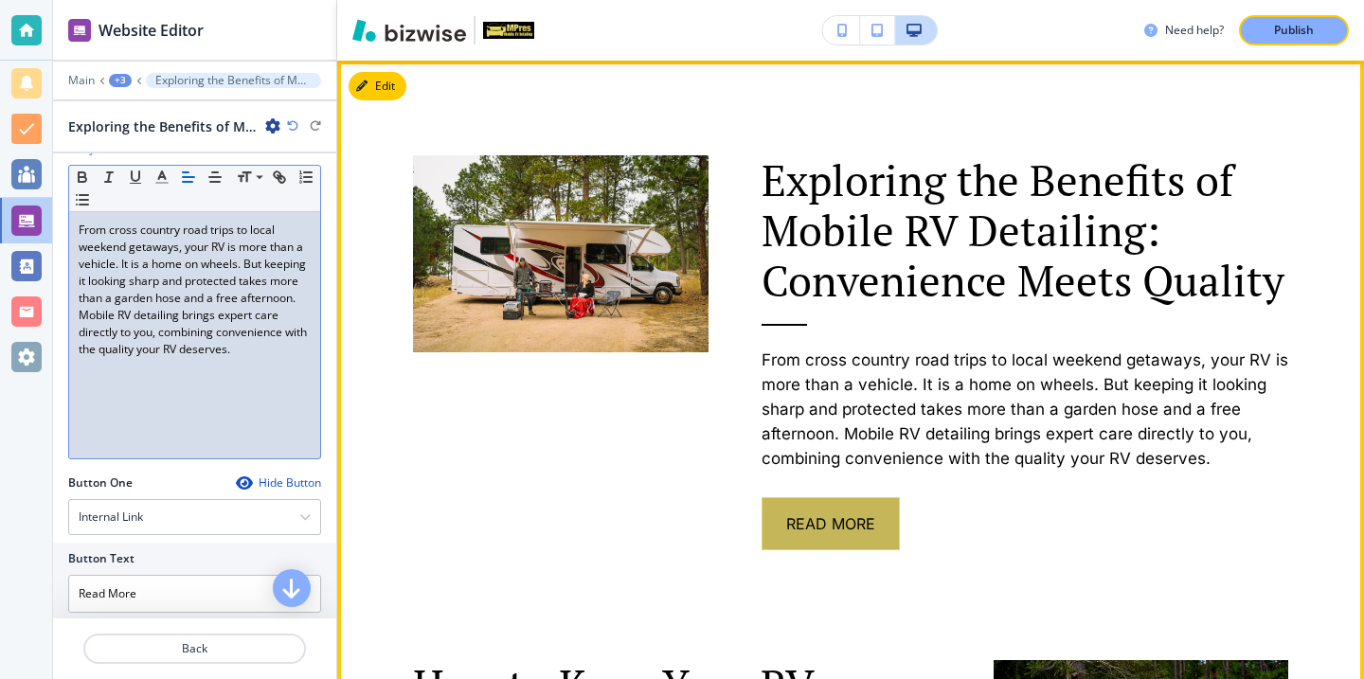
click at [867, 530] on span "Read More" at bounding box center [830, 523] width 89 height 23
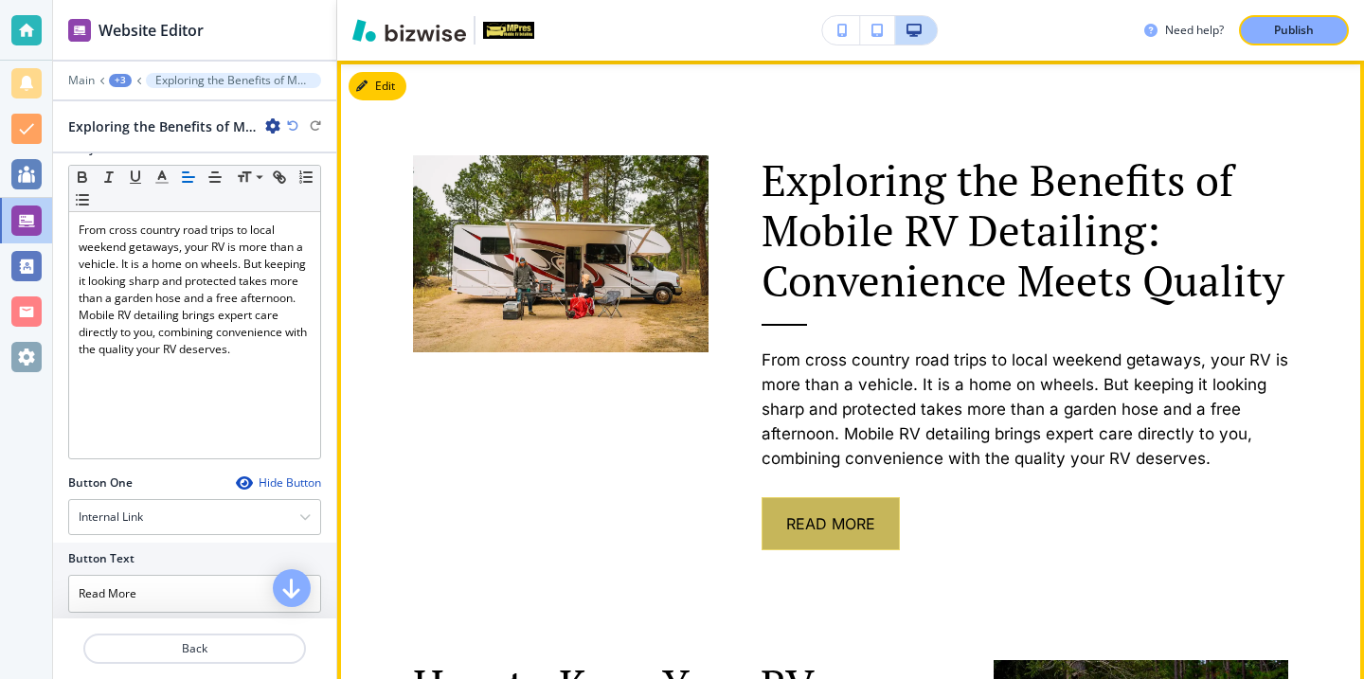
click at [875, 517] on button "Read More" at bounding box center [831, 523] width 138 height 53
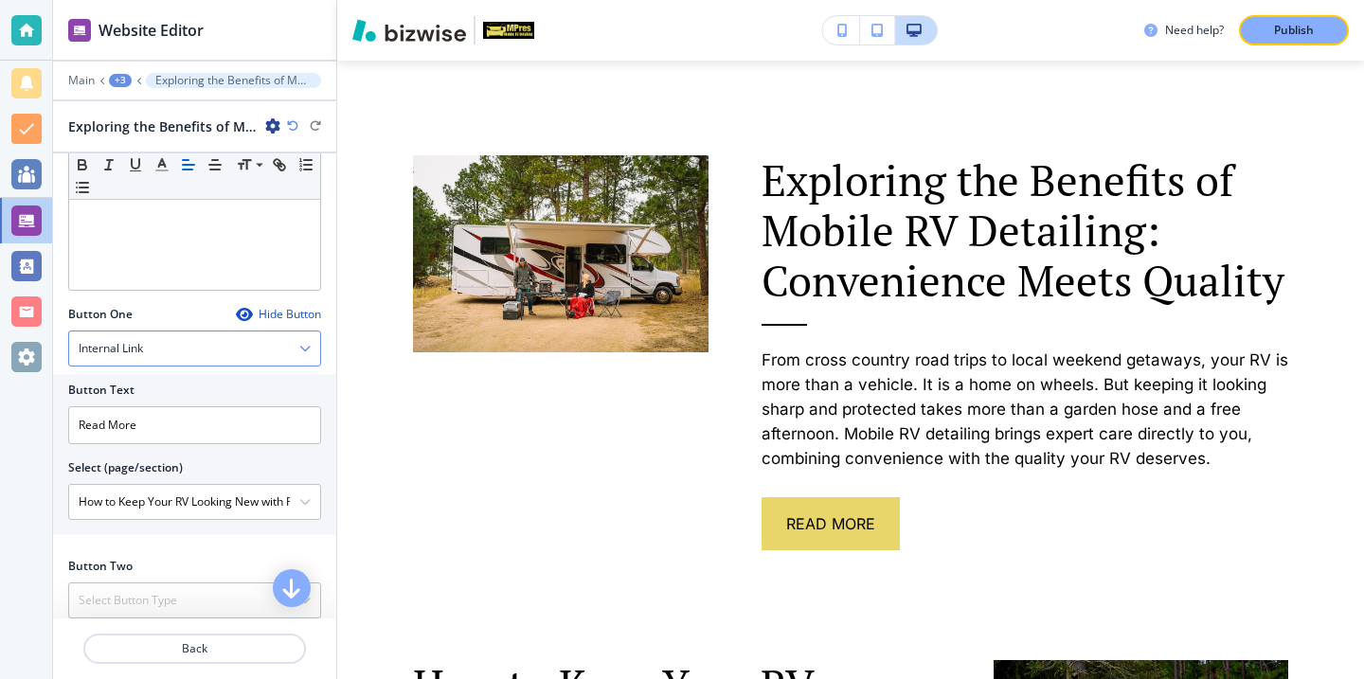
scroll to position [609, 0]
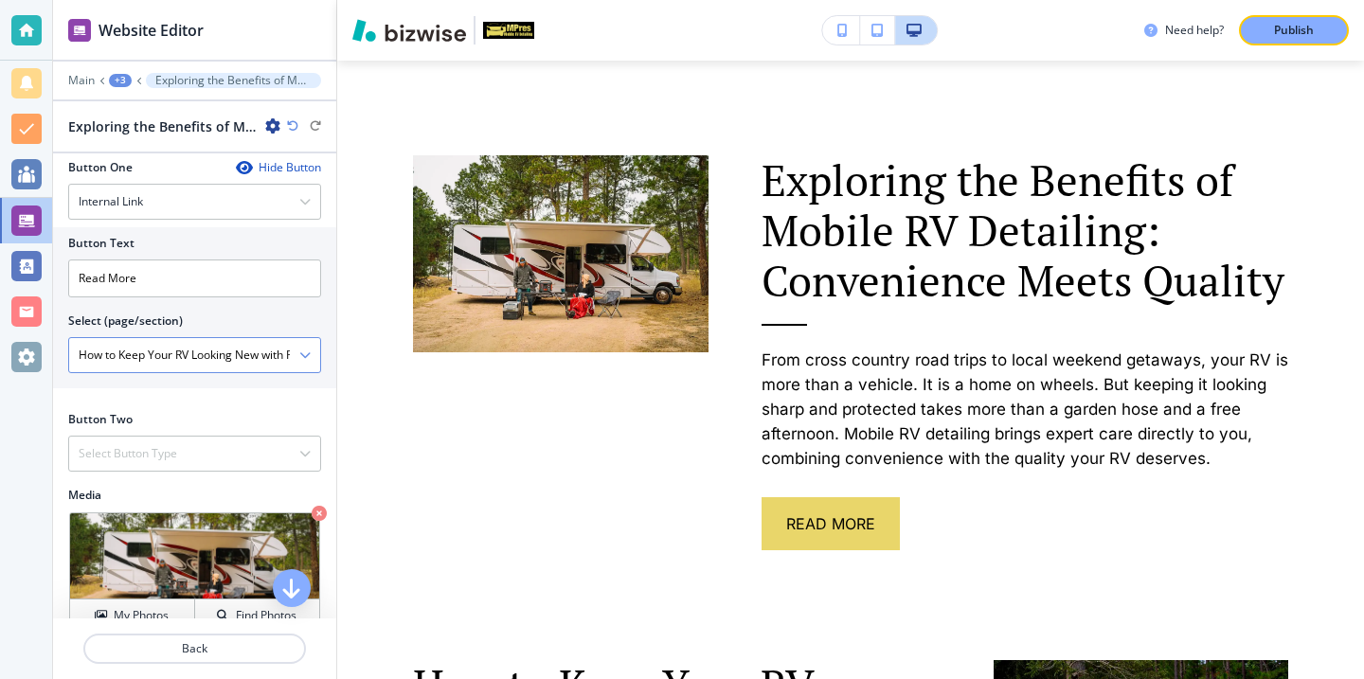
click at [303, 366] on div "How to Keep Your RV Looking New with Regular Maintenance-1" at bounding box center [194, 355] width 251 height 34
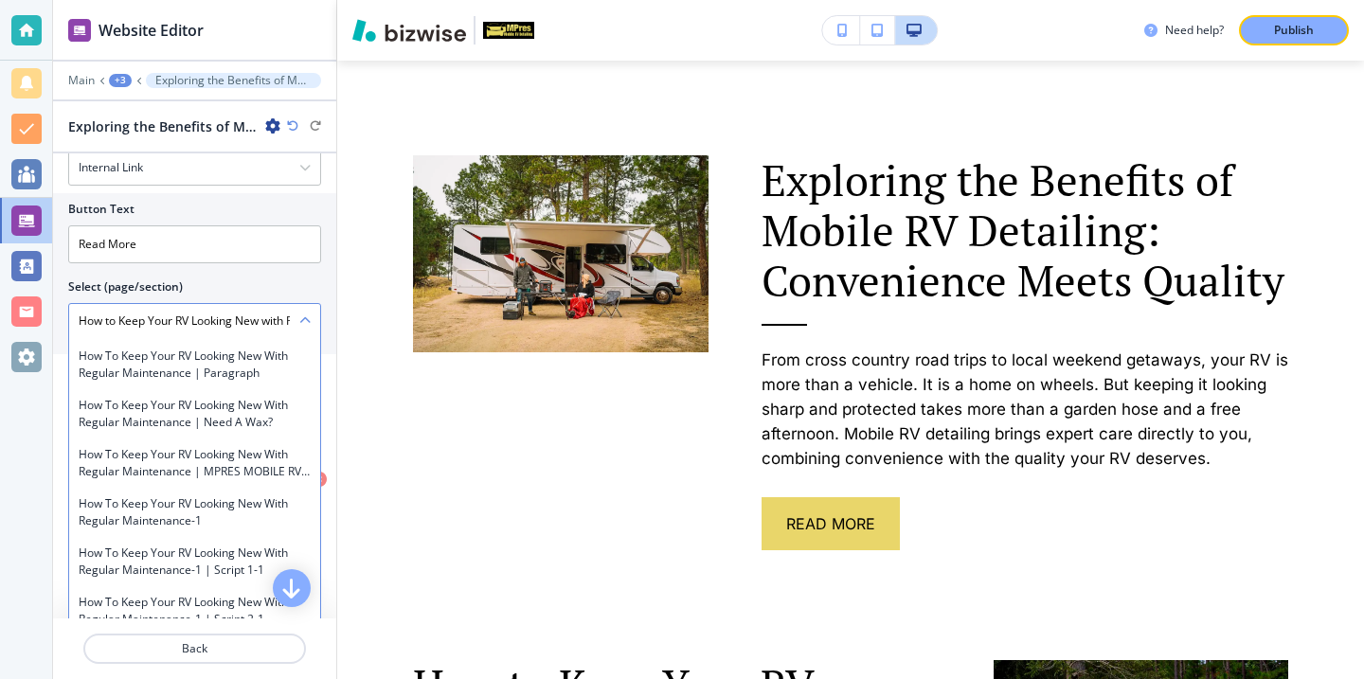
scroll to position [7198, 0]
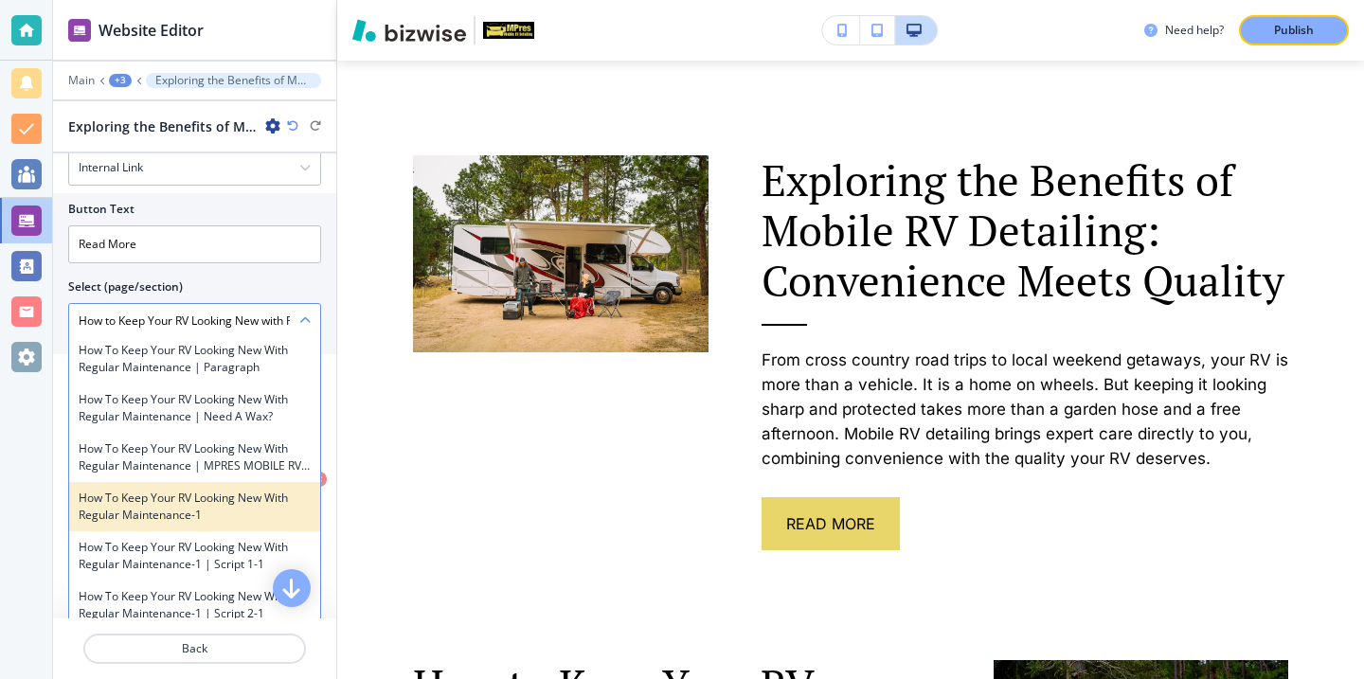
click at [257, 491] on h4 "How to Keep Your RV Looking New with Regular Maintenance-1" at bounding box center [195, 507] width 232 height 34
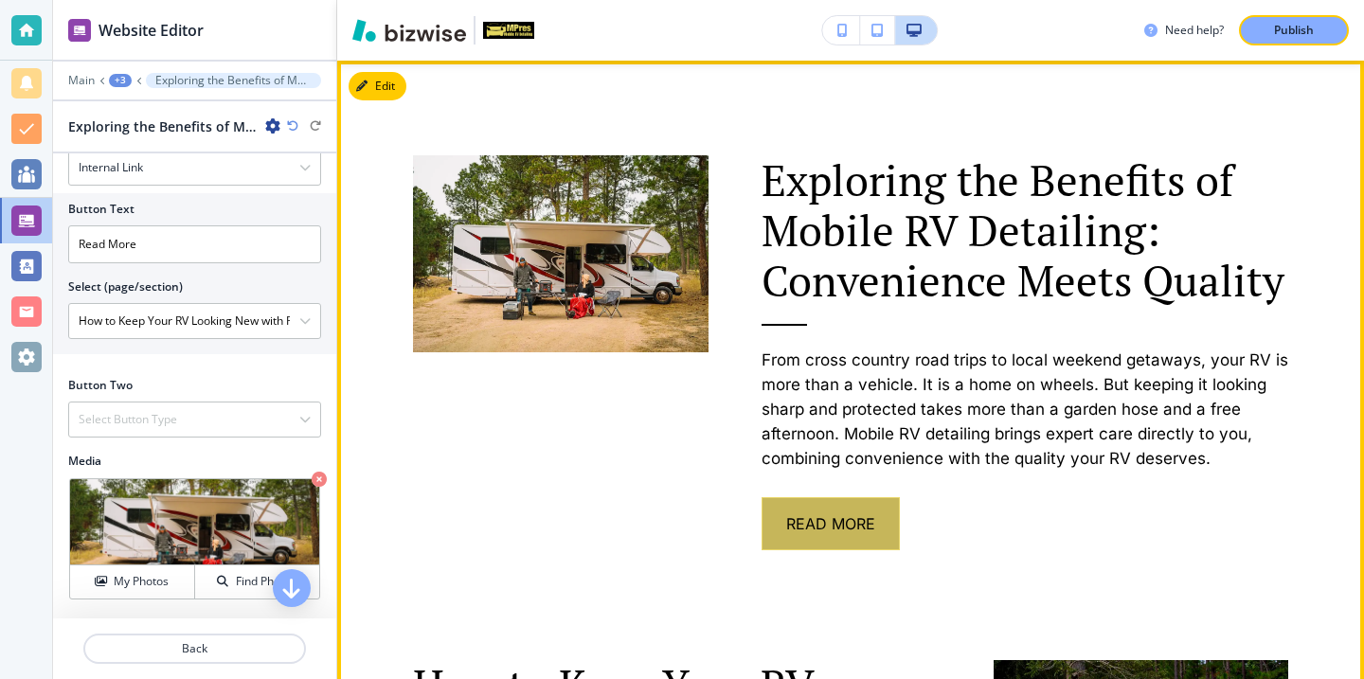
click at [874, 508] on button "Read More" at bounding box center [831, 523] width 138 height 53
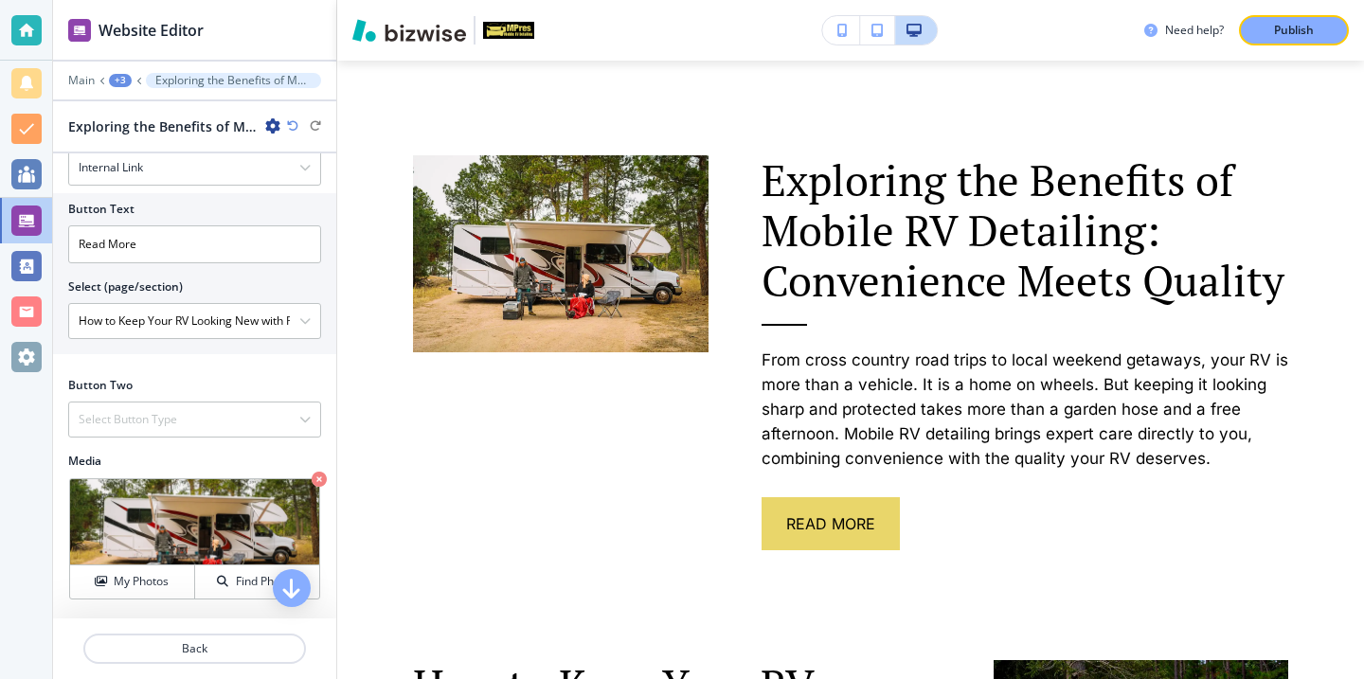
click at [86, 87] on div "Main +3 Exploring the Benefits of Mobile RV Detailing: Convenience Meets Quality" at bounding box center [194, 80] width 253 height 15
click at [86, 85] on p "Main" at bounding box center [81, 80] width 27 height 13
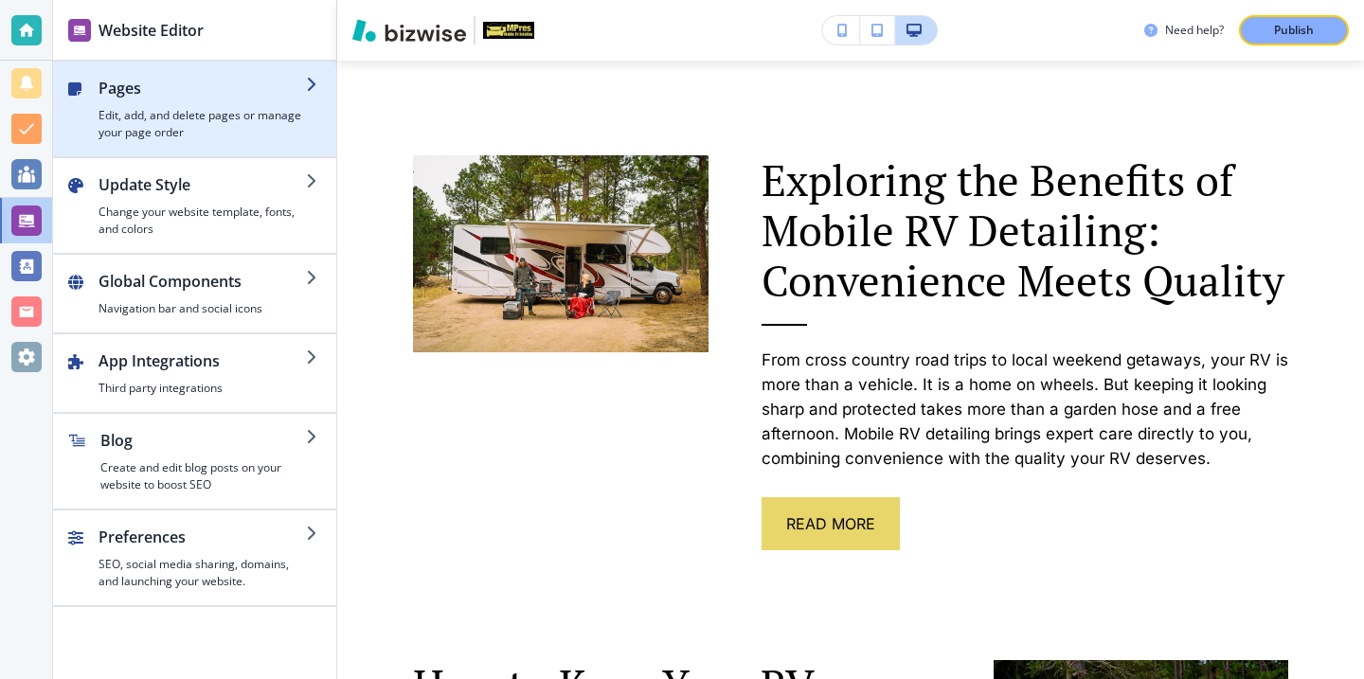
click at [227, 79] on h2 "Pages" at bounding box center [202, 88] width 207 height 23
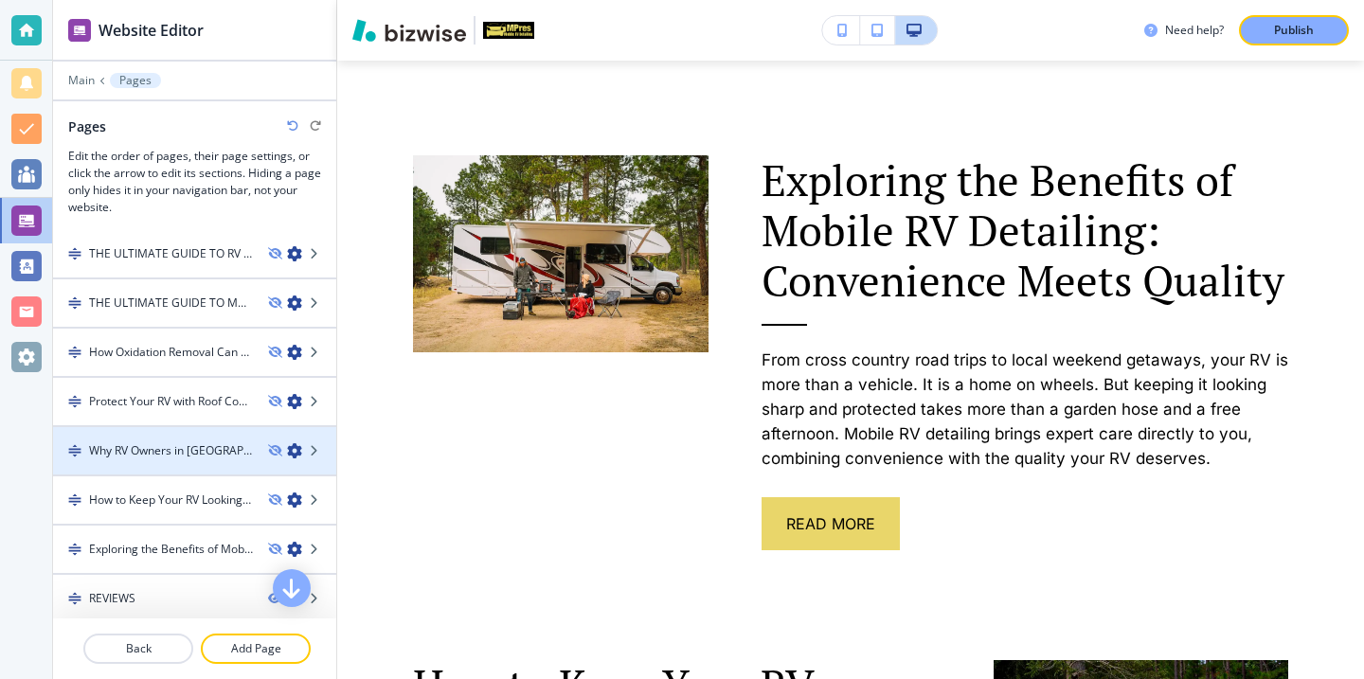
scroll to position [644, 0]
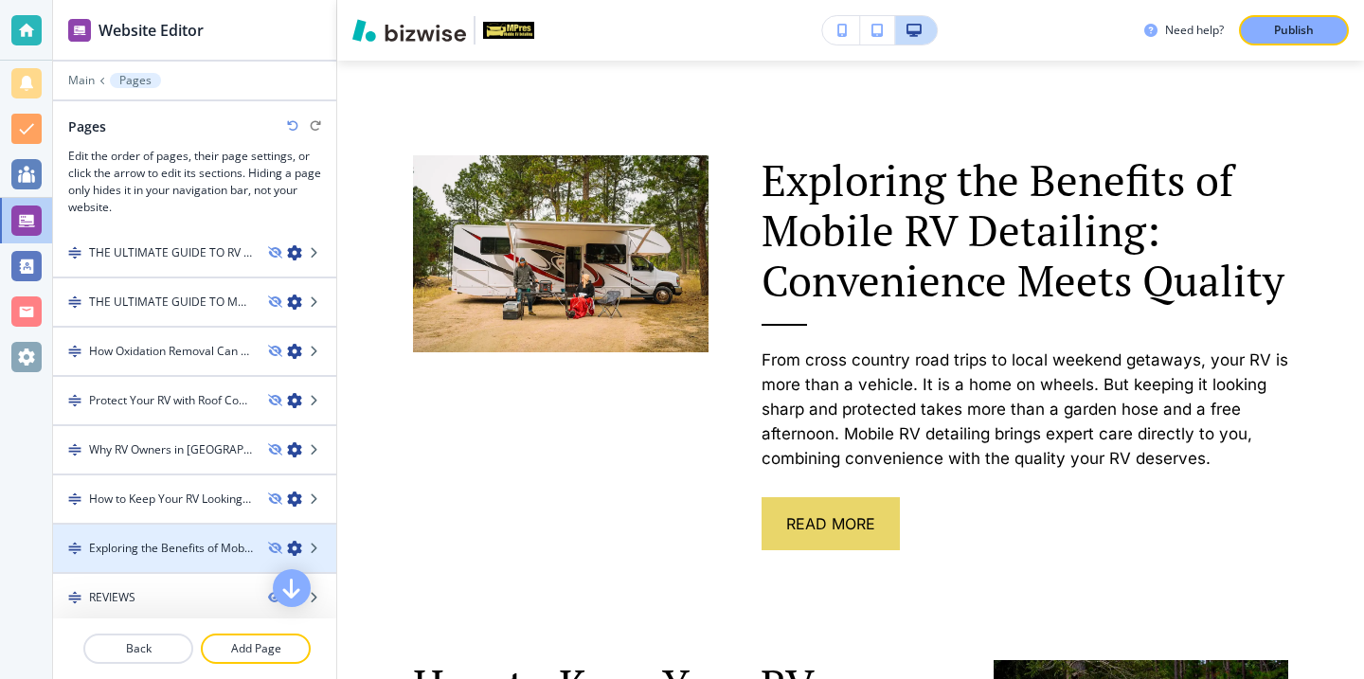
click at [207, 551] on h4 "Exploring the Benefits of Mobile RV Detailing: Convenience Meets Quality" at bounding box center [171, 548] width 164 height 17
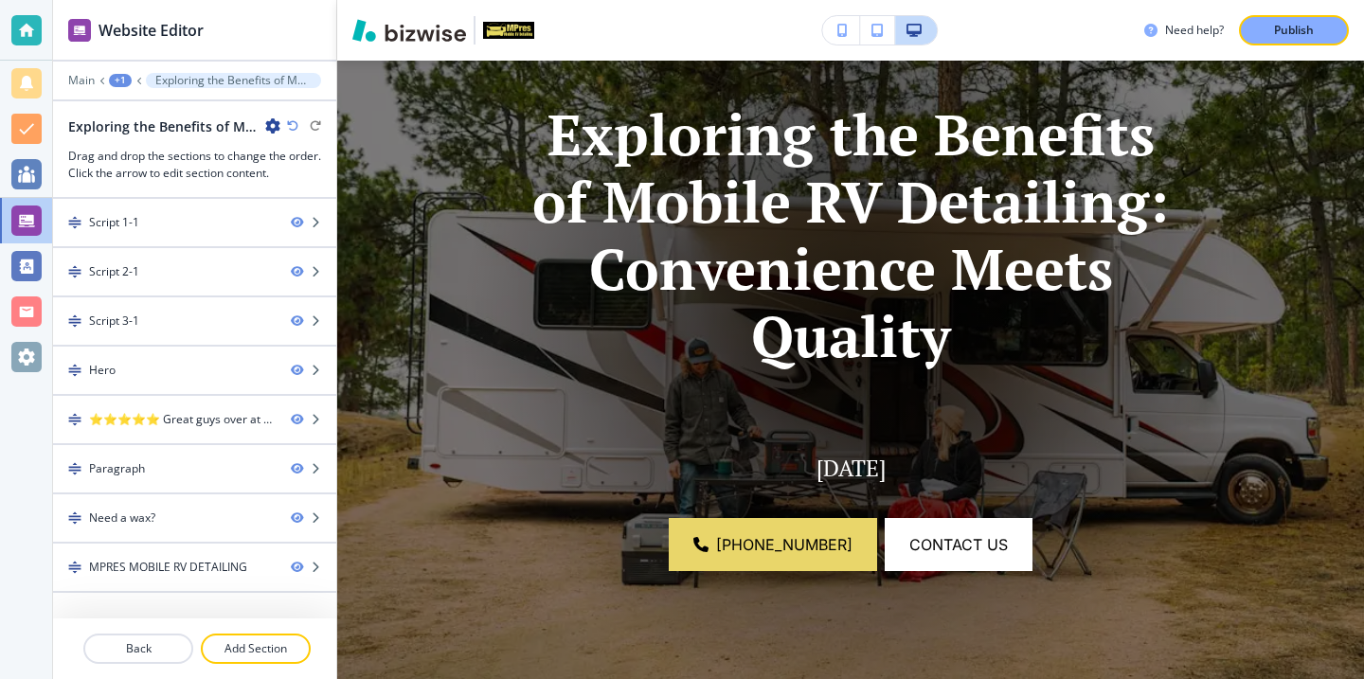
scroll to position [0, 0]
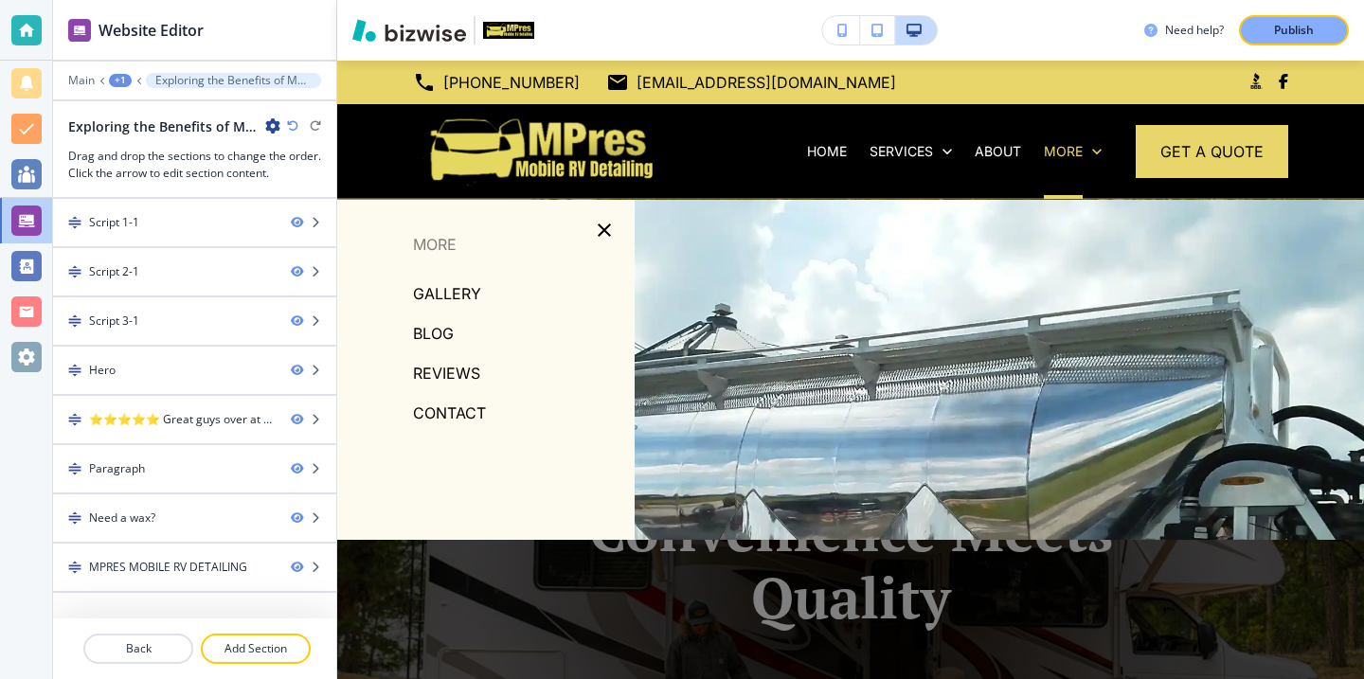
click at [446, 335] on p "BLOG" at bounding box center [433, 333] width 41 height 28
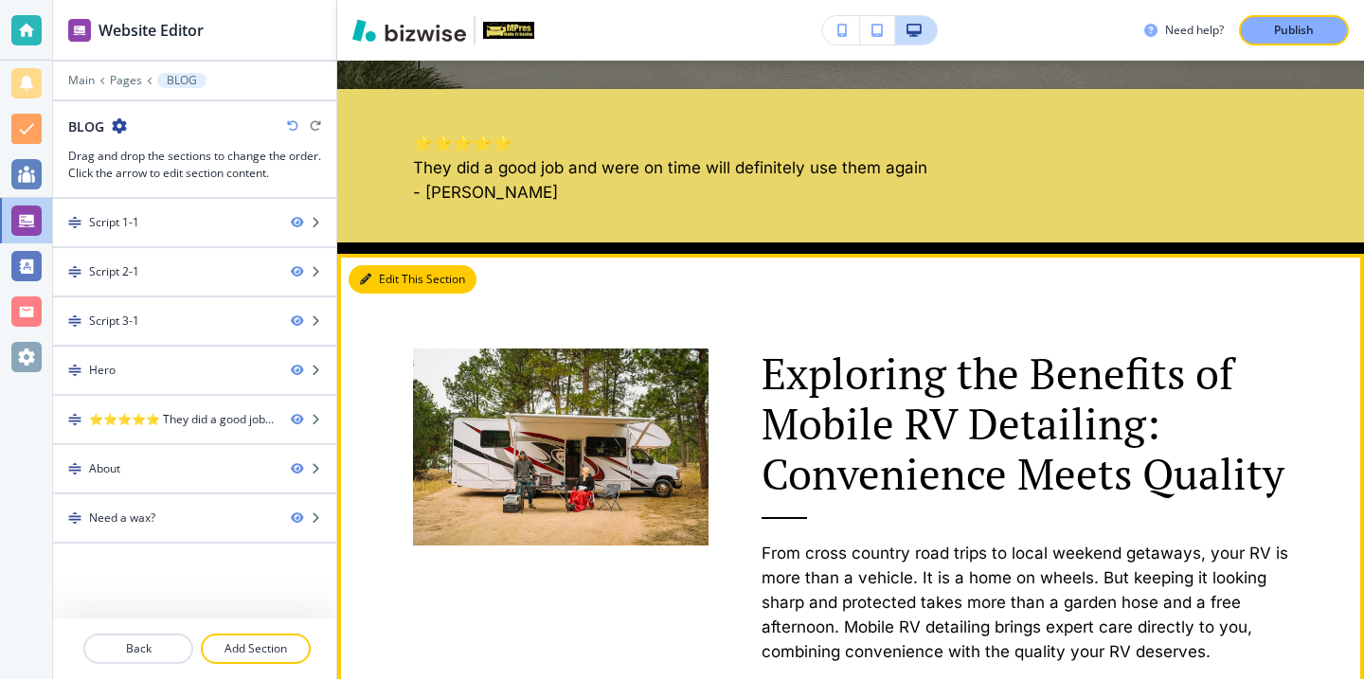
click at [391, 273] on button "Edit This Section" at bounding box center [413, 279] width 128 height 28
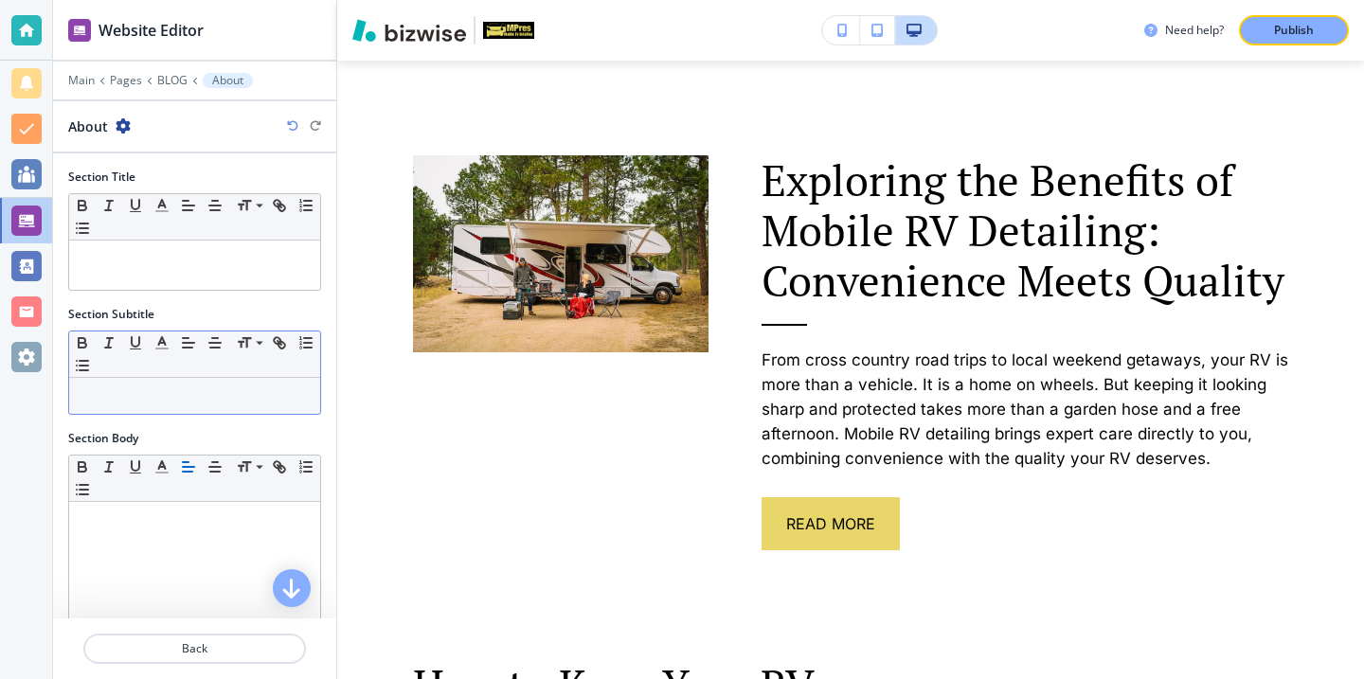
scroll to position [390, 0]
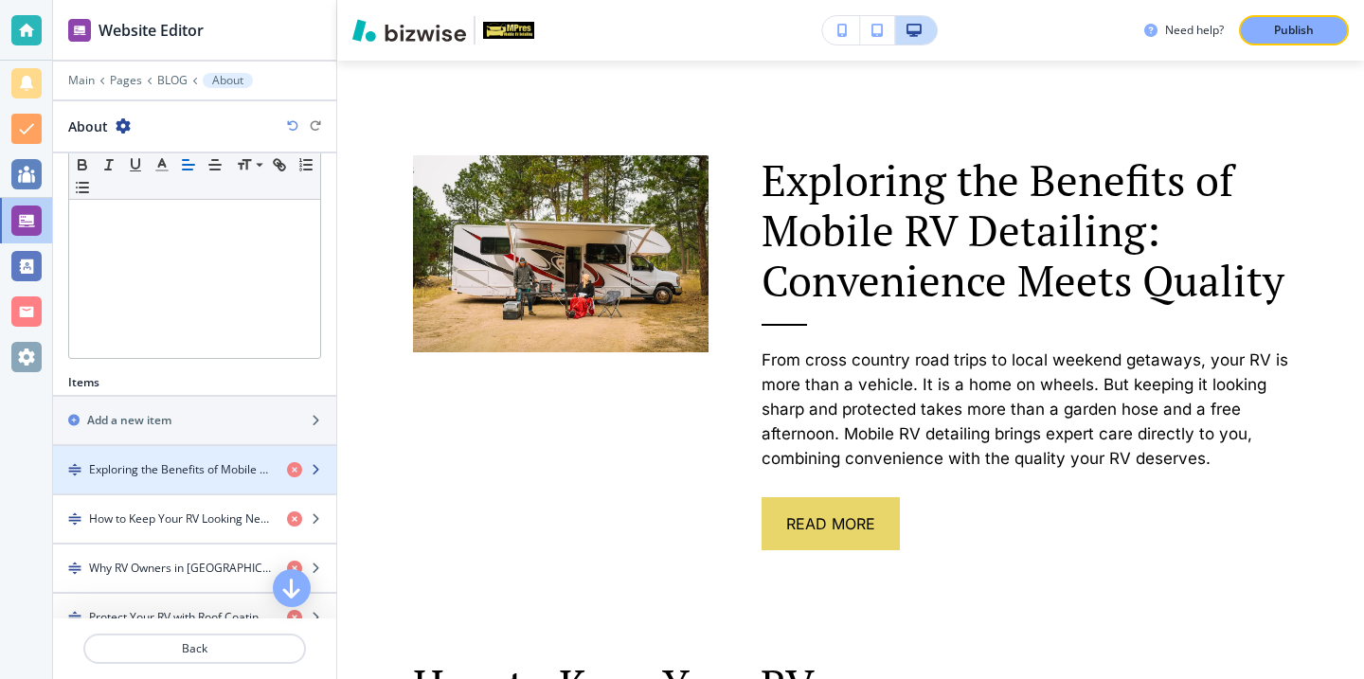
click at [169, 461] on h4 "Exploring the Benefits of Mobile RV Detailing: Convenience Meets Quality" at bounding box center [180, 469] width 183 height 17
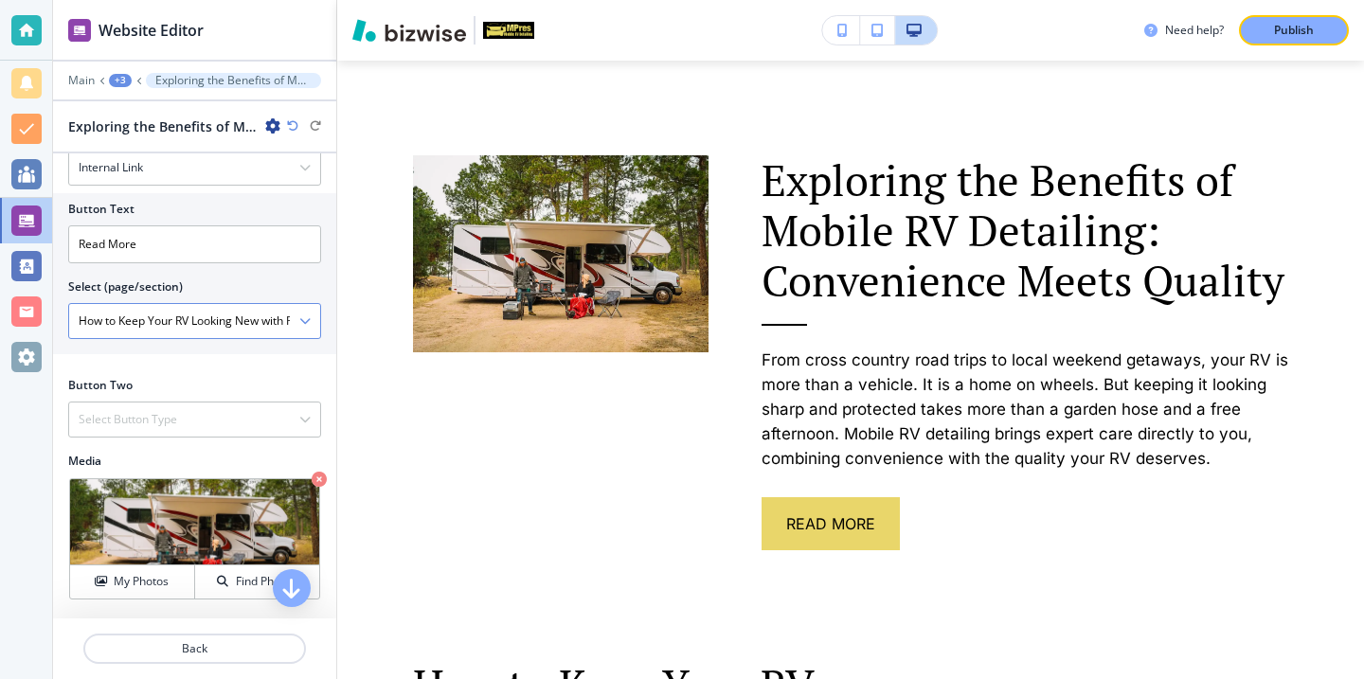
scroll to position [632, 0]
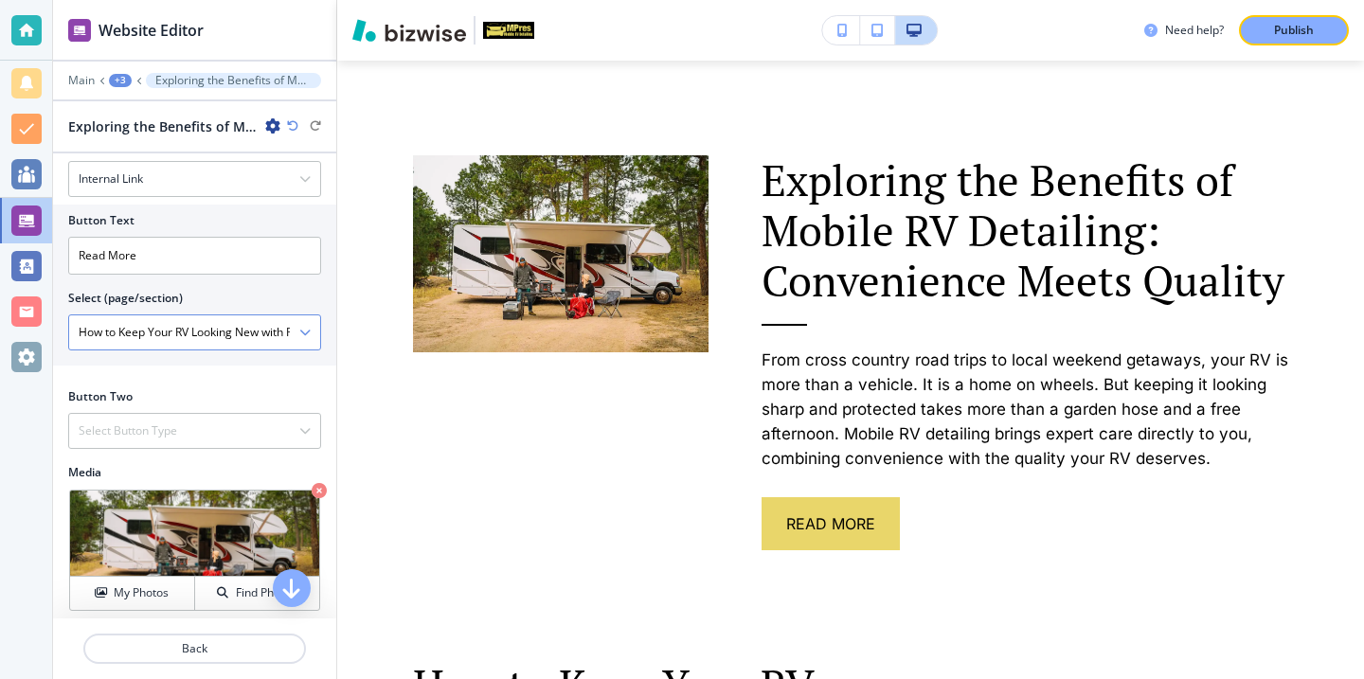
click at [303, 327] on icon "button" at bounding box center [304, 332] width 11 height 11
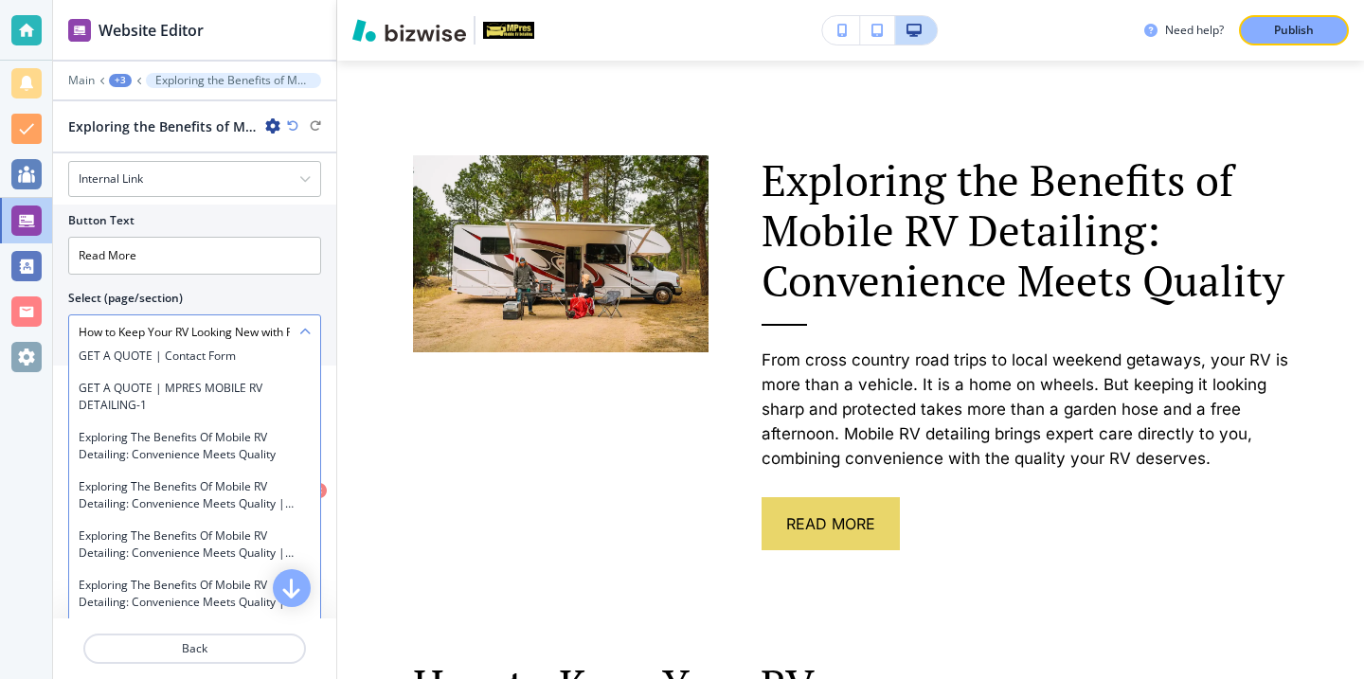
scroll to position [8558, 0]
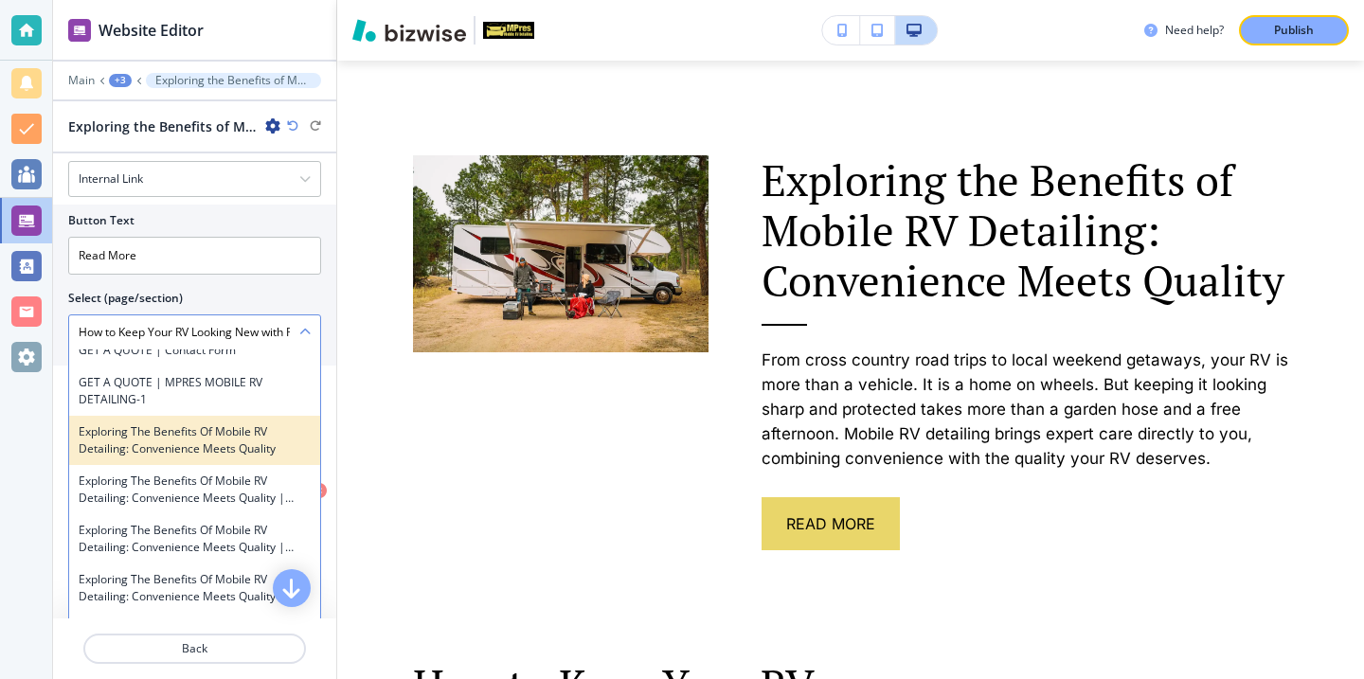
click at [256, 440] on div "Exploring the Benefits of Mobile RV Detailing: Convenience Meets Quality" at bounding box center [194, 440] width 251 height 49
type \(page\/section\) "Exploring the Benefits of Mobile RV Detailing: Convenience Meets Quality"
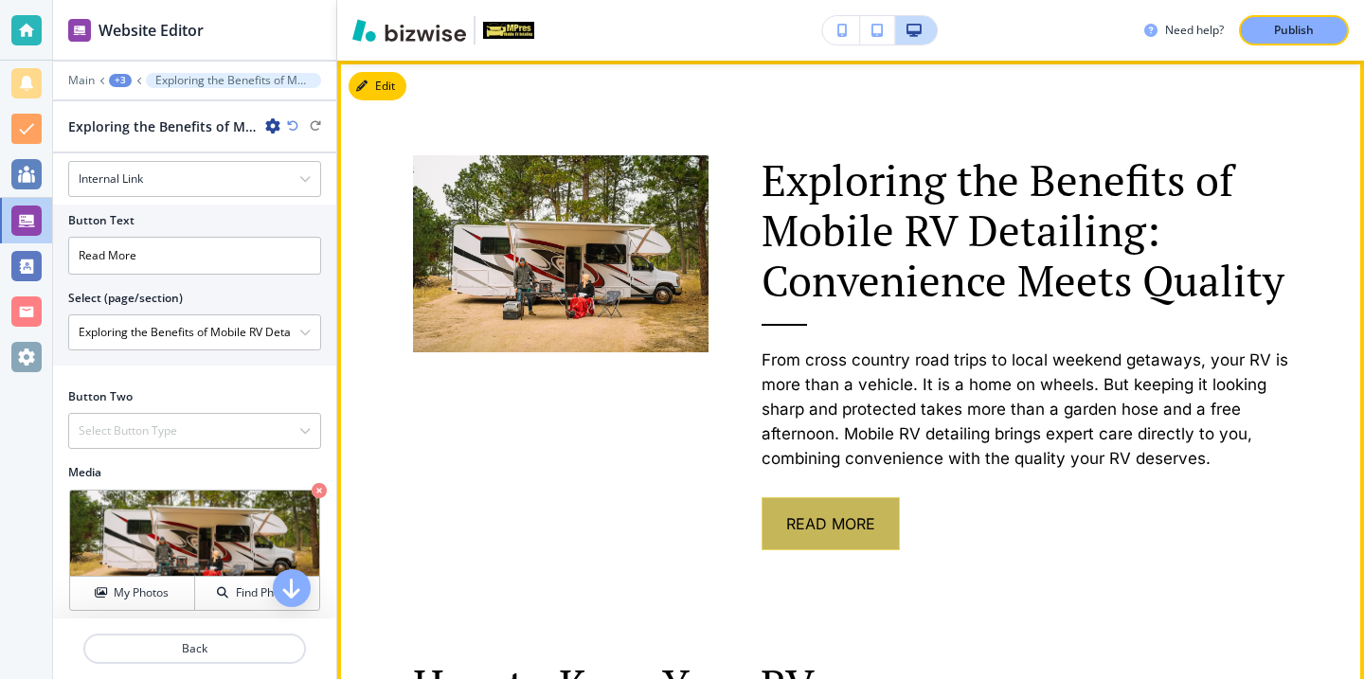
click at [804, 540] on button "Read More" at bounding box center [831, 523] width 138 height 53
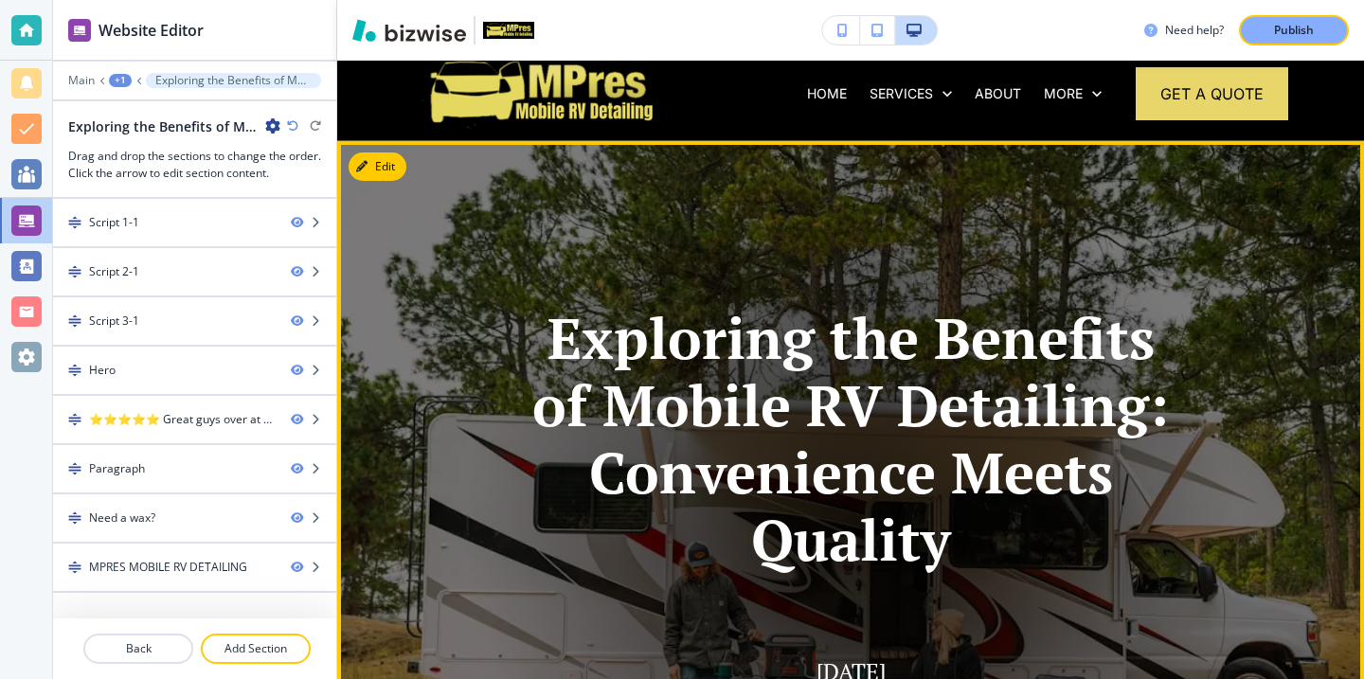
scroll to position [0, 0]
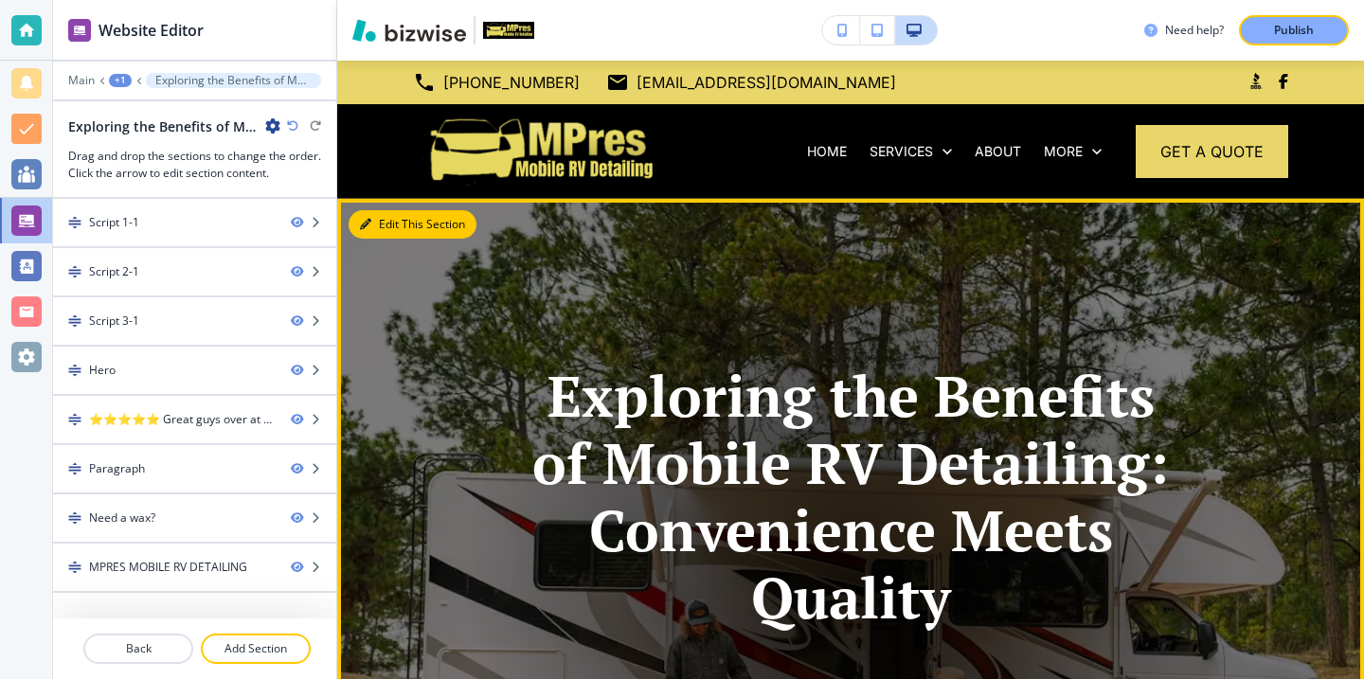
click at [397, 229] on button "Edit This Section" at bounding box center [413, 224] width 128 height 28
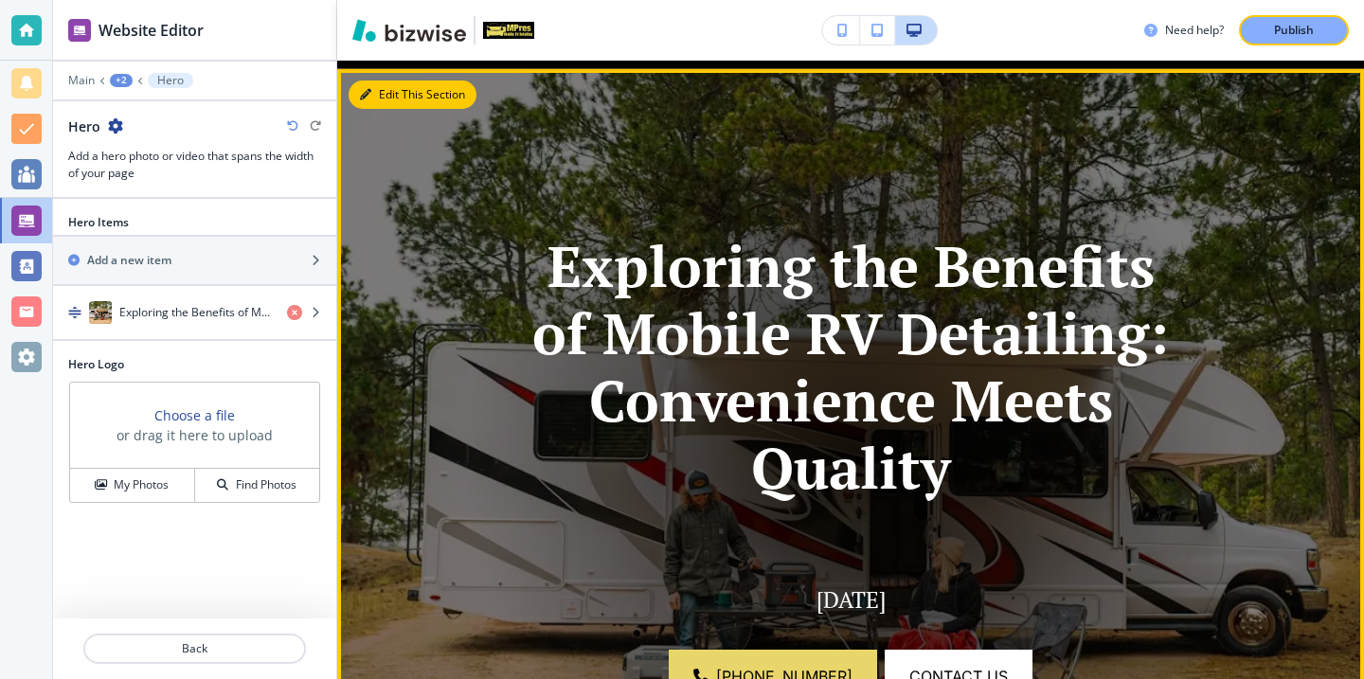
scroll to position [138, 0]
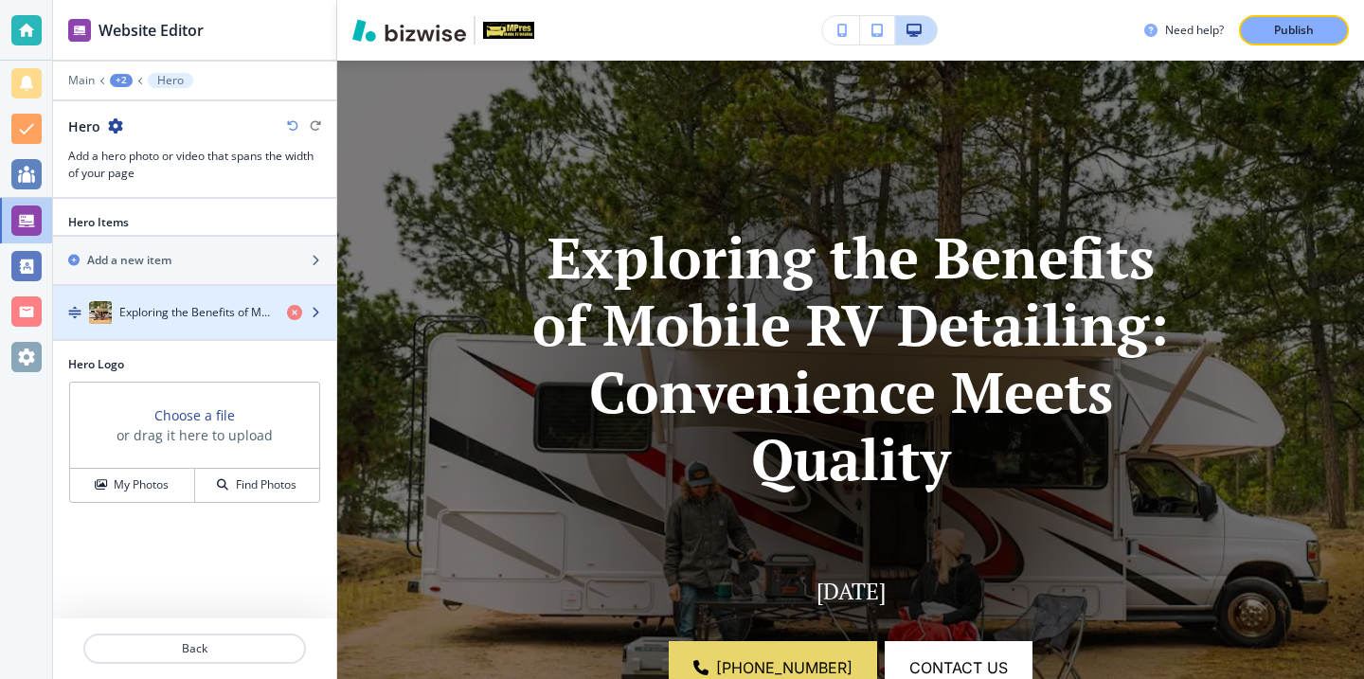
click at [174, 319] on h4 "Exploring the Benefits of Mobile RV Detailing: Convenience Meets Quality" at bounding box center [195, 312] width 153 height 17
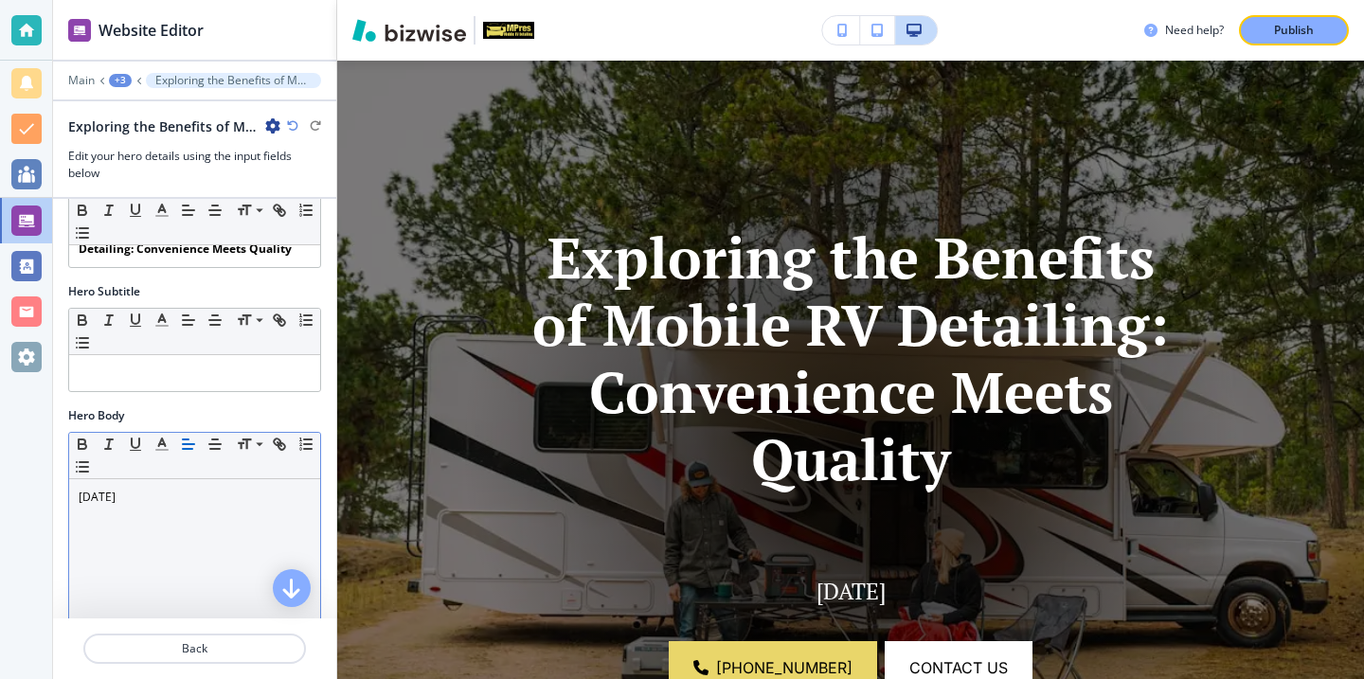
scroll to position [247, 0]
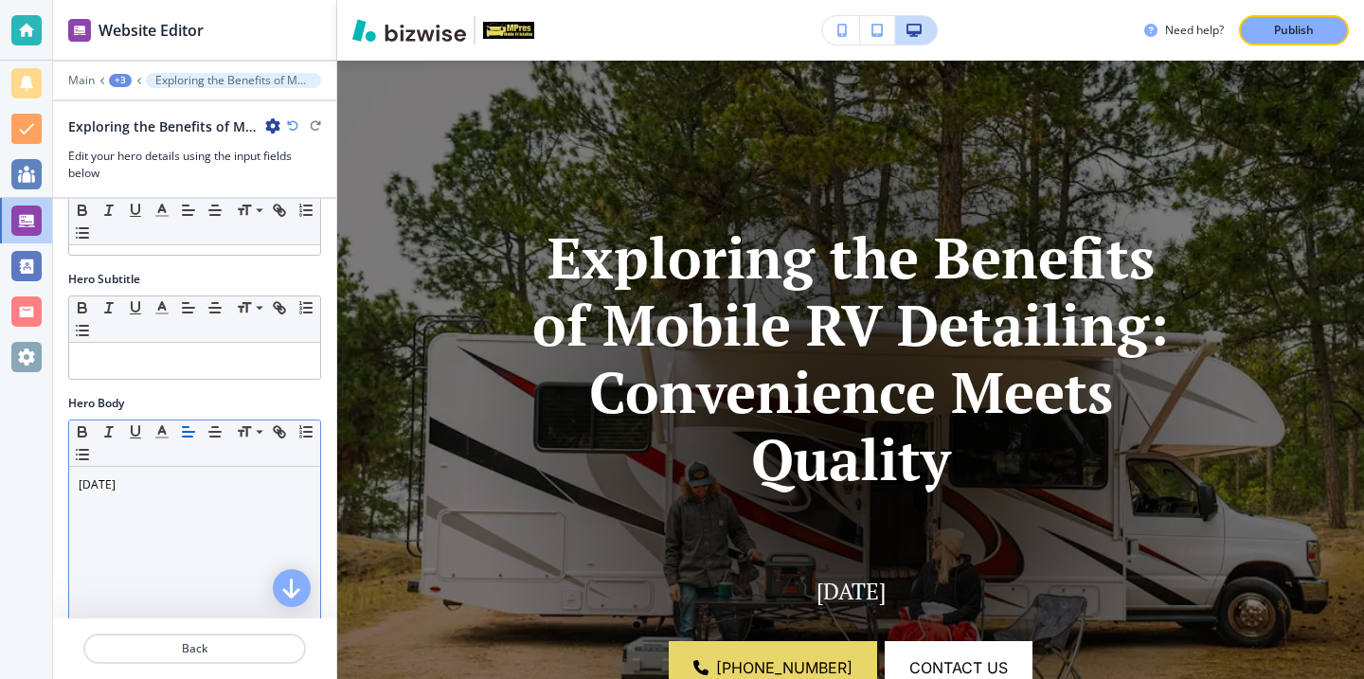
click at [126, 484] on p "[DATE]" at bounding box center [195, 484] width 232 height 17
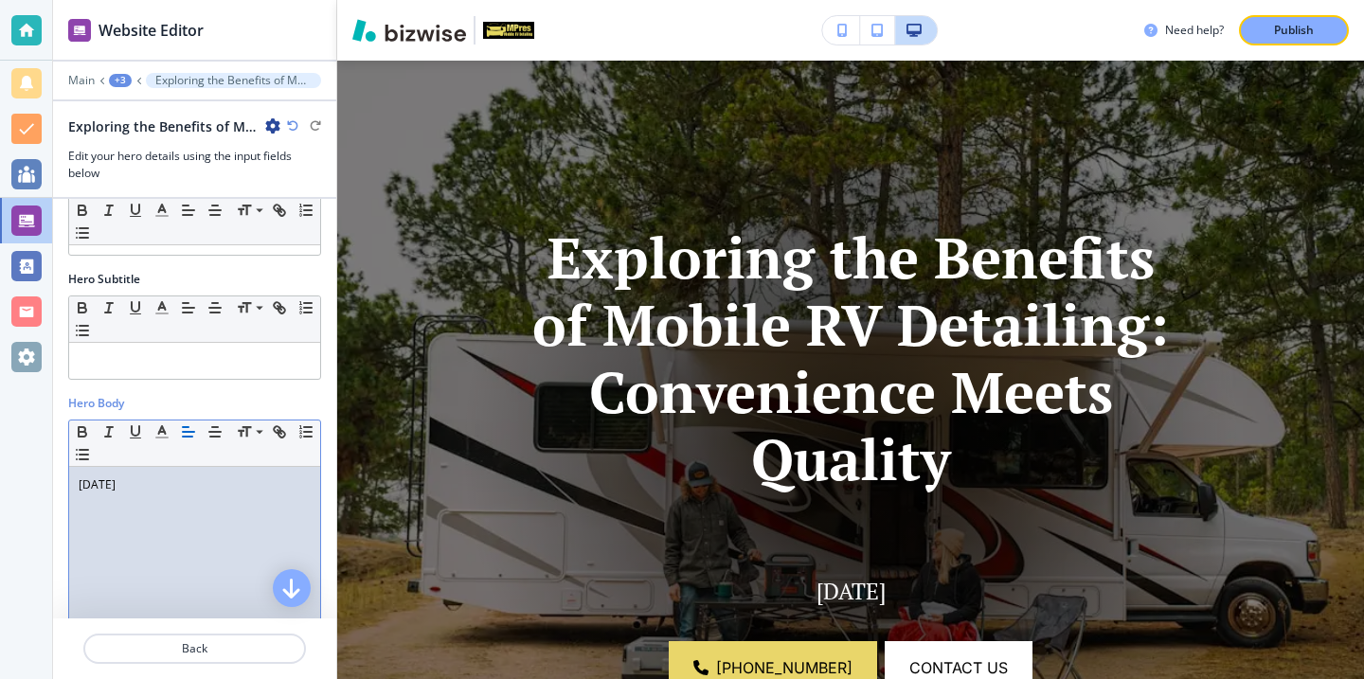
click at [1318, 35] on div "Publish" at bounding box center [1294, 30] width 61 height 17
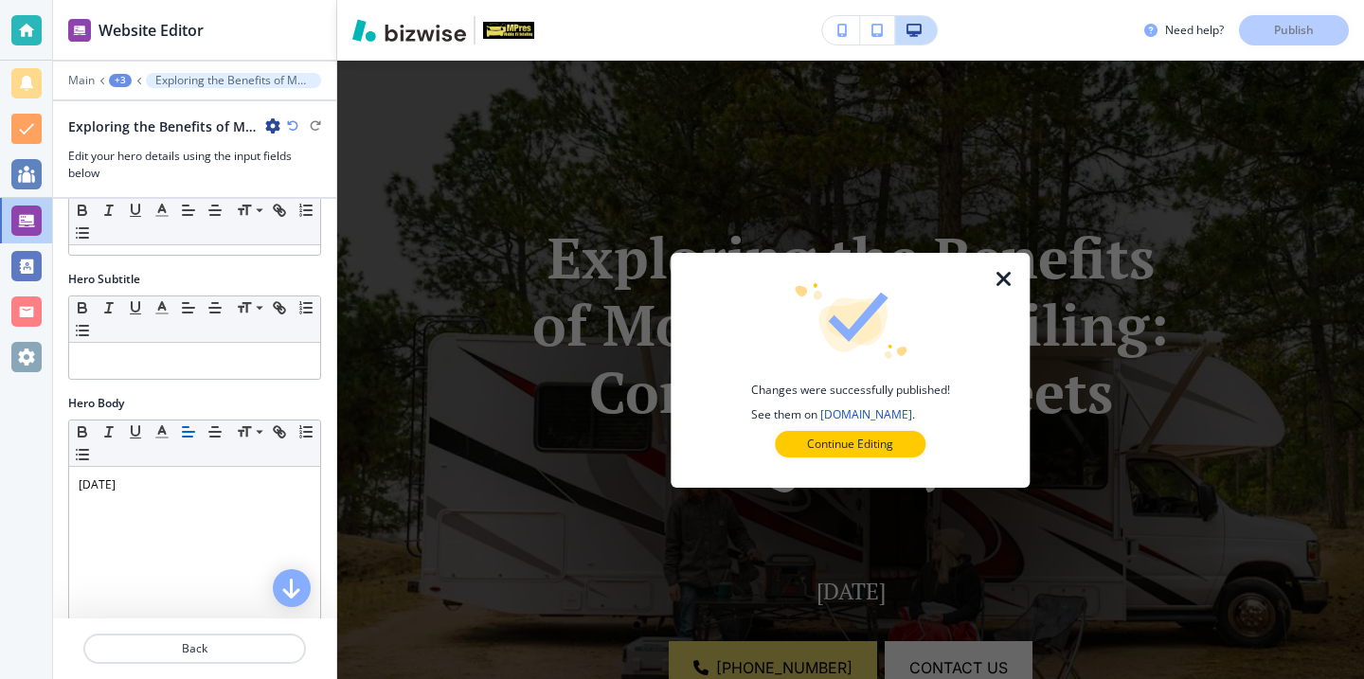
click at [1008, 276] on icon "button" at bounding box center [1004, 279] width 23 height 23
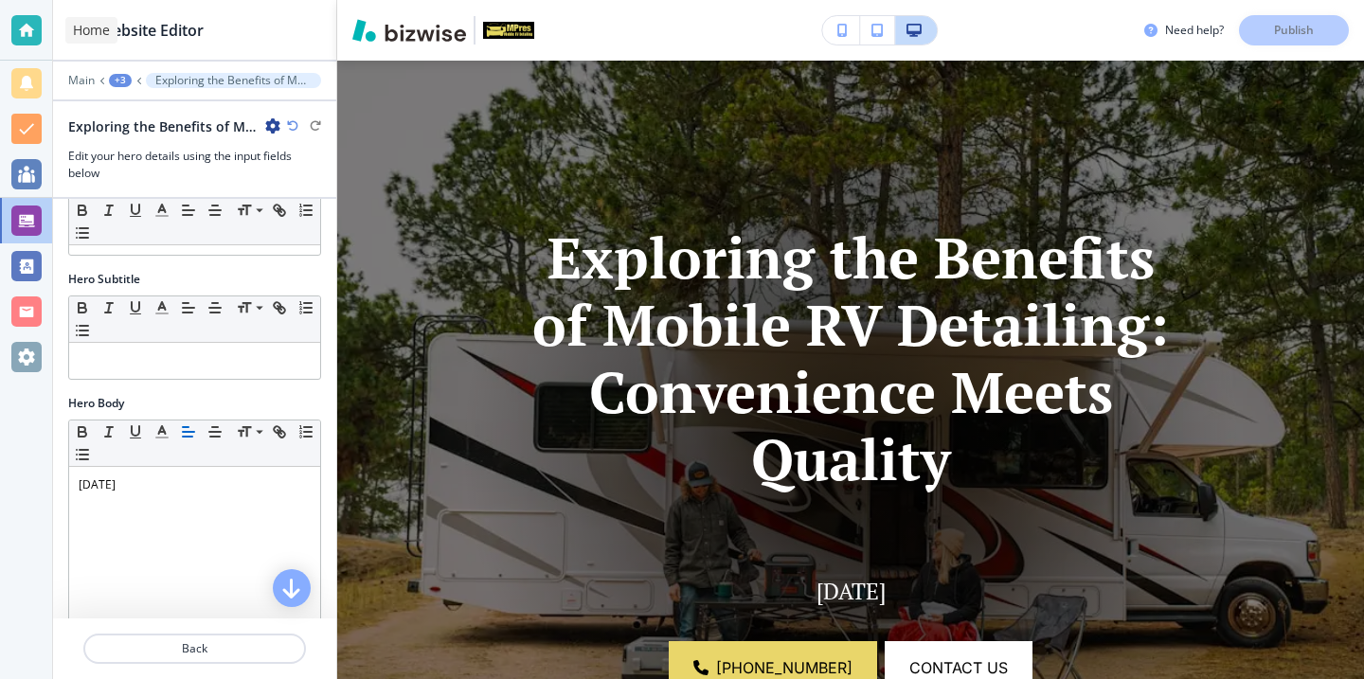
click at [26, 43] on div at bounding box center [26, 30] width 30 height 30
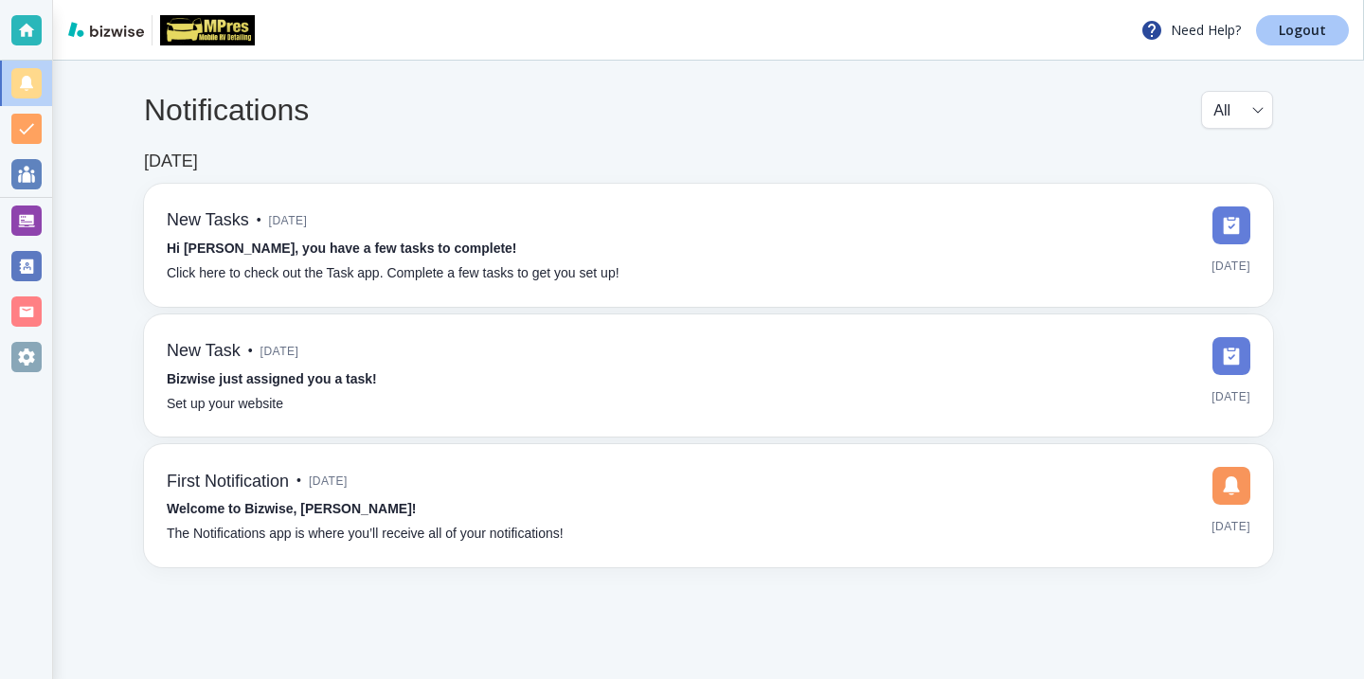
click at [1283, 34] on p "Logout" at bounding box center [1302, 30] width 47 height 13
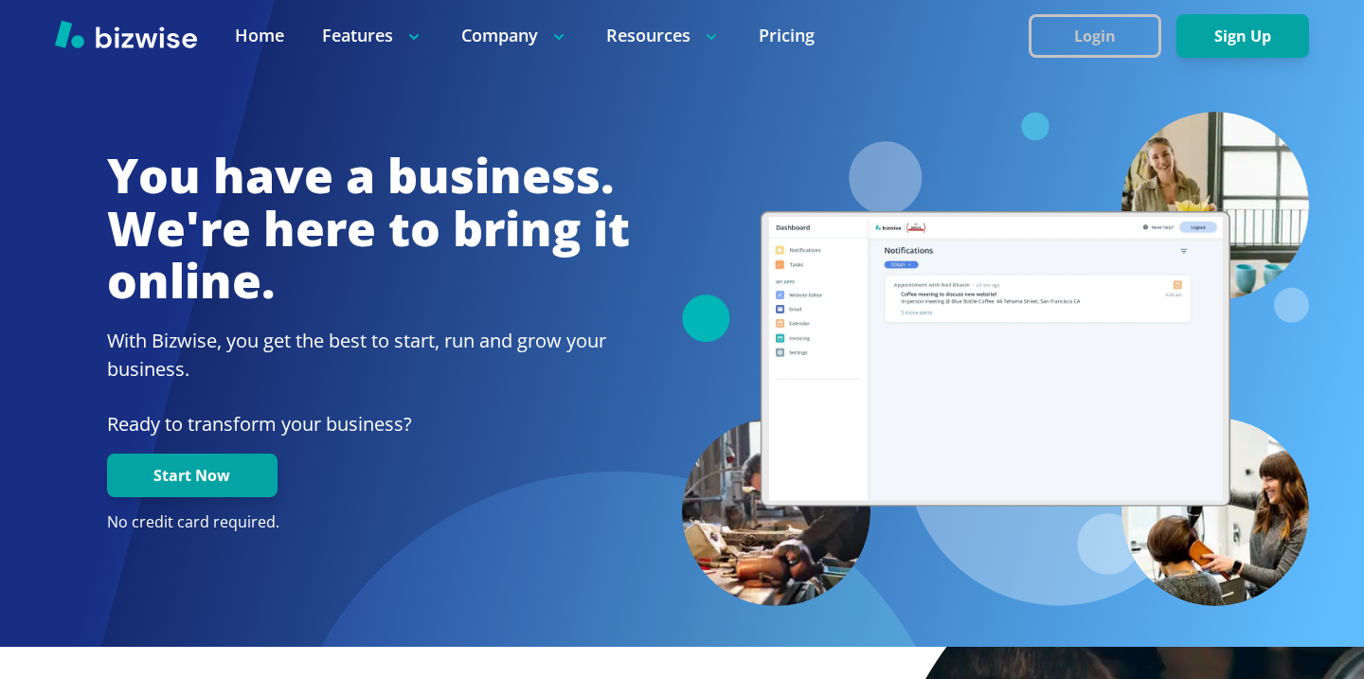
click at [1133, 18] on button "Login" at bounding box center [1095, 36] width 133 height 44
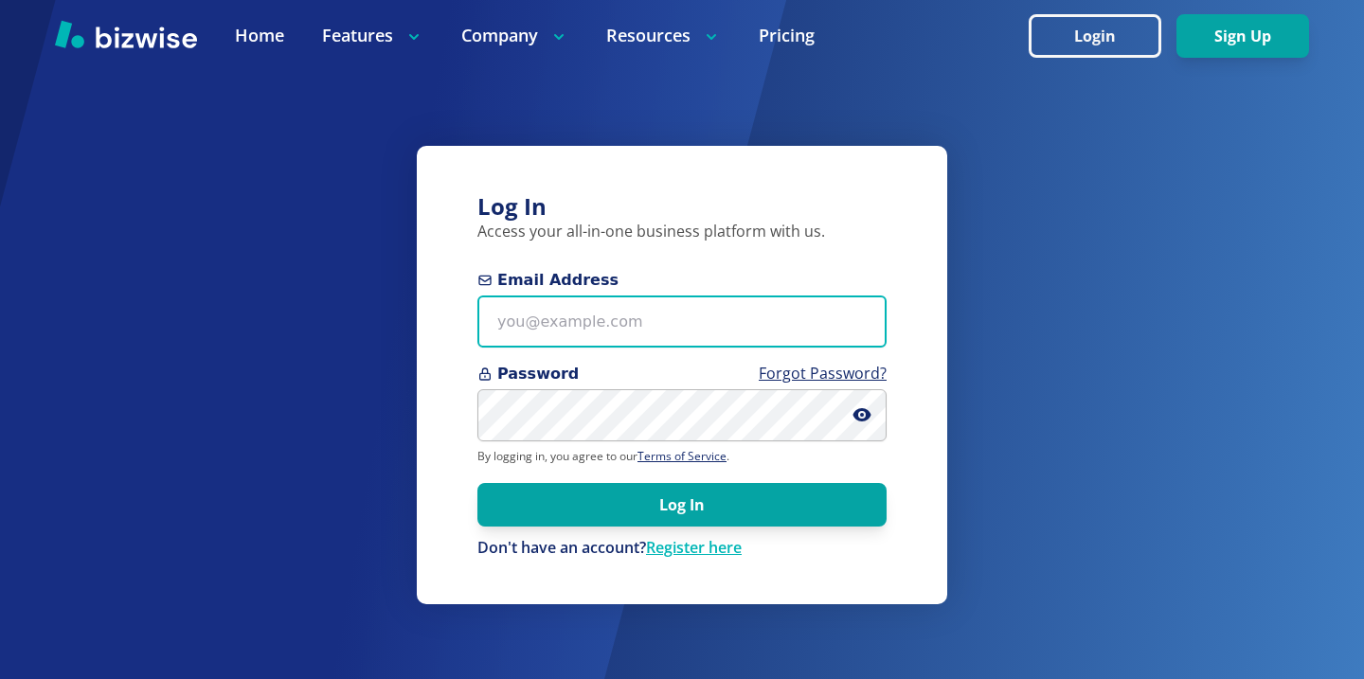
click at [605, 304] on input "Email Address" at bounding box center [681, 322] width 409 height 52
paste input "helenasmagic@helenasmagic.com"
type input "helenasmagic@helenasmagic.com"
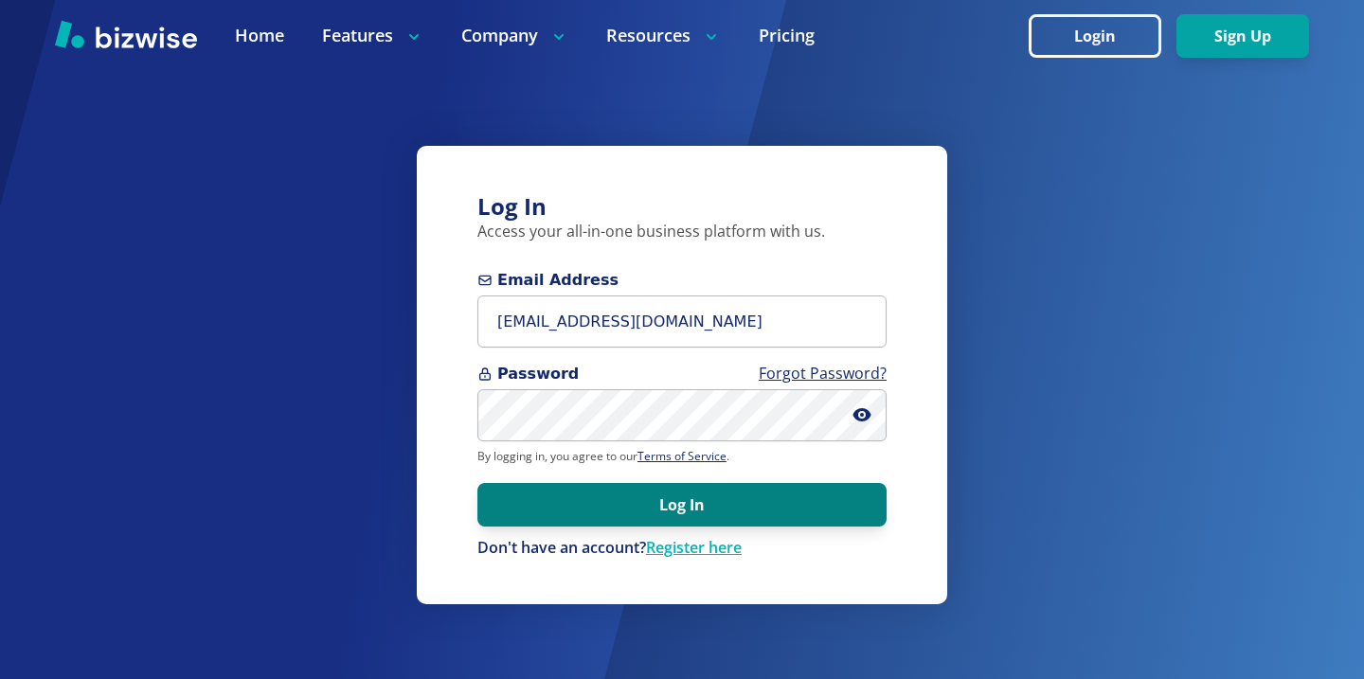
click at [600, 501] on button "Log In" at bounding box center [681, 505] width 409 height 44
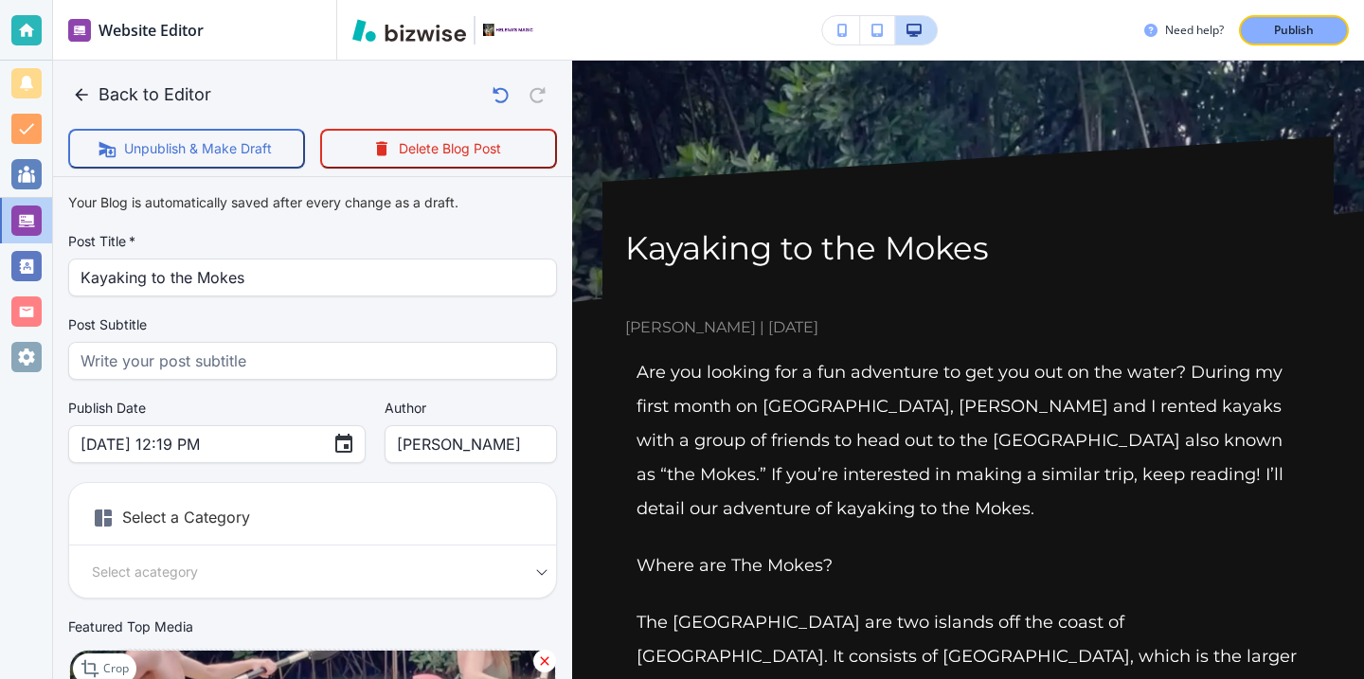
scroll to position [4785, 0]
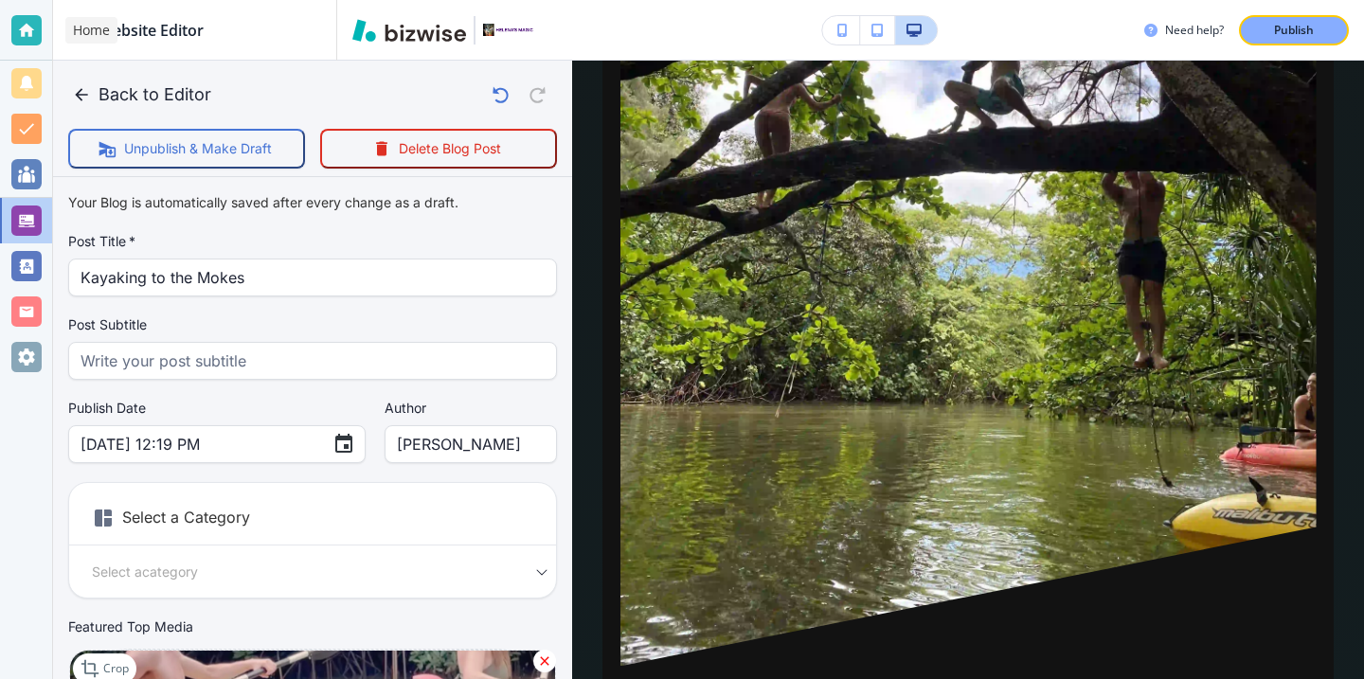
click at [34, 39] on div at bounding box center [26, 30] width 30 height 30
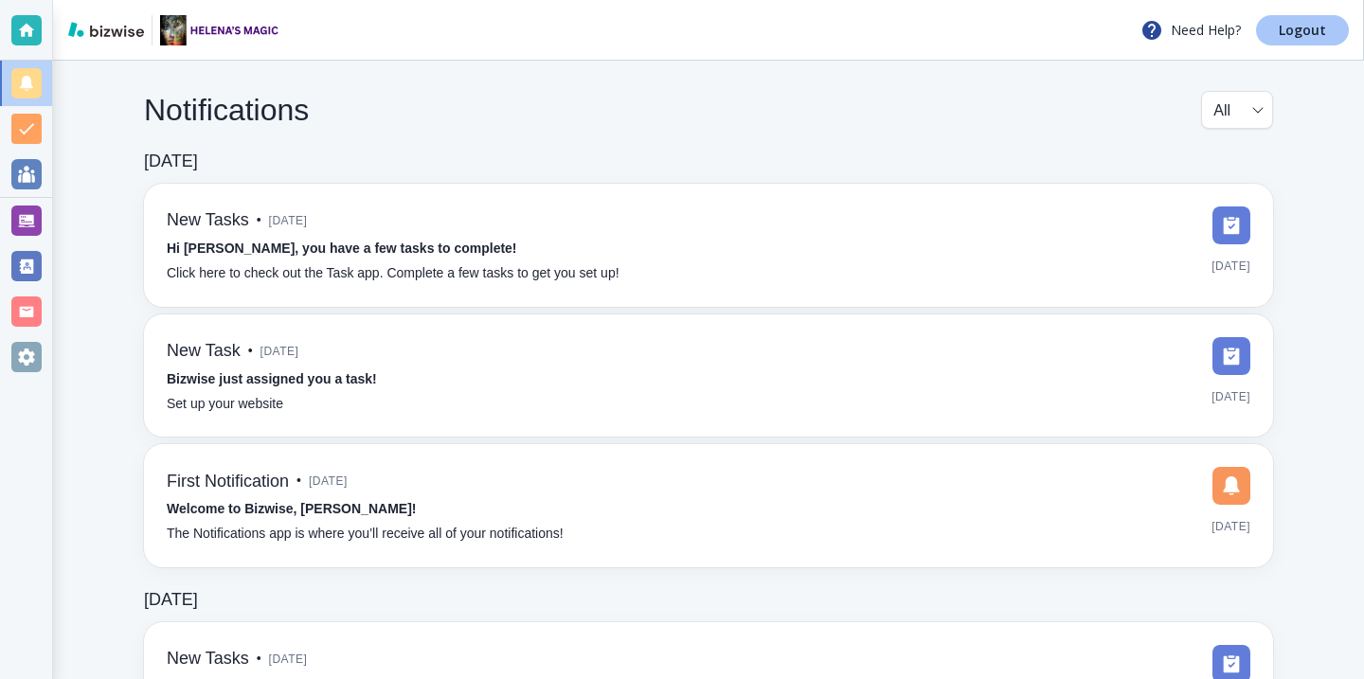
click at [1335, 18] on link "Logout" at bounding box center [1302, 30] width 93 height 30
